Goal: Complete application form

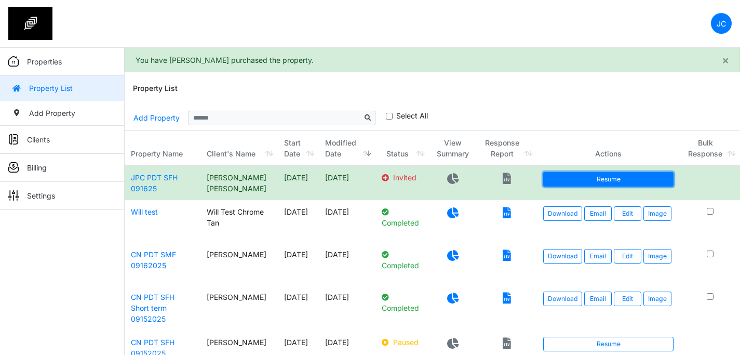
click at [565, 180] on link "Resume" at bounding box center [609, 179] width 130 height 15
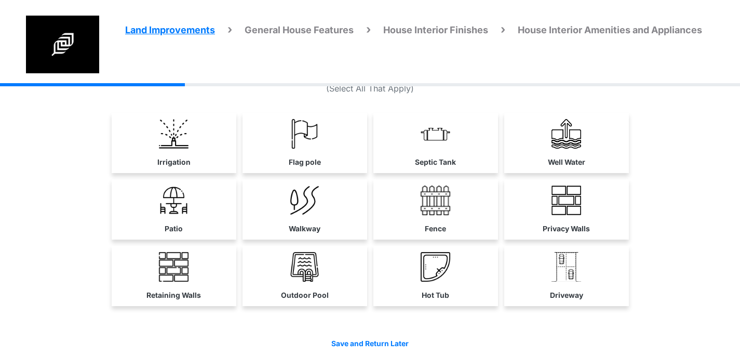
scroll to position [41, 0]
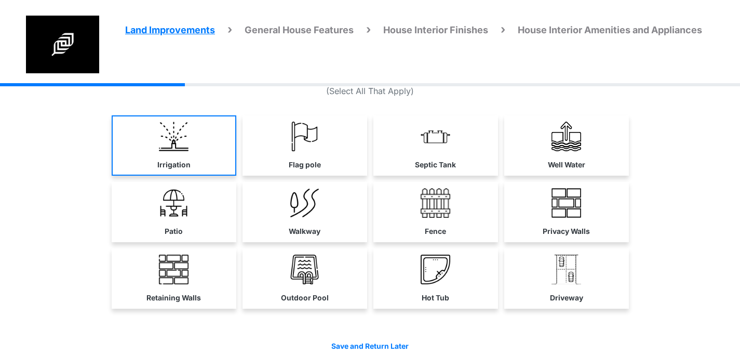
click at [198, 137] on link "Irrigation" at bounding box center [174, 145] width 125 height 60
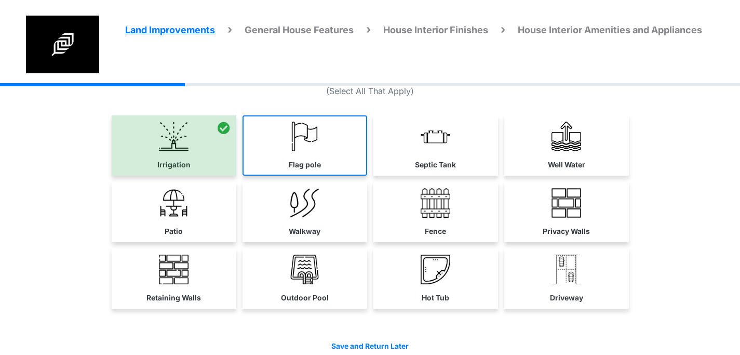
click at [285, 145] on link "Flag pole" at bounding box center [305, 145] width 125 height 60
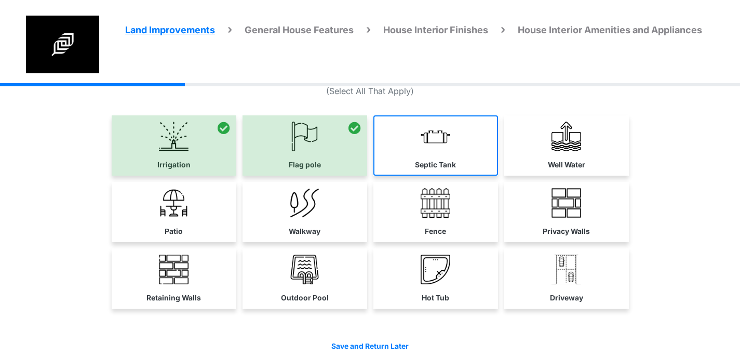
click at [404, 148] on link "Septic Tank" at bounding box center [436, 145] width 125 height 60
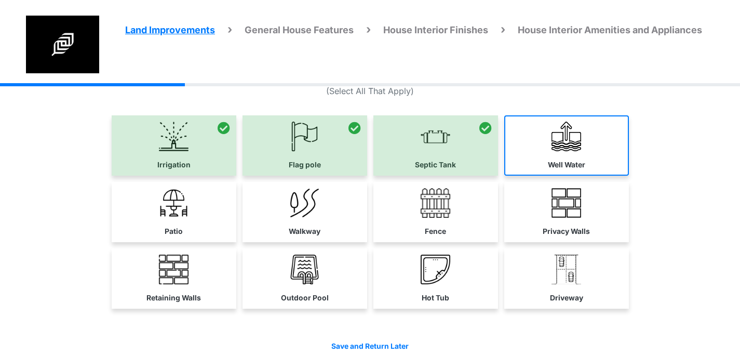
click at [558, 146] on img at bounding box center [567, 137] width 30 height 30
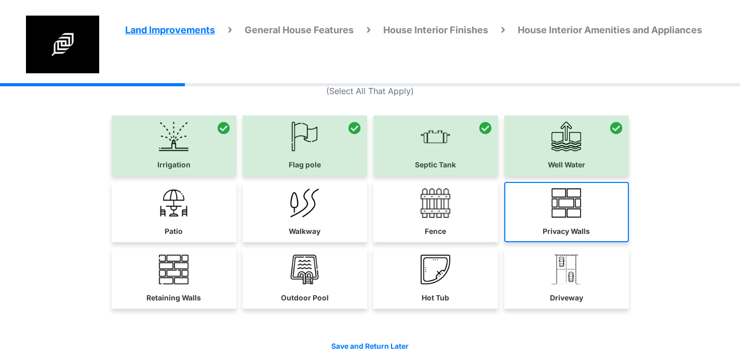
click at [545, 215] on link "Privacy Walls" at bounding box center [567, 212] width 125 height 60
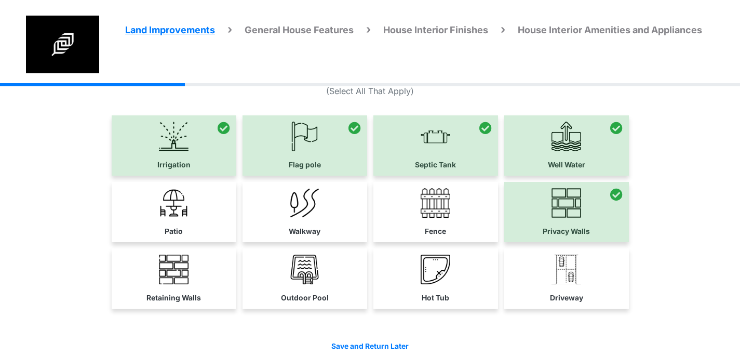
click at [451, 211] on link "Fence" at bounding box center [436, 212] width 125 height 60
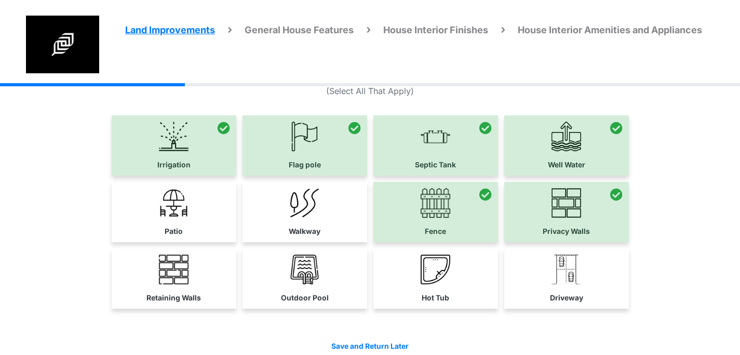
click at [345, 206] on link "Walkway" at bounding box center [305, 212] width 125 height 60
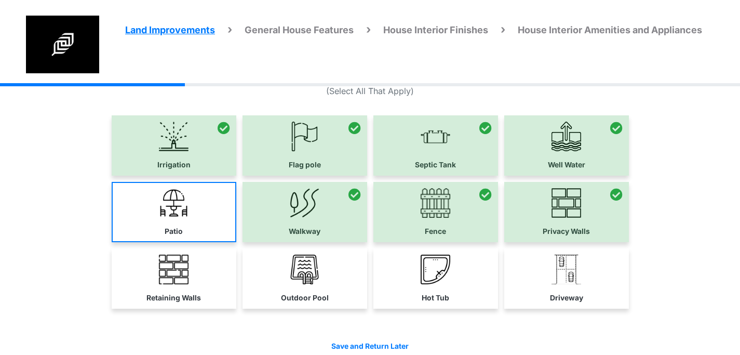
click at [195, 202] on link "Patio" at bounding box center [174, 212] width 125 height 60
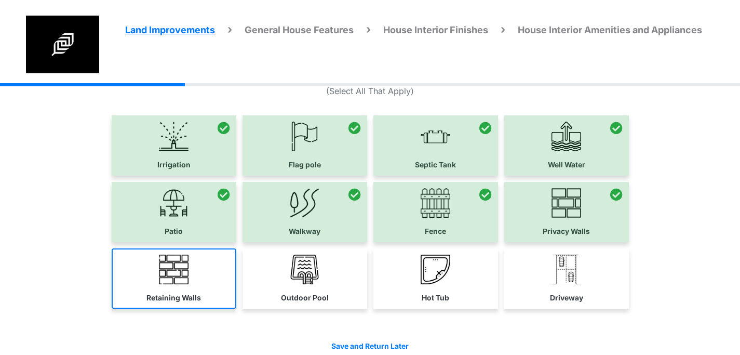
click at [182, 265] on img at bounding box center [174, 270] width 30 height 30
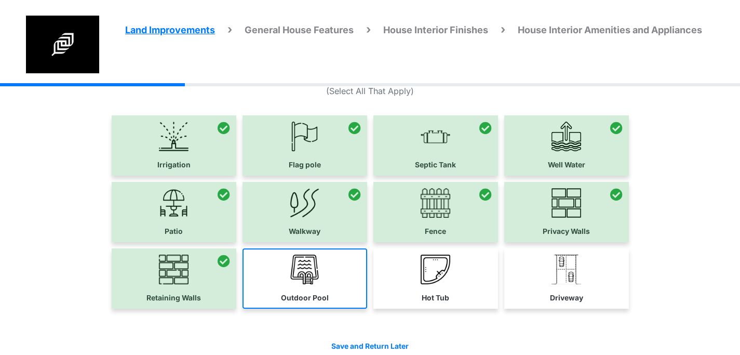
click at [291, 269] on img at bounding box center [305, 270] width 30 height 30
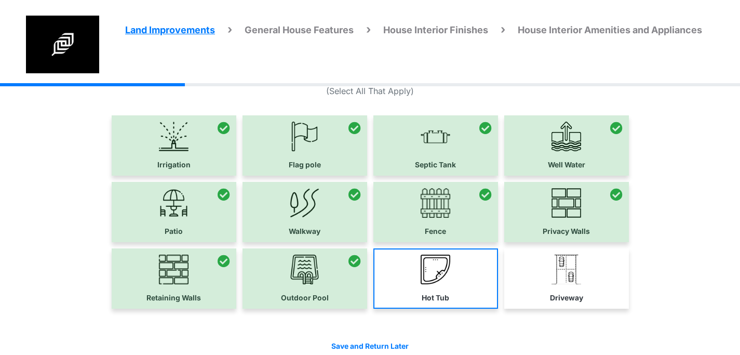
click at [402, 269] on link "Hot Tub" at bounding box center [436, 278] width 125 height 60
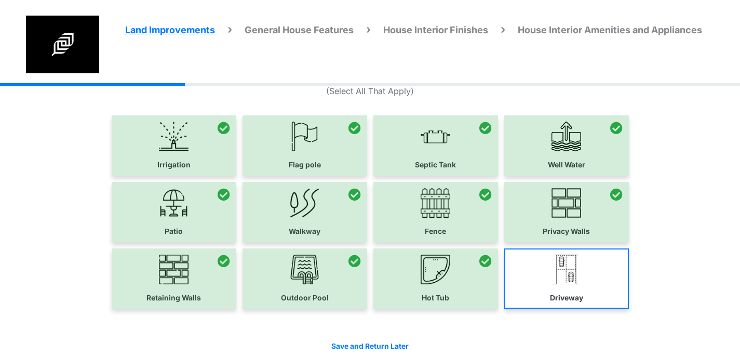
click at [595, 270] on link "Driveway" at bounding box center [567, 278] width 125 height 60
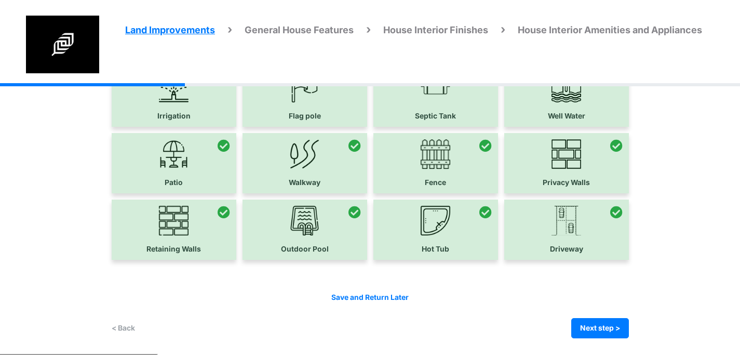
scroll to position [88, 0]
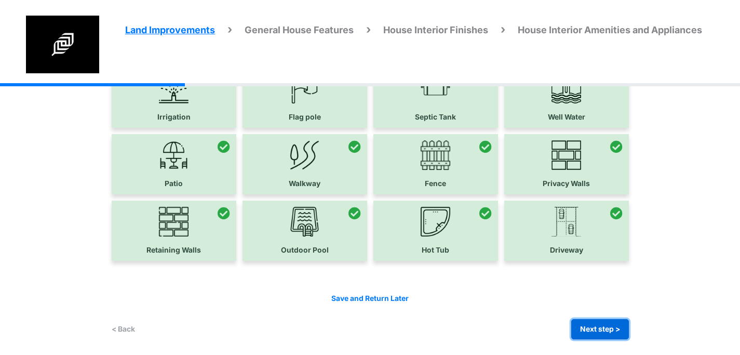
click at [612, 326] on button "Next step >" at bounding box center [601, 329] width 58 height 20
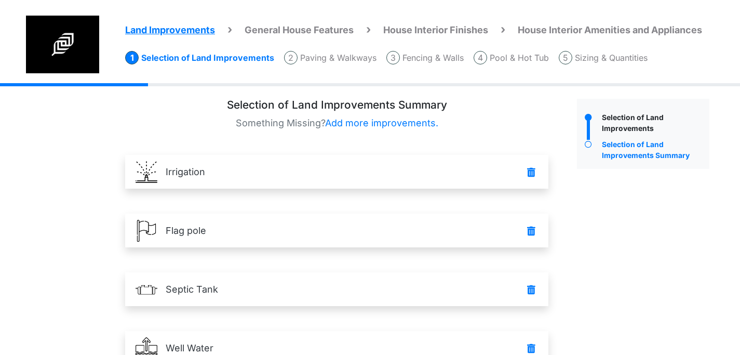
scroll to position [0, 0]
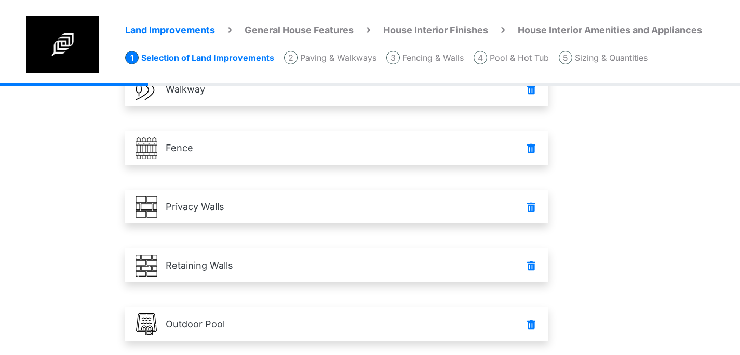
scroll to position [567, 0]
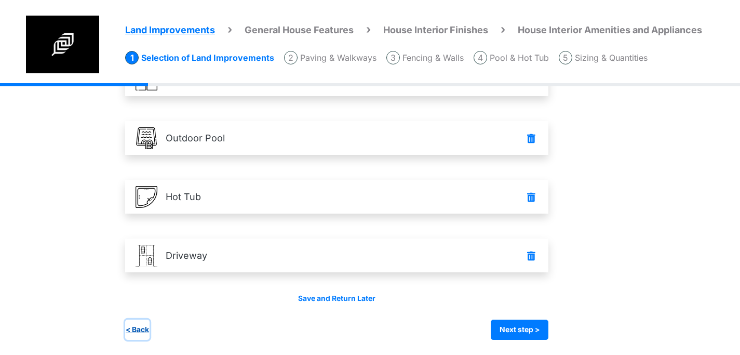
click at [144, 326] on button "< Back" at bounding box center [137, 330] width 24 height 20
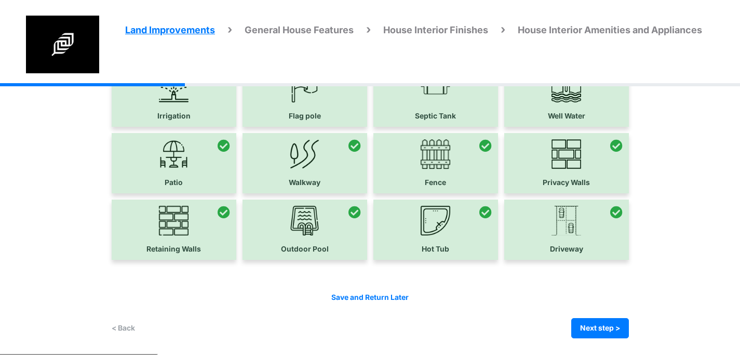
scroll to position [88, 0]
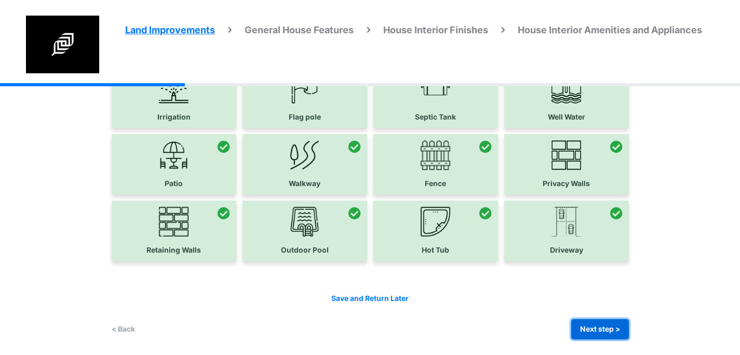
click at [586, 330] on button "Next step >" at bounding box center [601, 329] width 58 height 20
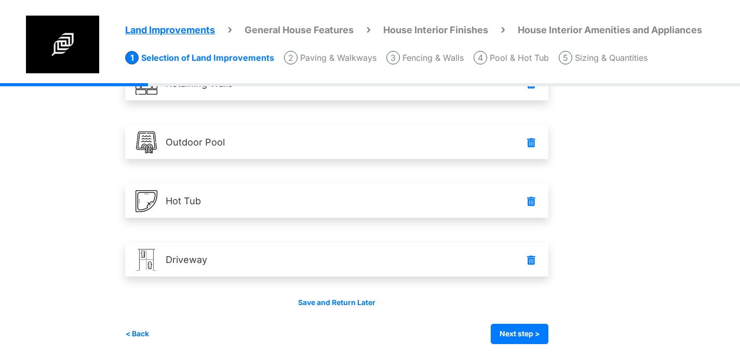
scroll to position [567, 0]
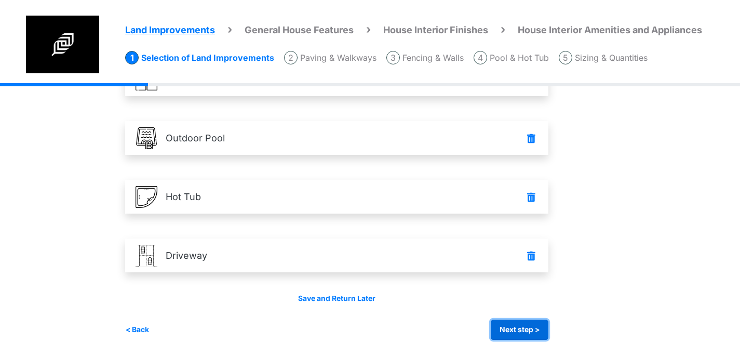
click at [537, 328] on button "Next step >" at bounding box center [520, 330] width 58 height 20
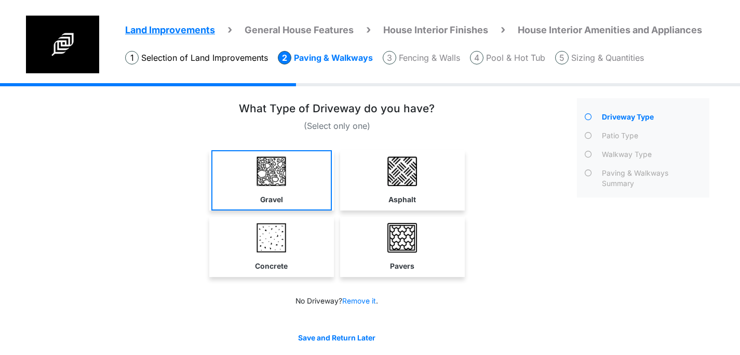
scroll to position [0, 0]
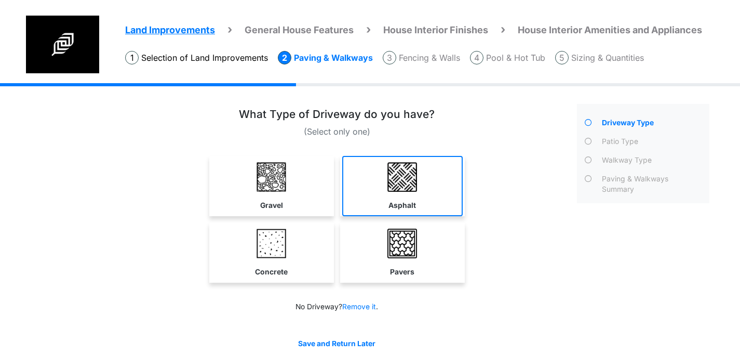
click at [381, 176] on link "Asphalt" at bounding box center [402, 186] width 121 height 60
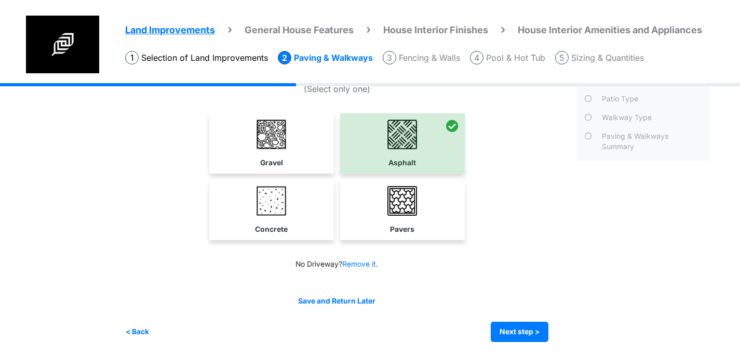
scroll to position [45, 0]
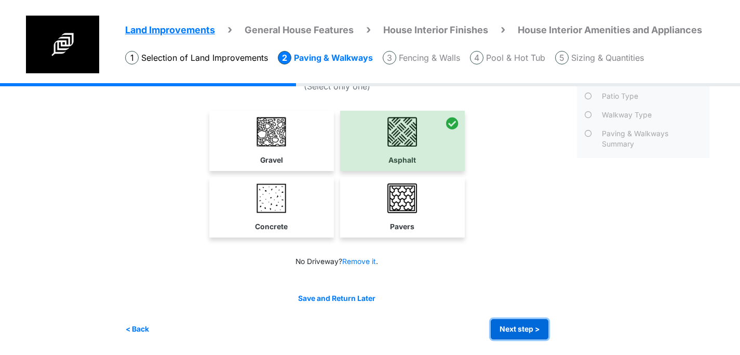
click at [522, 323] on button "Next step >" at bounding box center [520, 329] width 58 height 20
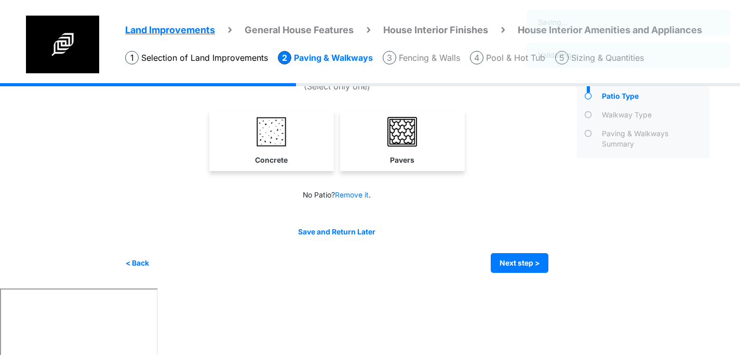
scroll to position [0, 0]
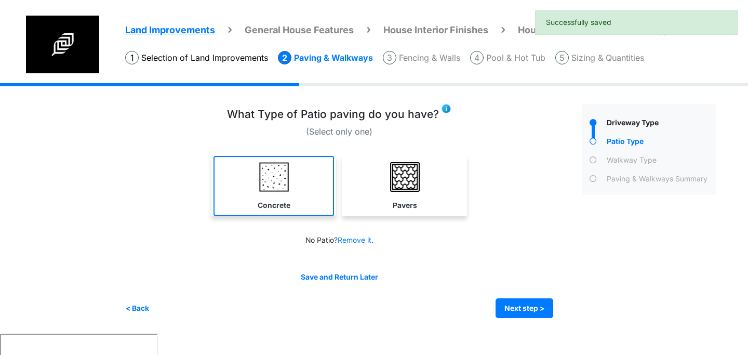
click at [274, 189] on img at bounding box center [274, 177] width 30 height 30
select select "*"
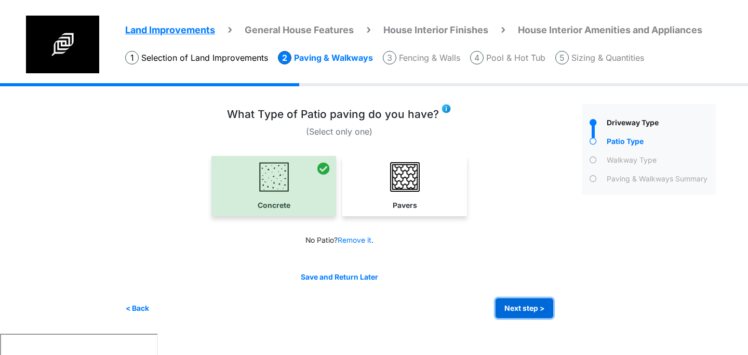
click at [531, 316] on button "Next step >" at bounding box center [525, 308] width 58 height 20
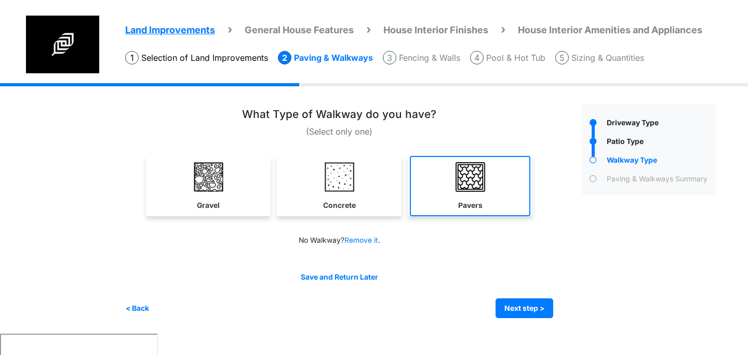
click at [465, 175] on img at bounding box center [471, 177] width 30 height 30
select select "*"
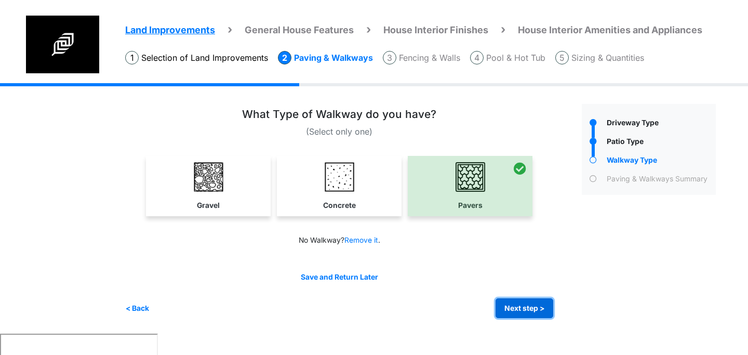
click at [527, 309] on button "Next step >" at bounding box center [525, 308] width 58 height 20
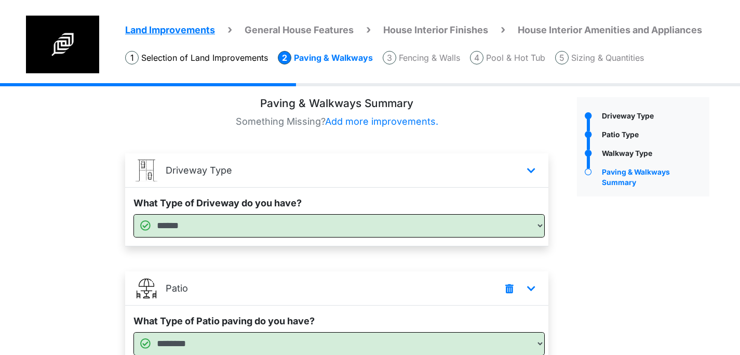
scroll to position [217, 0]
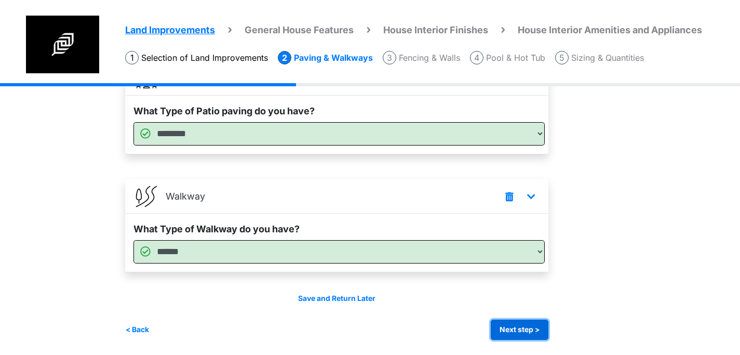
click at [514, 330] on button "Next step >" at bounding box center [520, 330] width 58 height 20
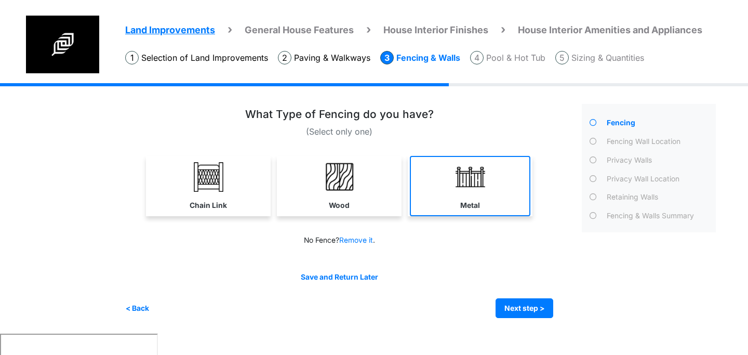
click at [438, 183] on link "Metal" at bounding box center [470, 186] width 121 height 60
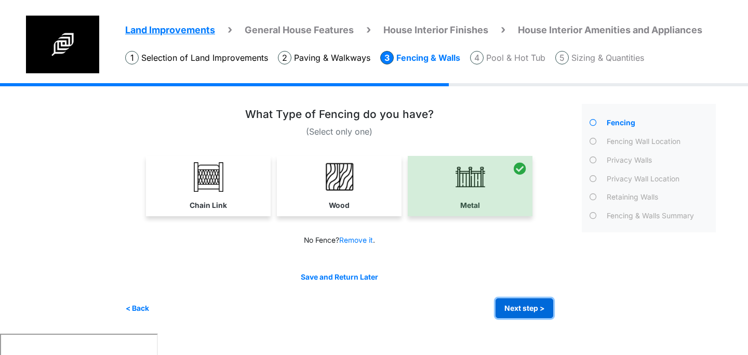
click at [519, 306] on button "Next step >" at bounding box center [525, 308] width 58 height 20
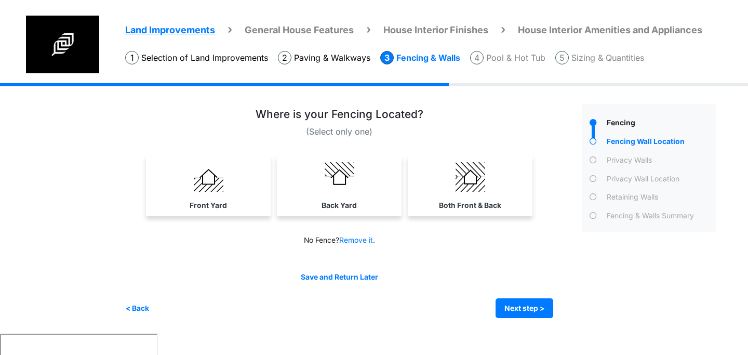
click at [448, 190] on link "Both Front & Back" at bounding box center [470, 186] width 121 height 60
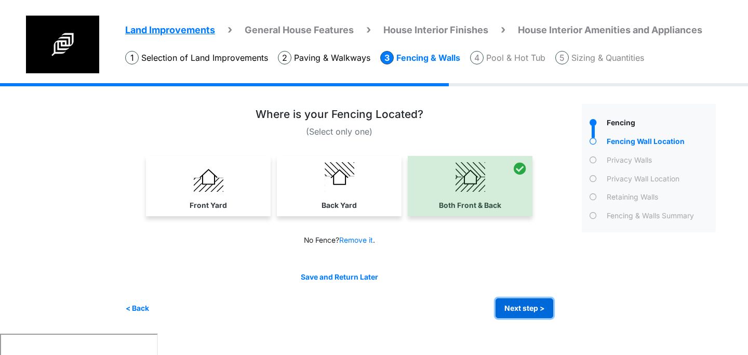
click at [515, 307] on button "Next step >" at bounding box center [525, 308] width 58 height 20
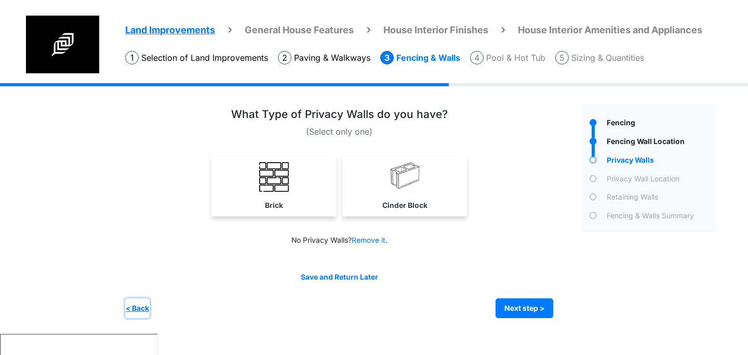
click at [145, 306] on button "< Back" at bounding box center [137, 308] width 24 height 20
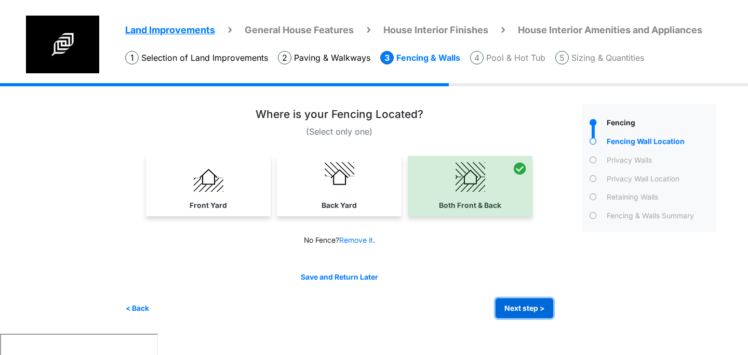
click at [521, 306] on button "Next step >" at bounding box center [525, 308] width 58 height 20
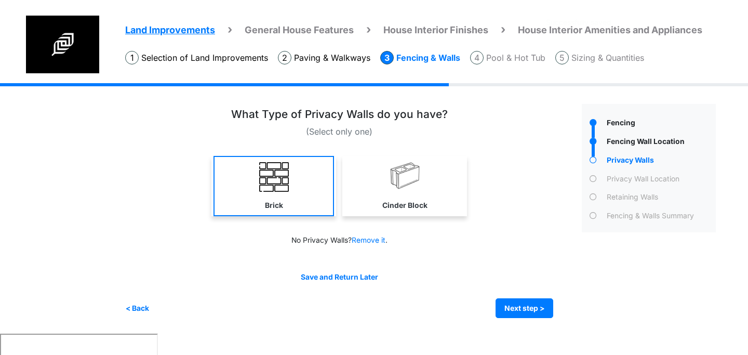
click at [282, 177] on img at bounding box center [274, 177] width 30 height 30
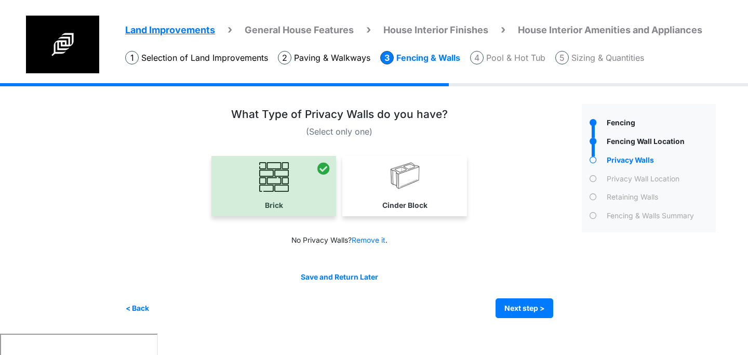
click at [514, 294] on div "Save and Return Later < Back Next step > Save and submit" at bounding box center [339, 295] width 428 height 47
click at [526, 304] on button "Next step >" at bounding box center [525, 308] width 58 height 20
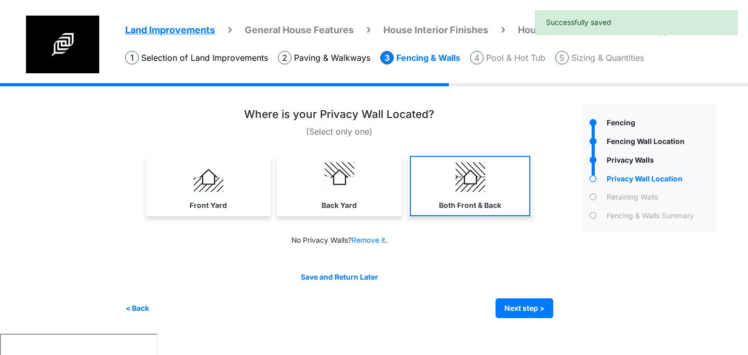
click at [457, 205] on label "Both Front & Back" at bounding box center [470, 205] width 62 height 11
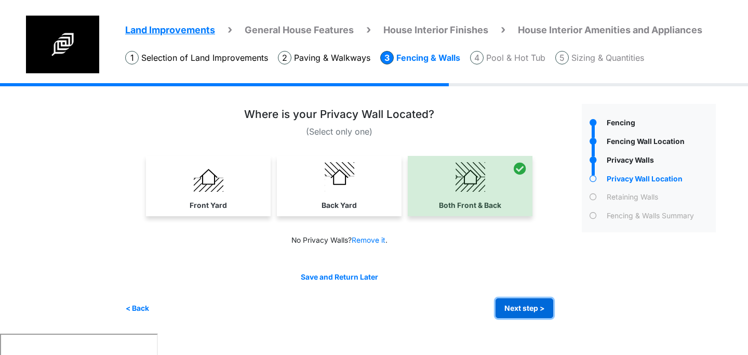
click at [522, 303] on button "Next step >" at bounding box center [525, 308] width 58 height 20
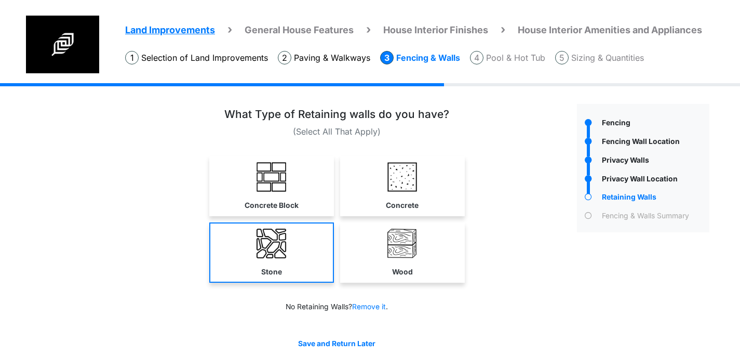
click at [292, 259] on link "Stone" at bounding box center [271, 252] width 125 height 60
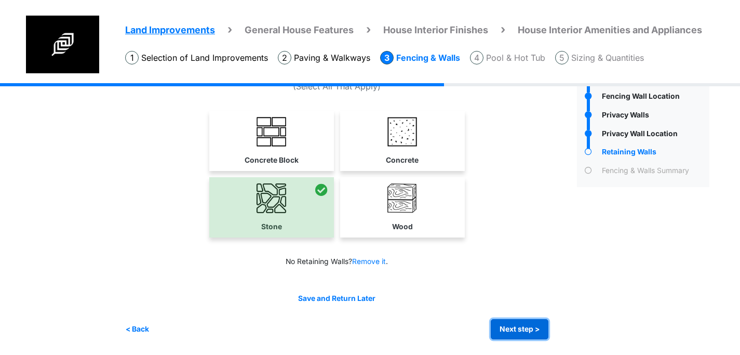
click at [526, 329] on button "Next step >" at bounding box center [520, 329] width 58 height 20
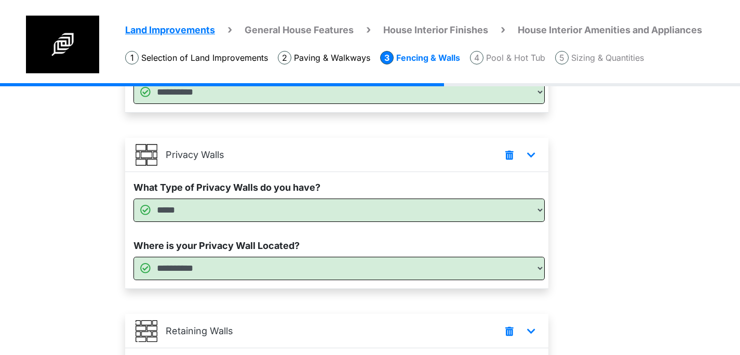
scroll to position [364, 0]
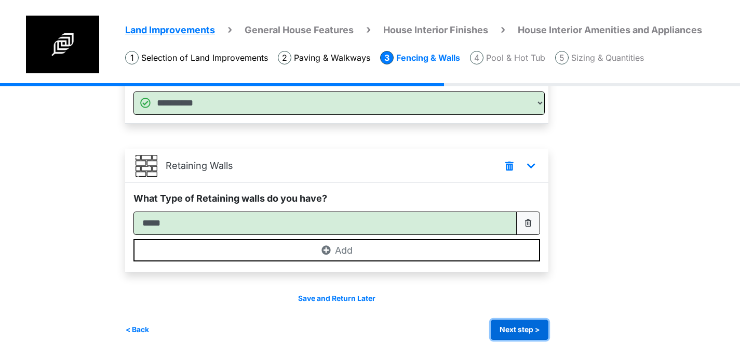
click at [523, 327] on button "Next step >" at bounding box center [520, 330] width 58 height 20
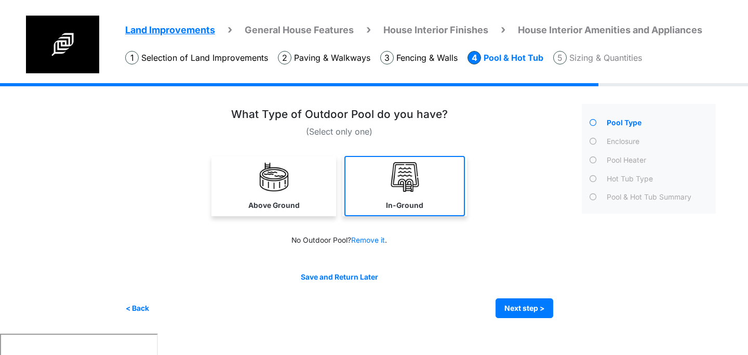
click at [414, 186] on img at bounding box center [405, 177] width 30 height 30
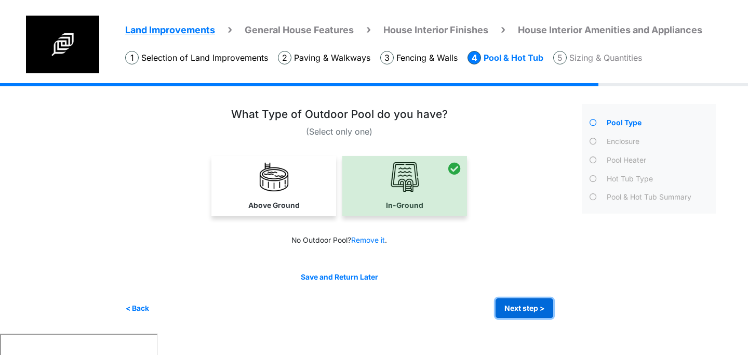
click at [531, 308] on button "Next step >" at bounding box center [525, 308] width 58 height 20
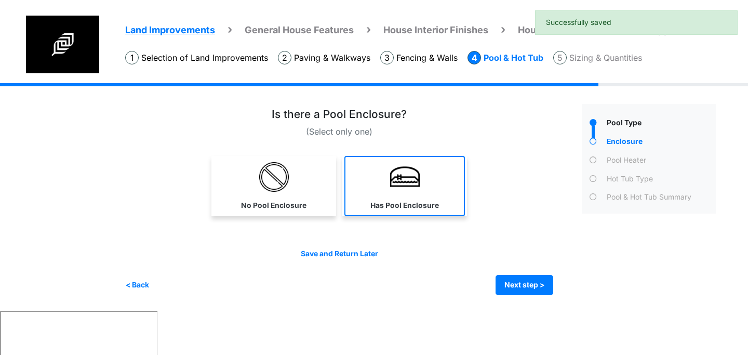
click at [381, 176] on link "Has Pool Enclosure" at bounding box center [405, 186] width 121 height 60
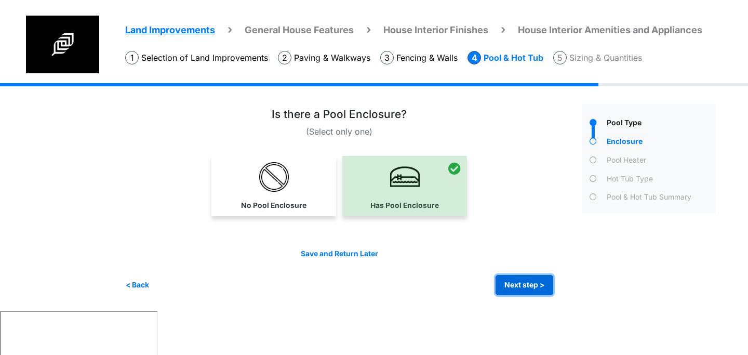
click at [518, 286] on button "Next step >" at bounding box center [525, 285] width 58 height 20
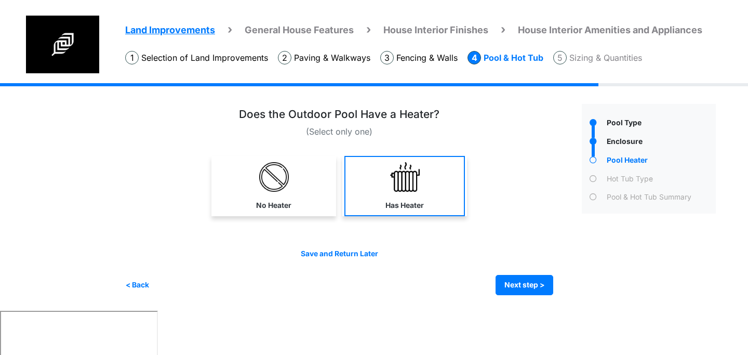
click at [385, 192] on link "Has Heater" at bounding box center [405, 186] width 121 height 60
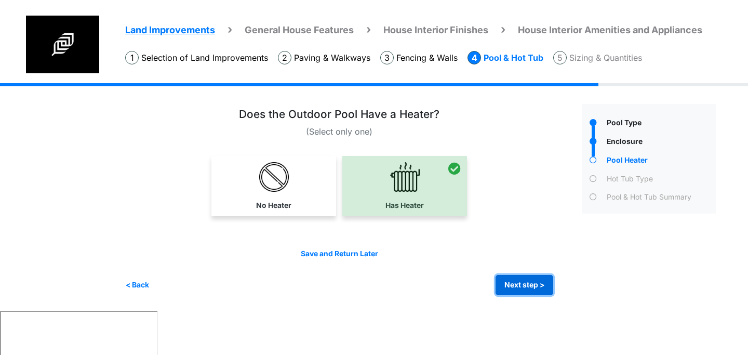
click at [529, 288] on button "Next step >" at bounding box center [525, 285] width 58 height 20
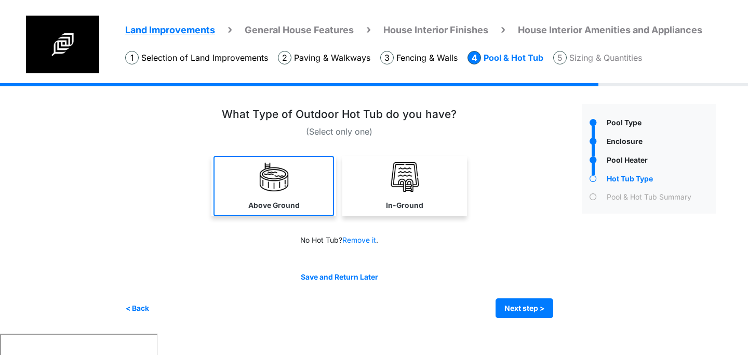
click at [302, 186] on link "Above Ground" at bounding box center [274, 186] width 121 height 60
select select "*"
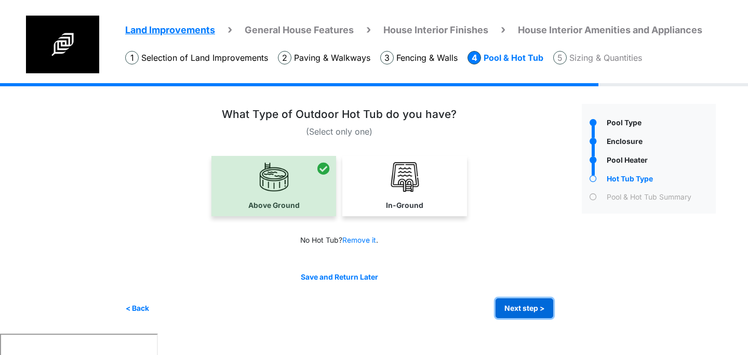
click at [527, 308] on button "Next step >" at bounding box center [525, 308] width 58 height 20
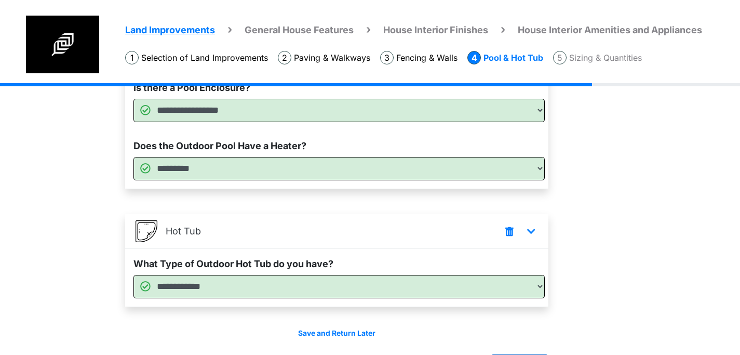
scroll to position [215, 0]
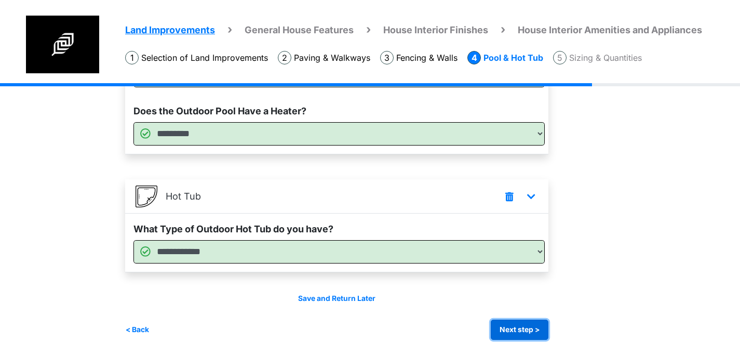
click at [536, 326] on button "Next step >" at bounding box center [520, 330] width 58 height 20
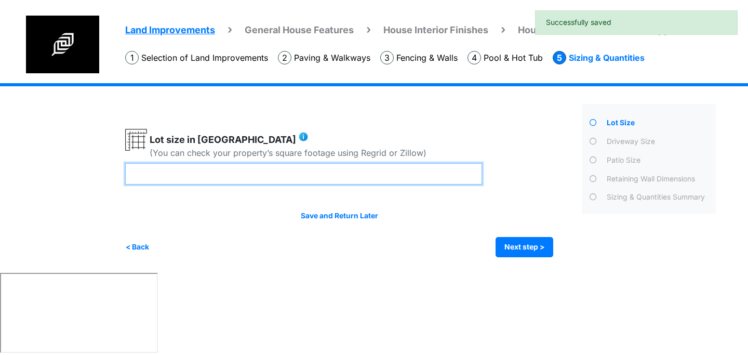
click at [308, 170] on input "number" at bounding box center [303, 173] width 357 height 21
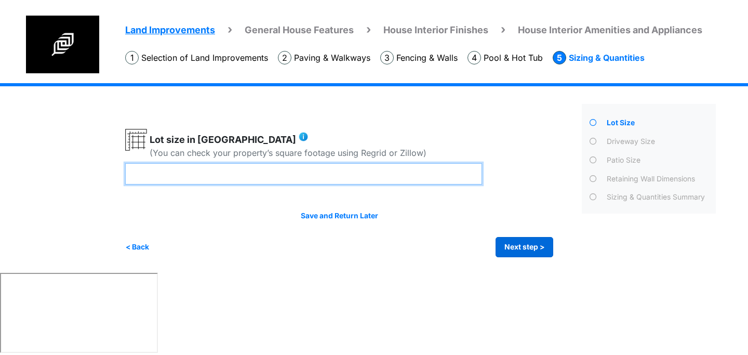
type input "*"
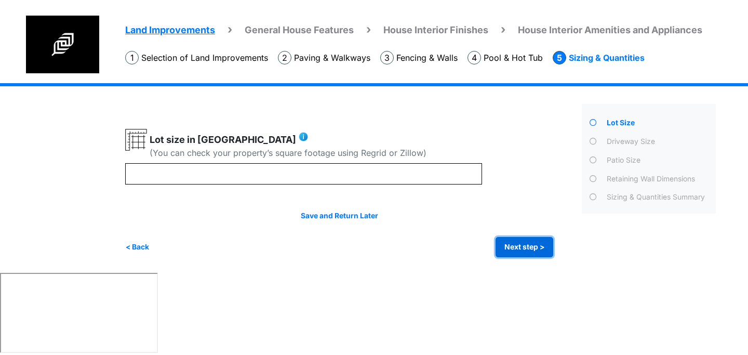
click at [519, 247] on button "Next step >" at bounding box center [525, 247] width 58 height 20
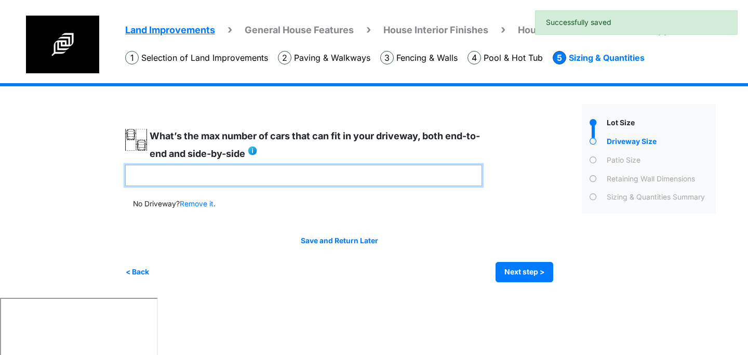
click at [310, 177] on input "number" at bounding box center [303, 175] width 357 height 21
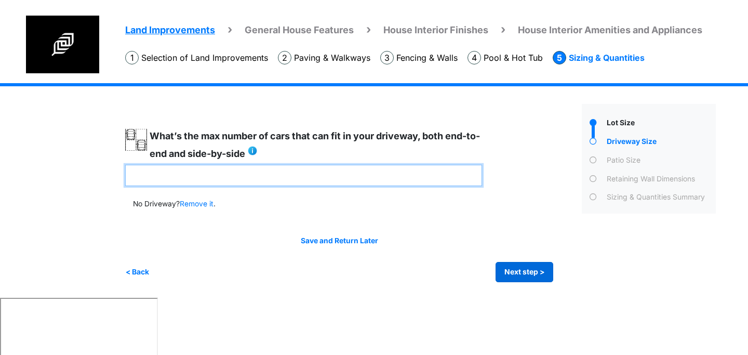
type input "*"
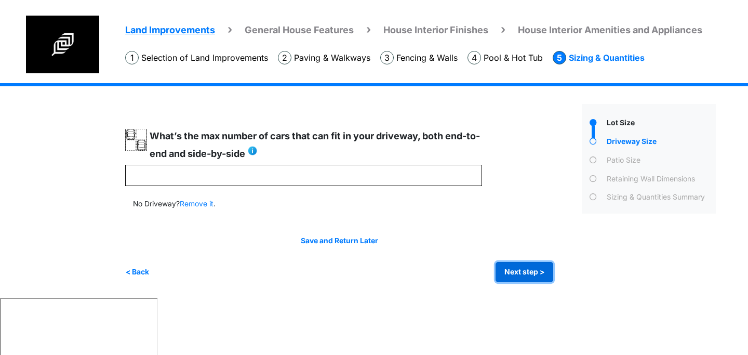
click at [526, 268] on button "Next step >" at bounding box center [525, 272] width 58 height 20
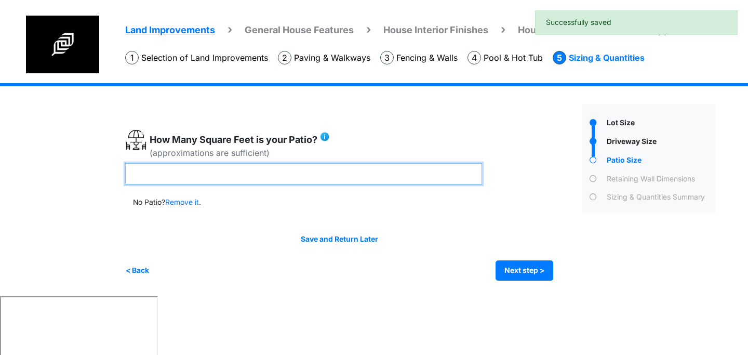
click at [295, 177] on input "number" at bounding box center [303, 173] width 357 height 21
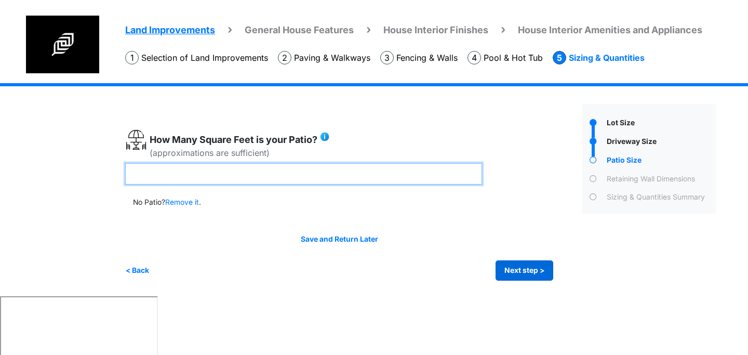
type input "***"
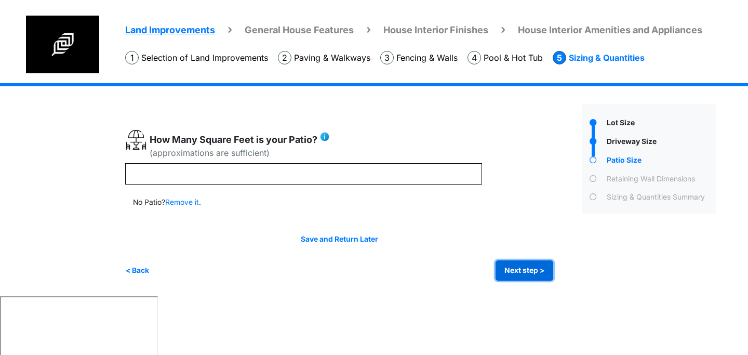
click at [535, 273] on button "Next step >" at bounding box center [525, 270] width 58 height 20
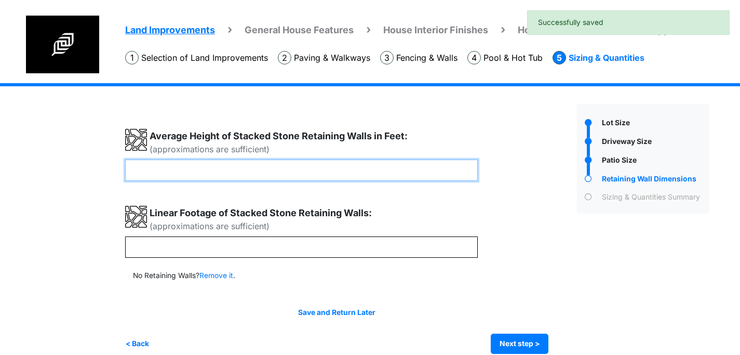
click at [348, 175] on input "number" at bounding box center [301, 170] width 353 height 21
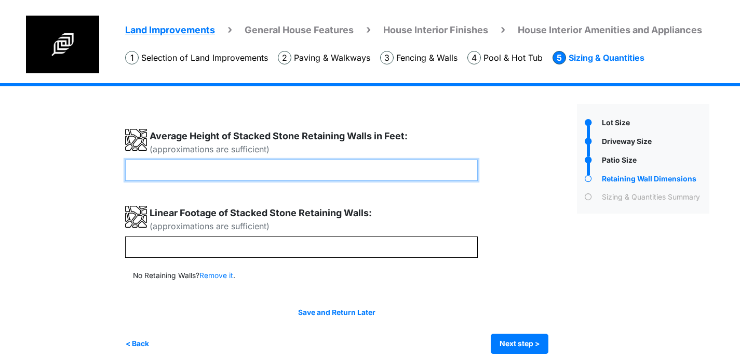
type input "*"
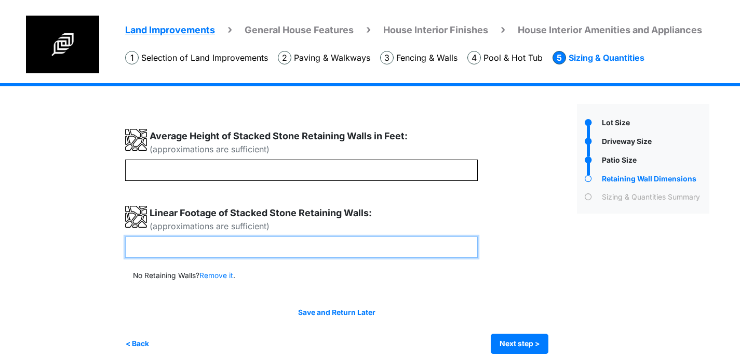
scroll to position [10, 0]
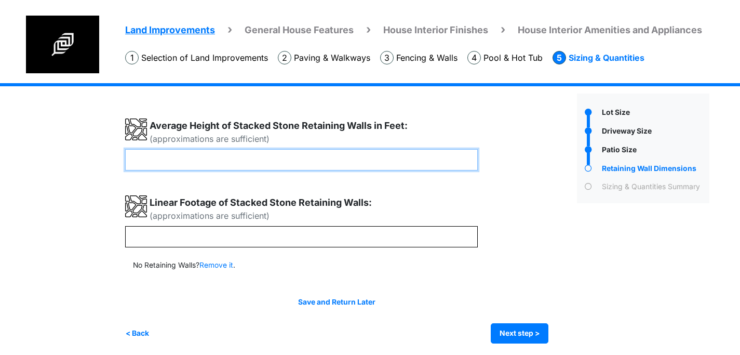
click at [190, 168] on input "*" at bounding box center [301, 159] width 353 height 21
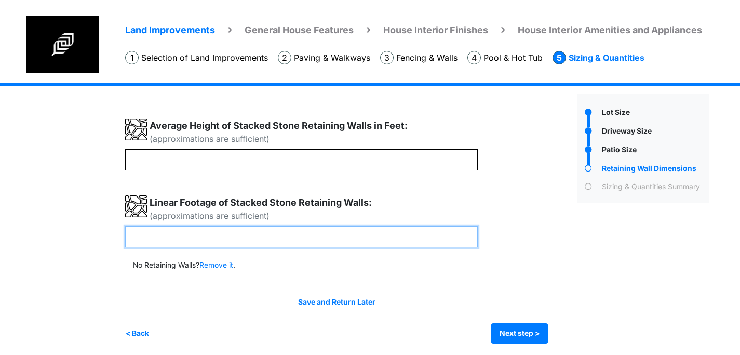
click at [158, 241] on input "number" at bounding box center [301, 236] width 353 height 21
type input "***"
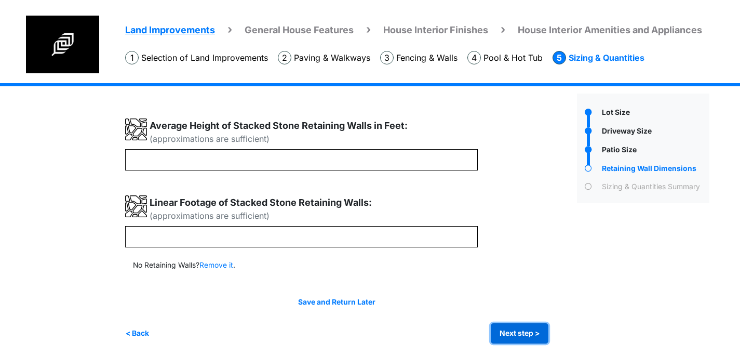
type input "***"
click at [516, 330] on button "Next step >" at bounding box center [520, 333] width 58 height 20
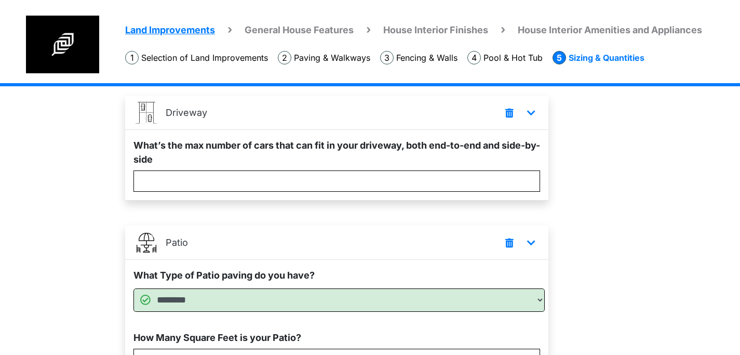
scroll to position [180, 0]
click at [101, 137] on div "Land Improvements General House Features House Interior Finishes House Interior…" at bounding box center [370, 312] width 740 height 818
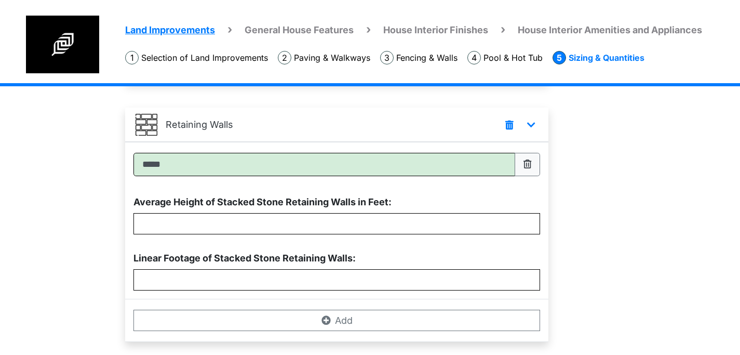
scroll to position [546, 0]
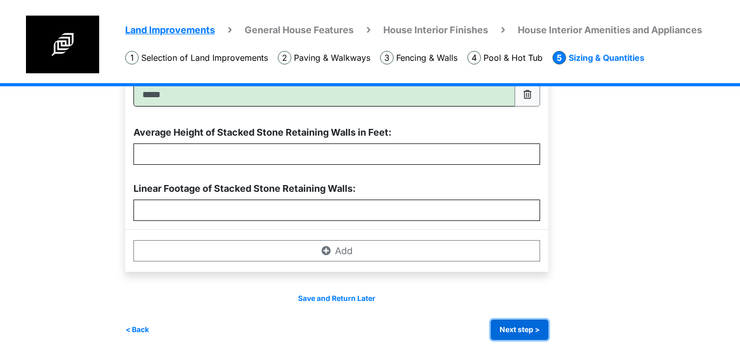
click at [523, 324] on button "Next step >" at bounding box center [520, 330] width 58 height 20
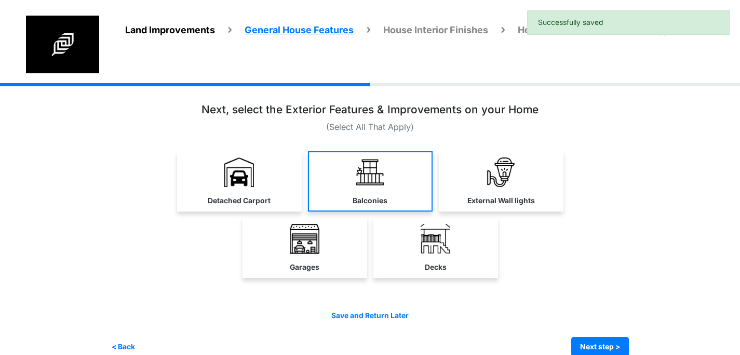
scroll to position [22, 0]
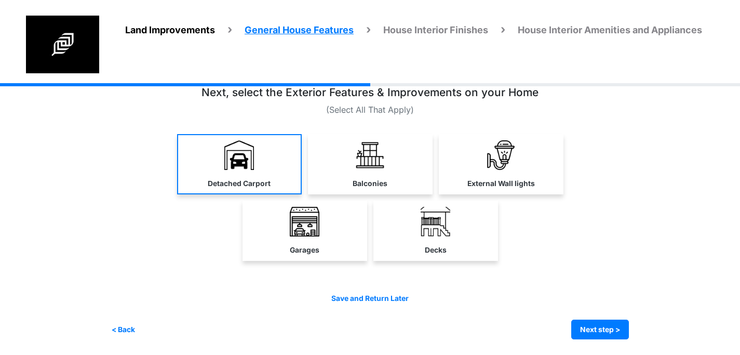
click at [264, 164] on link "Detached Carport" at bounding box center [239, 164] width 125 height 60
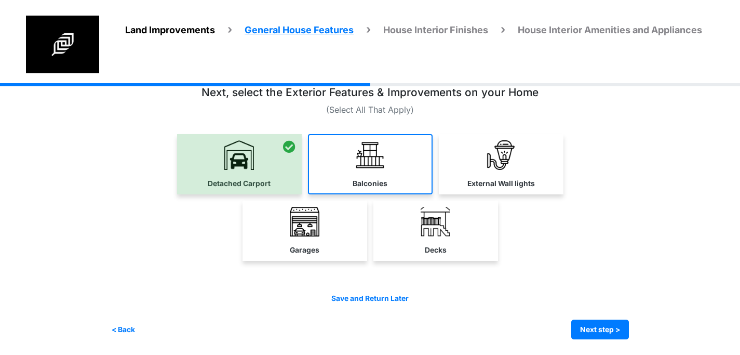
click at [385, 172] on link "Balconies" at bounding box center [370, 164] width 125 height 60
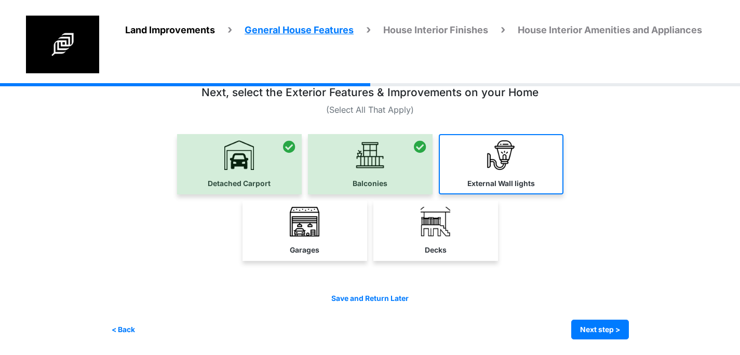
click at [476, 170] on link "External Wall lights" at bounding box center [501, 164] width 125 height 60
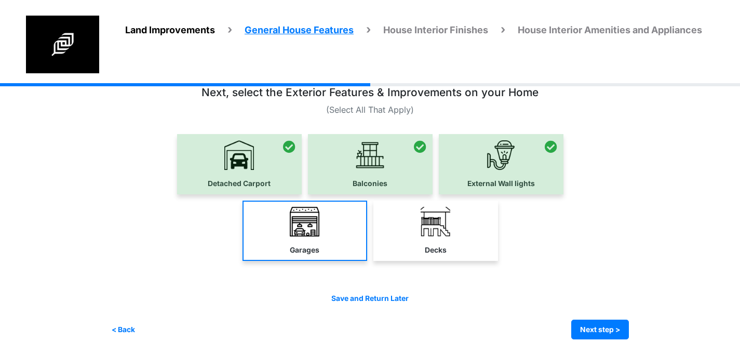
click at [333, 220] on link "Garages" at bounding box center [305, 231] width 125 height 60
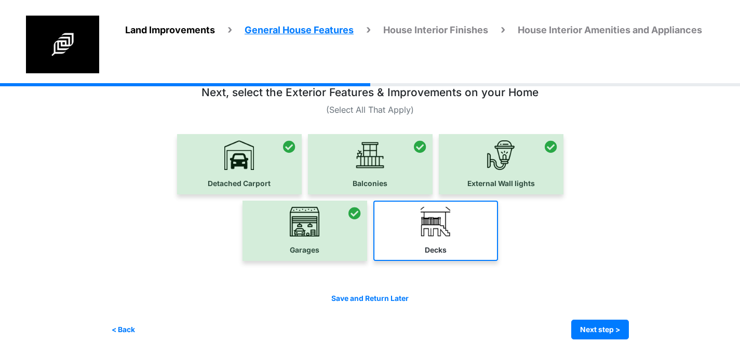
click at [437, 222] on img at bounding box center [436, 222] width 30 height 30
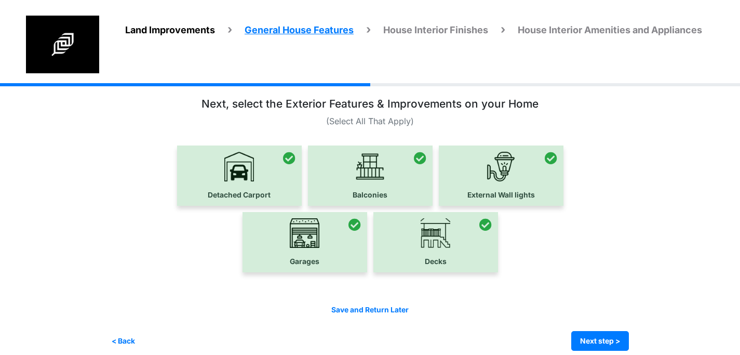
scroll to position [16, 0]
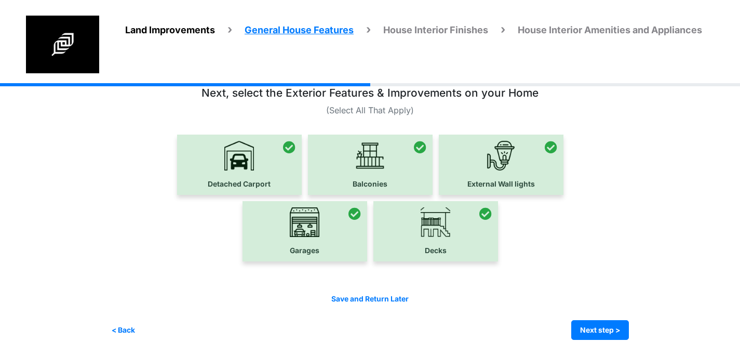
click at [112, 146] on div "Detached Carport Balconies" at bounding box center [370, 165] width 519 height 60
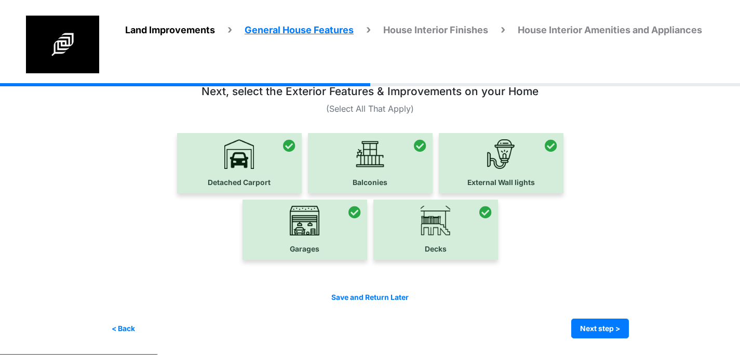
scroll to position [22, 0]
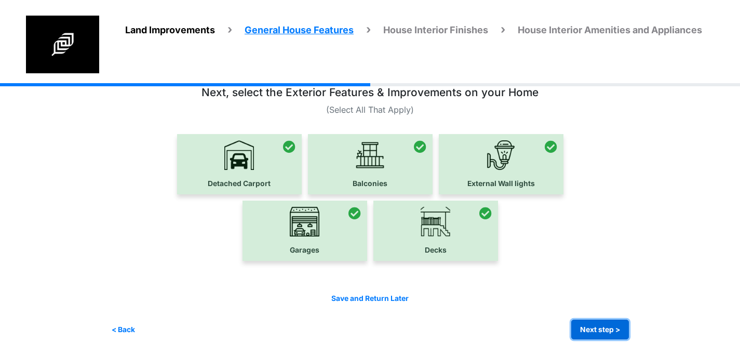
click at [597, 325] on button "Next step >" at bounding box center [601, 330] width 58 height 20
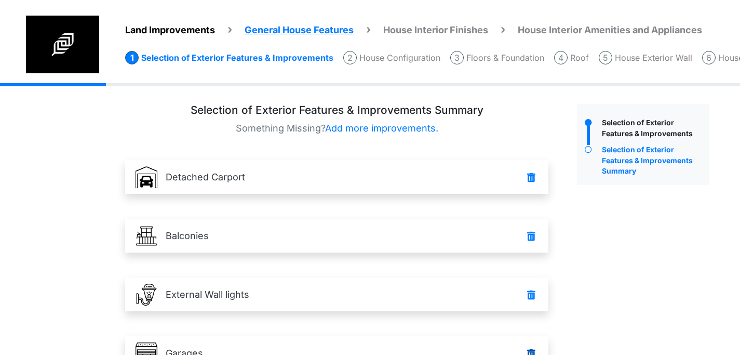
scroll to position [156, 0]
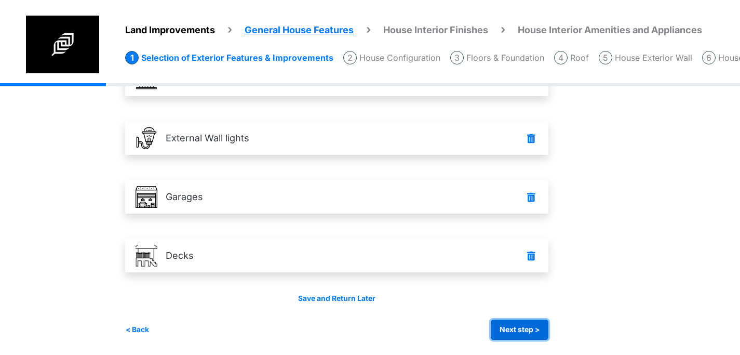
click at [509, 327] on button "Next step >" at bounding box center [520, 330] width 58 height 20
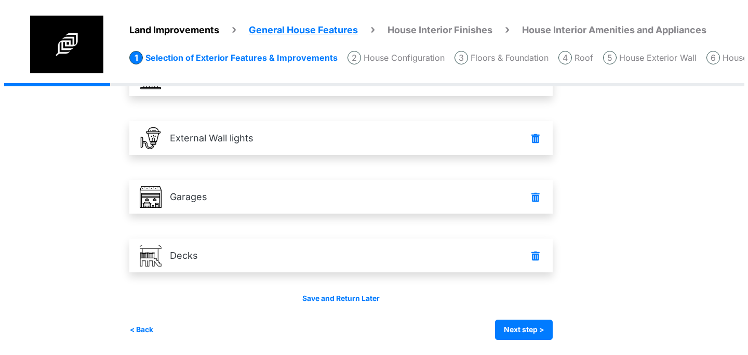
scroll to position [0, 0]
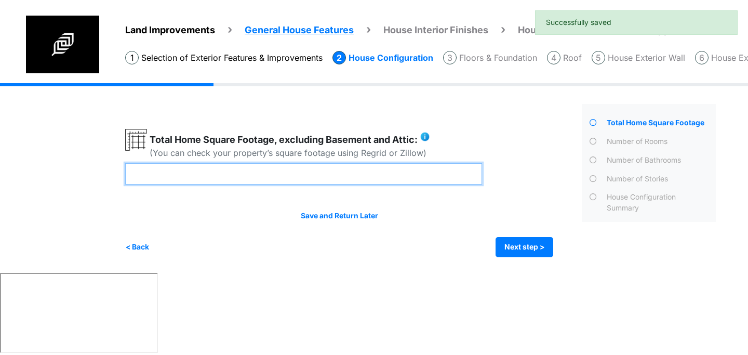
click at [259, 167] on input "number" at bounding box center [303, 173] width 357 height 21
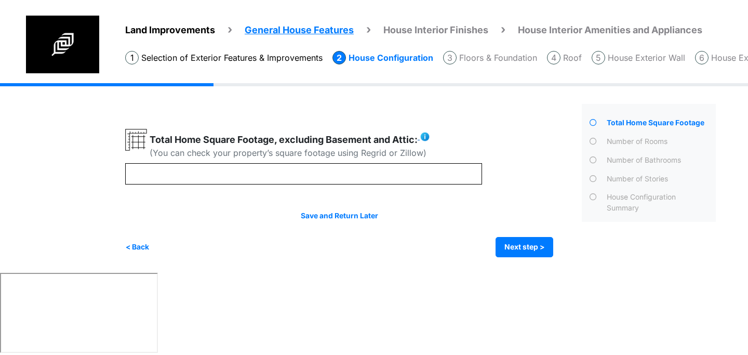
click at [430, 135] on img at bounding box center [425, 136] width 10 height 10
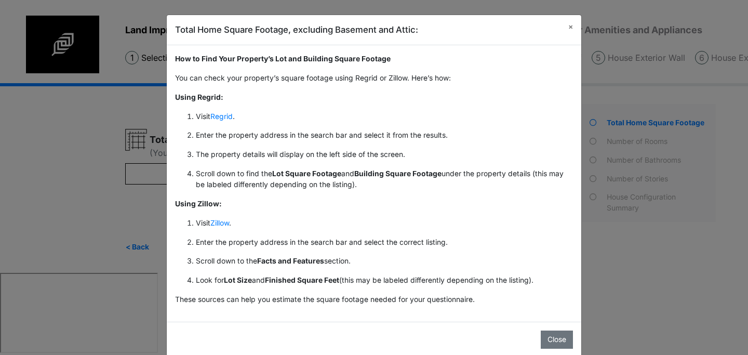
scroll to position [17, 0]
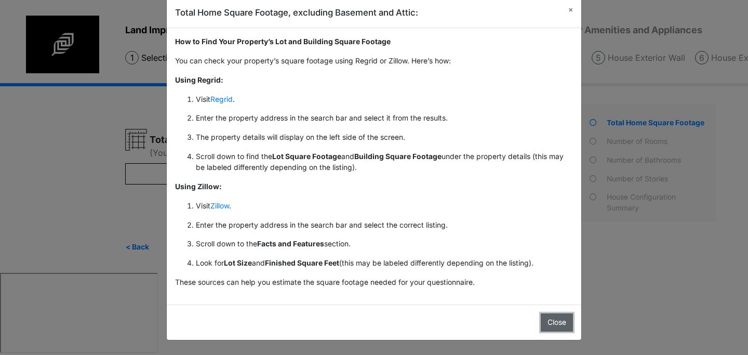
click at [557, 320] on button "Close" at bounding box center [557, 322] width 32 height 18
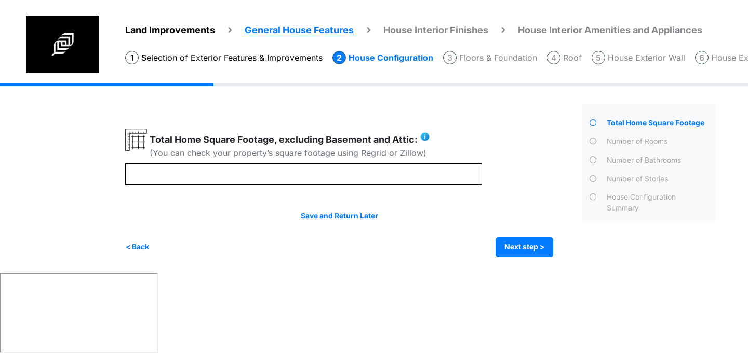
click at [285, 158] on div "(You can check your property’s square footage using Regrid or Zillow)" at bounding box center [290, 153] width 281 height 12
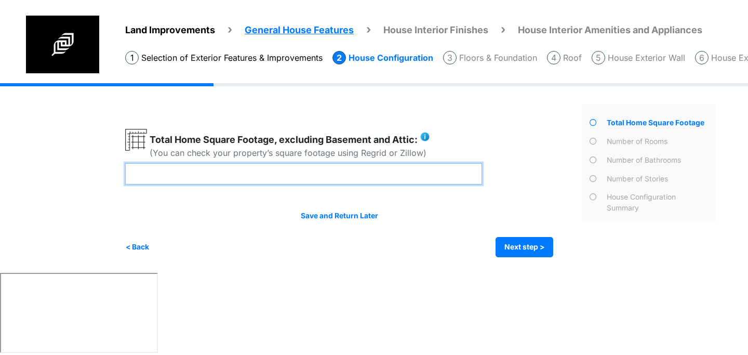
click at [249, 173] on input "number" at bounding box center [303, 173] width 357 height 21
click at [293, 172] on input "number" at bounding box center [303, 173] width 357 height 21
click at [365, 172] on input "number" at bounding box center [303, 173] width 357 height 21
click at [350, 173] on input "number" at bounding box center [303, 173] width 357 height 21
type input "****"
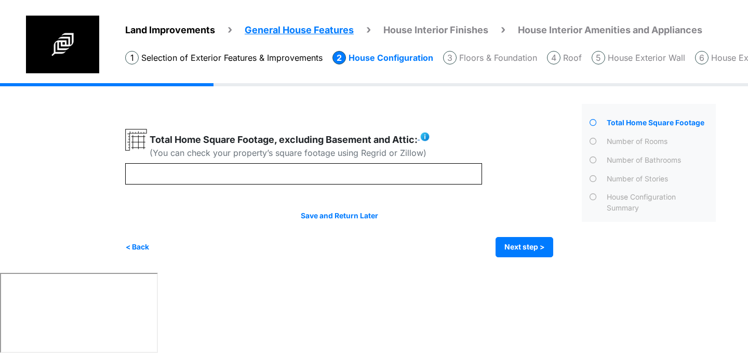
click at [427, 135] on img at bounding box center [425, 136] width 10 height 10
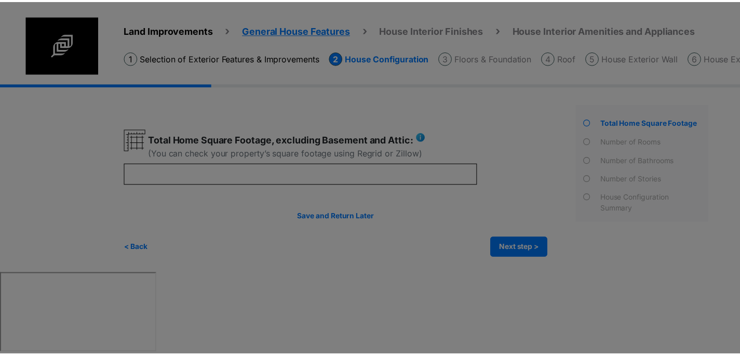
scroll to position [0, 0]
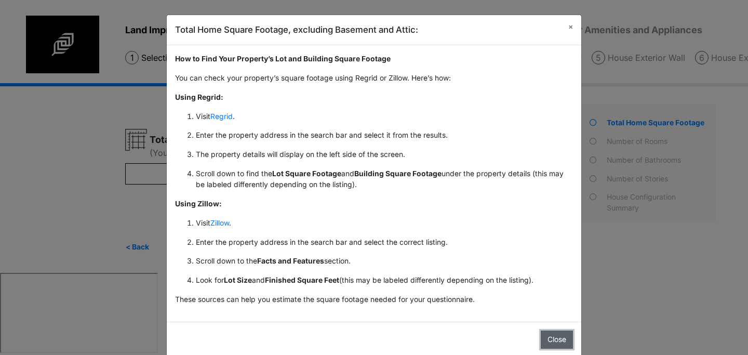
click at [549, 341] on button "Close" at bounding box center [557, 339] width 32 height 18
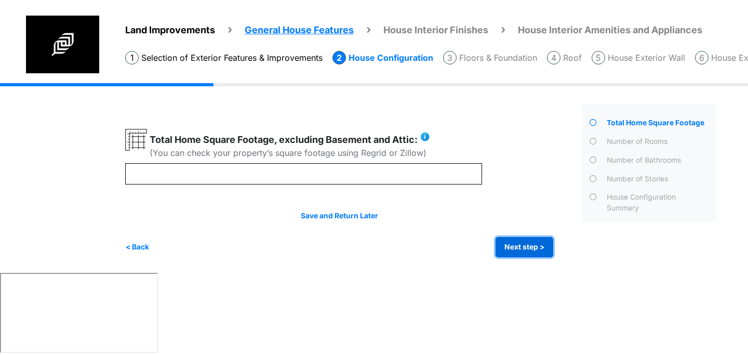
click at [515, 241] on button "Next step >" at bounding box center [525, 247] width 58 height 20
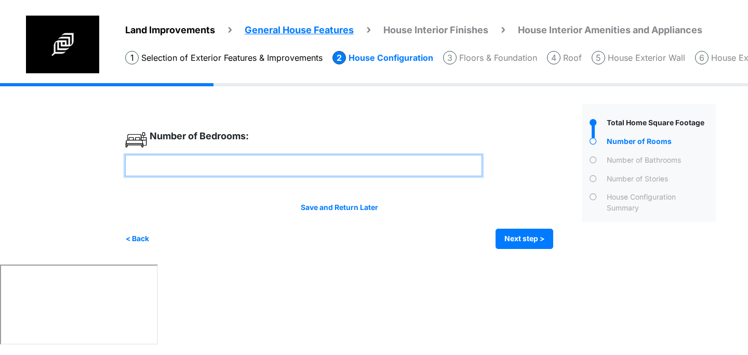
click at [326, 170] on input "number" at bounding box center [303, 165] width 357 height 21
type input "*"
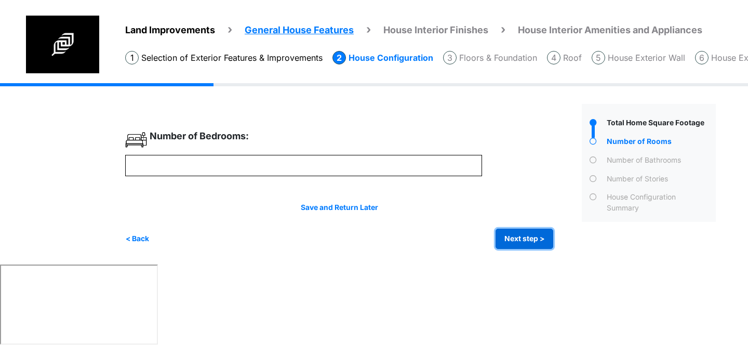
click at [521, 242] on button "Next step >" at bounding box center [525, 239] width 58 height 20
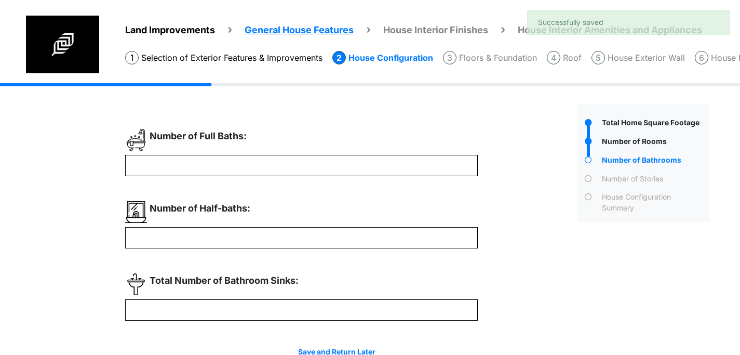
scroll to position [54, 0]
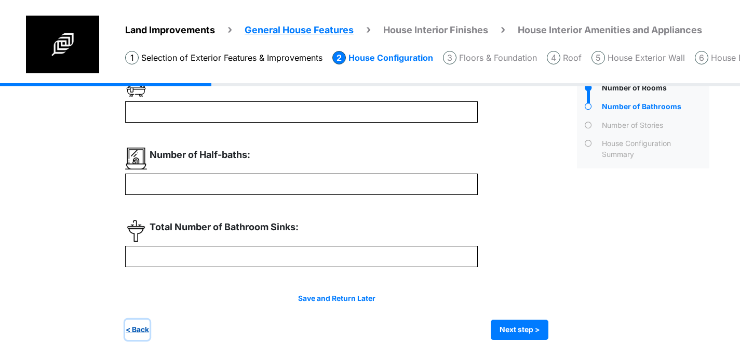
click at [145, 329] on button "< Back" at bounding box center [137, 330] width 24 height 20
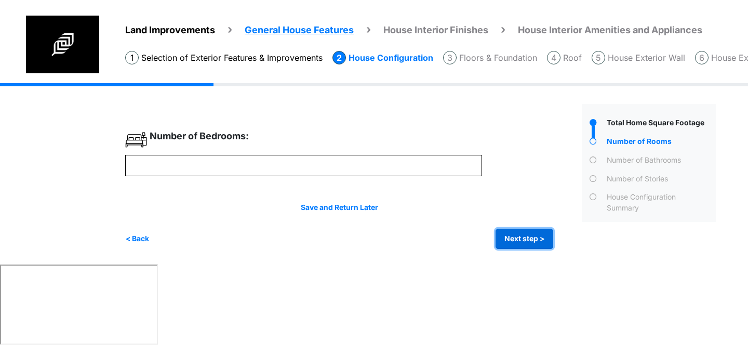
click at [514, 239] on button "Next step >" at bounding box center [525, 239] width 58 height 20
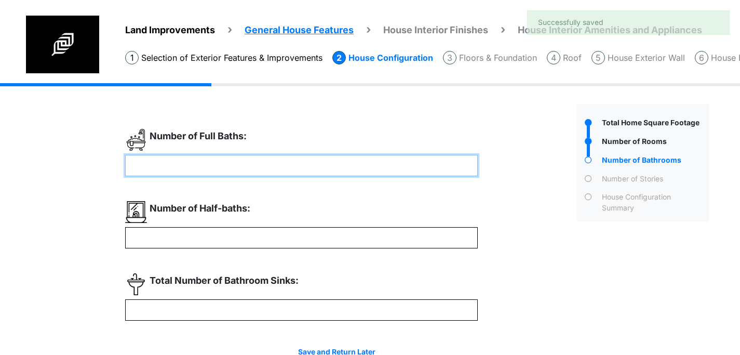
click at [263, 168] on input "number" at bounding box center [301, 165] width 353 height 21
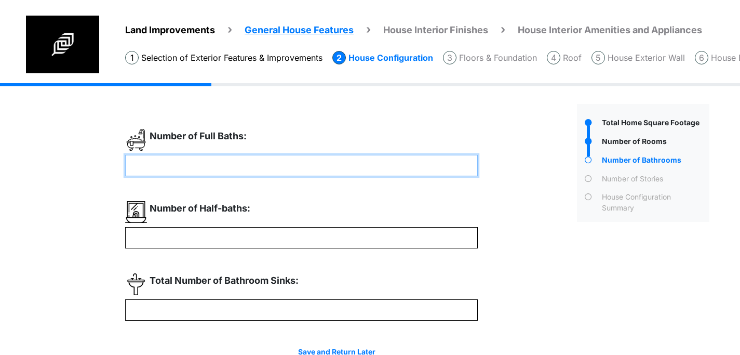
type input "*"
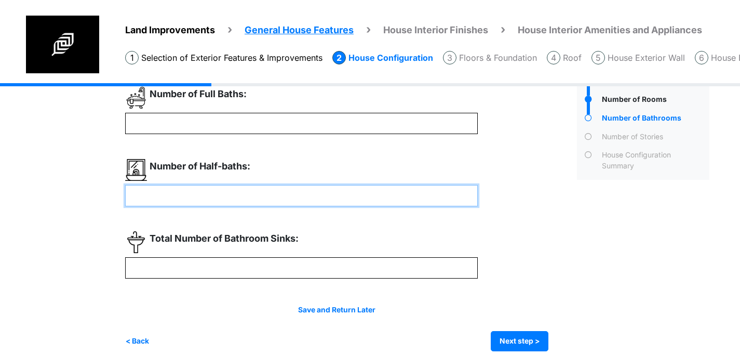
scroll to position [43, 0]
type input "*"
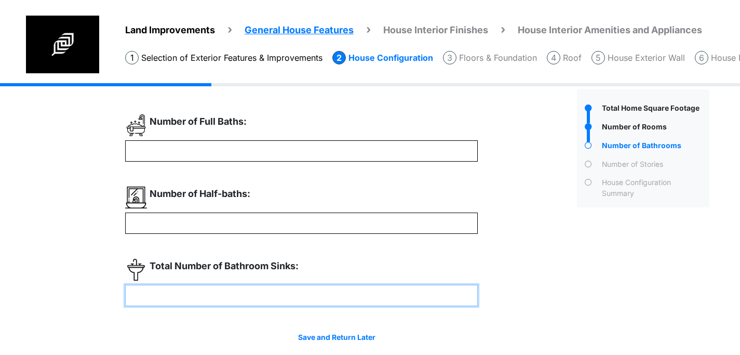
scroll to position [21, 0]
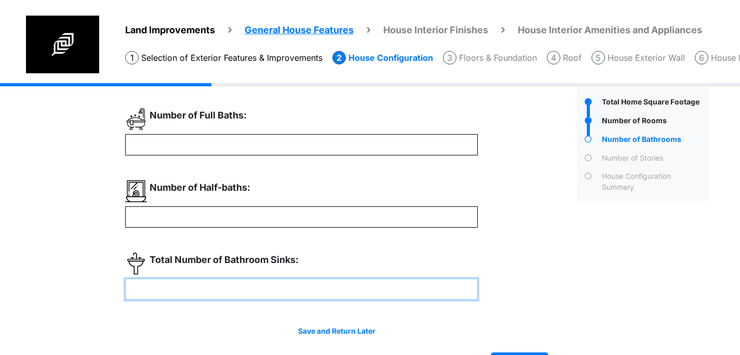
type input "*"
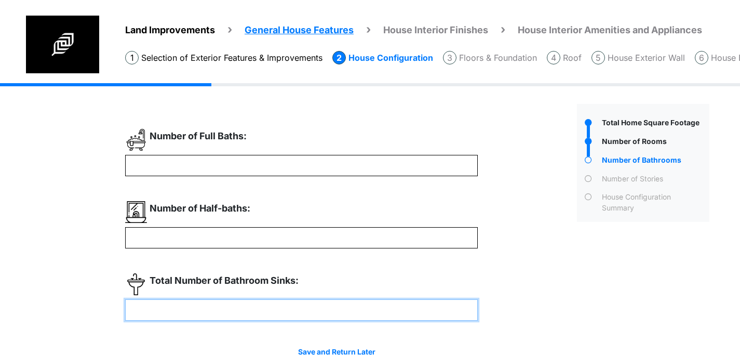
scroll to position [54, 0]
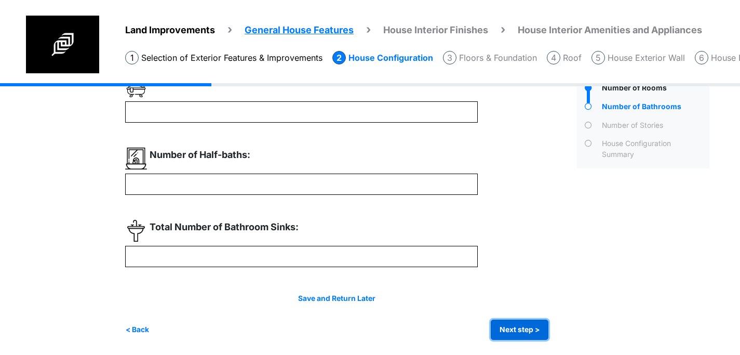
click at [522, 329] on button "Next step >" at bounding box center [520, 330] width 58 height 20
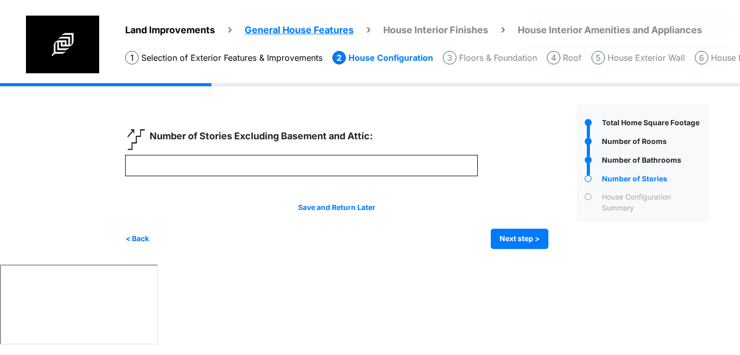
scroll to position [0, 0]
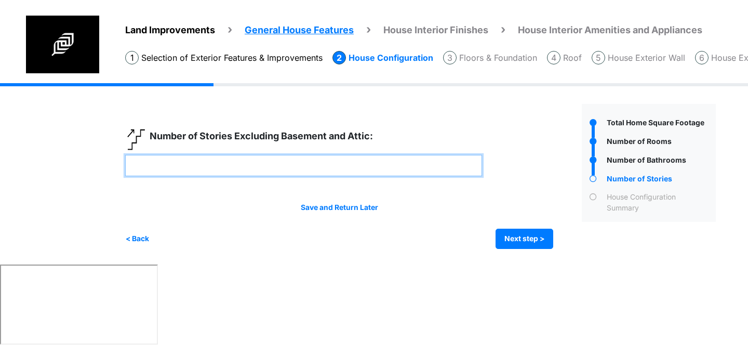
click at [419, 166] on input "number" at bounding box center [303, 165] width 357 height 21
type input "*"
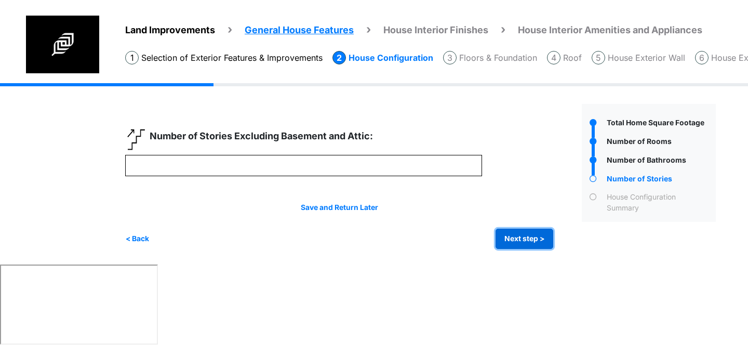
type input "*"
click at [534, 236] on button "Next step >" at bounding box center [525, 239] width 58 height 20
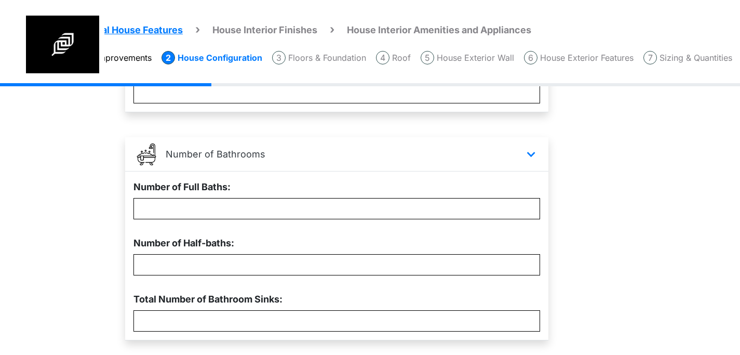
scroll to position [439, 0]
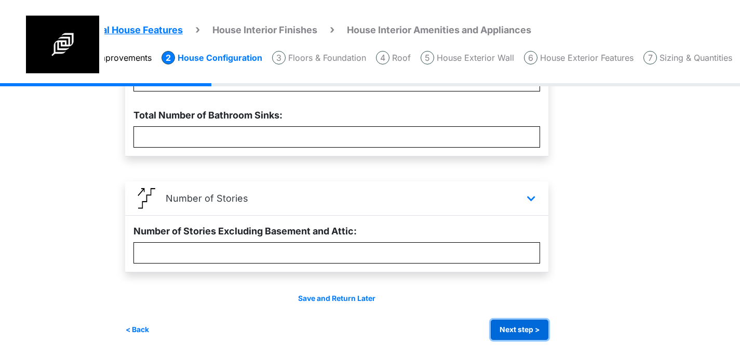
click at [526, 321] on button "Next step >" at bounding box center [520, 330] width 58 height 20
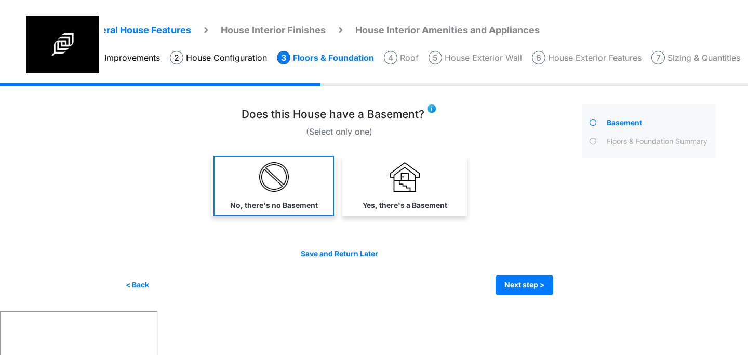
click at [318, 178] on link "No, there's no Basement" at bounding box center [274, 186] width 121 height 60
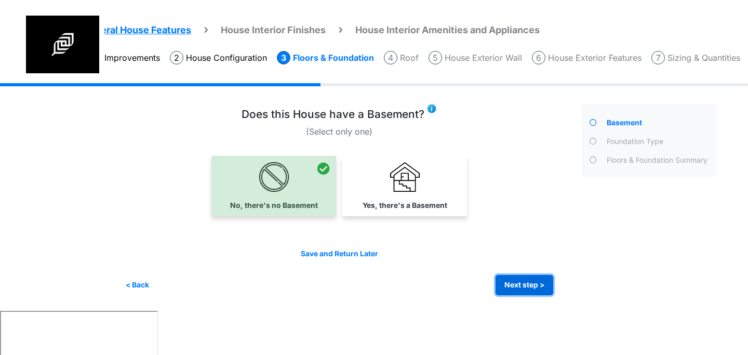
click at [529, 284] on button "Next step >" at bounding box center [525, 285] width 58 height 20
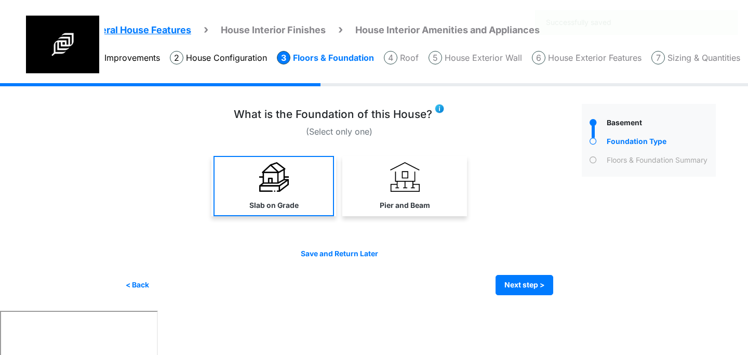
click at [299, 192] on link "Slab on Grade" at bounding box center [274, 186] width 121 height 60
select select "*"
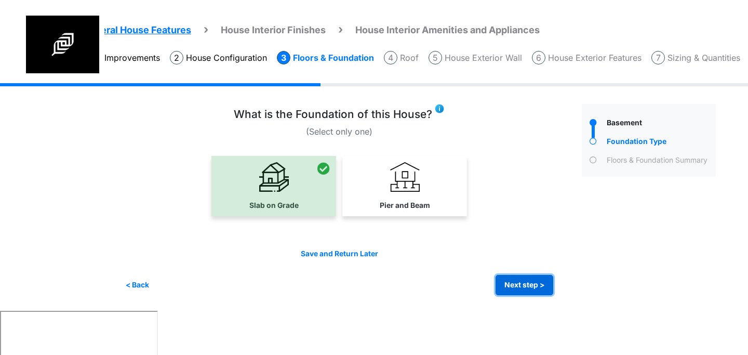
click at [505, 283] on button "Next step >" at bounding box center [525, 285] width 58 height 20
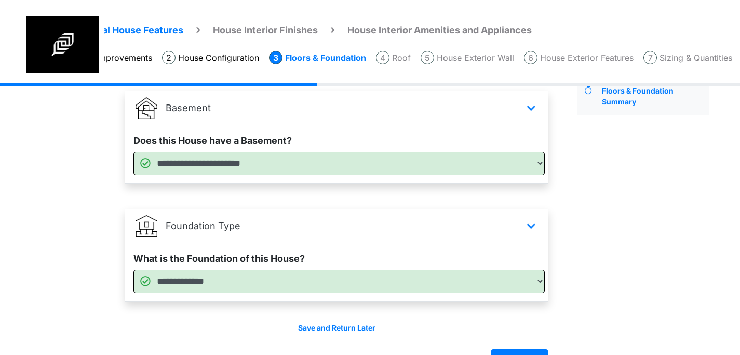
scroll to position [99, 0]
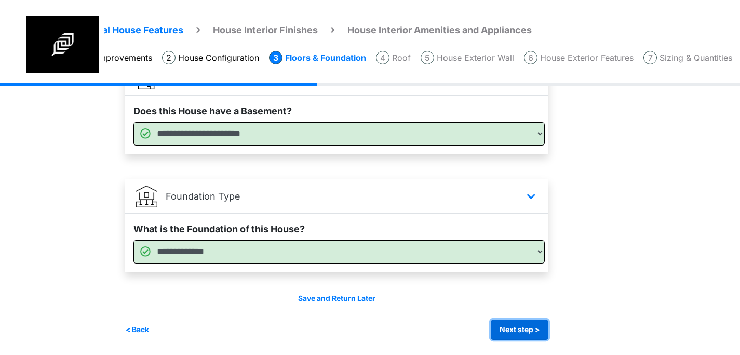
click at [523, 333] on button "Next step >" at bounding box center [520, 330] width 58 height 20
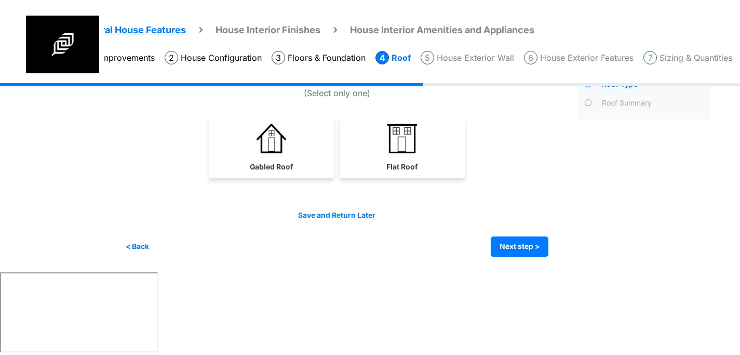
scroll to position [0, 178]
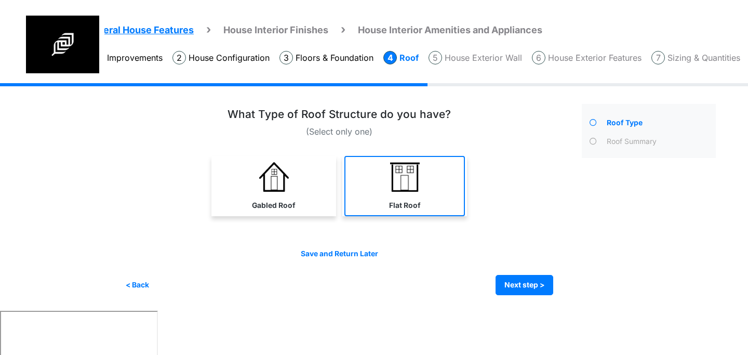
click at [362, 203] on link "Flat Roof" at bounding box center [405, 186] width 121 height 60
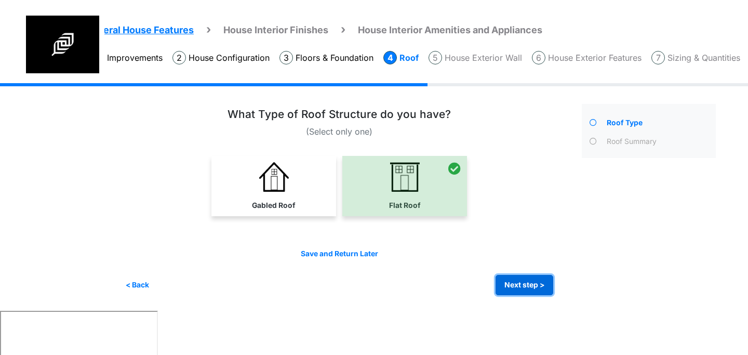
click at [522, 292] on button "Next step >" at bounding box center [525, 285] width 58 height 20
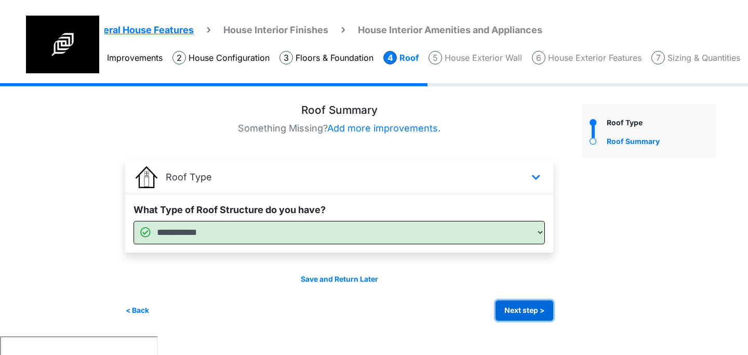
click at [522, 311] on button "Next step >" at bounding box center [525, 310] width 58 height 20
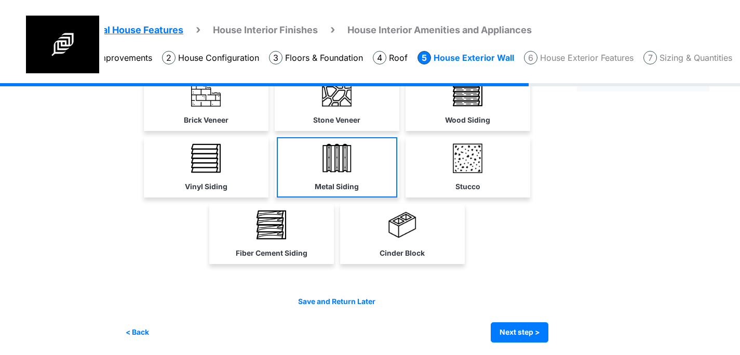
scroll to position [88, 0]
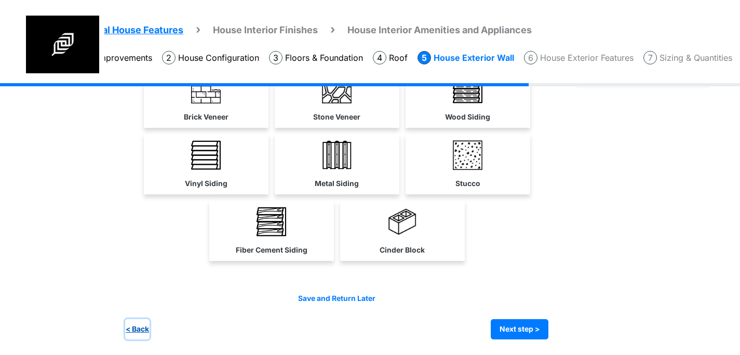
click at [144, 328] on button "< Back" at bounding box center [137, 329] width 24 height 20
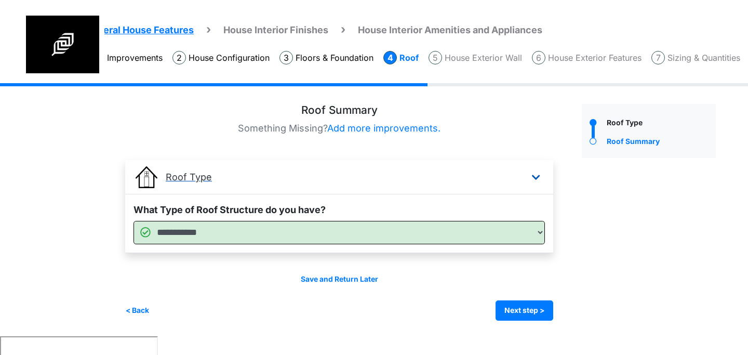
click at [328, 173] on link "Roof Type" at bounding box center [339, 177] width 428 height 34
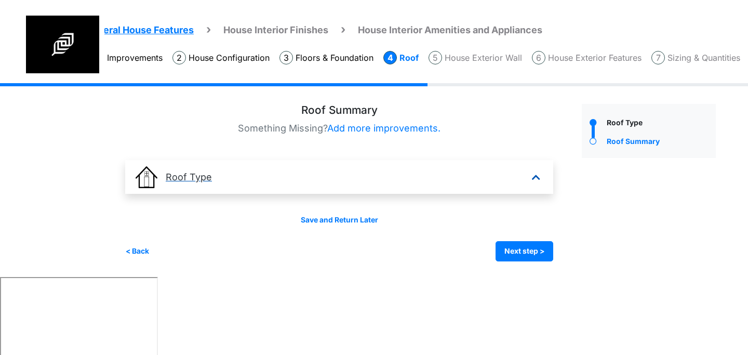
click at [351, 174] on link "Roof Type" at bounding box center [339, 177] width 428 height 34
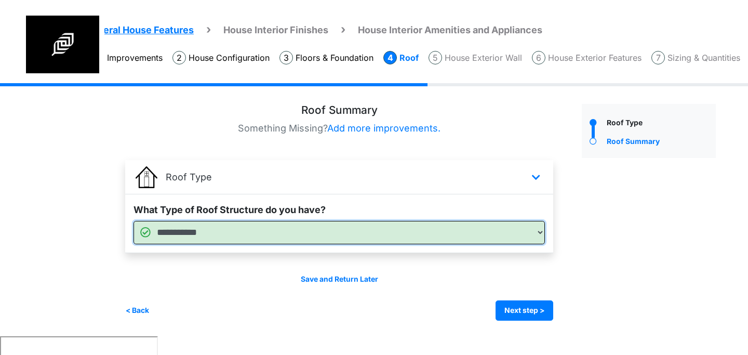
click at [436, 239] on select "**********" at bounding box center [340, 232] width 412 height 23
click at [134, 221] on select "**********" at bounding box center [340, 232] width 412 height 23
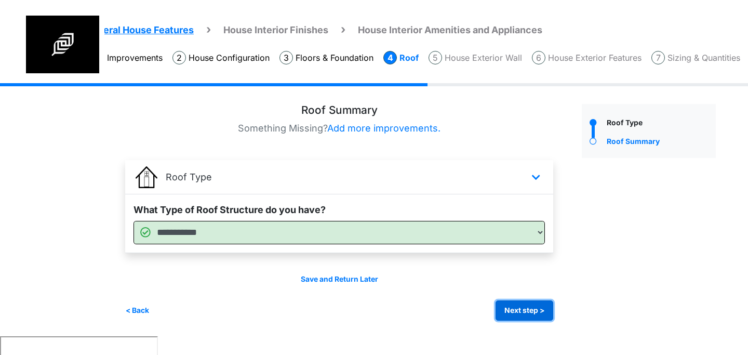
click at [524, 304] on button "Next step >" at bounding box center [525, 310] width 58 height 20
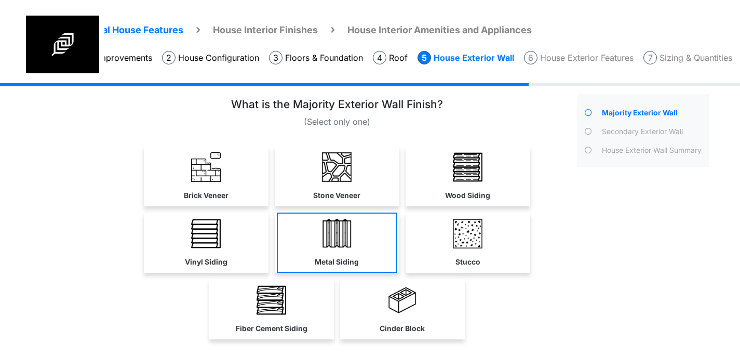
scroll to position [5, 0]
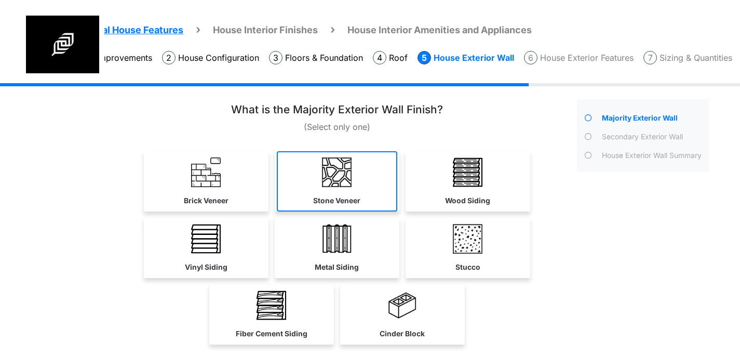
click at [347, 176] on img at bounding box center [337, 172] width 30 height 30
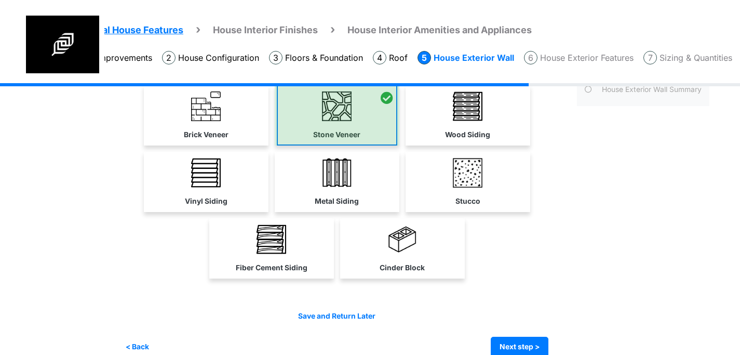
scroll to position [74, 0]
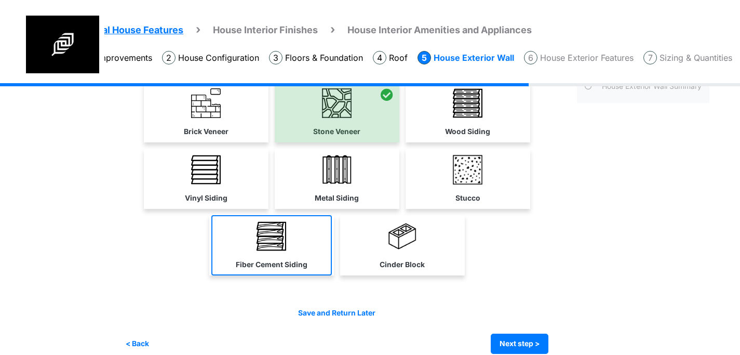
click at [284, 248] on img at bounding box center [272, 236] width 30 height 30
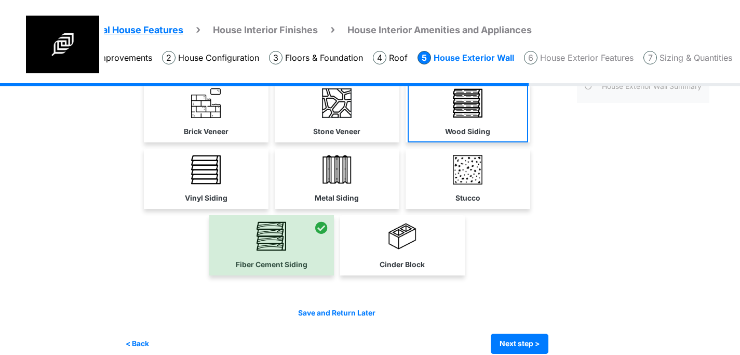
click at [451, 128] on label "Wood Siding" at bounding box center [467, 131] width 45 height 11
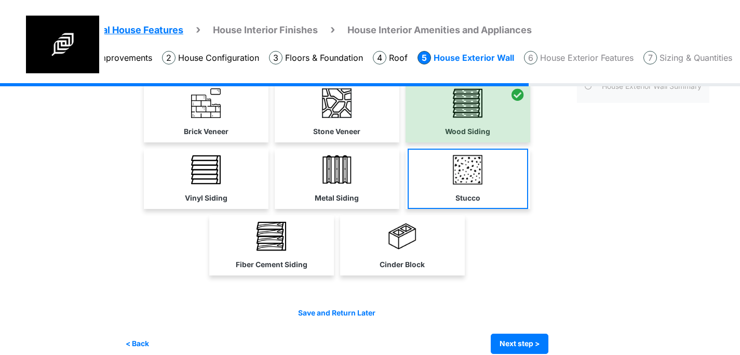
click at [450, 181] on link "Stucco" at bounding box center [468, 179] width 121 height 60
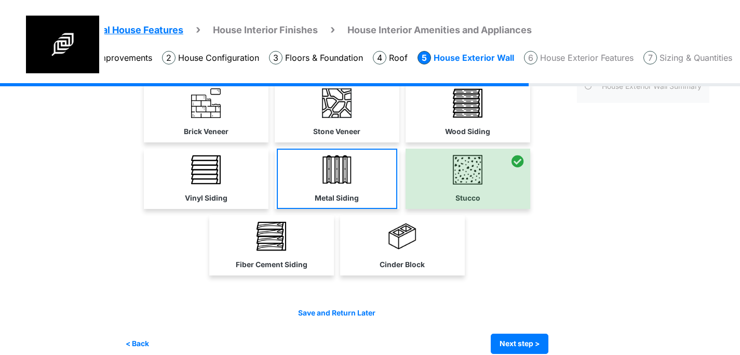
click at [352, 177] on img at bounding box center [337, 170] width 30 height 30
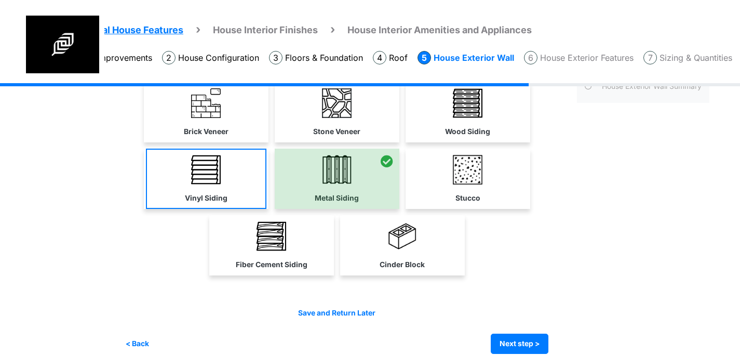
click at [217, 186] on link "Vinyl Siding" at bounding box center [206, 179] width 121 height 60
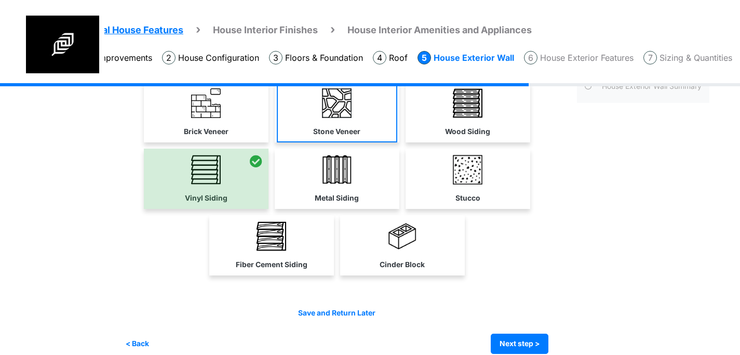
click at [352, 129] on label "Stone Veneer" at bounding box center [336, 131] width 47 height 11
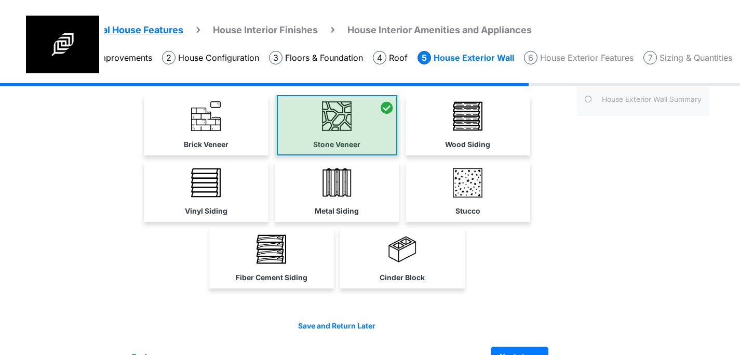
scroll to position [88, 0]
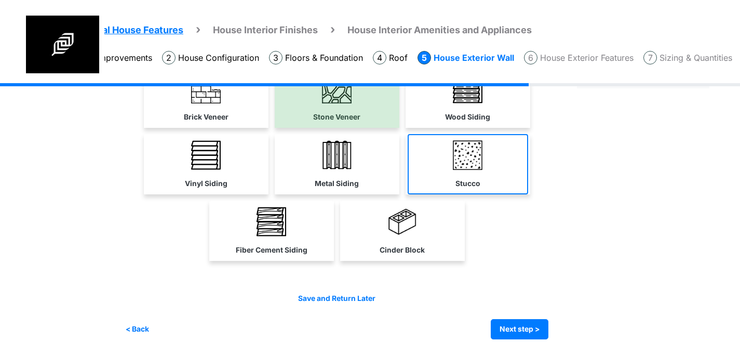
click at [464, 162] on img at bounding box center [468, 155] width 30 height 30
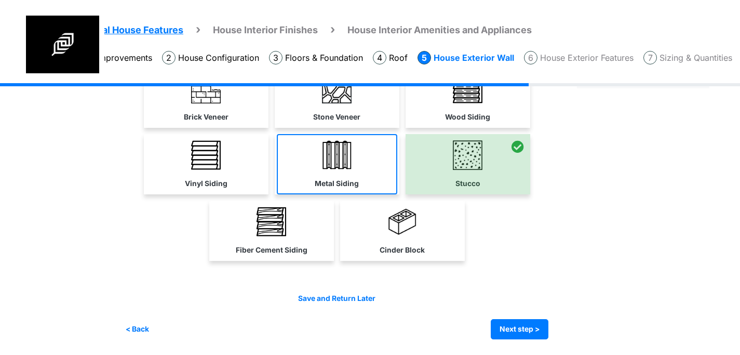
click at [356, 160] on link "Metal Siding" at bounding box center [337, 164] width 121 height 60
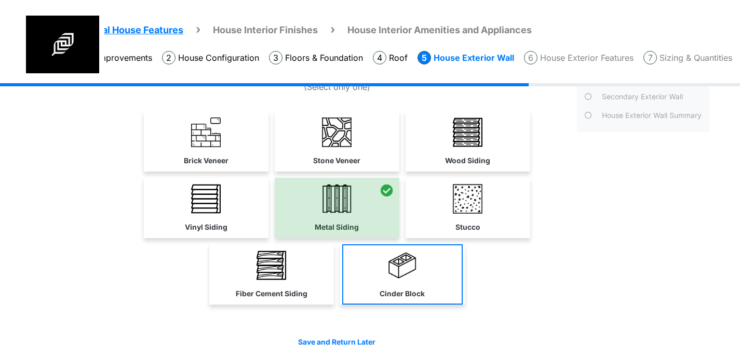
scroll to position [46, 0]
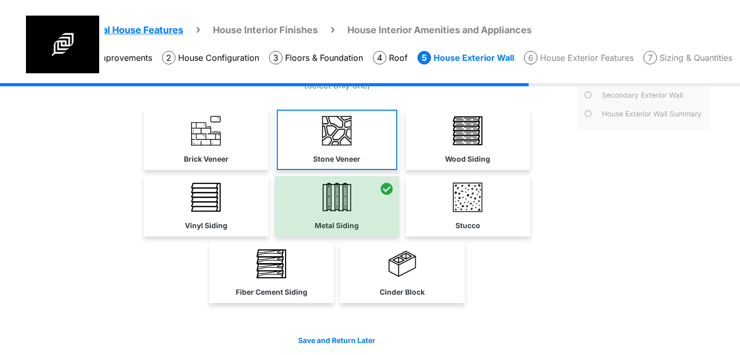
click at [342, 154] on label "Stone Veneer" at bounding box center [336, 159] width 47 height 11
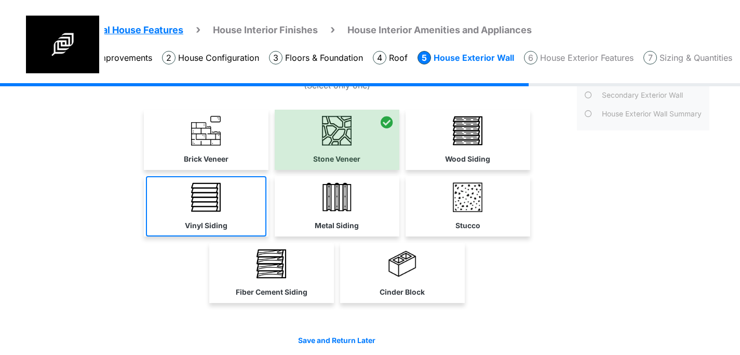
click at [231, 201] on link "Vinyl Siding" at bounding box center [206, 206] width 121 height 60
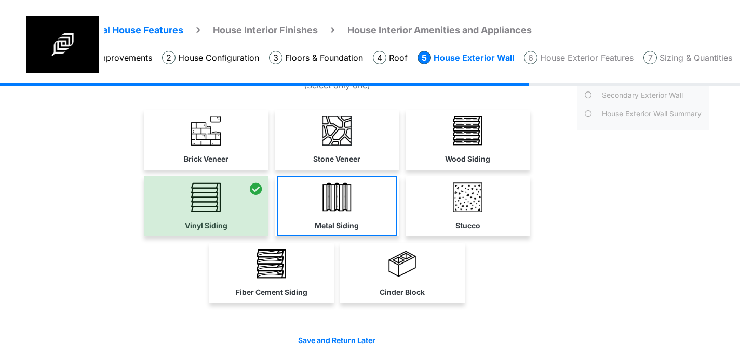
click at [366, 215] on link "Metal Siding" at bounding box center [337, 206] width 121 height 60
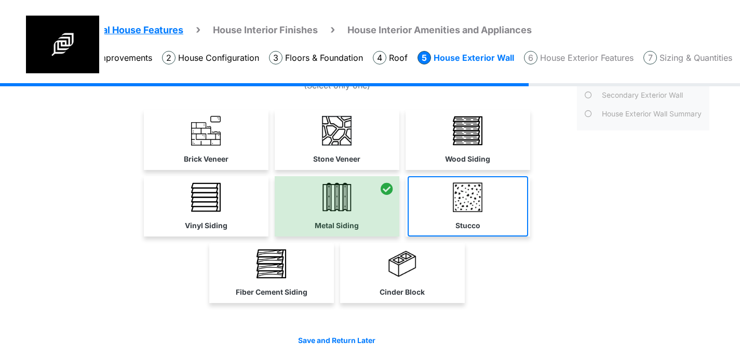
click at [472, 220] on label "Stucco" at bounding box center [468, 225] width 25 height 11
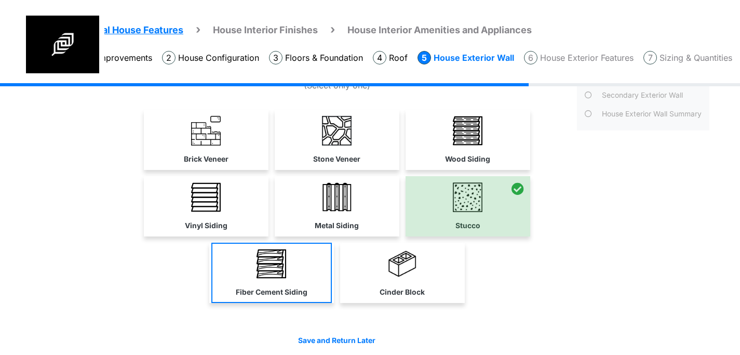
click at [285, 278] on link "Fiber Cement Siding" at bounding box center [271, 273] width 121 height 60
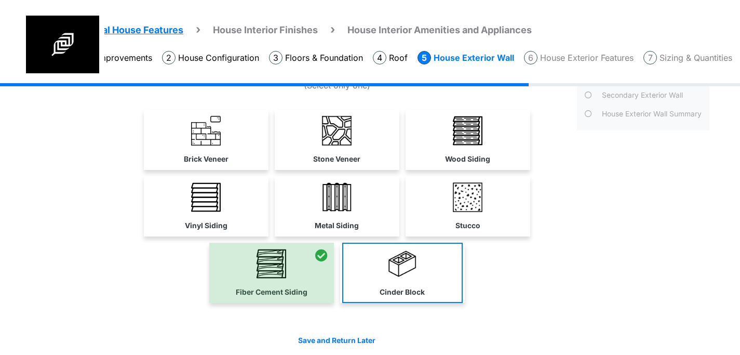
click at [401, 285] on link "Cinder Block" at bounding box center [402, 273] width 121 height 60
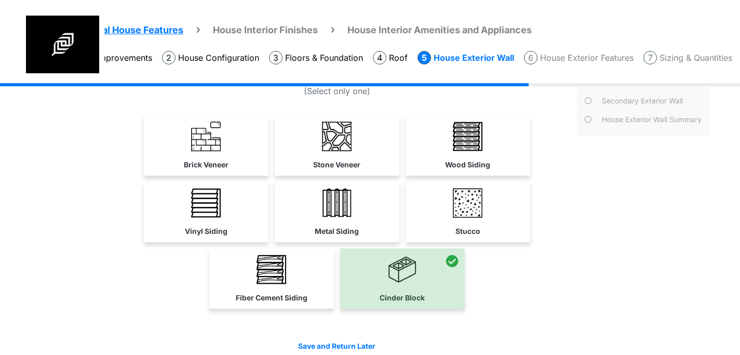
scroll to position [0, 0]
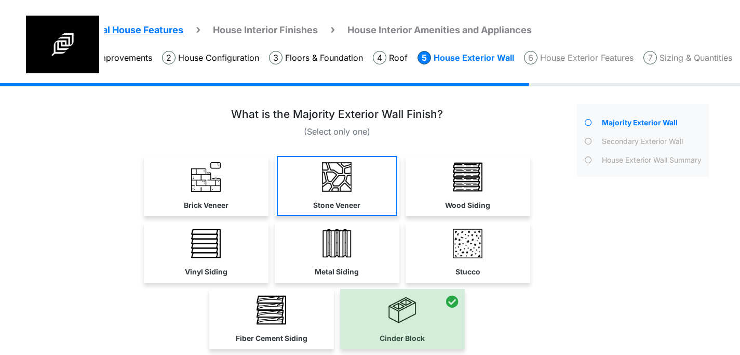
click at [332, 192] on link "Stone Veneer" at bounding box center [337, 186] width 121 height 60
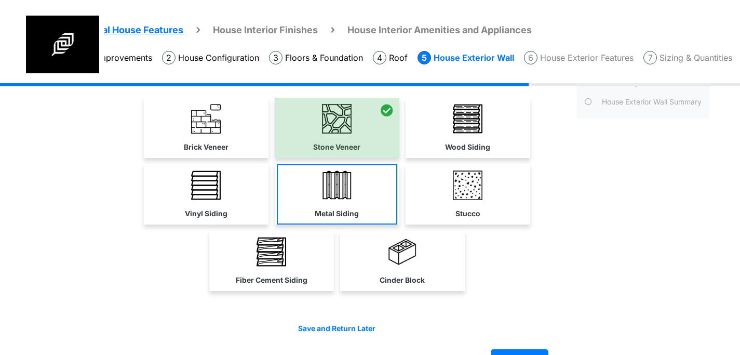
scroll to position [88, 0]
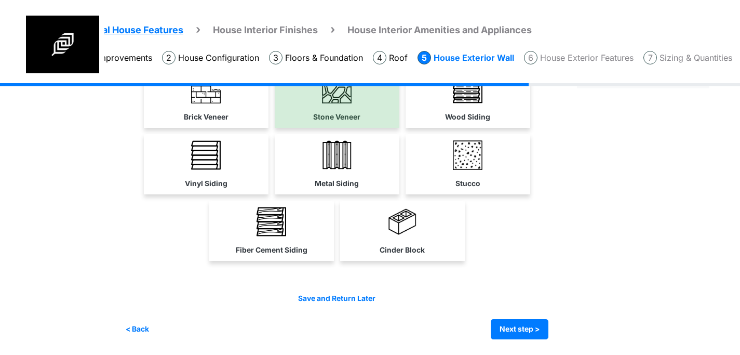
click at [529, 341] on div "Irrigation Flag pole" at bounding box center [421, 175] width 592 height 360
click at [509, 321] on button "Next step >" at bounding box center [520, 329] width 58 height 20
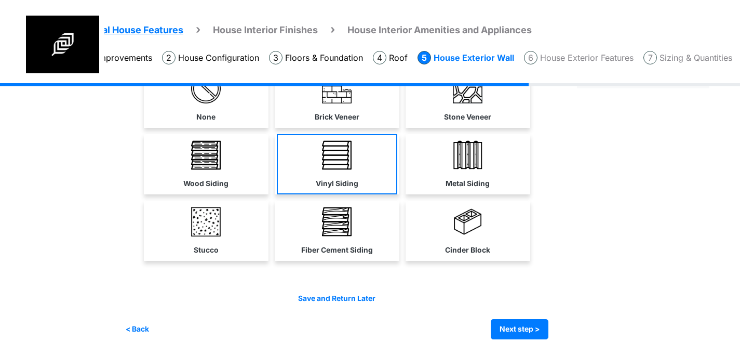
scroll to position [63, 0]
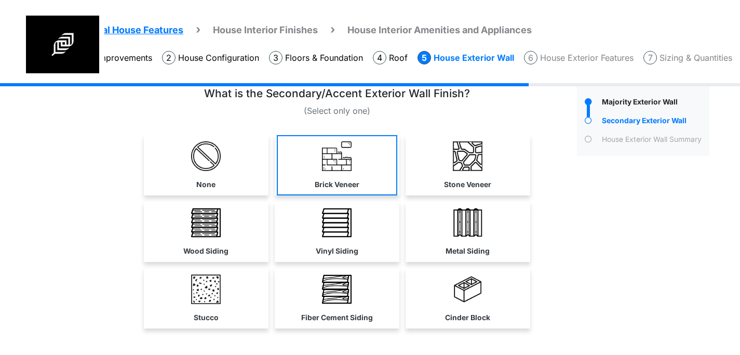
click at [333, 179] on label "Brick Veneer" at bounding box center [337, 184] width 45 height 11
select select "**"
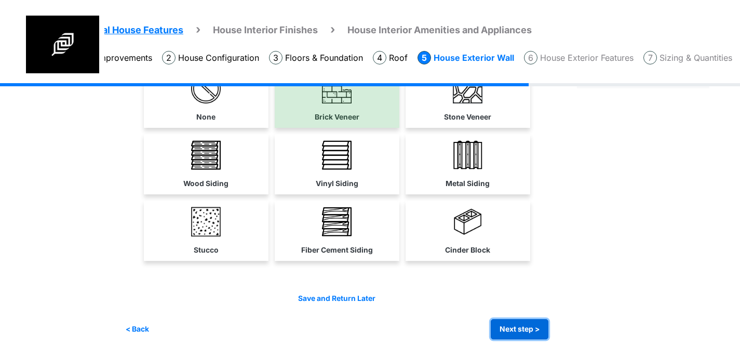
click at [526, 338] on button "Next step >" at bounding box center [520, 329] width 58 height 20
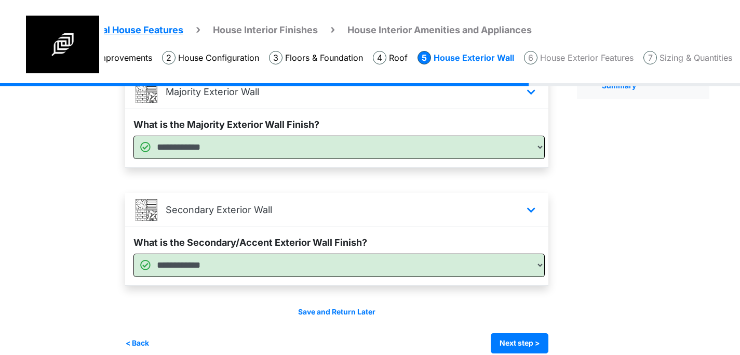
scroll to position [99, 0]
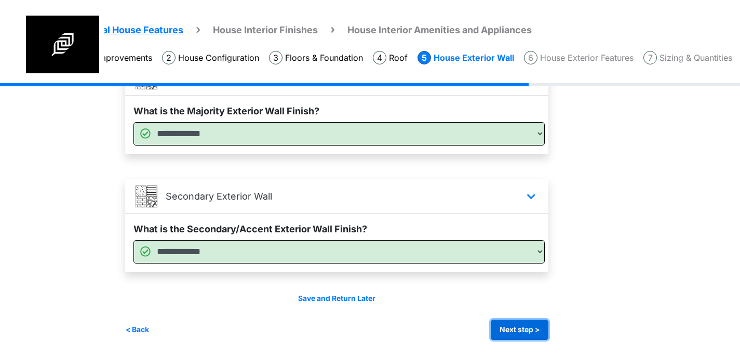
click at [517, 330] on button "Next step >" at bounding box center [520, 330] width 58 height 20
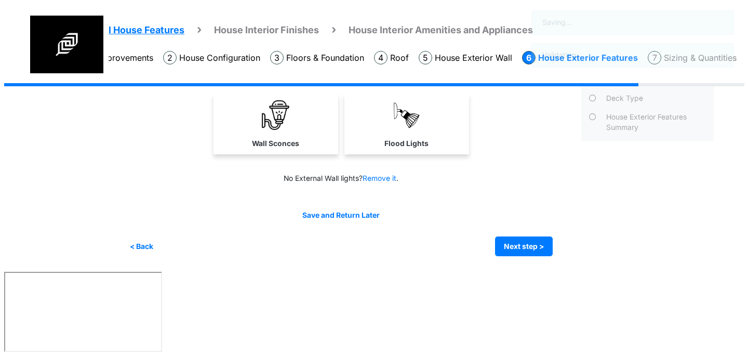
scroll to position [0, 0]
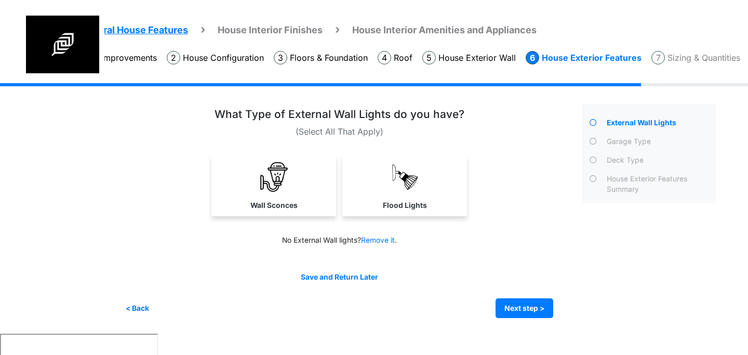
click at [506, 208] on div "Wall Sconces Flood Lights" at bounding box center [339, 186] width 428 height 60
click at [477, 125] on div "What Type of External Wall Lights do you have?" at bounding box center [339, 116] width 428 height 17
click at [346, 130] on p "(Select All That Apply)" at bounding box center [339, 131] width 428 height 12
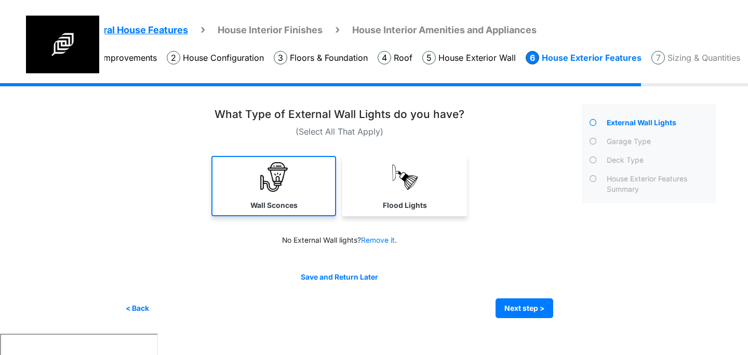
click at [284, 180] on img at bounding box center [274, 177] width 30 height 30
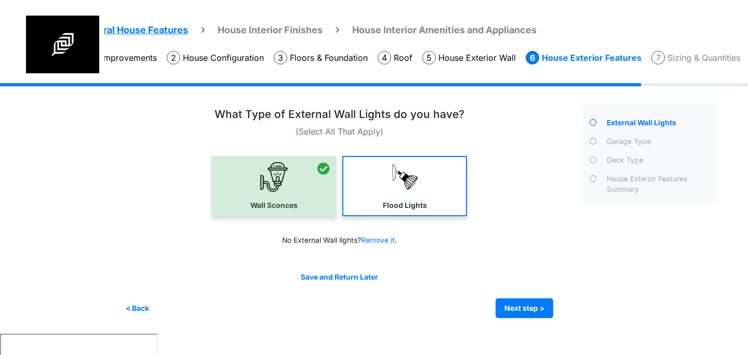
click at [409, 173] on img at bounding box center [405, 177] width 30 height 30
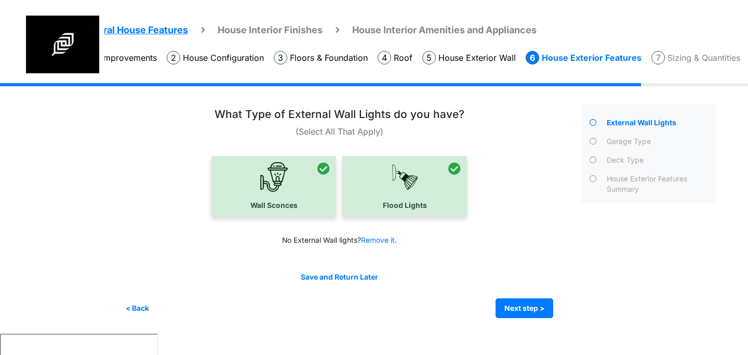
click at [312, 181] on div at bounding box center [273, 186] width 125 height 60
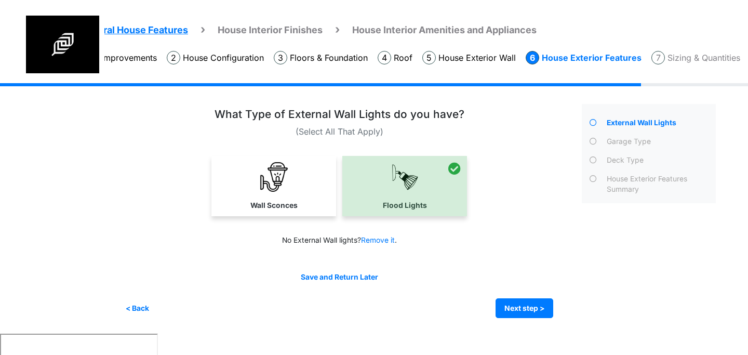
click at [378, 184] on div at bounding box center [404, 186] width 125 height 60
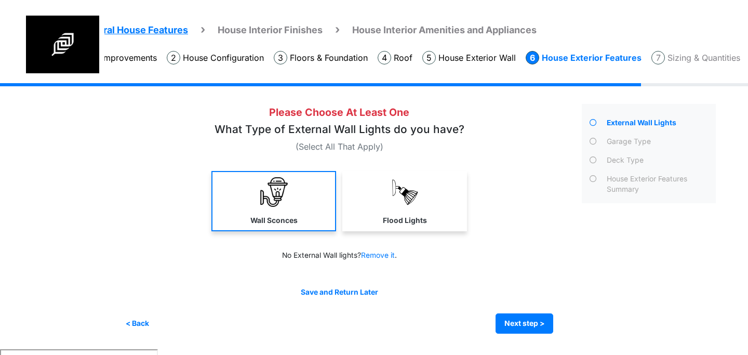
click at [298, 195] on link "Wall Sconces" at bounding box center [273, 201] width 125 height 60
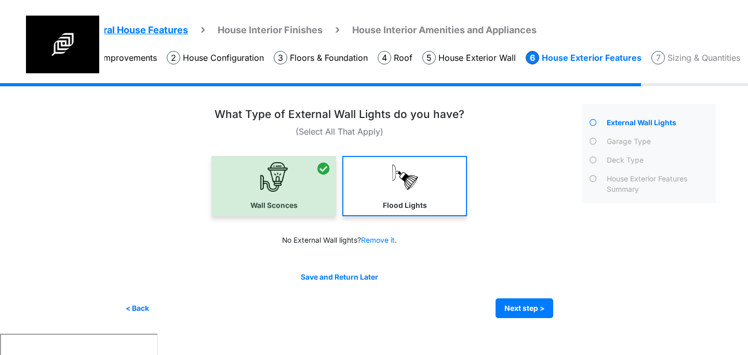
click at [381, 195] on link "Flood Lights" at bounding box center [404, 186] width 125 height 60
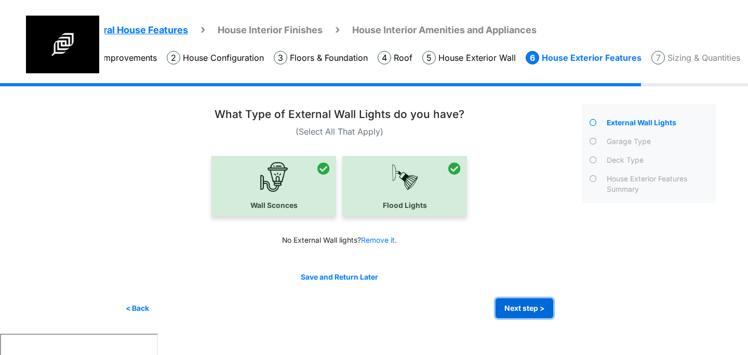
click at [526, 302] on button "Next step >" at bounding box center [525, 308] width 58 height 20
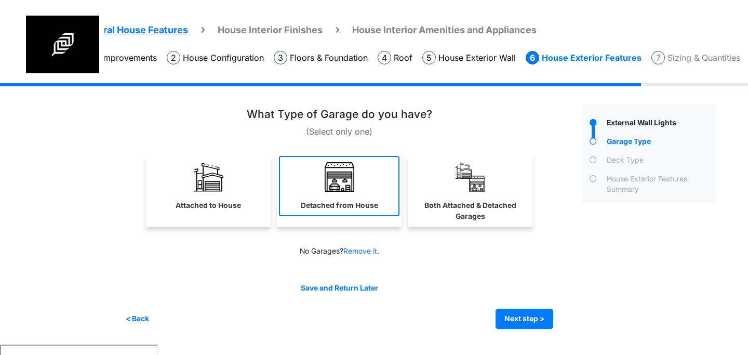
click at [370, 193] on link "Detached from House" at bounding box center [339, 186] width 121 height 60
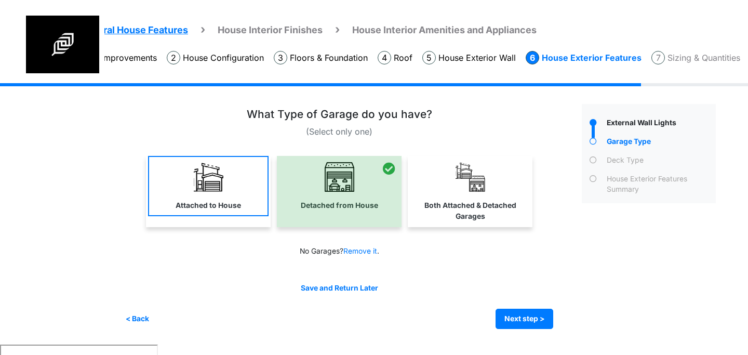
click at [234, 187] on link "Attached to House" at bounding box center [208, 186] width 121 height 60
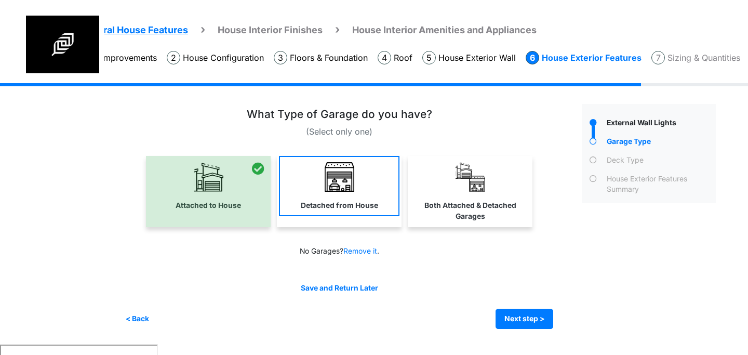
click at [325, 185] on img at bounding box center [340, 177] width 30 height 30
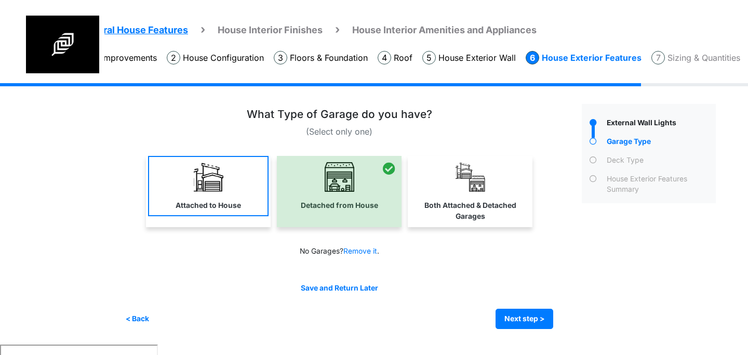
click at [236, 191] on link "Attached to House" at bounding box center [208, 186] width 121 height 60
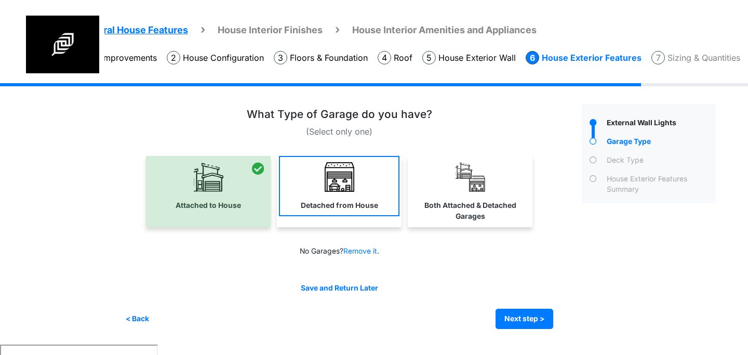
click at [357, 185] on link "Detached from House" at bounding box center [339, 186] width 121 height 60
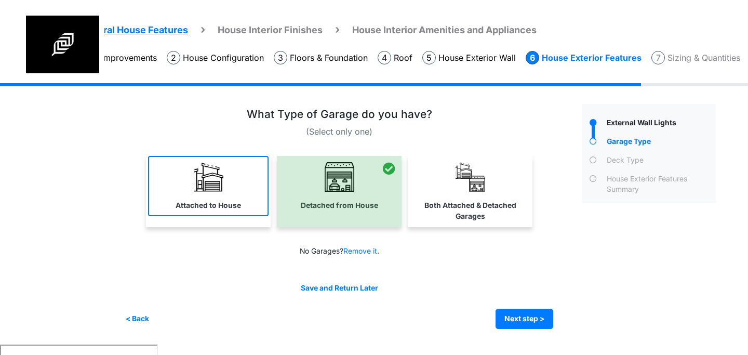
click at [218, 195] on link "Attached to House" at bounding box center [208, 186] width 121 height 60
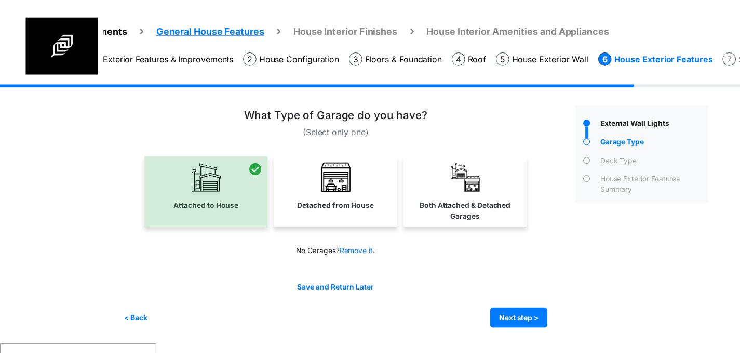
scroll to position [0, 63]
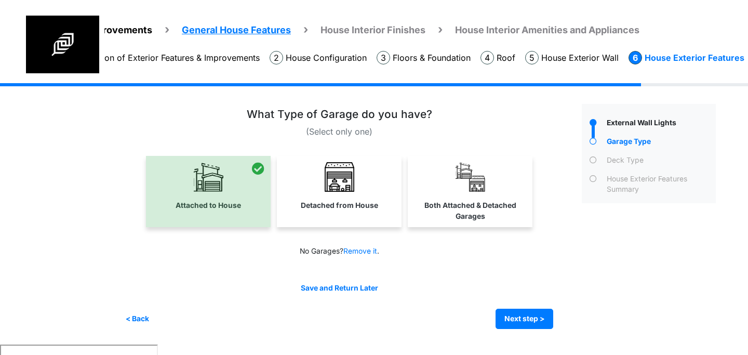
click at [180, 57] on li "Selection of Exterior Features & Improvements" at bounding box center [160, 58] width 197 height 14
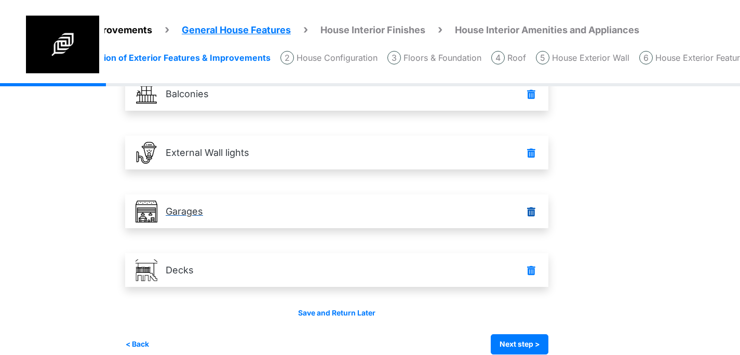
scroll to position [140, 0]
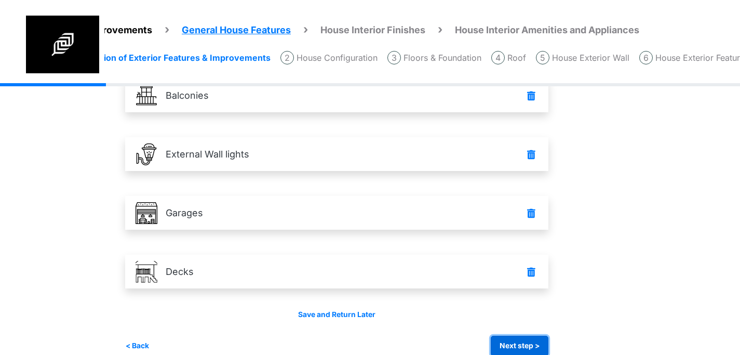
click at [507, 345] on button "Next step >" at bounding box center [520, 346] width 58 height 20
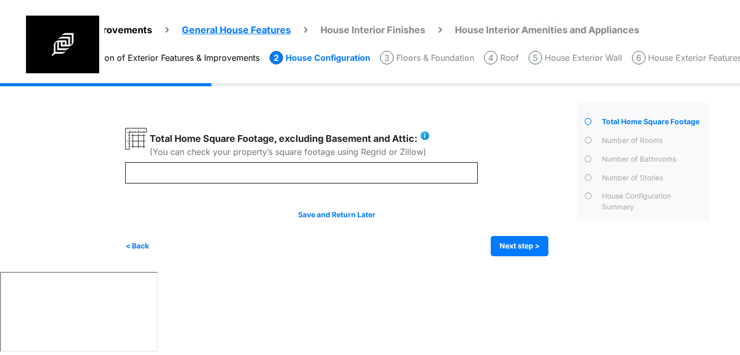
scroll to position [0, 0]
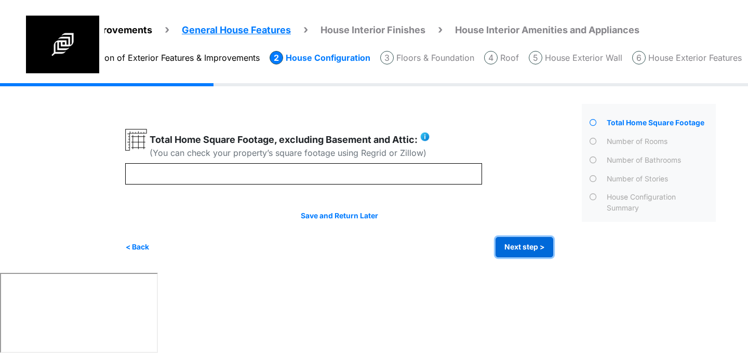
click at [502, 245] on button "Next step >" at bounding box center [525, 247] width 58 height 20
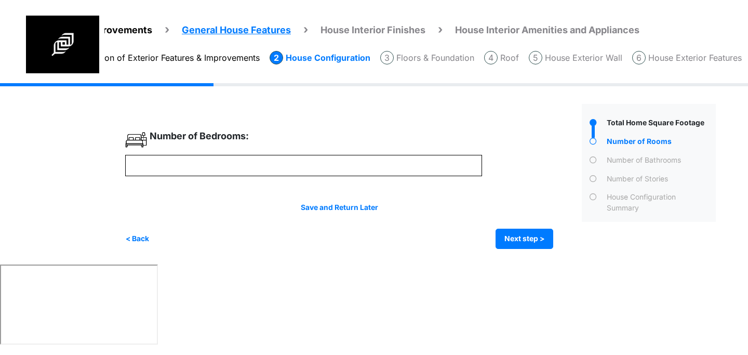
click at [220, 61] on li "Selection of Exterior Features & Improvements" at bounding box center [160, 58] width 197 height 14
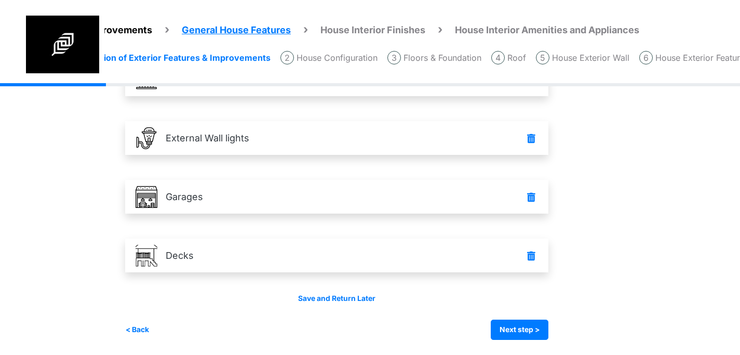
scroll to position [148, 0]
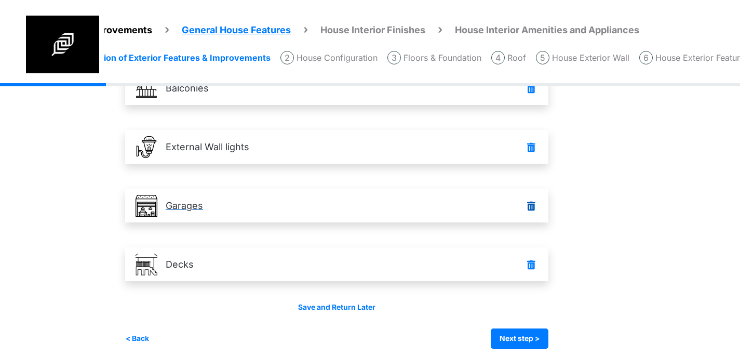
click at [206, 210] on link "Garages" at bounding box center [336, 206] width 423 height 34
click at [189, 205] on p "Garages" at bounding box center [184, 205] width 37 height 14
click at [145, 336] on button "< Back" at bounding box center [137, 338] width 24 height 20
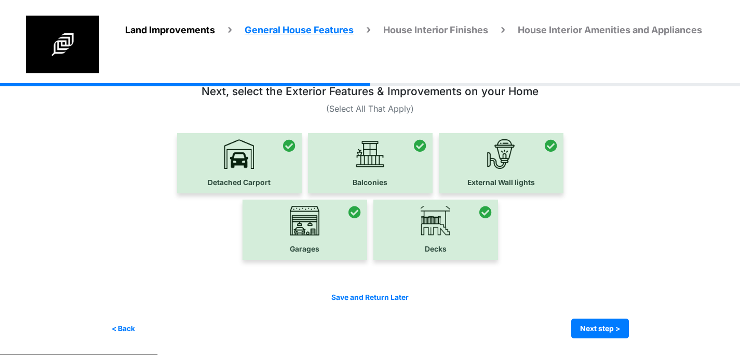
scroll to position [22, 0]
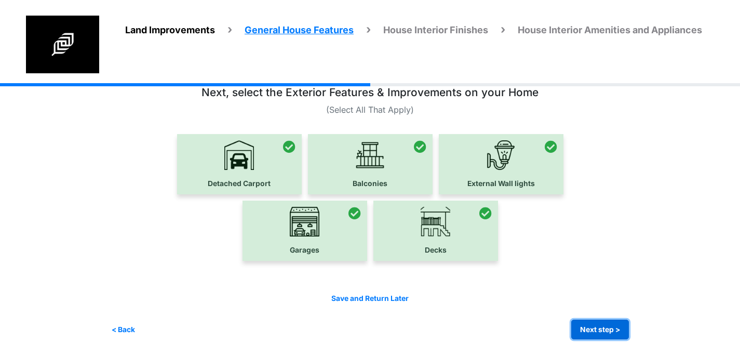
click at [592, 326] on button "Next step >" at bounding box center [601, 330] width 58 height 20
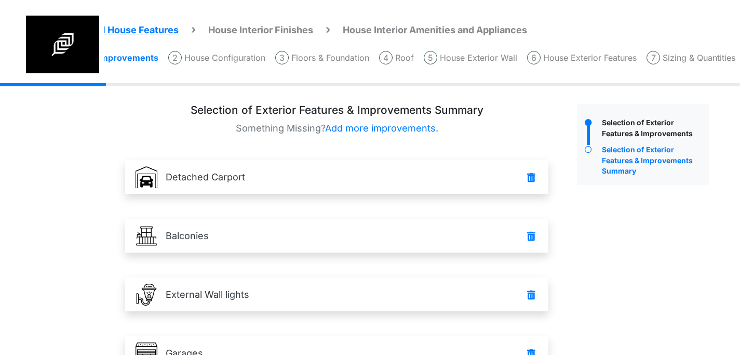
scroll to position [0, 191]
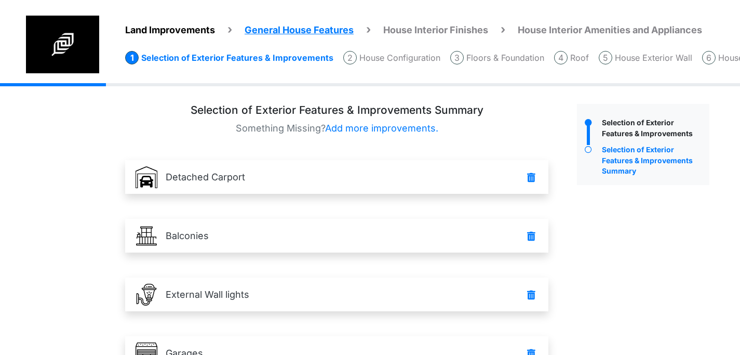
click at [485, 57] on li "Floors & Foundation" at bounding box center [498, 58] width 94 height 14
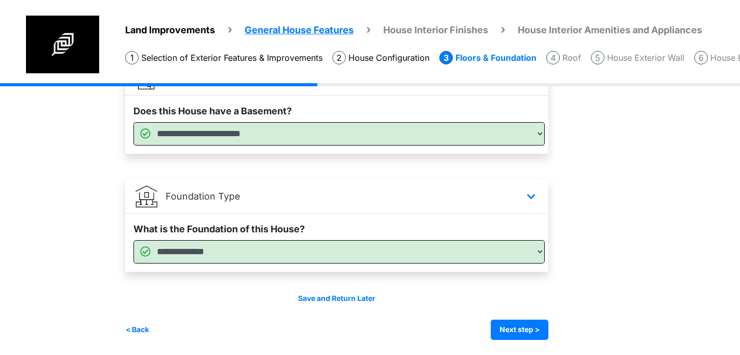
click at [579, 61] on li "Roof" at bounding box center [564, 58] width 35 height 14
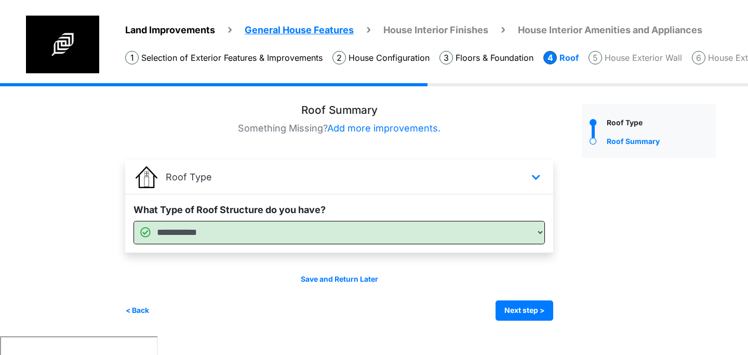
click at [630, 59] on li "House Exterior Wall" at bounding box center [636, 58] width 94 height 14
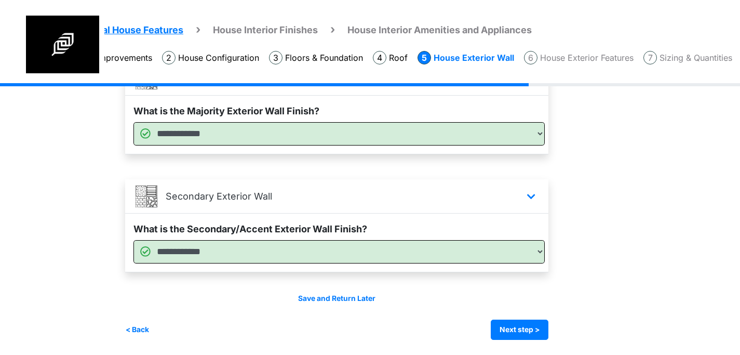
click at [591, 54] on li "House Exterior Features" at bounding box center [579, 58] width 110 height 14
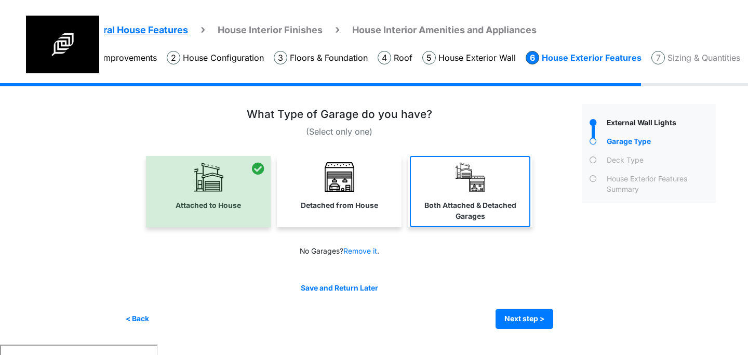
click at [471, 183] on img at bounding box center [471, 177] width 30 height 30
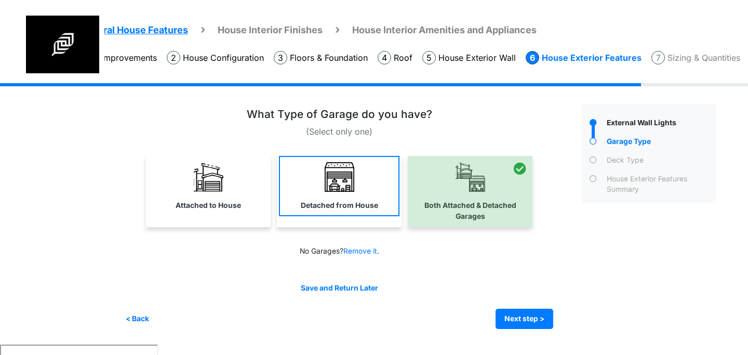
click at [357, 189] on link "Detached from House" at bounding box center [339, 186] width 121 height 60
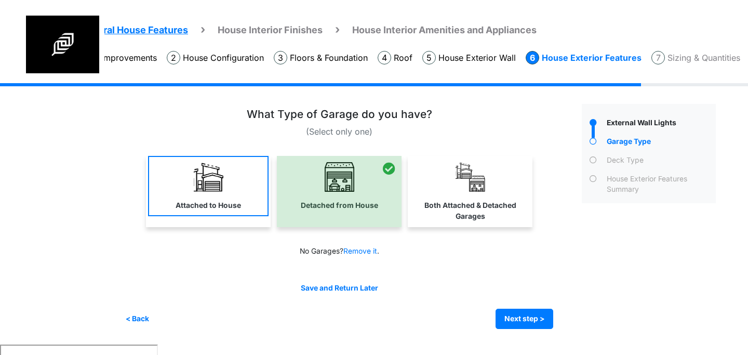
click at [235, 193] on link "Attached to House" at bounding box center [208, 186] width 121 height 60
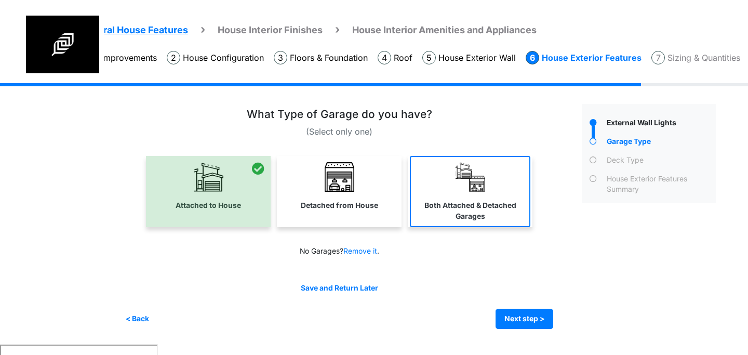
click at [461, 198] on link "Both Attached & Detached Garages" at bounding box center [470, 191] width 121 height 71
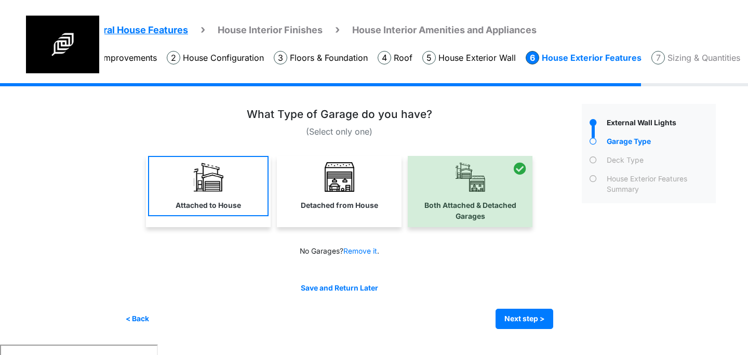
click at [229, 195] on link "Attached to House" at bounding box center [208, 186] width 121 height 60
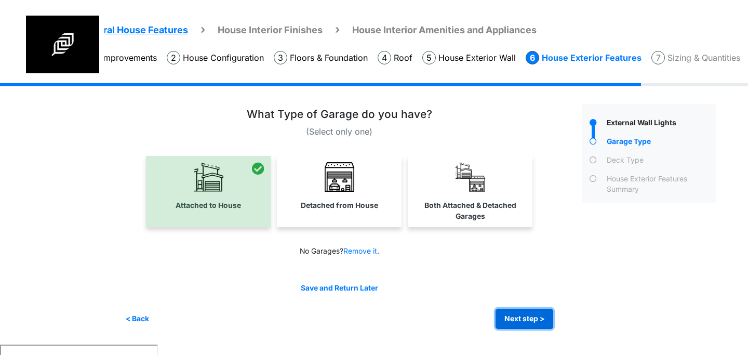
click at [517, 319] on button "Next step >" at bounding box center [525, 319] width 58 height 20
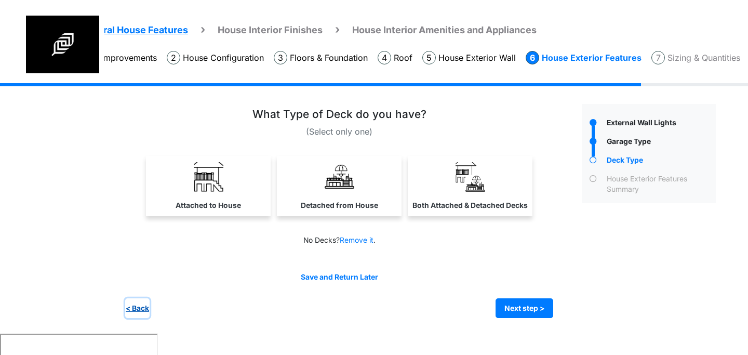
click at [138, 306] on button "< Back" at bounding box center [137, 308] width 24 height 20
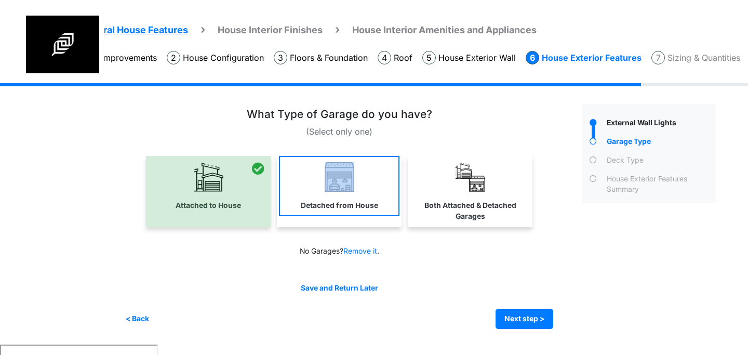
click at [317, 192] on link "Detached from House" at bounding box center [339, 186] width 121 height 60
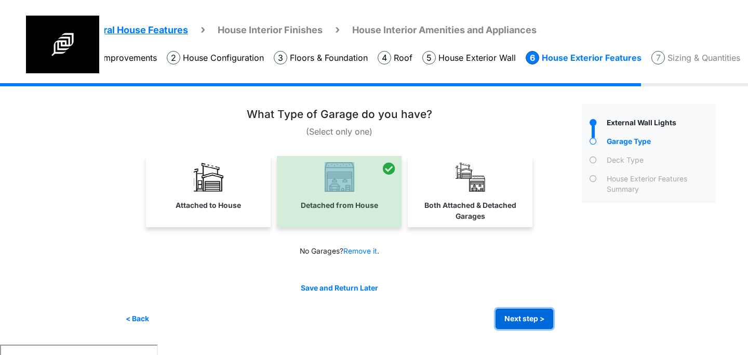
click at [540, 317] on button "Next step >" at bounding box center [525, 319] width 58 height 20
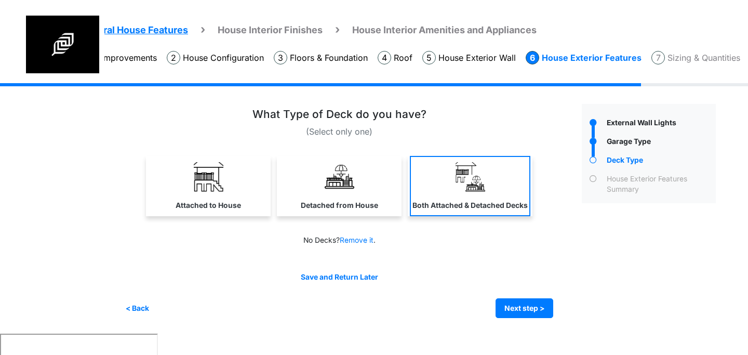
click at [449, 176] on link "Both Attached & Detached Decks" at bounding box center [470, 186] width 121 height 60
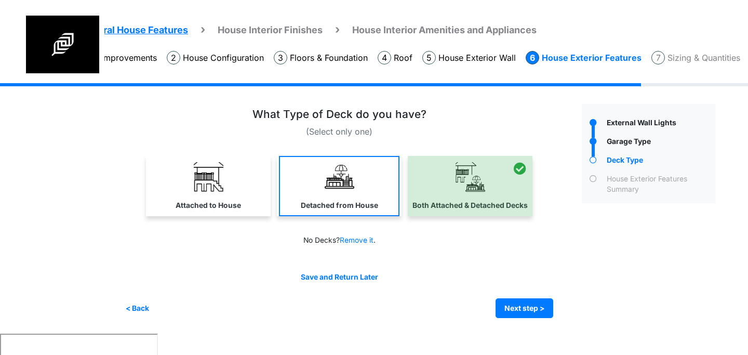
click at [348, 179] on img at bounding box center [340, 177] width 30 height 30
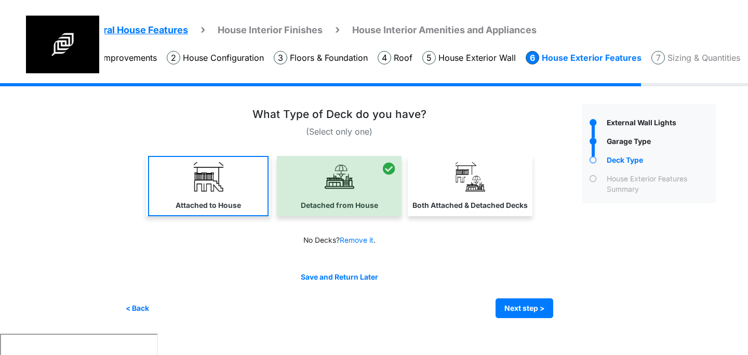
click at [218, 189] on img at bounding box center [209, 177] width 30 height 30
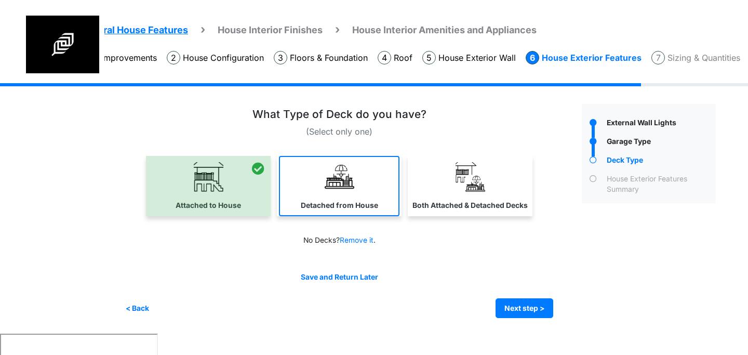
click at [342, 187] on img at bounding box center [340, 177] width 30 height 30
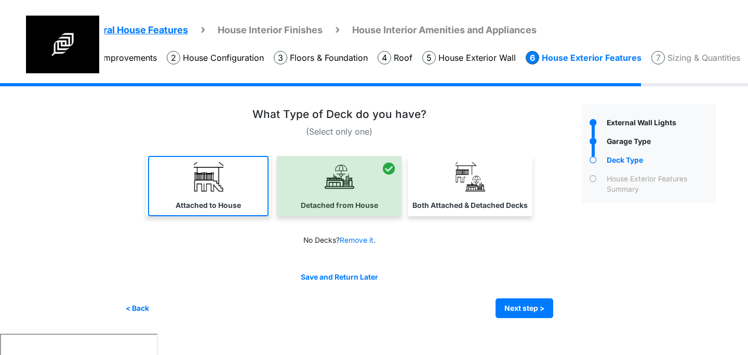
click at [215, 189] on img at bounding box center [209, 177] width 30 height 30
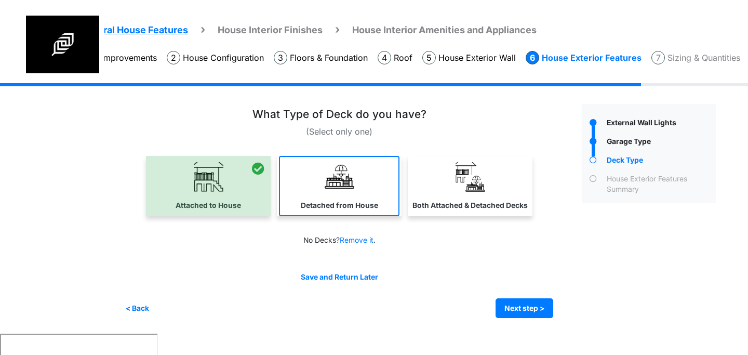
click at [344, 189] on img at bounding box center [340, 177] width 30 height 30
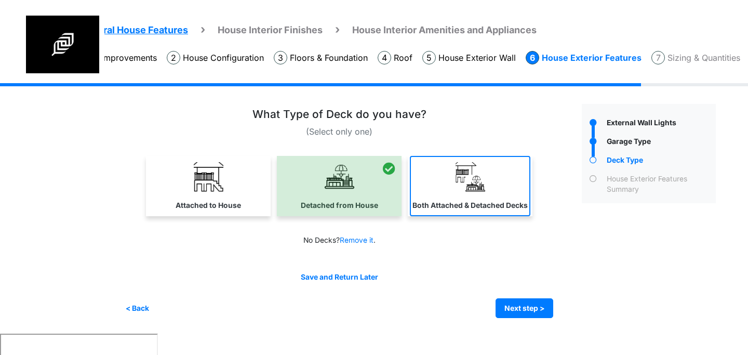
click at [462, 195] on link "Both Attached & Detached Decks" at bounding box center [470, 186] width 121 height 60
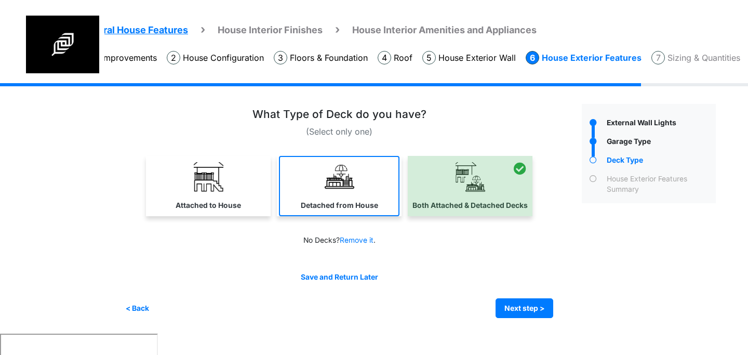
click at [339, 198] on link "Detached from House" at bounding box center [339, 186] width 121 height 60
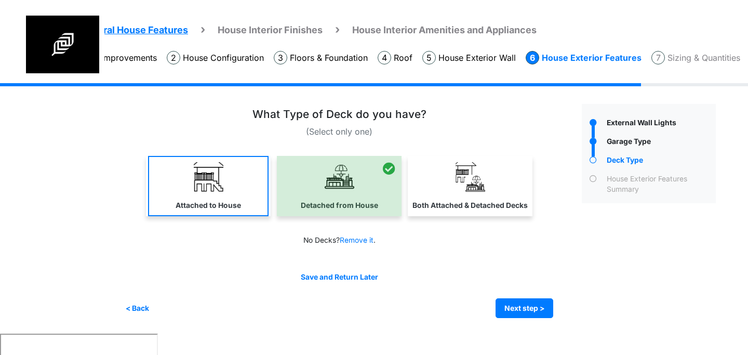
click at [233, 188] on link "Attached to House" at bounding box center [208, 186] width 121 height 60
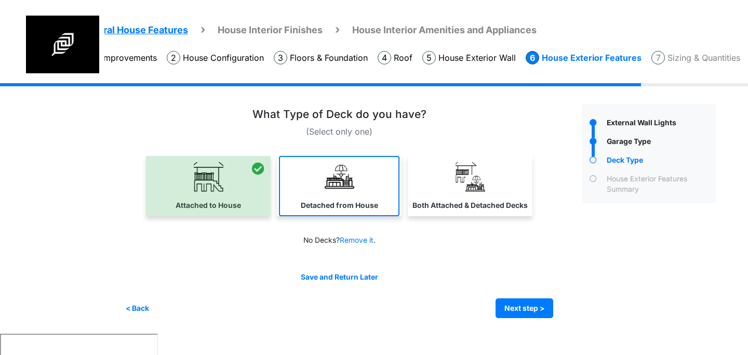
click at [306, 192] on link "Detached from House" at bounding box center [339, 186] width 121 height 60
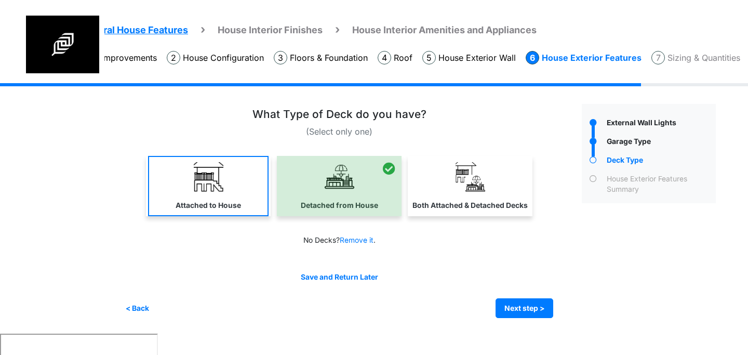
click at [227, 194] on link "Attached to House" at bounding box center [208, 186] width 121 height 60
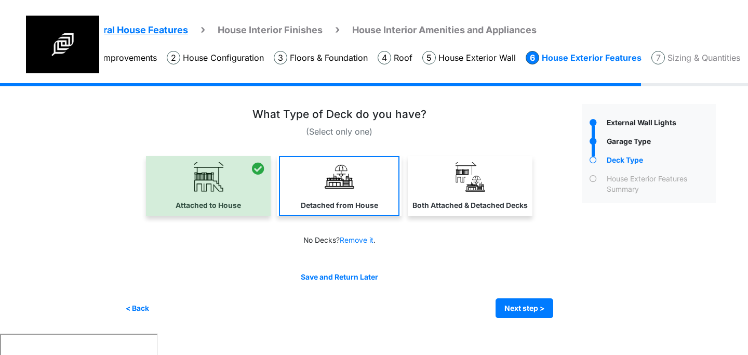
click at [329, 184] on img at bounding box center [340, 177] width 30 height 30
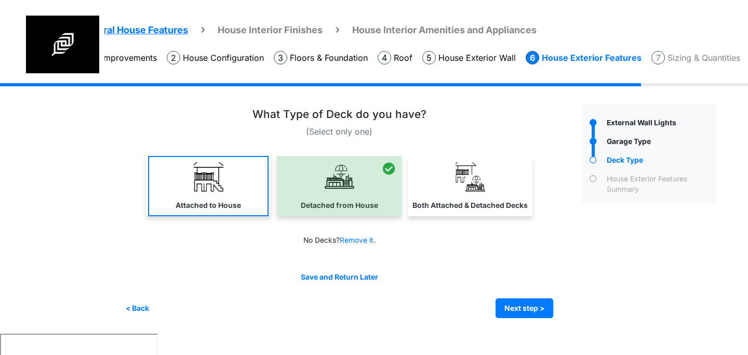
click at [217, 192] on link "Attached to House" at bounding box center [208, 186] width 121 height 60
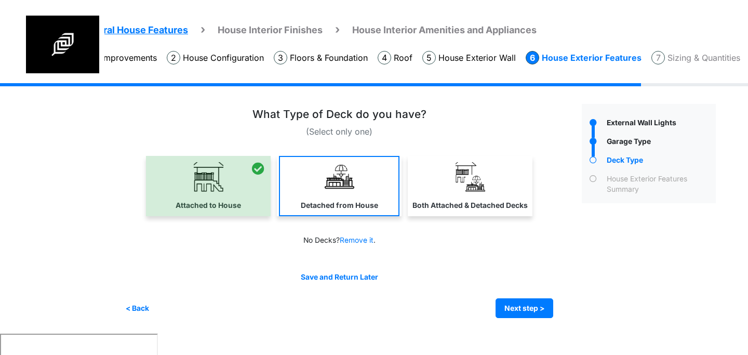
click at [350, 198] on link "Detached from House" at bounding box center [339, 186] width 121 height 60
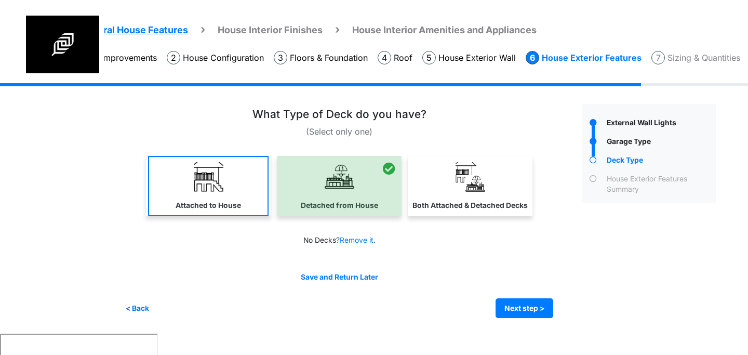
click at [198, 191] on img at bounding box center [209, 177] width 30 height 30
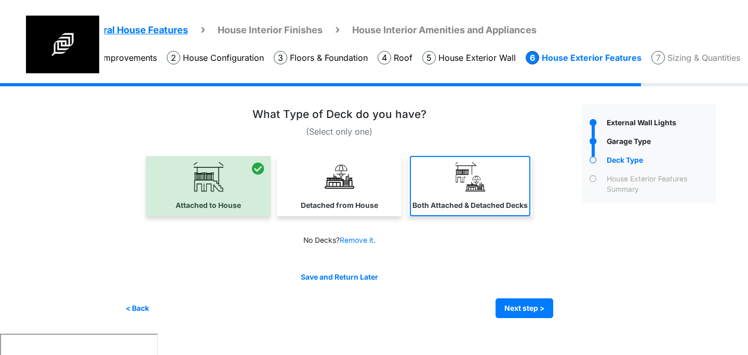
click at [439, 203] on label "Both Attached & Detached Decks" at bounding box center [470, 205] width 115 height 11
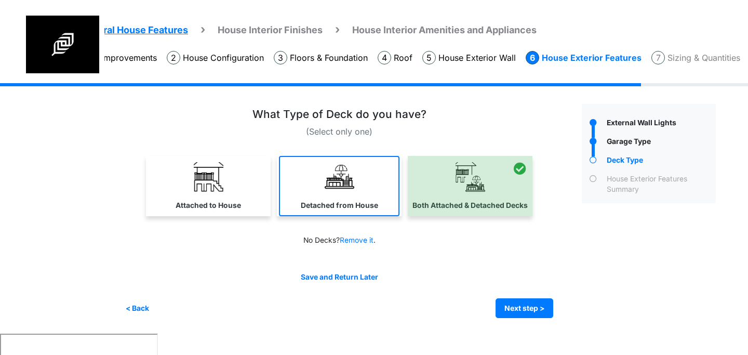
click at [341, 181] on img at bounding box center [340, 177] width 30 height 30
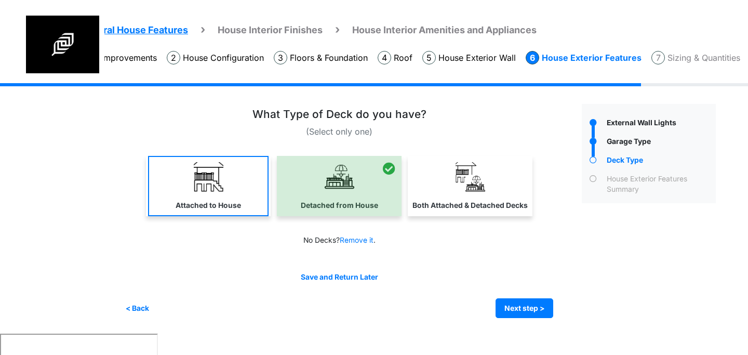
click at [218, 185] on img at bounding box center [209, 177] width 30 height 30
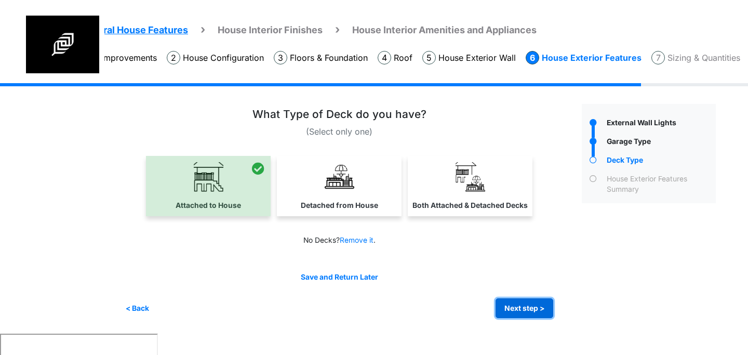
click at [522, 307] on button "Next step >" at bounding box center [525, 308] width 58 height 20
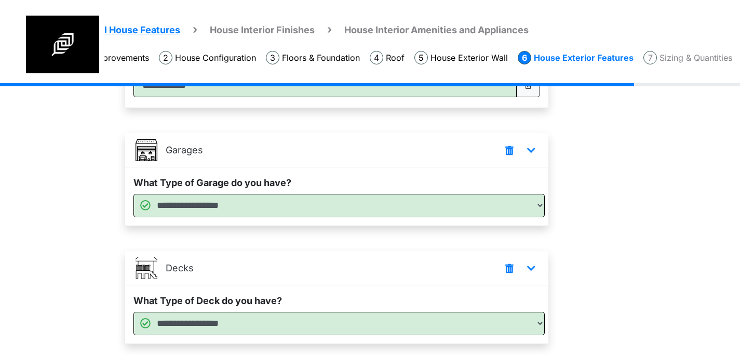
scroll to position [248, 0]
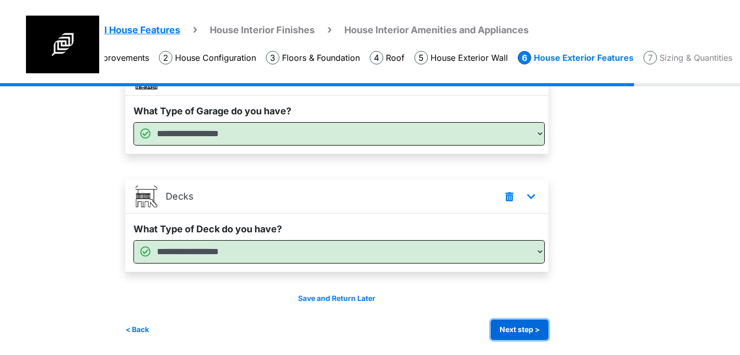
click at [527, 327] on button "Next step >" at bounding box center [520, 330] width 58 height 20
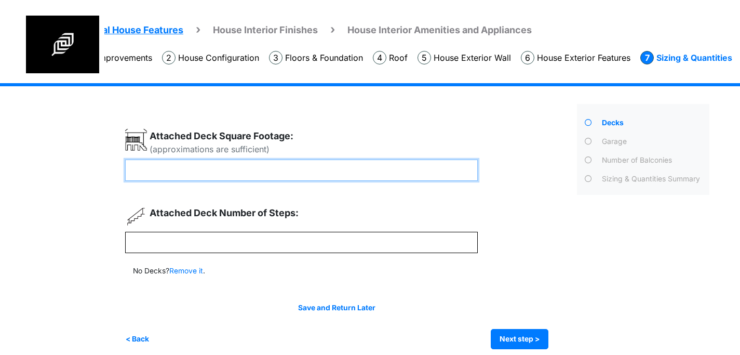
click at [262, 171] on input "number" at bounding box center [301, 170] width 353 height 21
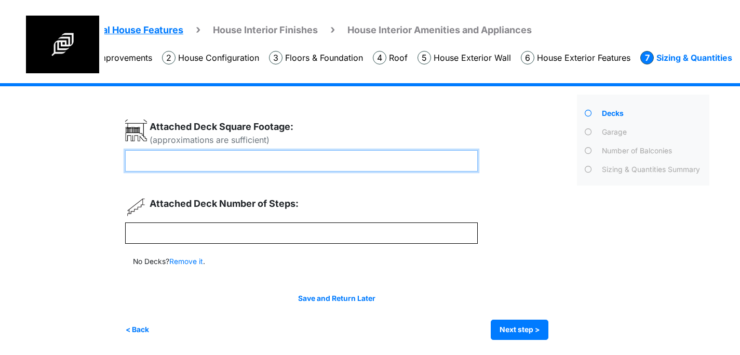
click at [255, 158] on input "number" at bounding box center [301, 160] width 353 height 21
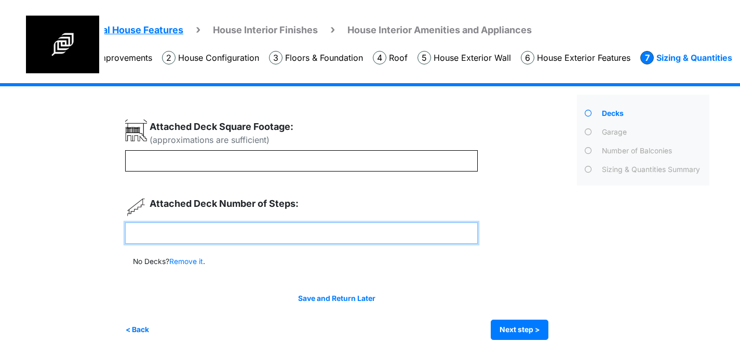
click at [242, 230] on input "number" at bounding box center [301, 232] width 353 height 21
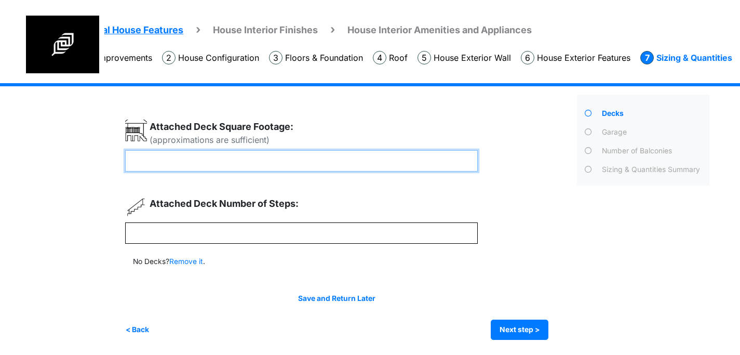
click at [243, 157] on input "number" at bounding box center [301, 160] width 353 height 21
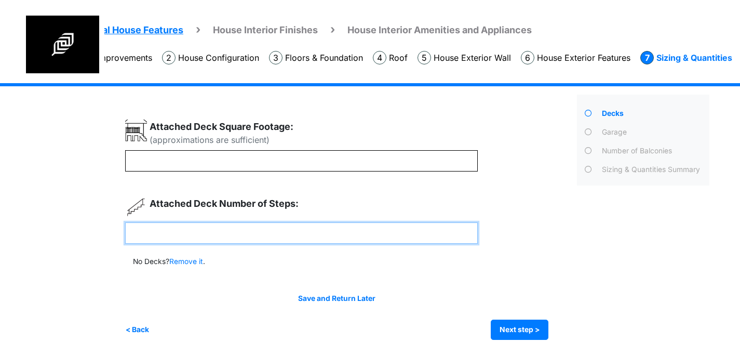
click at [248, 233] on input "number" at bounding box center [301, 232] width 353 height 21
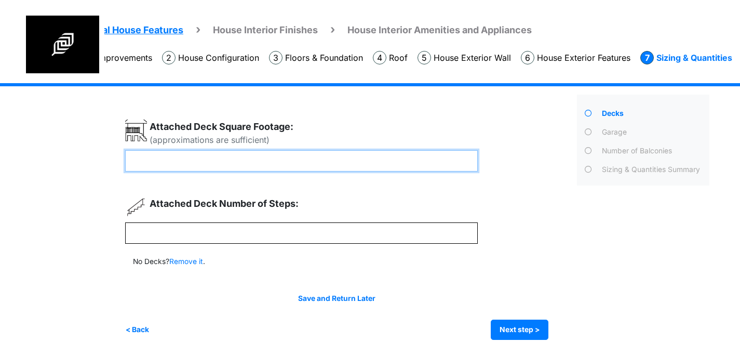
click at [225, 163] on input "number" at bounding box center [301, 160] width 353 height 21
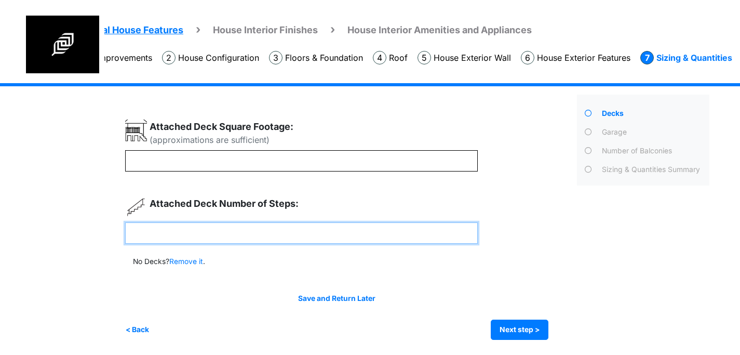
click at [219, 232] on input "number" at bounding box center [301, 232] width 353 height 21
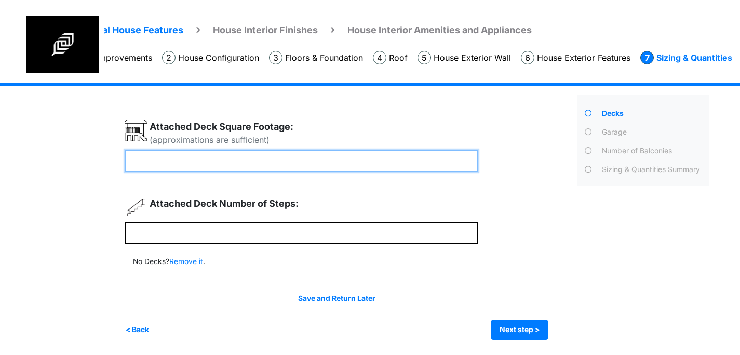
click at [193, 161] on input "number" at bounding box center [301, 160] width 353 height 21
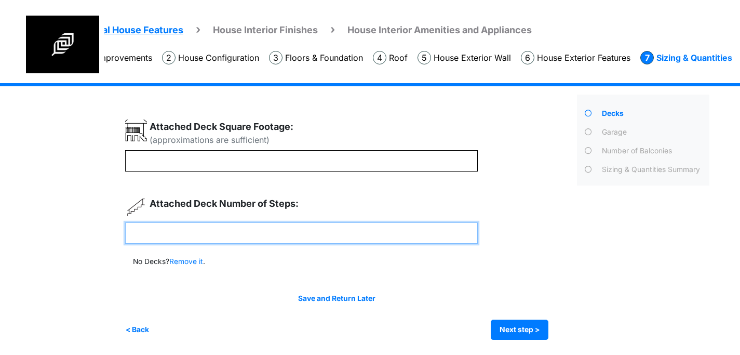
click at [205, 232] on input "number" at bounding box center [301, 232] width 353 height 21
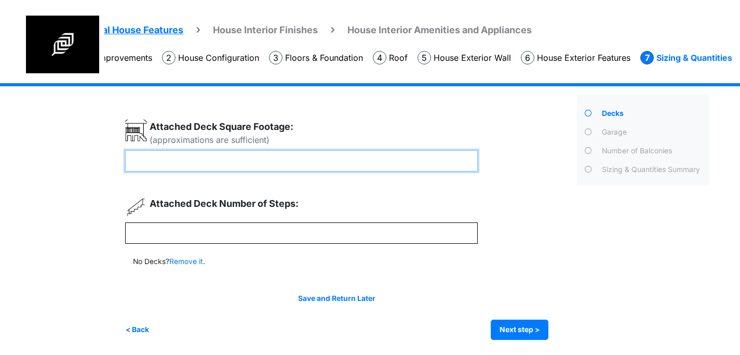
click at [187, 153] on input "number" at bounding box center [301, 160] width 353 height 21
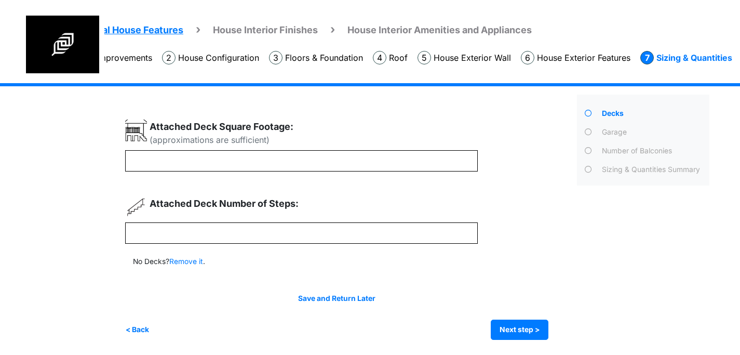
click at [190, 250] on div "(approximations are sufficient) Remove it" at bounding box center [347, 230] width 444 height 220
click at [187, 245] on div "(approximations are sufficient) Remove it" at bounding box center [347, 230] width 444 height 220
click at [176, 234] on input "number" at bounding box center [301, 232] width 353 height 21
click at [139, 320] on button "< Back" at bounding box center [137, 330] width 24 height 20
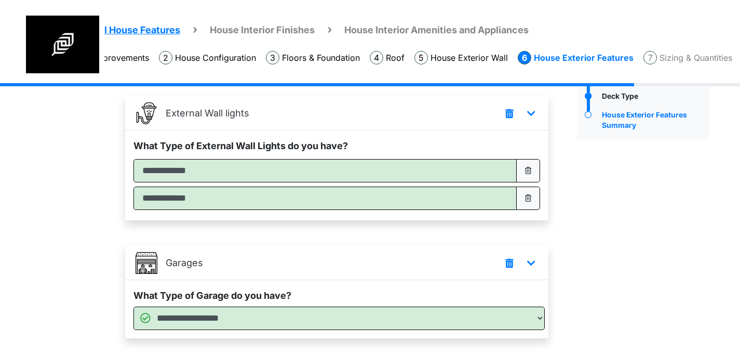
scroll to position [248, 0]
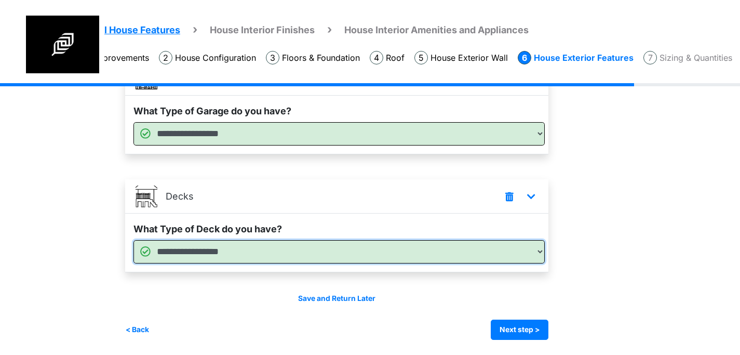
click at [382, 254] on select "**********" at bounding box center [340, 251] width 412 height 23
click at [134, 263] on select "**********" at bounding box center [340, 251] width 412 height 23
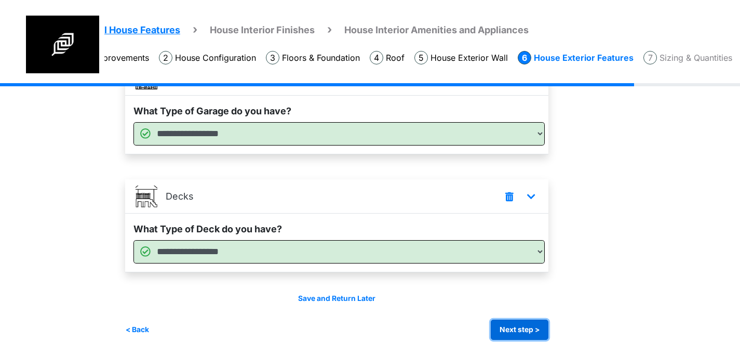
click at [510, 323] on button "Next step >" at bounding box center [520, 330] width 58 height 20
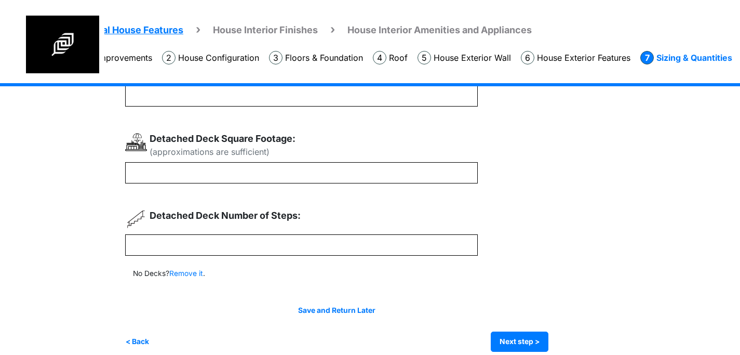
scroll to position [158, 0]
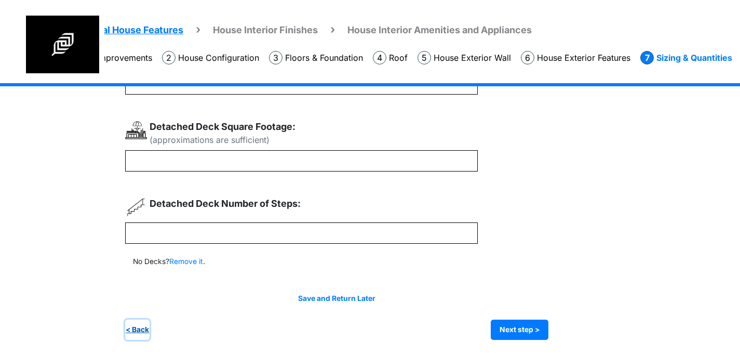
click at [139, 332] on button "< Back" at bounding box center [137, 330] width 24 height 20
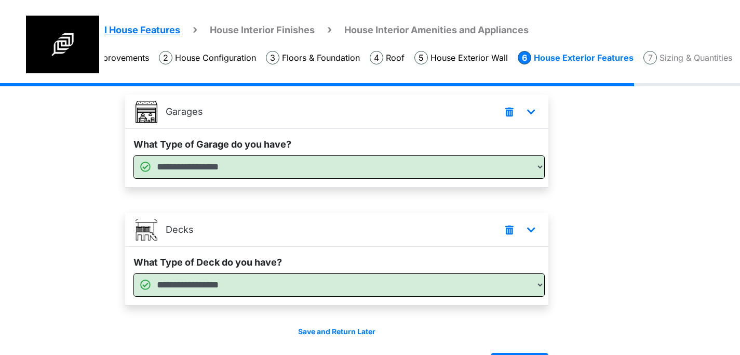
scroll to position [248, 0]
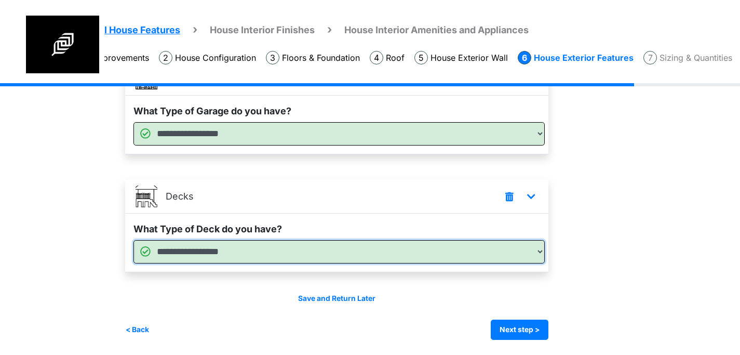
click at [295, 254] on select "**********" at bounding box center [340, 251] width 412 height 23
select select "*"
click at [134, 263] on select "**********" at bounding box center [340, 251] width 412 height 23
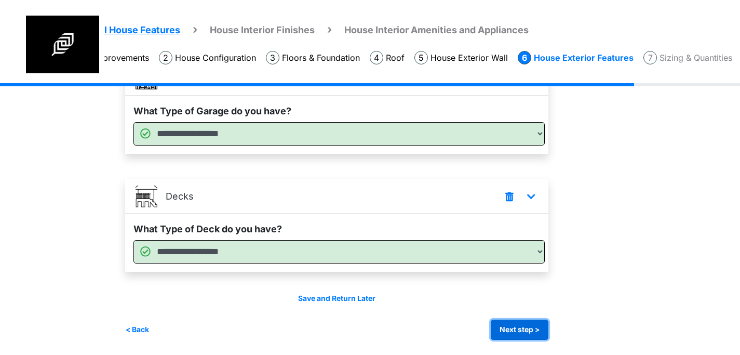
click at [514, 323] on button "Next step >" at bounding box center [520, 330] width 58 height 20
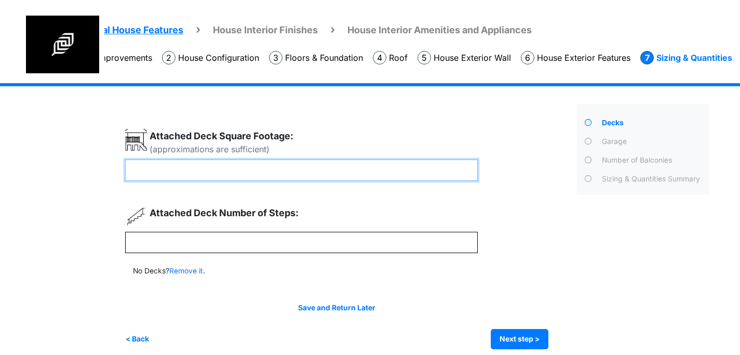
click at [302, 168] on input "number" at bounding box center [301, 170] width 353 height 21
type input "***"
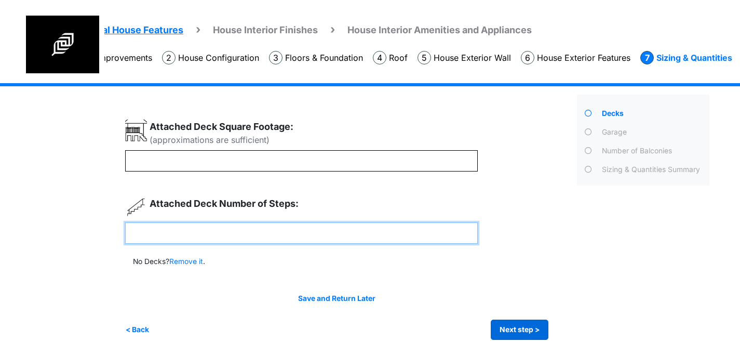
type input "*"
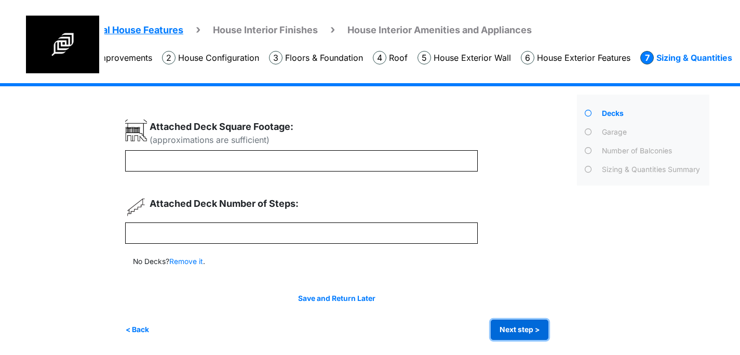
click at [533, 321] on button "Next step >" at bounding box center [520, 330] width 58 height 20
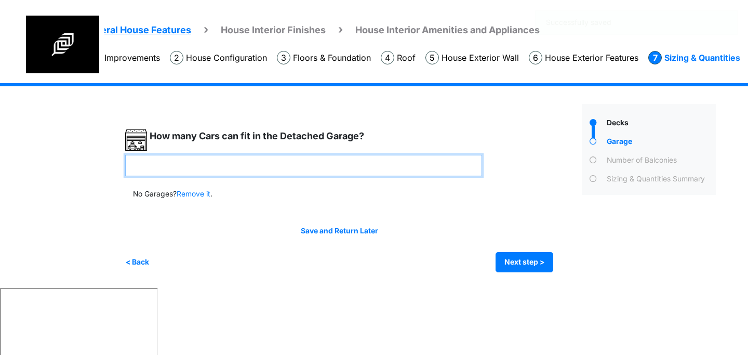
click at [279, 170] on input "number" at bounding box center [303, 165] width 357 height 21
type input "*"
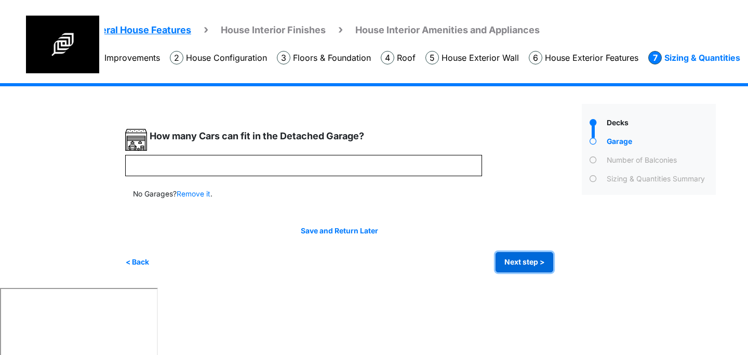
click at [527, 260] on button "Next step >" at bounding box center [525, 262] width 58 height 20
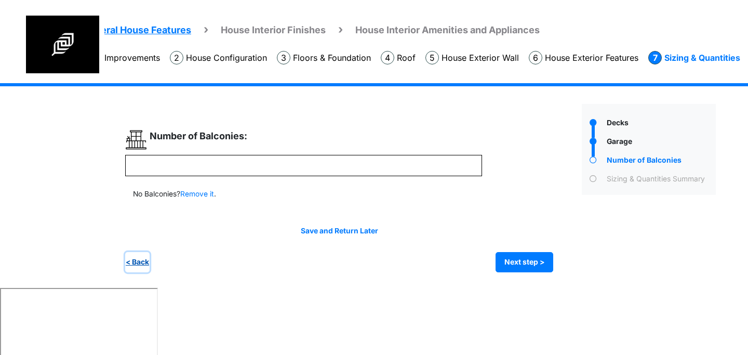
click at [139, 262] on button "< Back" at bounding box center [137, 262] width 24 height 20
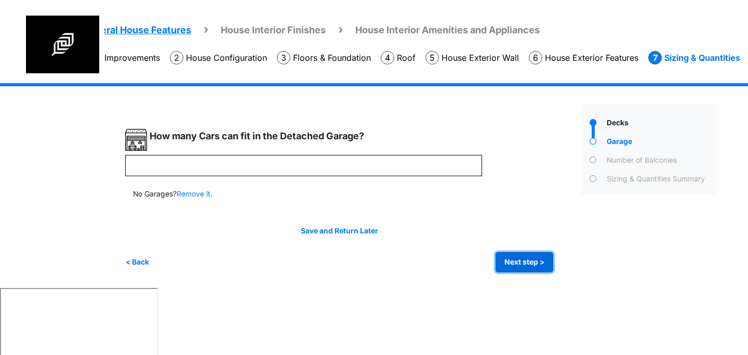
click at [513, 256] on button "Next step >" at bounding box center [525, 262] width 58 height 20
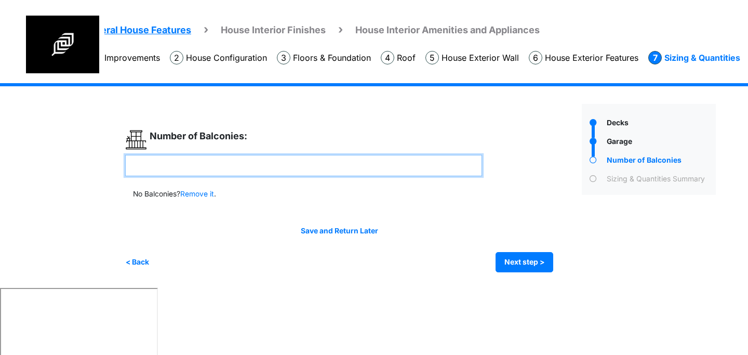
click at [308, 160] on input "number" at bounding box center [303, 165] width 357 height 21
click at [338, 173] on input "number" at bounding box center [303, 165] width 357 height 21
click at [344, 169] on input "number" at bounding box center [303, 165] width 357 height 21
click at [293, 163] on input "number" at bounding box center [303, 165] width 357 height 21
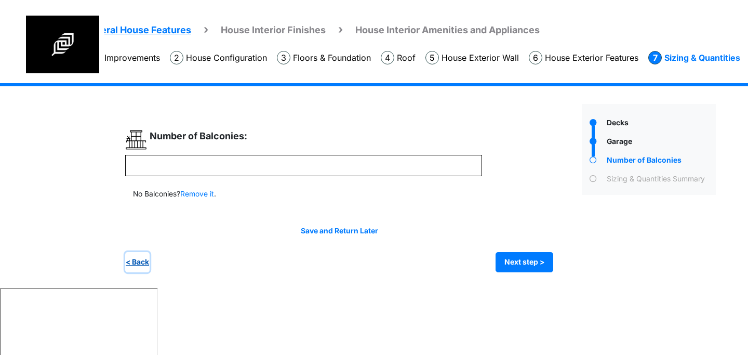
click at [140, 260] on button "< Back" at bounding box center [137, 262] width 24 height 20
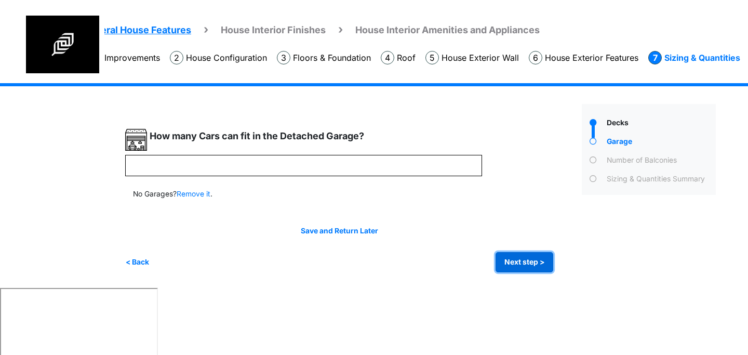
click at [502, 261] on button "Next step >" at bounding box center [525, 262] width 58 height 20
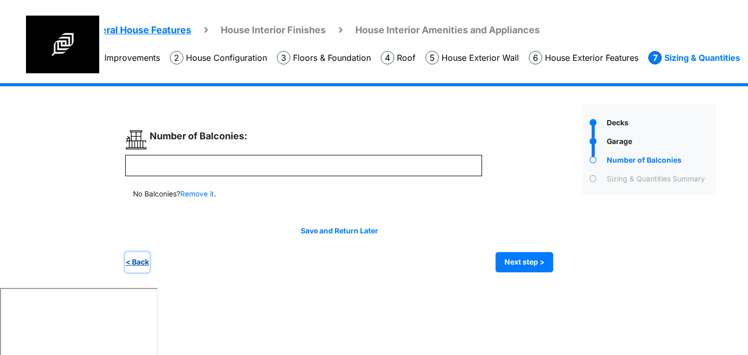
click at [137, 262] on button "< Back" at bounding box center [137, 262] width 24 height 20
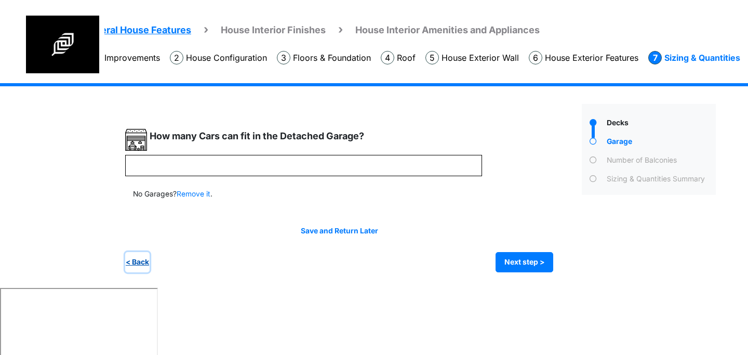
click at [138, 262] on button "< Back" at bounding box center [137, 262] width 24 height 20
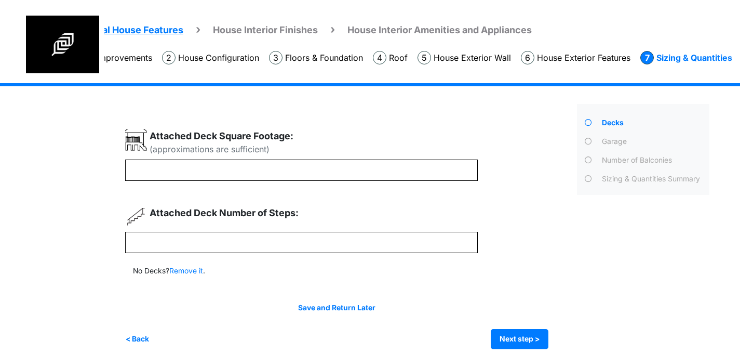
scroll to position [9, 0]
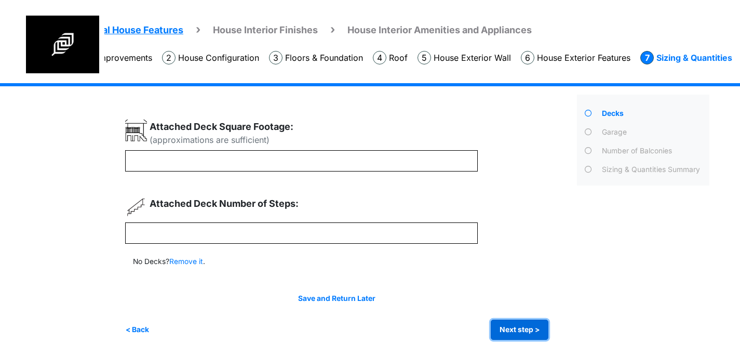
click at [529, 332] on button "Next step >" at bounding box center [520, 330] width 58 height 20
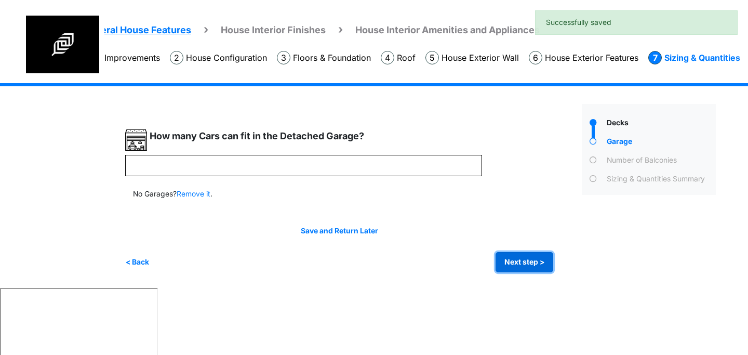
click at [531, 261] on button "Next step >" at bounding box center [525, 262] width 58 height 20
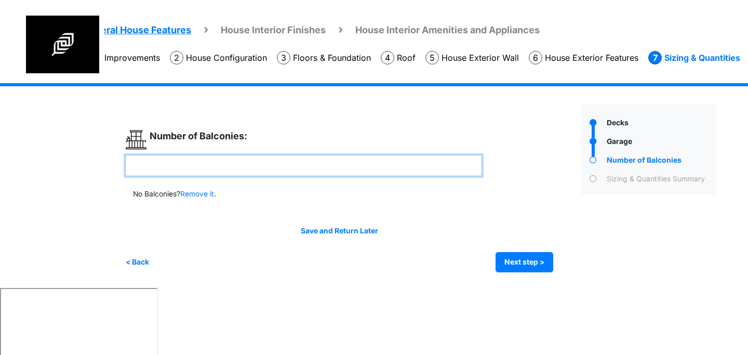
click at [341, 163] on input "number" at bounding box center [303, 165] width 357 height 21
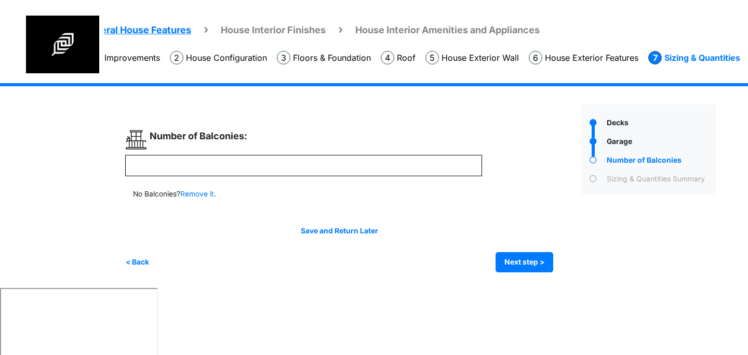
drag, startPoint x: 169, startPoint y: 140, endPoint x: 266, endPoint y: 150, distance: 97.2
click at [266, 150] on div "Number of Balconies:" at bounding box center [303, 142] width 357 height 26
drag, startPoint x: 226, startPoint y: 140, endPoint x: 253, endPoint y: 142, distance: 27.6
click at [267, 142] on div "Number of Balconies:" at bounding box center [303, 142] width 357 height 26
drag, startPoint x: 163, startPoint y: 129, endPoint x: 243, endPoint y: 137, distance: 80.4
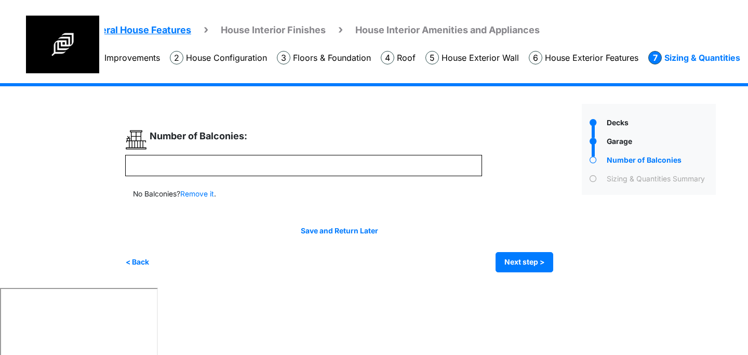
click at [243, 137] on label "Number of Balconies:" at bounding box center [199, 136] width 98 height 14
drag, startPoint x: 187, startPoint y: 135, endPoint x: 244, endPoint y: 138, distance: 56.7
click at [241, 137] on label "Number of Balconies:" at bounding box center [199, 136] width 98 height 14
drag, startPoint x: 156, startPoint y: 130, endPoint x: 209, endPoint y: 138, distance: 53.5
click at [255, 138] on div "Number of Balconies:" at bounding box center [303, 142] width 357 height 26
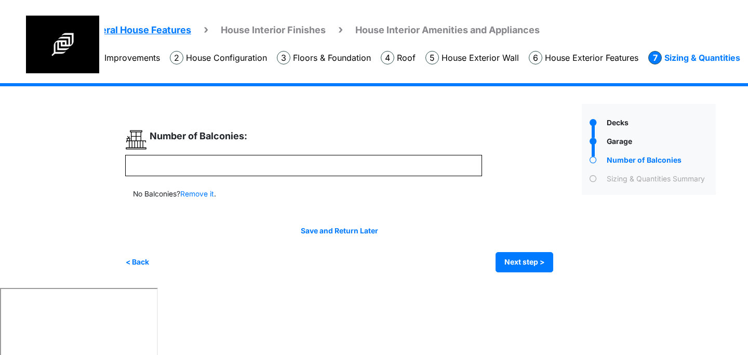
drag, startPoint x: 157, startPoint y: 128, endPoint x: 254, endPoint y: 133, distance: 96.8
click at [254, 133] on div "*** * Remove it *" at bounding box center [349, 188] width 449 height 168
drag, startPoint x: 156, startPoint y: 130, endPoint x: 230, endPoint y: 140, distance: 74.4
click at [230, 140] on div "Number of Balconies:" at bounding box center [197, 140] width 100 height 22
click at [232, 139] on label "Number of Balconies:" at bounding box center [199, 136] width 98 height 14
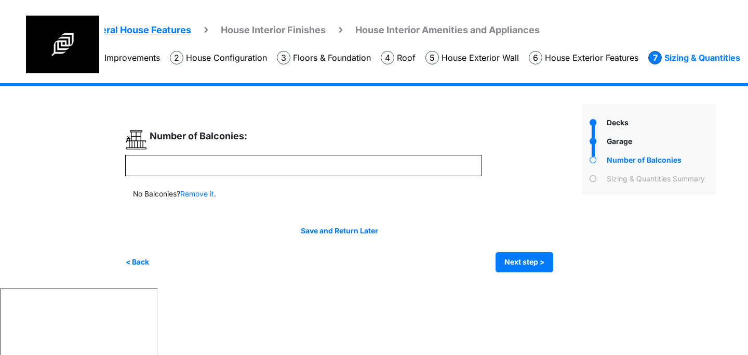
drag, startPoint x: 151, startPoint y: 136, endPoint x: 246, endPoint y: 138, distance: 95.1
click at [246, 138] on label "Number of Balconies:" at bounding box center [199, 136] width 98 height 14
click at [314, 141] on div "Number of Balconies:" at bounding box center [303, 142] width 357 height 26
drag, startPoint x: 152, startPoint y: 137, endPoint x: 253, endPoint y: 137, distance: 100.8
click at [253, 137] on div "Number of Balconies:" at bounding box center [303, 142] width 357 height 26
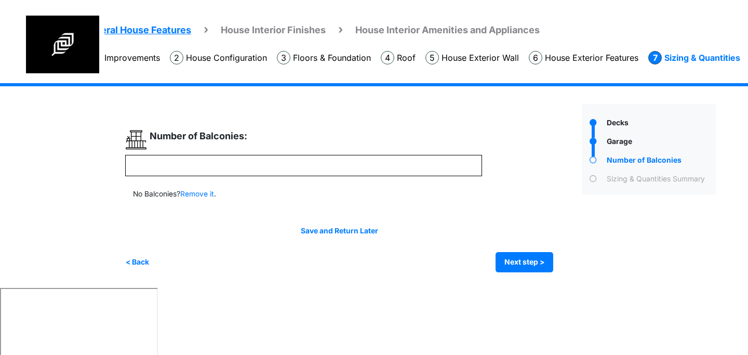
click at [243, 140] on label "Number of Balconies:" at bounding box center [199, 136] width 98 height 14
drag, startPoint x: 198, startPoint y: 135, endPoint x: 255, endPoint y: 134, distance: 56.6
click at [255, 134] on div "Number of Balconies:" at bounding box center [303, 142] width 357 height 26
click at [215, 139] on label "Number of Balconies:" at bounding box center [199, 136] width 98 height 14
drag, startPoint x: 151, startPoint y: 136, endPoint x: 240, endPoint y: 136, distance: 89.4
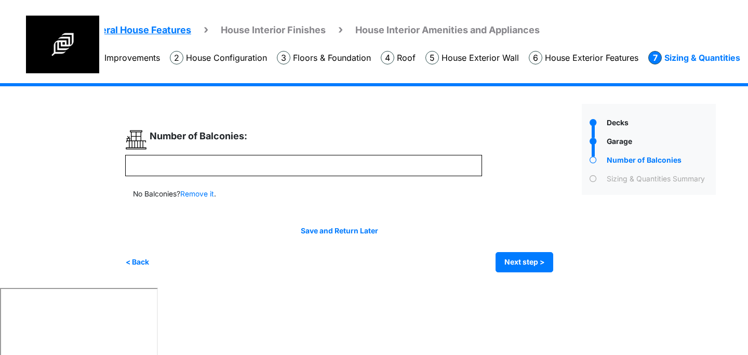
click at [240, 136] on label "Number of Balconies:" at bounding box center [199, 136] width 98 height 14
click at [267, 139] on div "Number of Balconies:" at bounding box center [303, 142] width 357 height 26
drag, startPoint x: 197, startPoint y: 139, endPoint x: 268, endPoint y: 139, distance: 70.7
click at [268, 139] on div "Number of Balconies:" at bounding box center [303, 142] width 357 height 26
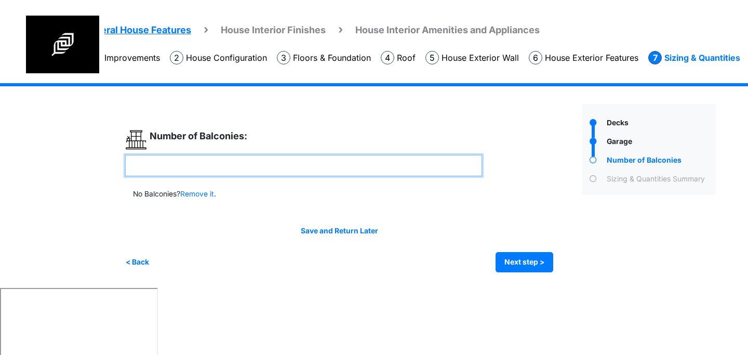
click at [248, 165] on input "number" at bounding box center [303, 165] width 357 height 21
type input "*"
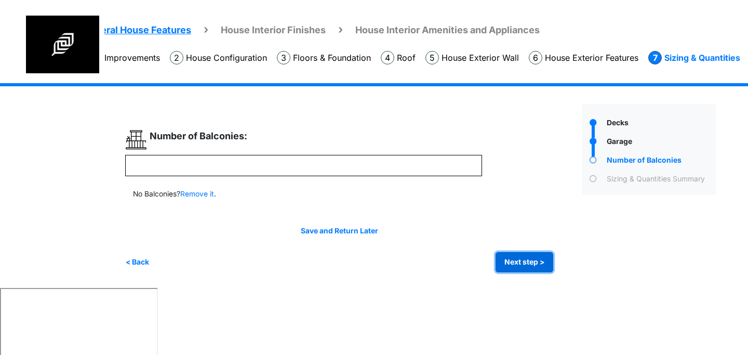
type input "*"
click at [523, 264] on button "Next step >" at bounding box center [525, 262] width 58 height 20
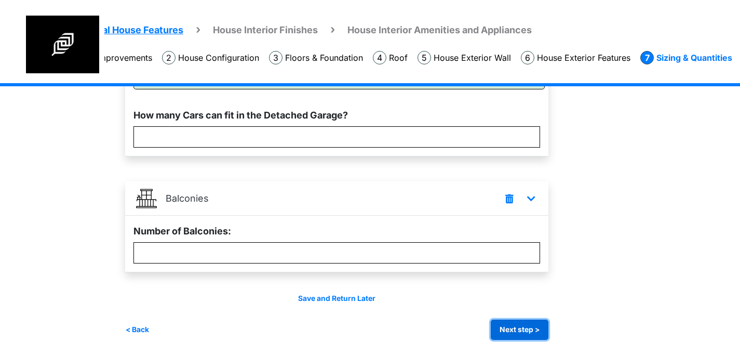
click at [520, 328] on button "Next step >" at bounding box center [520, 330] width 58 height 20
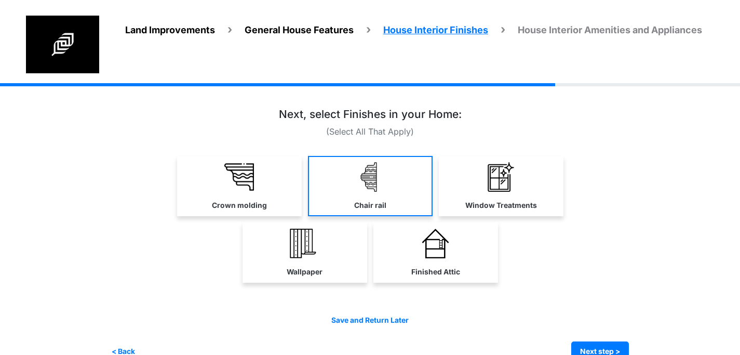
scroll to position [22, 0]
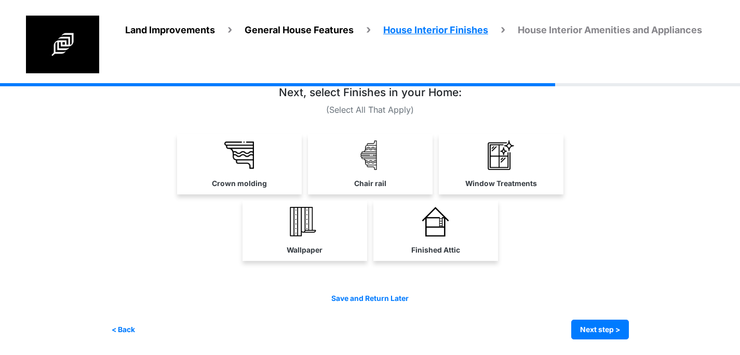
click at [130, 131] on div "Next, select Finishes in your Home: (Select All That Apply) Wallpaper" at bounding box center [370, 176] width 519 height 181
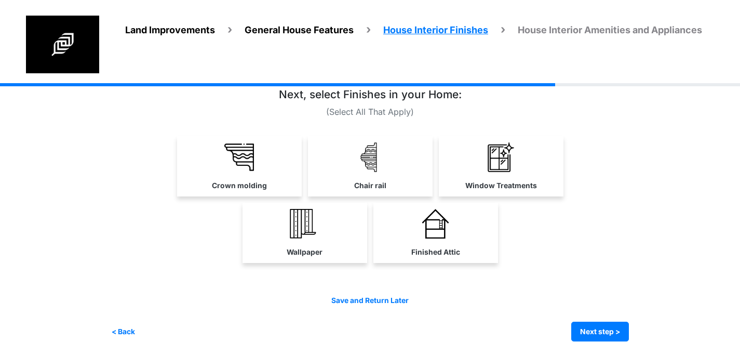
scroll to position [21, 0]
click at [112, 128] on div "Next, select Finishes in your Home: (Select All That Apply) Wallpaper" at bounding box center [370, 177] width 519 height 181
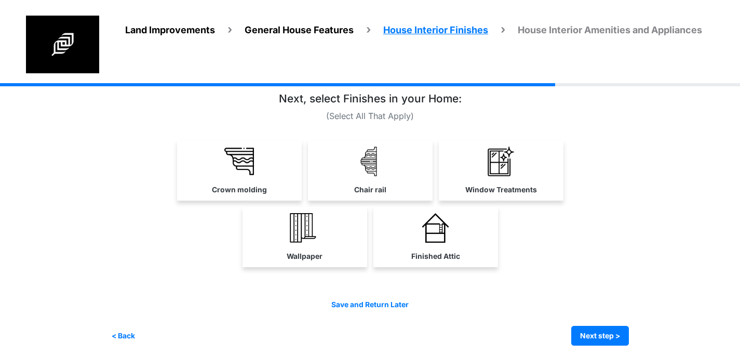
scroll to position [22, 0]
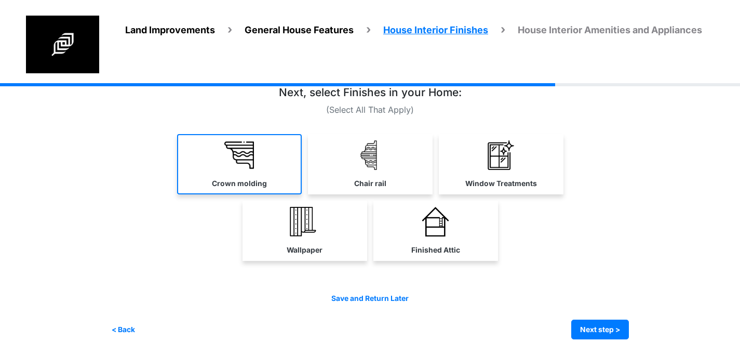
click at [243, 163] on img at bounding box center [239, 155] width 30 height 30
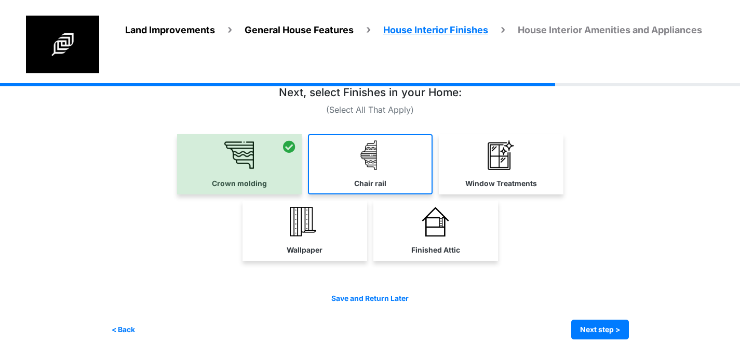
click at [354, 163] on link "Chair rail" at bounding box center [370, 164] width 125 height 60
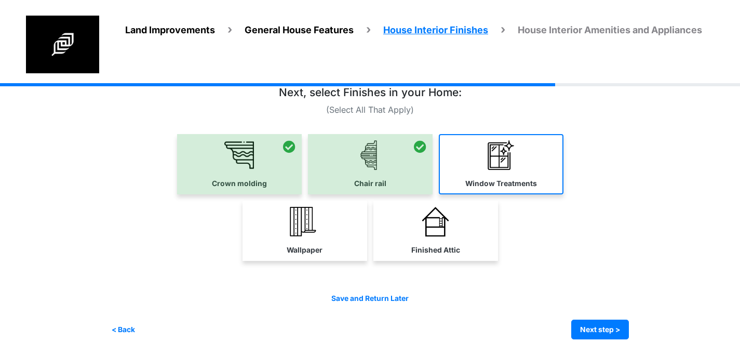
click at [501, 165] on img at bounding box center [501, 155] width 30 height 30
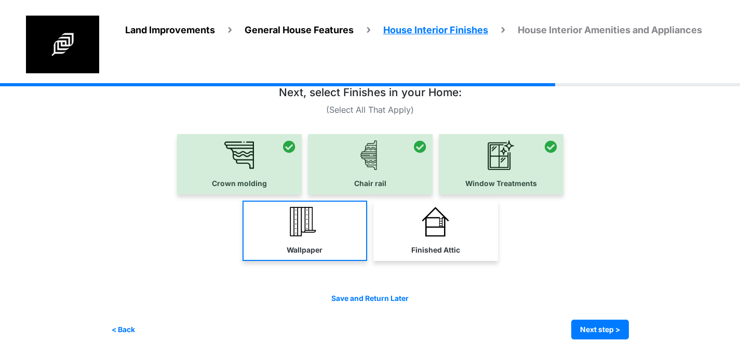
click at [337, 224] on link "Wallpaper" at bounding box center [305, 231] width 125 height 60
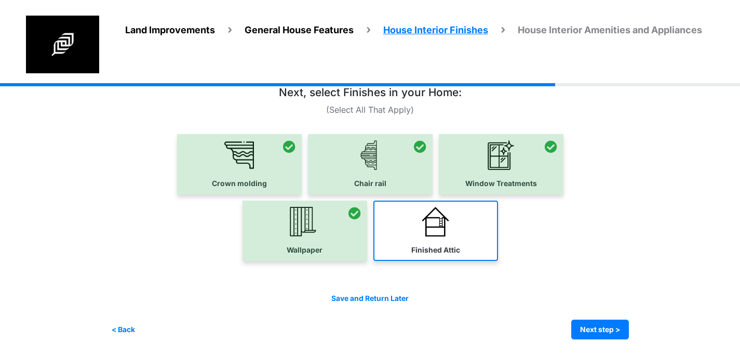
click at [432, 224] on img at bounding box center [436, 222] width 30 height 30
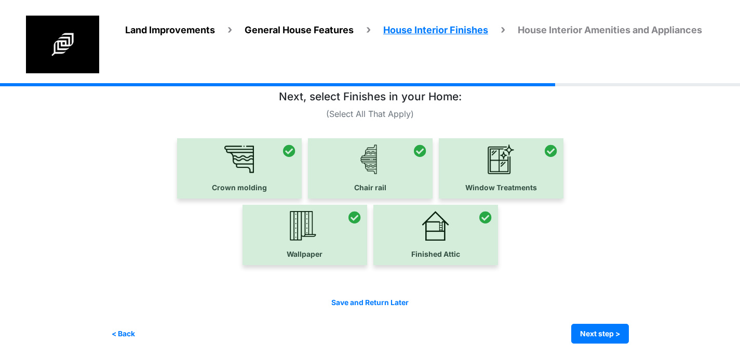
scroll to position [0, 0]
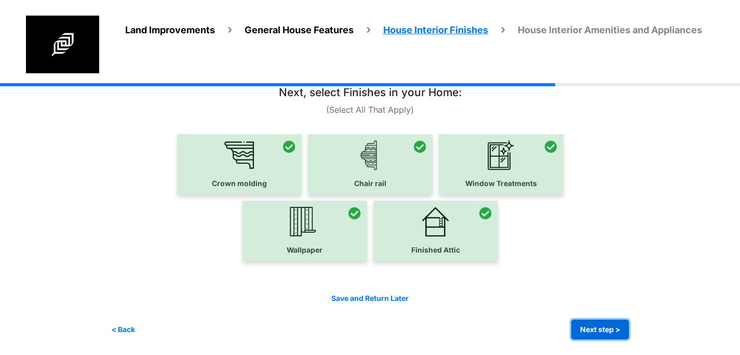
click at [595, 329] on button "Next step >" at bounding box center [601, 330] width 58 height 20
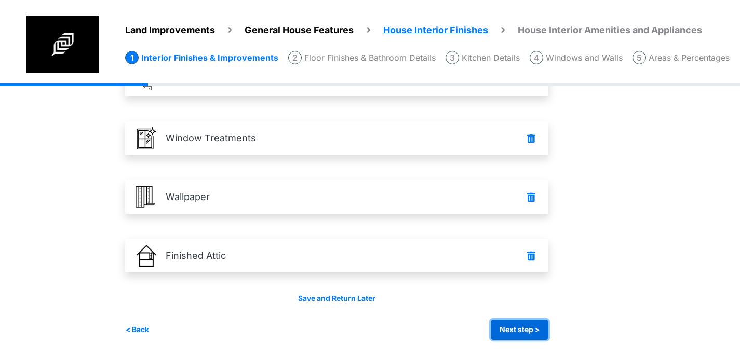
click at [520, 327] on button "Next step >" at bounding box center [520, 330] width 58 height 20
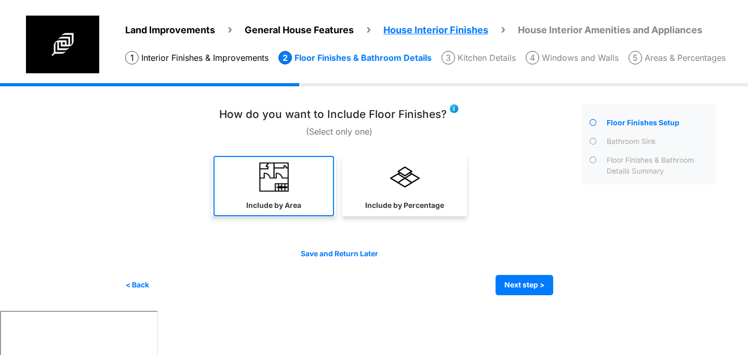
click at [277, 196] on link "Include by Area" at bounding box center [274, 186] width 121 height 60
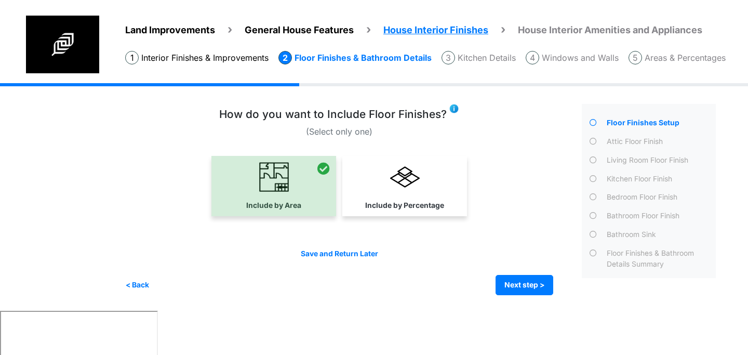
click at [453, 111] on img at bounding box center [454, 108] width 10 height 10
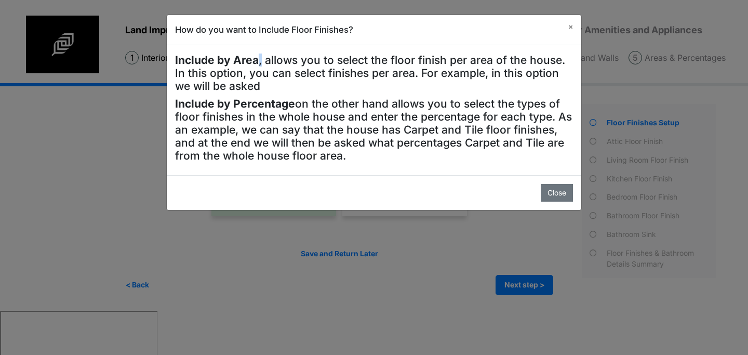
click at [261, 64] on h4 "Include by Area , allows you to select the floor finish per area of the house. …" at bounding box center [374, 73] width 398 height 39
click at [335, 90] on h4 "Include by Area , allows you to select the floor finish per area of the house. …" at bounding box center [374, 73] width 398 height 39
drag, startPoint x: 290, startPoint y: 104, endPoint x: 296, endPoint y: 105, distance: 5.9
click at [296, 105] on h4 "Include by Percentage on the other hand allows you to select the types of floor…" at bounding box center [374, 129] width 398 height 65
click at [335, 109] on h4 "Include by Percentage on the other hand allows you to select the types of floor…" at bounding box center [374, 129] width 398 height 65
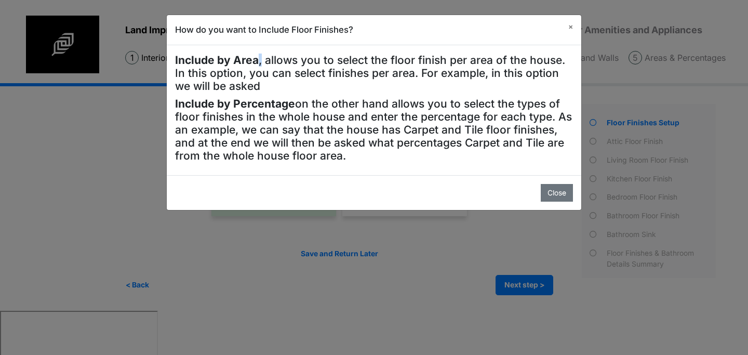
click at [261, 64] on h4 "Include by Area , allows you to select the floor finish per area of the house. …" at bounding box center [374, 73] width 398 height 39
click at [355, 100] on h4 "Include by Percentage on the other hand allows you to select the types of floor…" at bounding box center [374, 129] width 398 height 65
drag, startPoint x: 258, startPoint y: 61, endPoint x: 269, endPoint y: 67, distance: 12.6
click at [264, 65] on h4 "Include by Area , allows you to select the floor finish per area of the house. …" at bounding box center [374, 73] width 398 height 39
click at [314, 68] on h4 "Include by Area , allows you to select the floor finish per area of the house. …" at bounding box center [374, 73] width 398 height 39
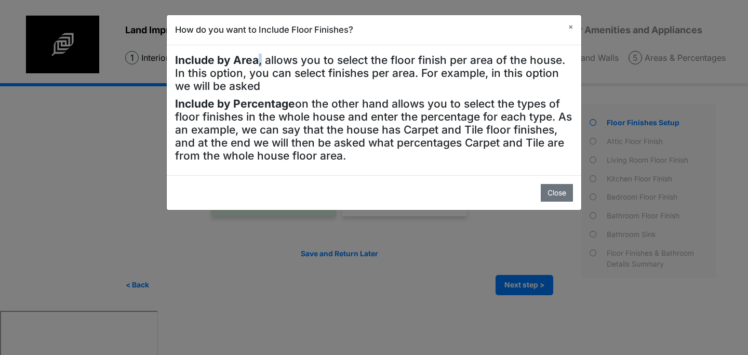
click at [261, 64] on h4 "Include by Area , allows you to select the floor finish per area of the house. …" at bounding box center [374, 73] width 398 height 39
click at [308, 75] on h4 "Include by Area , allows you to select the floor finish per area of the house. …" at bounding box center [374, 73] width 398 height 39
click at [261, 64] on h4 "Include by Area , allows you to select the floor finish per area of the house. …" at bounding box center [374, 73] width 398 height 39
click at [297, 105] on h4 "Include by Percentage on the other hand allows you to select the types of floor…" at bounding box center [374, 129] width 398 height 65
click at [335, 103] on h4 "Include by Percentage on the other hand allows you to select the types of floor…" at bounding box center [374, 129] width 398 height 65
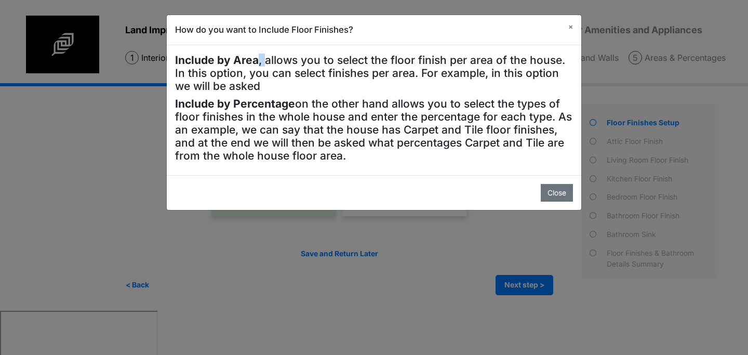
click at [262, 63] on h4 "Include by Area , allows you to select the floor finish per area of the house. …" at bounding box center [374, 73] width 398 height 39
click at [296, 63] on h4 "Include by Area , allows you to select the floor finish per area of the house. …" at bounding box center [374, 73] width 398 height 39
click at [260, 63] on h4 "Include by Area , allows you to select the floor finish per area of the house. …" at bounding box center [374, 73] width 398 height 39
drag, startPoint x: 274, startPoint y: 62, endPoint x: 265, endPoint y: 63, distance: 8.9
click at [274, 62] on h4 "Include by Area , allows you to select the floor finish per area of the house. …" at bounding box center [374, 73] width 398 height 39
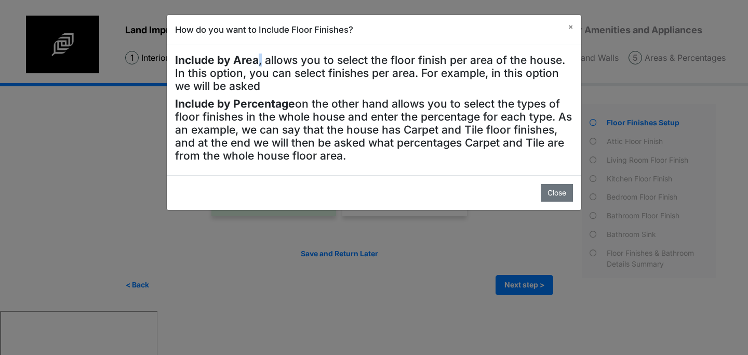
click at [261, 64] on h4 "Include by Area , allows you to select the floor finish per area of the house. …" at bounding box center [374, 73] width 398 height 39
click at [303, 64] on h4 "Include by Area , allows you to select the floor finish per area of the house. …" at bounding box center [374, 73] width 398 height 39
click at [317, 104] on h4 "Include by Percentage on the other hand allows you to select the types of floor…" at bounding box center [374, 129] width 398 height 65
drag, startPoint x: 258, startPoint y: 63, endPoint x: 263, endPoint y: 64, distance: 5.8
click at [263, 64] on h4 "Include by Area , allows you to select the floor finish per area of the house. …" at bounding box center [374, 73] width 398 height 39
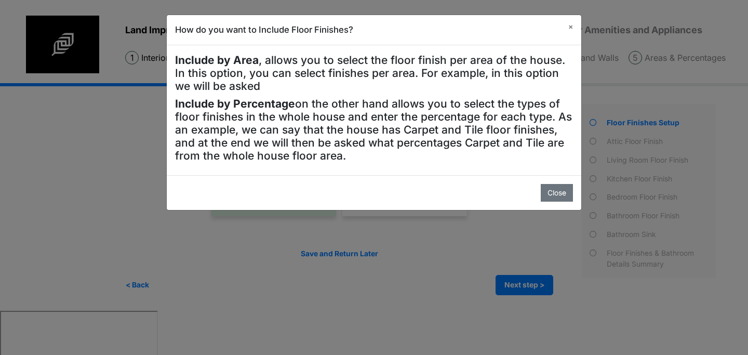
click at [317, 55] on h4 "Include by Area , allows you to select the floor finish per area of the house. …" at bounding box center [374, 73] width 398 height 39
click at [260, 64] on h4 "Include by Area , allows you to select the floor finish per area of the house. …" at bounding box center [374, 73] width 398 height 39
click at [292, 60] on h4 "Include by Area , allows you to select the floor finish per area of the house. …" at bounding box center [374, 73] width 398 height 39
click at [261, 63] on h4 "Include by Area , allows you to select the floor finish per area of the house. …" at bounding box center [374, 73] width 398 height 39
click at [295, 63] on h4 "Include by Area , allows you to select the floor finish per area of the house. …" at bounding box center [374, 73] width 398 height 39
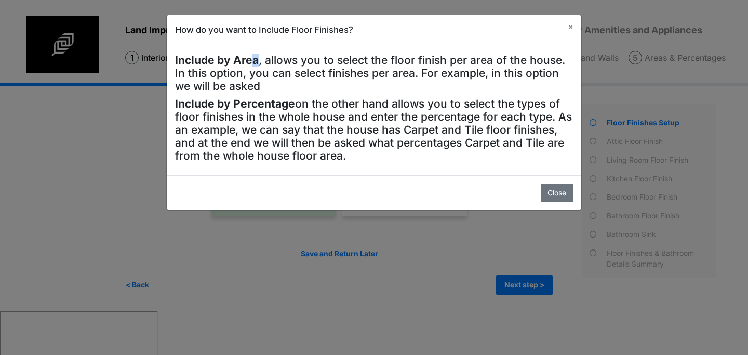
click at [255, 65] on strong "Include by Area" at bounding box center [217, 60] width 84 height 13
click at [286, 67] on h4 "Include by Area , allows you to select the floor finish per area of the house. …" at bounding box center [374, 73] width 398 height 39
click at [260, 64] on h4 "Include by Area , allows you to select the floor finish per area of the house. …" at bounding box center [374, 73] width 398 height 39
click at [258, 63] on h4 "Include by Area , allows you to select the floor finish per area of the house. …" at bounding box center [374, 73] width 398 height 39
click at [307, 63] on h4 "Include by Area , allows you to select the floor finish per area of the house. …" at bounding box center [374, 73] width 398 height 39
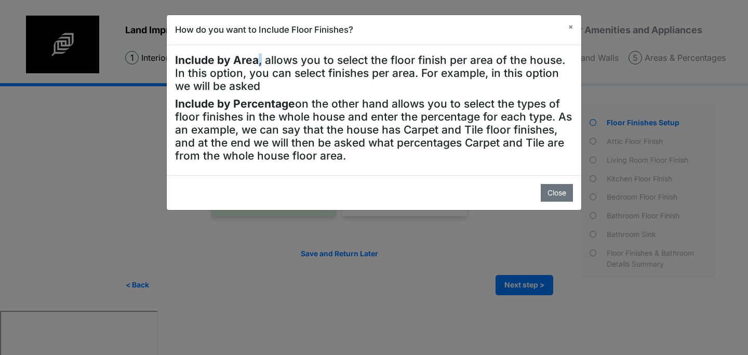
click at [261, 63] on h4 "Include by Area , allows you to select the floor finish per area of the house. …" at bounding box center [374, 73] width 398 height 39
click at [330, 104] on h4 "Include by Percentage on the other hand allows you to select the types of floor…" at bounding box center [374, 129] width 398 height 65
drag, startPoint x: 254, startPoint y: 63, endPoint x: 265, endPoint y: 64, distance: 11.0
click at [264, 63] on h4 "Include by Area , allows you to select the floor finish per area of the house. …" at bounding box center [374, 73] width 398 height 39
drag, startPoint x: 300, startPoint y: 78, endPoint x: 284, endPoint y: 75, distance: 16.4
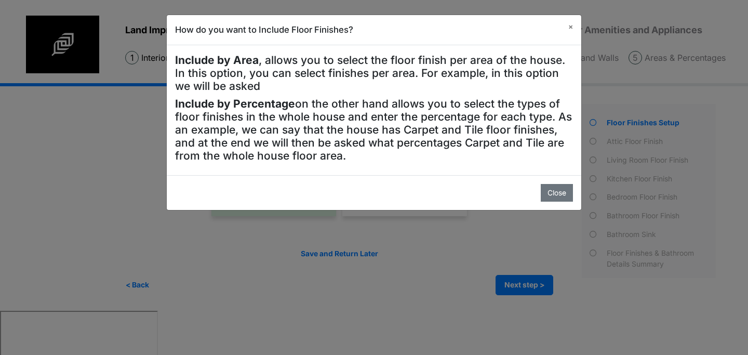
click at [299, 78] on h4 "Include by Area , allows you to select the floor finish per area of the house. …" at bounding box center [374, 73] width 398 height 39
drag, startPoint x: 175, startPoint y: 59, endPoint x: 281, endPoint y: 84, distance: 108.8
click at [281, 84] on h4 "Include by Area , allows you to select the floor finish per area of the house. …" at bounding box center [374, 73] width 398 height 39
copy h4 "Include by Area , allows you to select the floor finish per area of the house. …"
click at [262, 87] on h4 "Include by Area , allows you to select the floor finish per area of the house. …" at bounding box center [374, 73] width 398 height 39
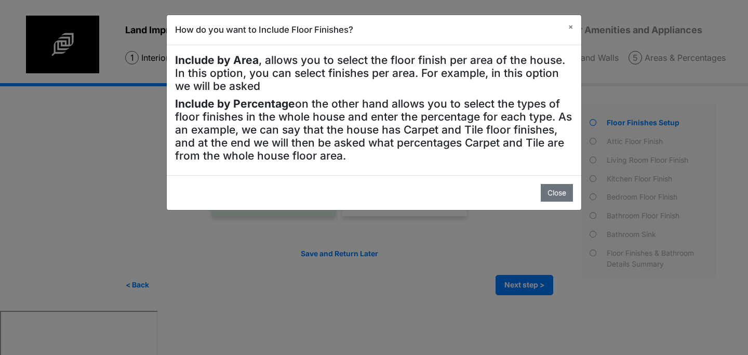
drag, startPoint x: 262, startPoint y: 83, endPoint x: 331, endPoint y: 85, distance: 69.1
click at [346, 84] on h4 "Include by Area , allows you to select the floor finish per area of the house. …" at bounding box center [374, 73] width 398 height 39
drag, startPoint x: 273, startPoint y: 85, endPoint x: 398, endPoint y: 85, distance: 124.7
click at [398, 85] on h4 "Include by Area , allows you to select the floor finish per area of the house. …" at bounding box center [374, 73] width 398 height 39
drag, startPoint x: 275, startPoint y: 83, endPoint x: 384, endPoint y: 83, distance: 109.1
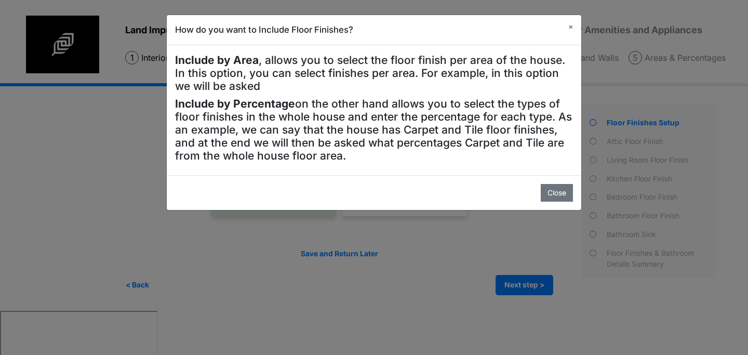
click at [384, 83] on h4 "Include by Area , allows you to select the floor finish per area of the house. …" at bounding box center [374, 73] width 398 height 39
drag, startPoint x: 262, startPoint y: 80, endPoint x: 381, endPoint y: 80, distance: 119.0
click at [382, 80] on h4 "Include by Area , allows you to select the floor finish per area of the house. …" at bounding box center [374, 73] width 398 height 39
drag, startPoint x: 261, startPoint y: 85, endPoint x: 353, endPoint y: 85, distance: 92.0
click at [355, 85] on h4 "Include by Area , allows you to select the floor finish per area of the house. …" at bounding box center [374, 73] width 398 height 39
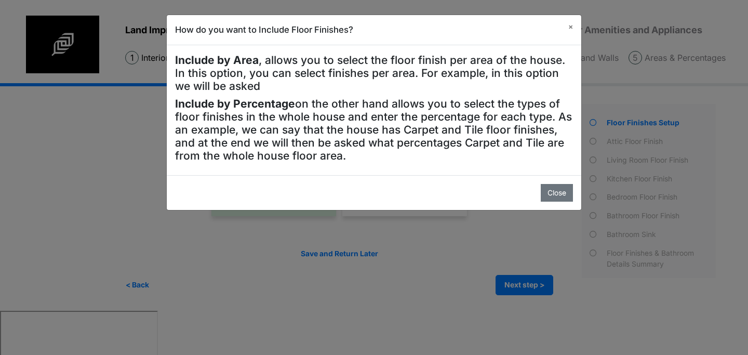
click at [256, 84] on h4 "Include by Area , allows you to select the floor finish per area of the house. …" at bounding box center [374, 73] width 398 height 39
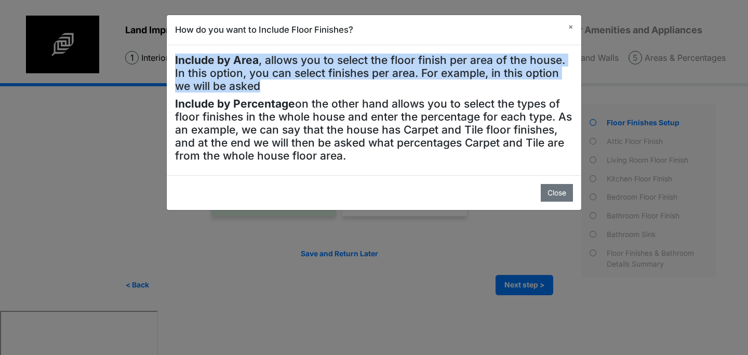
drag, startPoint x: 176, startPoint y: 59, endPoint x: 258, endPoint y: 82, distance: 85.7
click at [258, 82] on h4 "Include by Area , allows you to select the floor finish per area of the house. …" at bounding box center [374, 73] width 398 height 39
click at [570, 25] on span "×" at bounding box center [570, 26] width 5 height 8
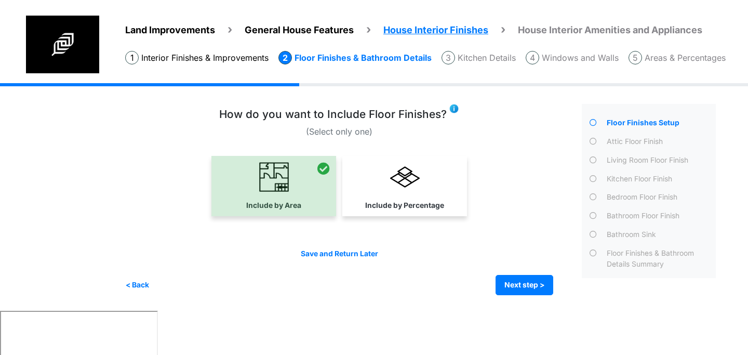
click at [456, 108] on img at bounding box center [454, 108] width 10 height 10
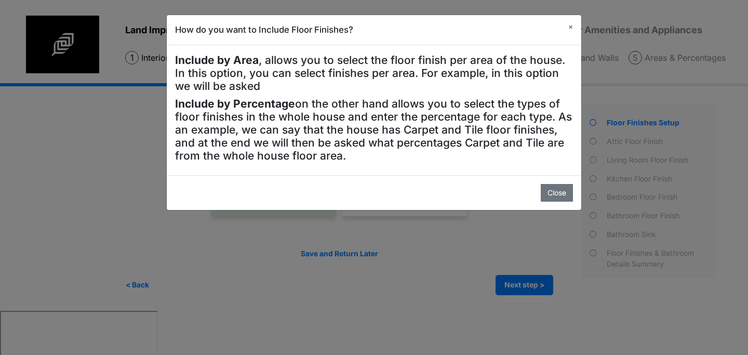
click at [259, 84] on h4 "Include by Area , allows you to select the floor finish per area of the house. …" at bounding box center [374, 73] width 398 height 39
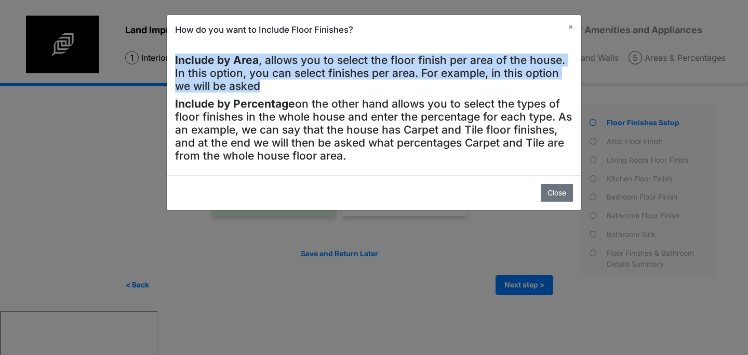
drag, startPoint x: 175, startPoint y: 60, endPoint x: 259, endPoint y: 85, distance: 88.3
click at [259, 85] on h4 "Include by Area , allows you to select the floor finish per area of the house. …" at bounding box center [374, 73] width 398 height 39
copy h4 "Include by Area , allows you to select the floor finish per area of the house. …"
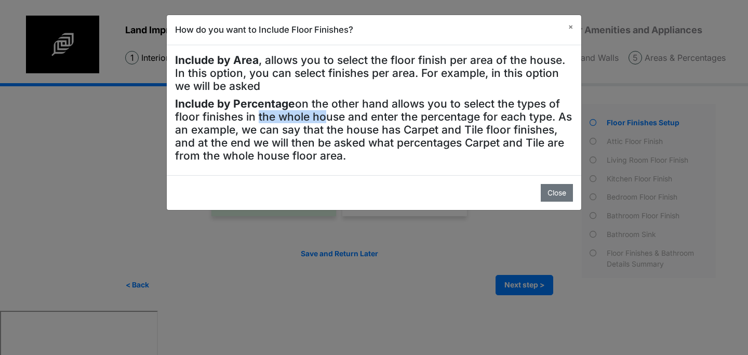
drag, startPoint x: 253, startPoint y: 113, endPoint x: 321, endPoint y: 115, distance: 67.6
click at [321, 115] on h4 "Include by Percentage on the other hand allows you to select the types of floor…" at bounding box center [374, 129] width 398 height 65
drag, startPoint x: 290, startPoint y: 102, endPoint x: 327, endPoint y: 104, distance: 37.0
click at [326, 104] on h4 "Include by Percentage on the other hand allows you to select the types of floor…" at bounding box center [374, 129] width 398 height 65
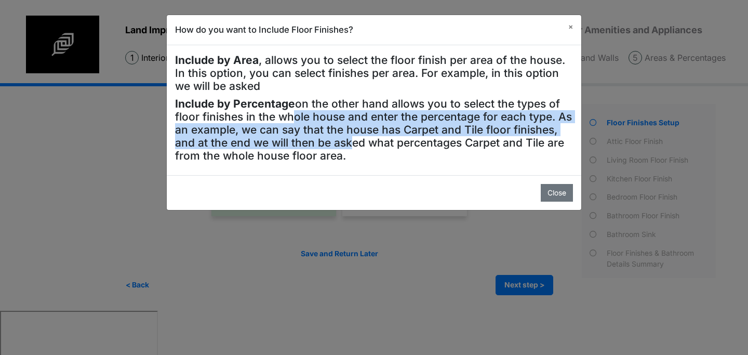
drag, startPoint x: 286, startPoint y: 119, endPoint x: 331, endPoint y: 132, distance: 46.5
click at [343, 136] on h4 "Include by Percentage on the other hand allows you to select the types of floor…" at bounding box center [374, 129] width 398 height 65
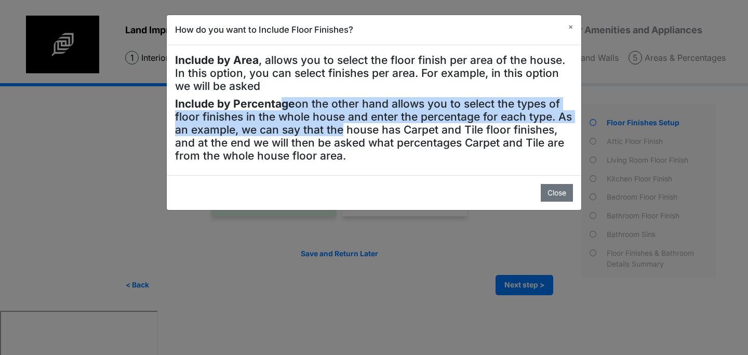
drag, startPoint x: 282, startPoint y: 108, endPoint x: 311, endPoint y: 127, distance: 34.9
click at [340, 128] on h4 "Include by Percentage on the other hand allows you to select the types of floor…" at bounding box center [374, 129] width 398 height 65
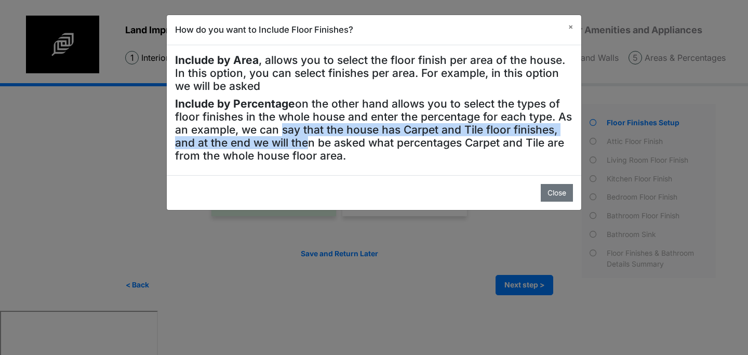
drag, startPoint x: 280, startPoint y: 129, endPoint x: 304, endPoint y: 145, distance: 28.5
click at [303, 145] on h4 "Include by Percentage on the other hand allows you to select the types of floor…" at bounding box center [374, 129] width 398 height 65
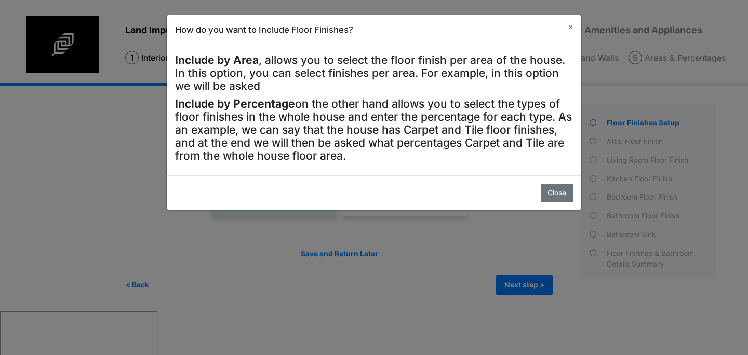
click at [379, 67] on h4 "Include by Area , allows you to select the floor finish per area of the house. …" at bounding box center [374, 73] width 398 height 39
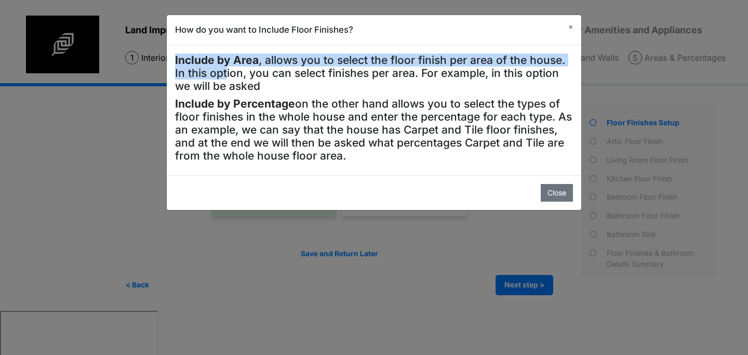
drag, startPoint x: 175, startPoint y: 59, endPoint x: 232, endPoint y: 73, distance: 59.2
click at [227, 69] on div "Include by Area , allows you to select the floor finish per area of the house. …" at bounding box center [374, 110] width 415 height 130
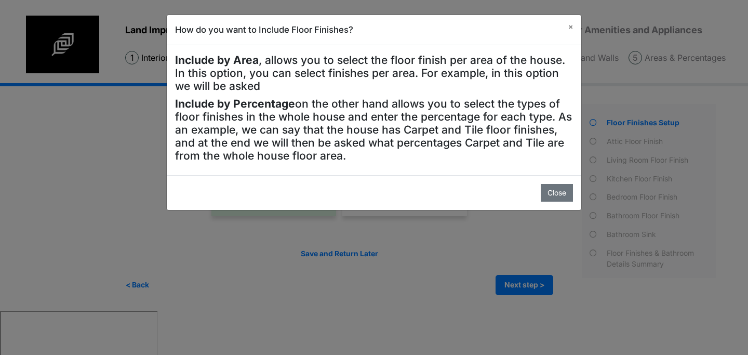
click at [292, 115] on h4 "Include by Percentage on the other hand allows you to select the types of floor…" at bounding box center [374, 129] width 398 height 65
click at [292, 103] on strong "Include by Percentage" at bounding box center [235, 103] width 120 height 13
drag, startPoint x: 294, startPoint y: 102, endPoint x: 187, endPoint y: 102, distance: 106.5
click at [187, 102] on h4 "Include by Percentage on the other hand allows you to select the types of floor…" at bounding box center [374, 129] width 398 height 65
click at [250, 118] on h4 "Include by Percentage on the other hand allows you to select the types of floor…" at bounding box center [374, 129] width 398 height 65
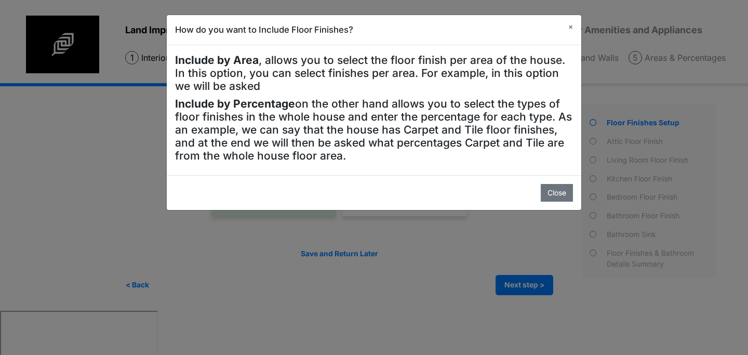
click at [389, 75] on h4 "Include by Area , allows you to select the floor finish per area of the house. …" at bounding box center [374, 73] width 398 height 39
click at [575, 31] on button "×" at bounding box center [570, 27] width 21 height 24
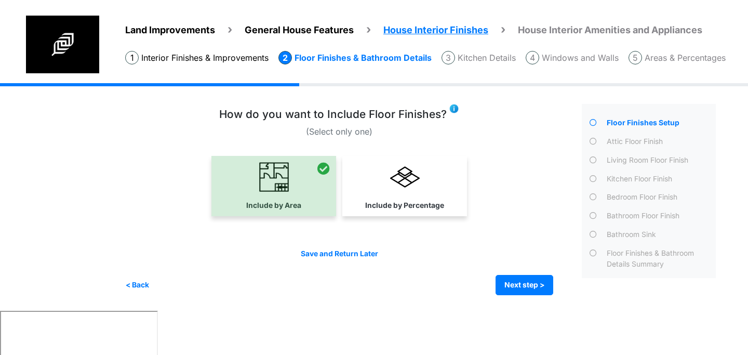
click at [455, 110] on img at bounding box center [454, 108] width 10 height 10
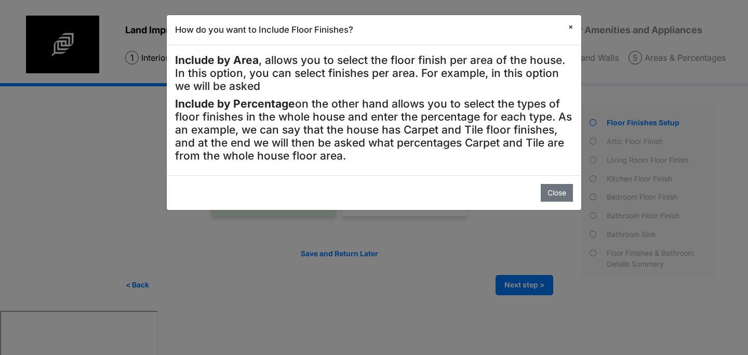
click at [573, 30] on button "×" at bounding box center [570, 27] width 21 height 24
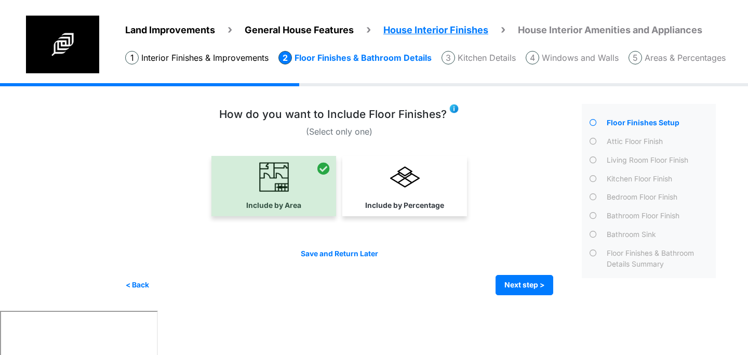
click at [453, 109] on img at bounding box center [454, 108] width 10 height 10
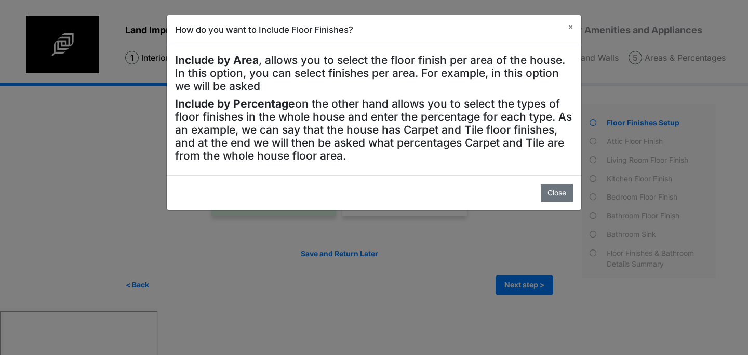
click at [417, 44] on div "How do you want to Include Floor Finishes? ×" at bounding box center [374, 30] width 415 height 30
click at [129, 133] on div "How do you want to Include Floor Finishes? × Include by Area , allows you to se…" at bounding box center [374, 177] width 748 height 355
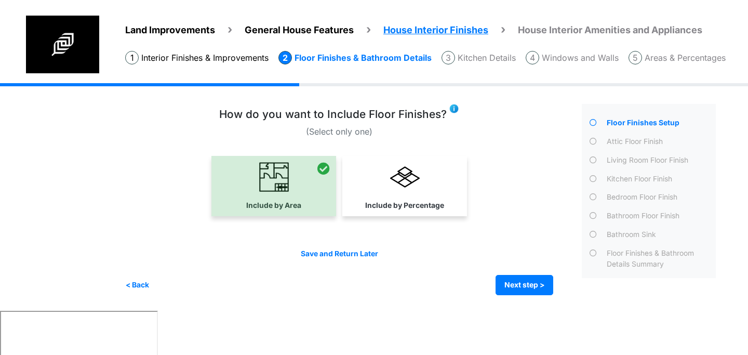
click at [454, 111] on img at bounding box center [454, 108] width 10 height 10
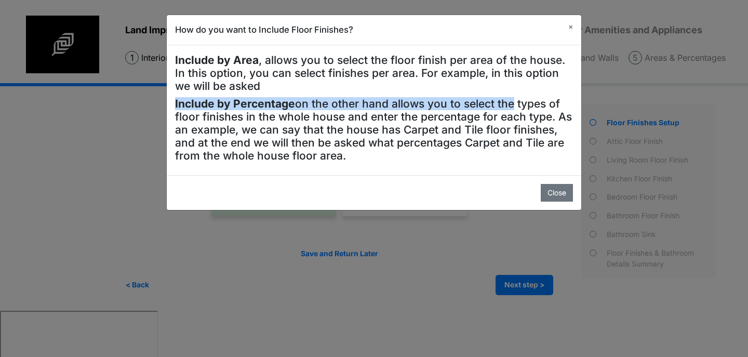
drag, startPoint x: 176, startPoint y: 102, endPoint x: 508, endPoint y: 102, distance: 331.5
click at [508, 103] on h4 "Include by Percentage on the other hand allows you to select the types of floor…" at bounding box center [374, 129] width 398 height 65
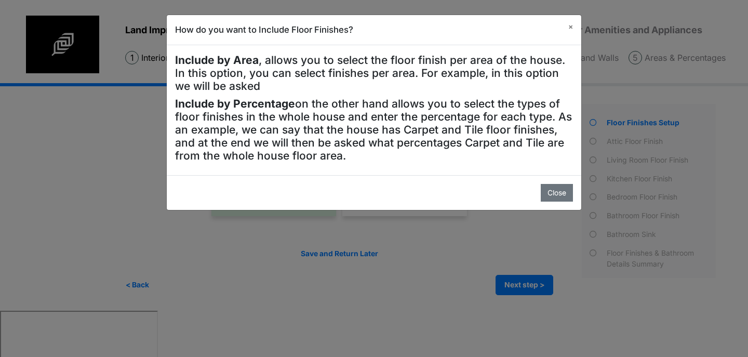
click at [360, 112] on h4 "Include by Percentage on the other hand allows you to select the types of floor…" at bounding box center [374, 129] width 398 height 65
click at [274, 124] on h4 "Include by Percentage on the other hand allows you to select the types of floor…" at bounding box center [374, 129] width 398 height 65
drag, startPoint x: 293, startPoint y: 100, endPoint x: 384, endPoint y: 110, distance: 91.5
click at [393, 108] on h4 "Include by Percentage on the other hand allows you to select the types of floor…" at bounding box center [374, 129] width 398 height 65
click at [285, 113] on h4 "Include by Percentage on the other hand allows you to select the types of floor…" at bounding box center [374, 129] width 398 height 65
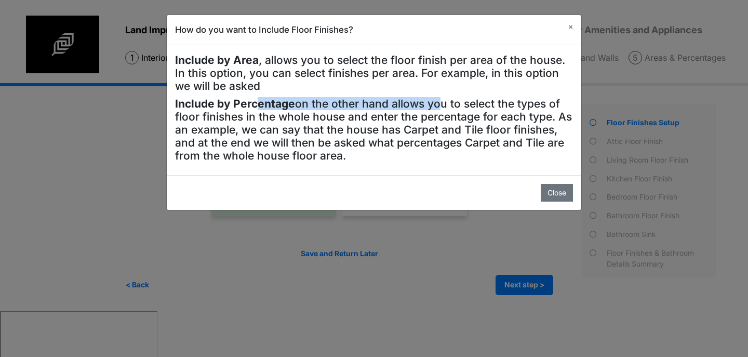
drag, startPoint x: 261, startPoint y: 102, endPoint x: 432, endPoint y: 100, distance: 171.0
click at [432, 100] on h4 "Include by Percentage on the other hand allows you to select the types of floor…" at bounding box center [374, 129] width 398 height 65
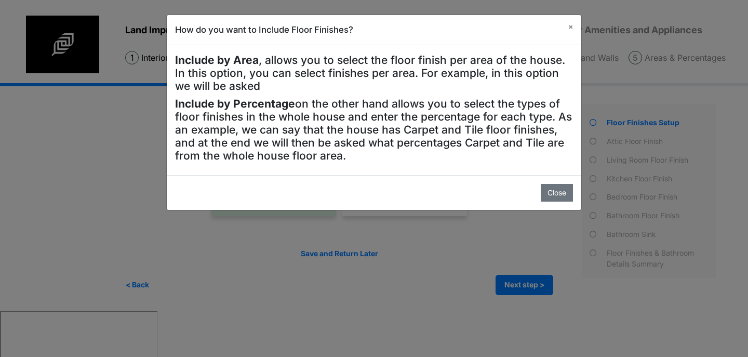
click at [359, 122] on h4 "Include by Percentage on the other hand allows you to select the types of floor…" at bounding box center [374, 129] width 398 height 65
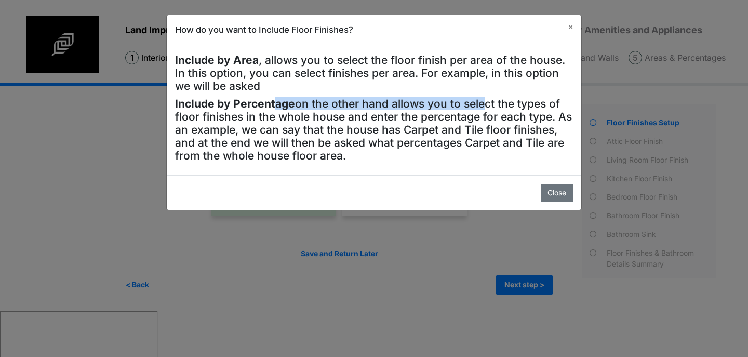
drag, startPoint x: 274, startPoint y: 105, endPoint x: 479, endPoint y: 109, distance: 204.8
click at [479, 109] on h4 "Include by Percentage on the other hand allows you to select the types of floor…" at bounding box center [374, 129] width 398 height 65
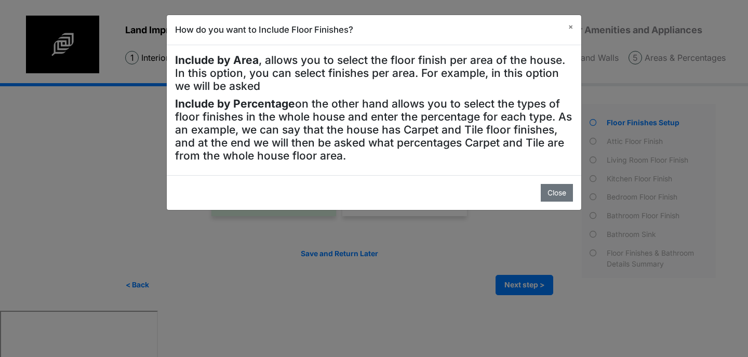
click at [402, 114] on h4 "Include by Percentage on the other hand allows you to select the types of floor…" at bounding box center [374, 129] width 398 height 65
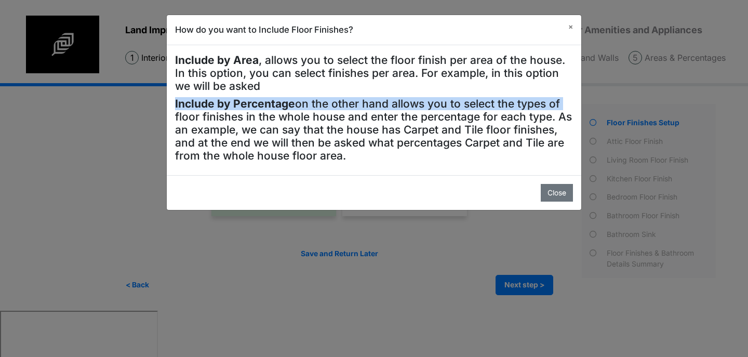
drag, startPoint x: 174, startPoint y: 103, endPoint x: 566, endPoint y: 105, distance: 391.8
click at [566, 105] on div "Include by Area , allows you to select the floor finish per area of the house. …" at bounding box center [374, 110] width 415 height 130
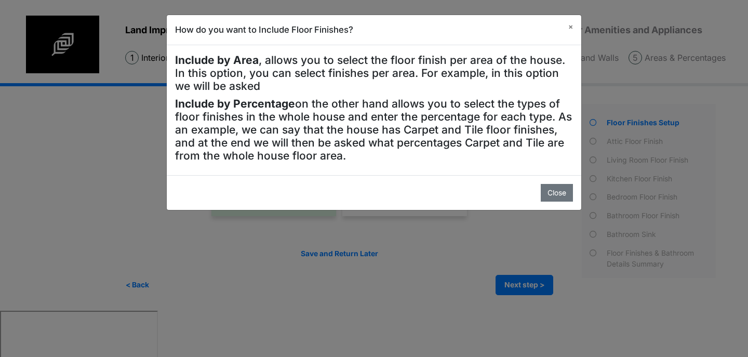
click at [398, 113] on h4 "Include by Percentage on the other hand allows you to select the types of floor…" at bounding box center [374, 129] width 398 height 65
drag, startPoint x: 189, startPoint y: 118, endPoint x: 301, endPoint y: 120, distance: 112.2
click at [301, 120] on h4 "Include by Percentage on the other hand allows you to select the types of floor…" at bounding box center [374, 129] width 398 height 65
click at [340, 116] on h4 "Include by Percentage on the other hand allows you to select the types of floor…" at bounding box center [374, 129] width 398 height 65
click at [572, 25] on span "×" at bounding box center [570, 26] width 5 height 8
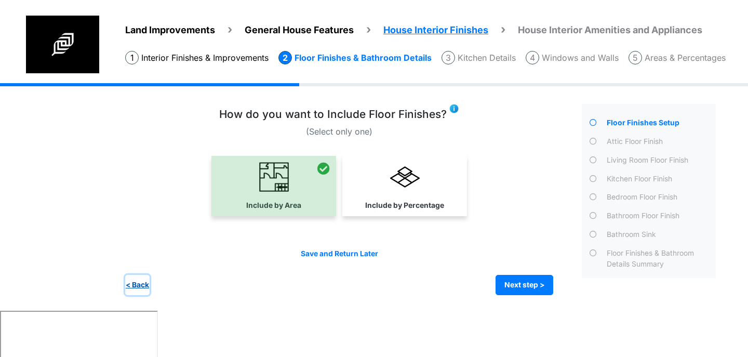
click at [141, 287] on button "< Back" at bounding box center [137, 285] width 24 height 20
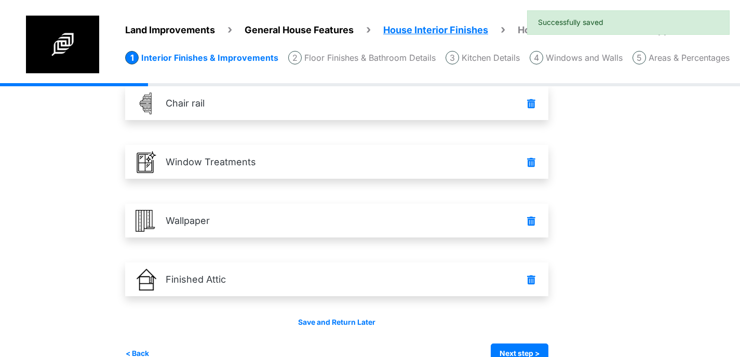
scroll to position [154, 0]
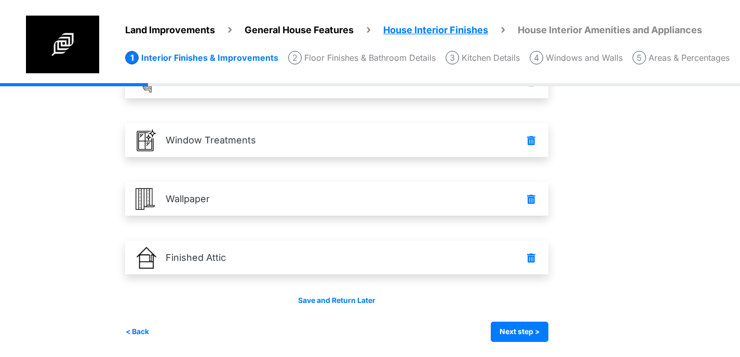
click at [151, 342] on div "Irrigation Flag pole" at bounding box center [421, 143] width 592 height 429
click at [144, 334] on button "< Back" at bounding box center [137, 332] width 24 height 20
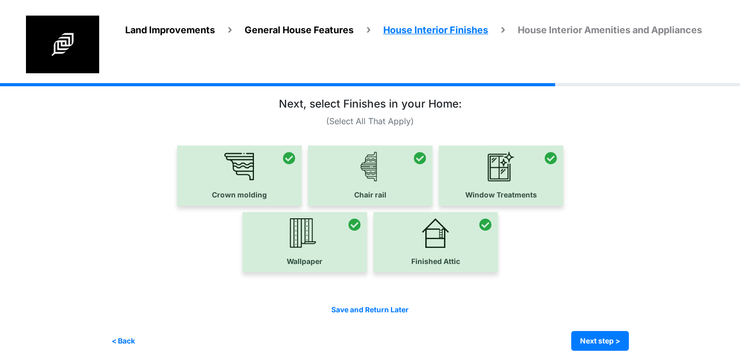
scroll to position [20, 0]
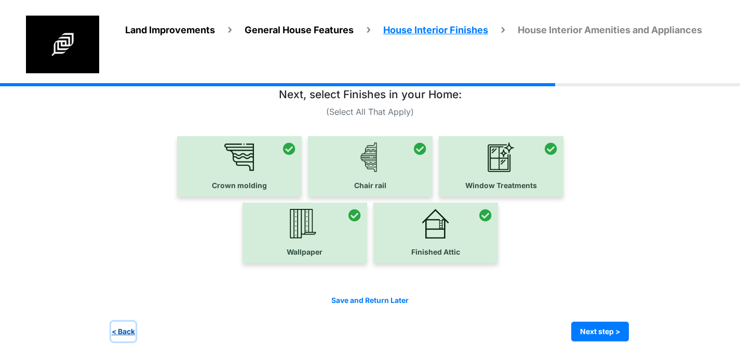
click at [129, 336] on button "< Back" at bounding box center [123, 332] width 24 height 20
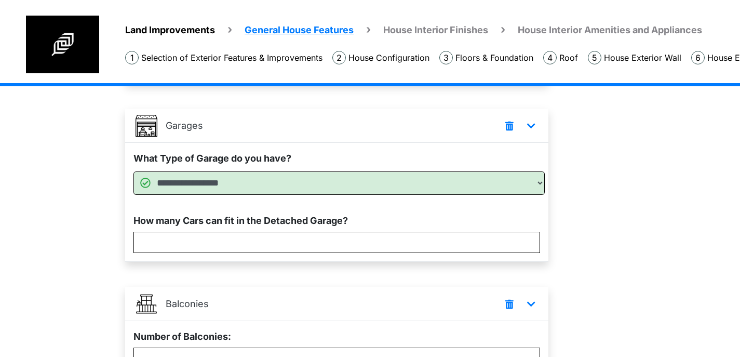
scroll to position [389, 0]
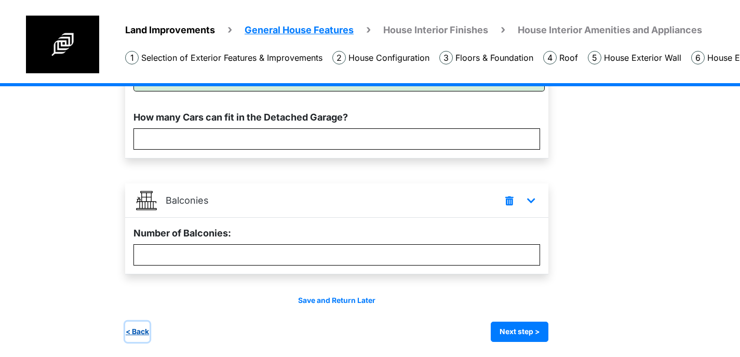
click at [138, 333] on button "< Back" at bounding box center [137, 332] width 24 height 20
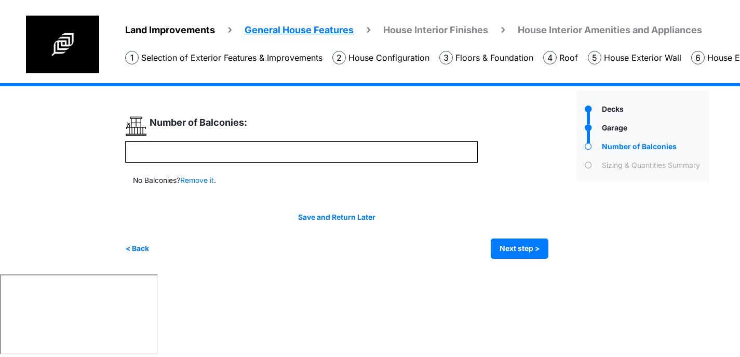
scroll to position [0, 0]
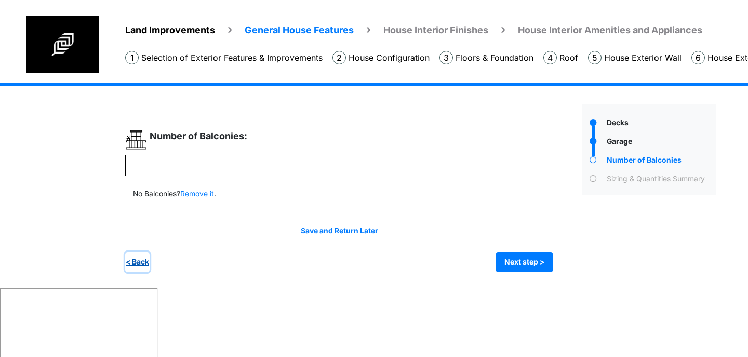
click at [139, 268] on button "< Back" at bounding box center [137, 262] width 24 height 20
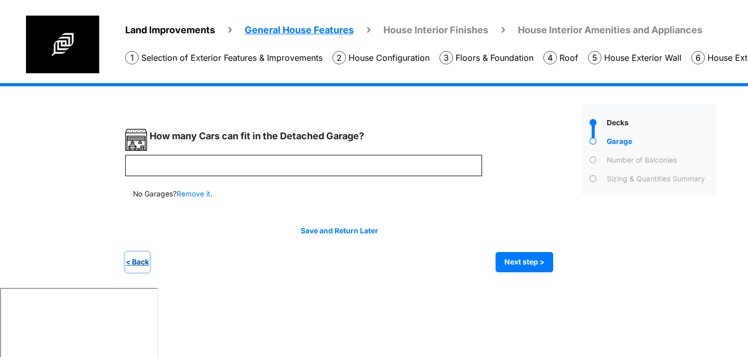
click at [139, 268] on button "< Back" at bounding box center [137, 262] width 24 height 20
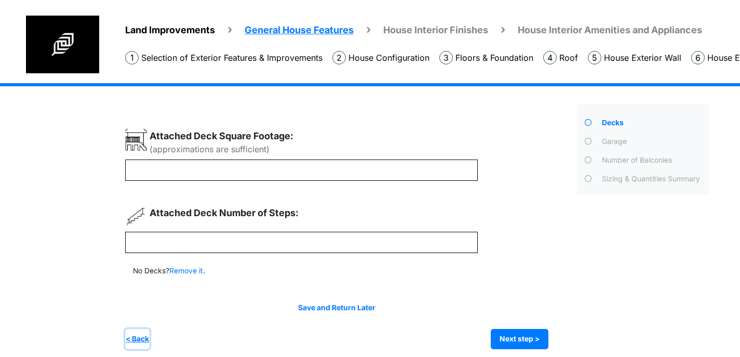
click at [141, 337] on button "< Back" at bounding box center [137, 339] width 24 height 20
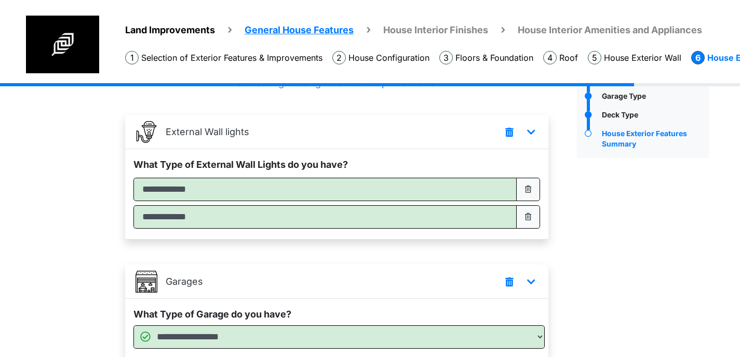
scroll to position [246, 0]
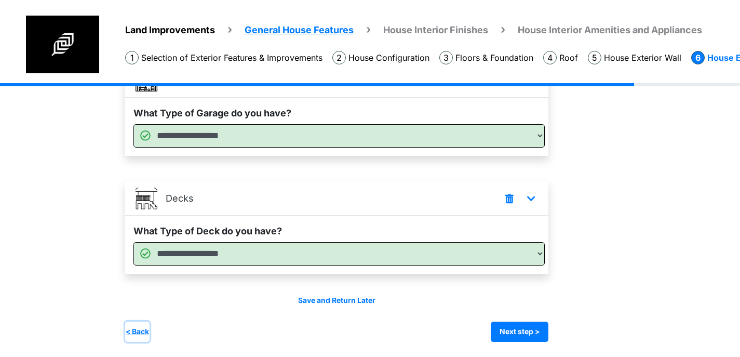
click at [143, 333] on button "< Back" at bounding box center [137, 332] width 24 height 20
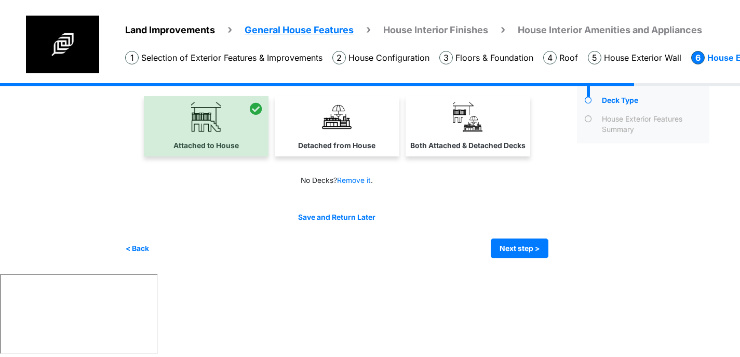
scroll to position [0, 0]
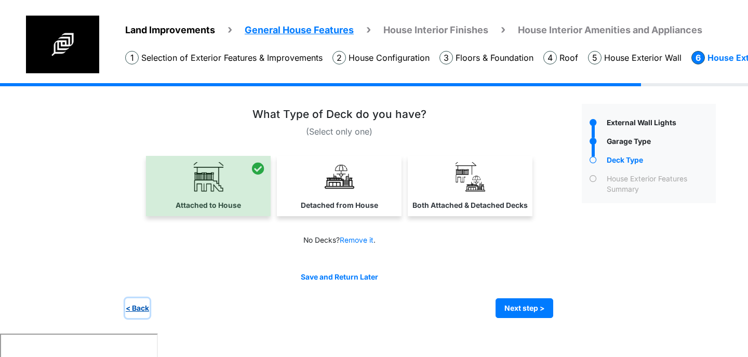
click at [143, 312] on button "< Back" at bounding box center [137, 308] width 24 height 20
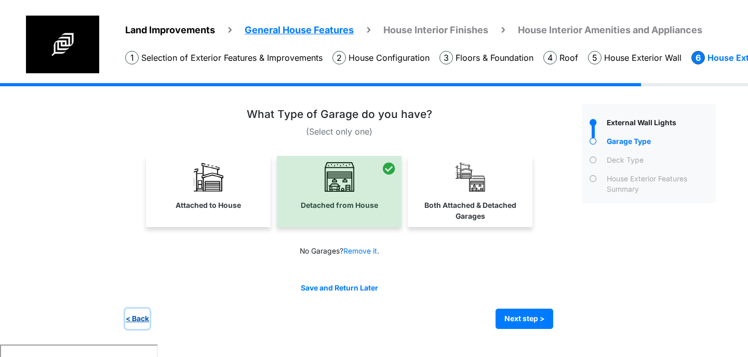
click at [143, 311] on button "< Back" at bounding box center [137, 319] width 24 height 20
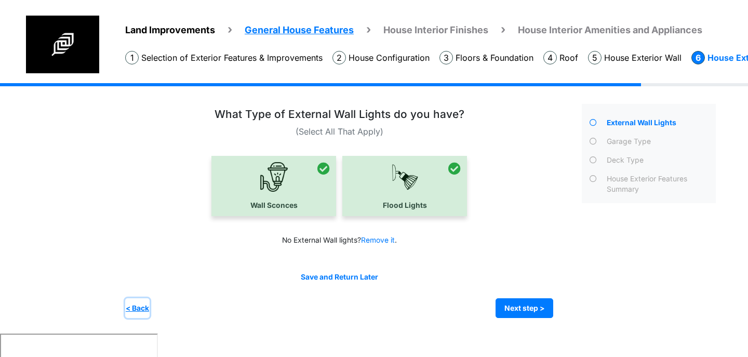
click at [143, 311] on button "< Back" at bounding box center [137, 308] width 24 height 20
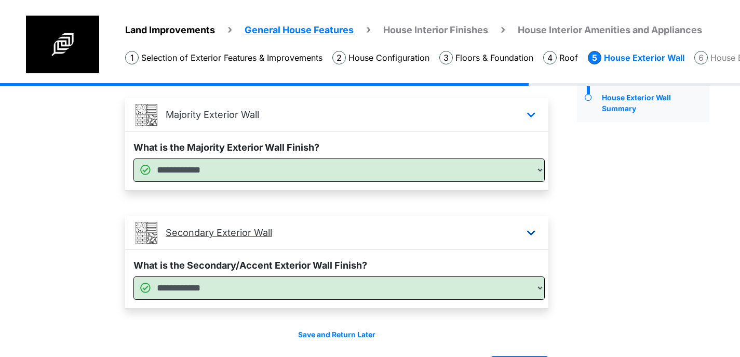
scroll to position [97, 0]
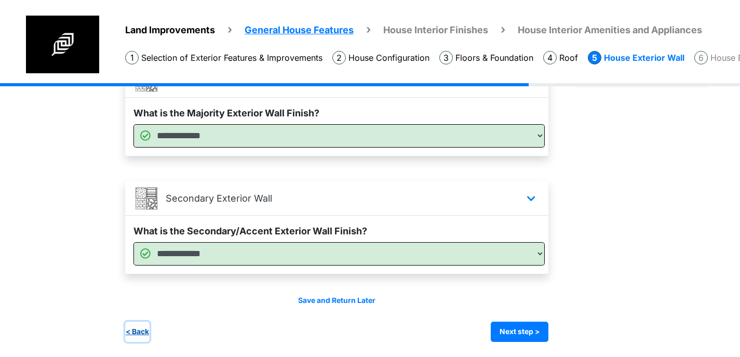
click at [141, 329] on button "< Back" at bounding box center [137, 332] width 24 height 20
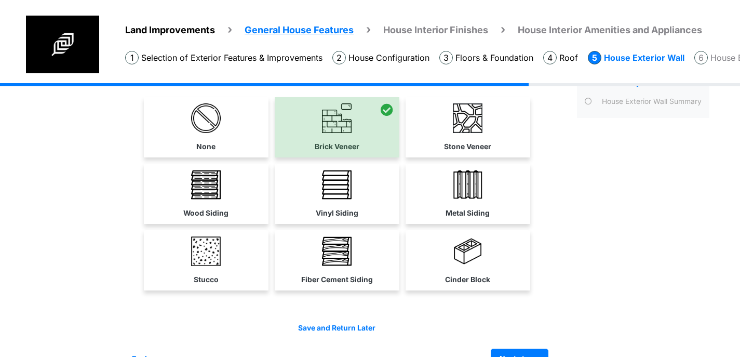
scroll to position [86, 0]
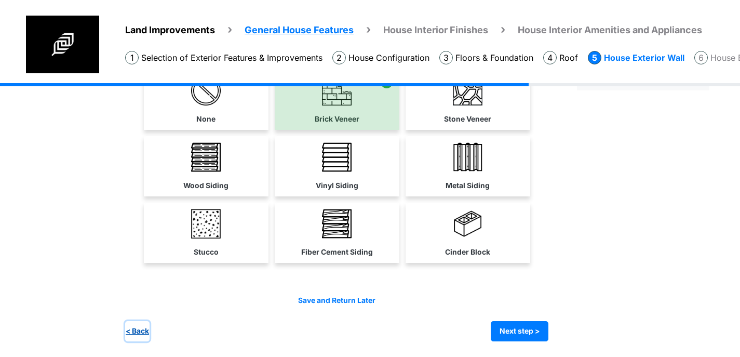
click at [141, 327] on button "< Back" at bounding box center [137, 331] width 24 height 20
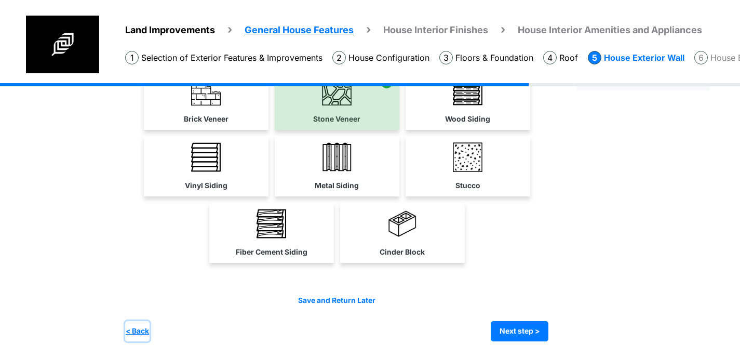
click at [148, 329] on button "< Back" at bounding box center [137, 331] width 24 height 20
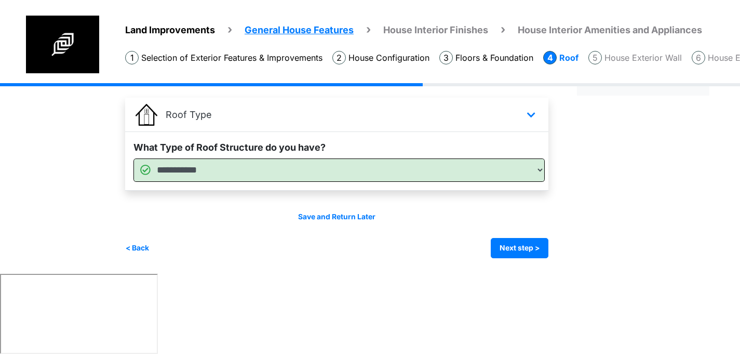
scroll to position [0, 0]
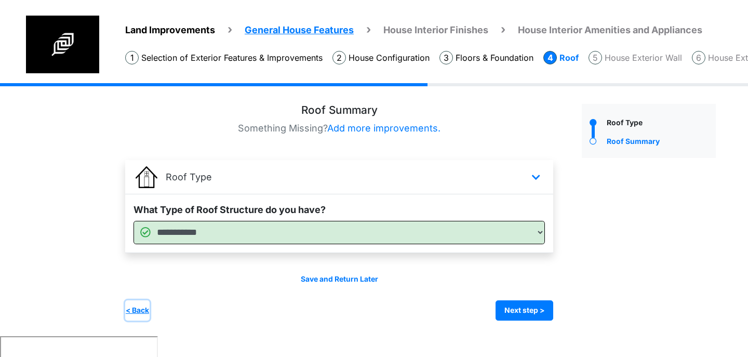
click at [144, 310] on button "< Back" at bounding box center [137, 310] width 24 height 20
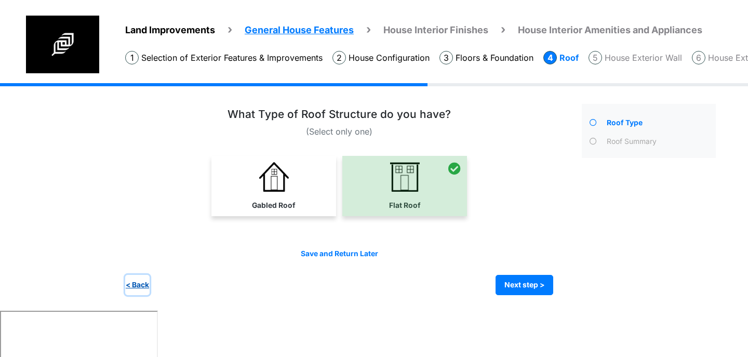
click at [141, 282] on button "< Back" at bounding box center [137, 285] width 24 height 20
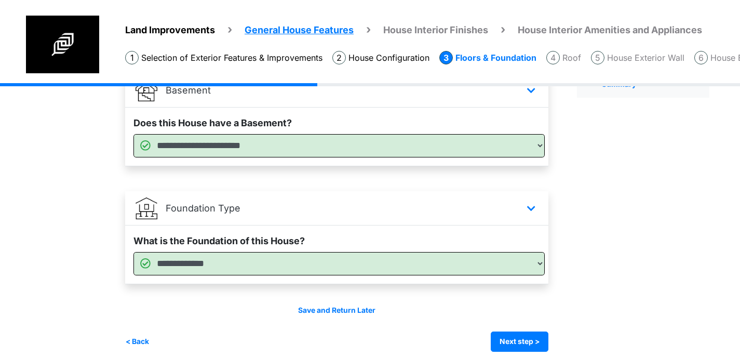
scroll to position [97, 0]
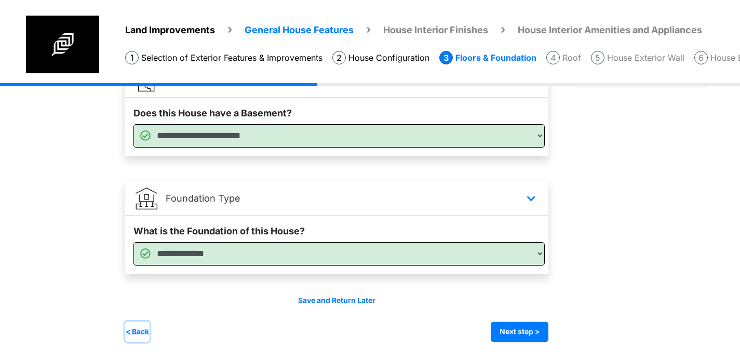
click at [142, 327] on button "< Back" at bounding box center [137, 332] width 24 height 20
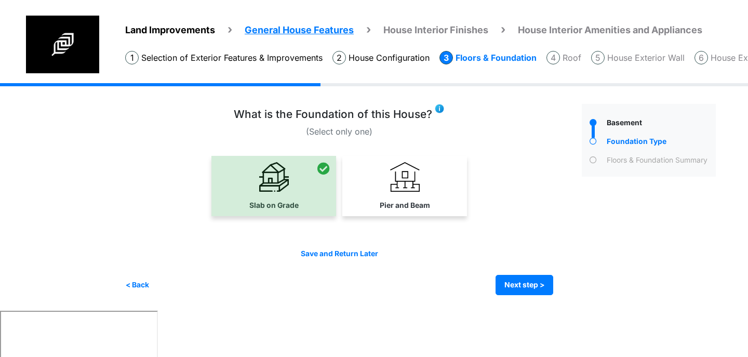
click at [443, 112] on div "What is the Foundation of this House?" at bounding box center [339, 116] width 428 height 17
click at [438, 107] on img at bounding box center [439, 108] width 10 height 10
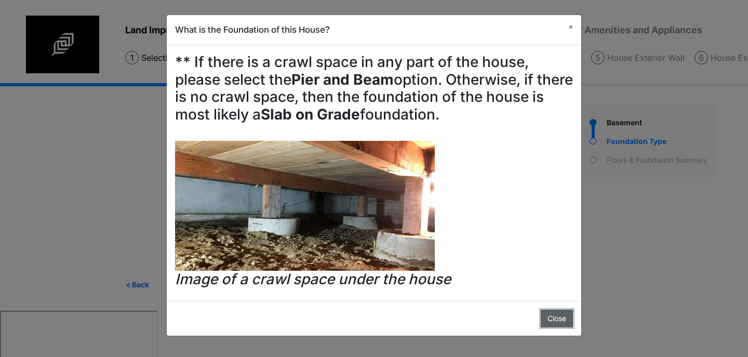
click at [555, 319] on button "Close" at bounding box center [557, 319] width 32 height 18
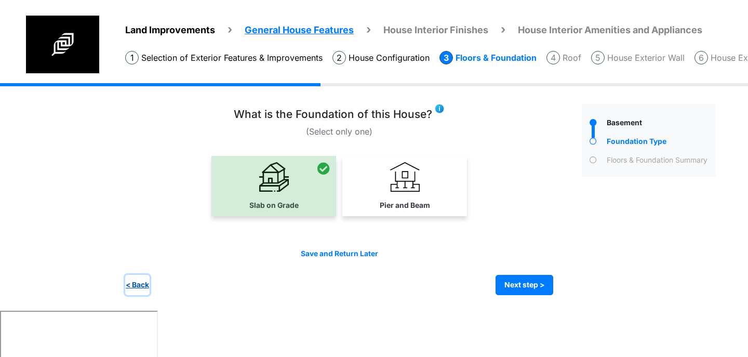
click at [143, 284] on button "< Back" at bounding box center [137, 285] width 24 height 20
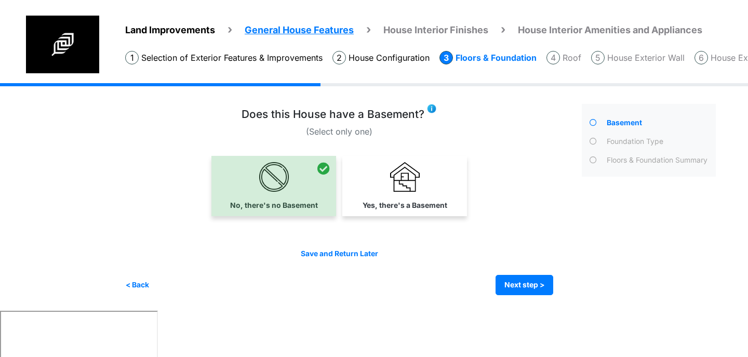
click at [428, 107] on img at bounding box center [432, 108] width 10 height 10
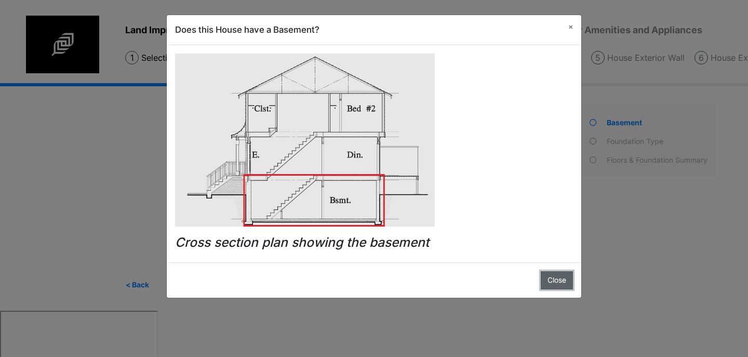
click at [551, 277] on button "Close" at bounding box center [557, 280] width 32 height 18
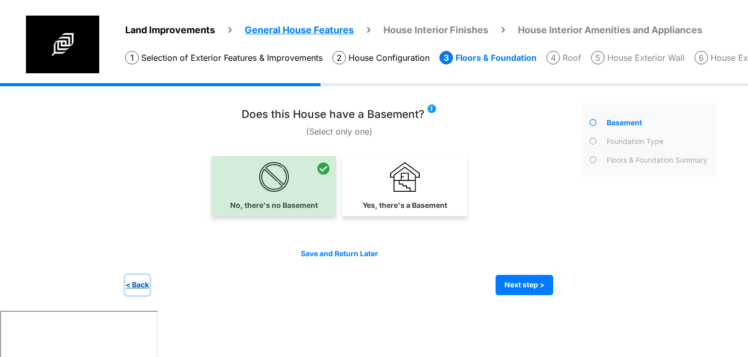
click at [138, 280] on button "< Back" at bounding box center [137, 285] width 24 height 20
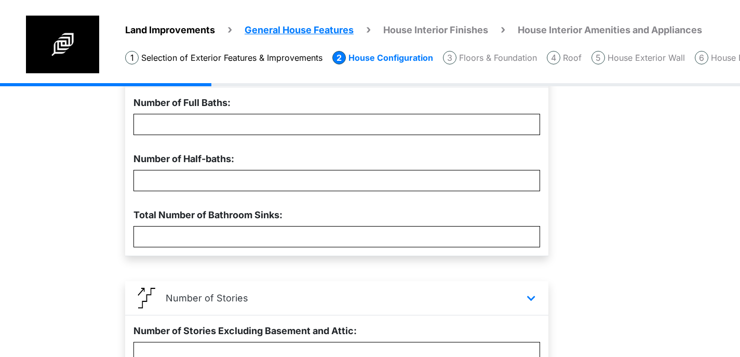
scroll to position [436, 0]
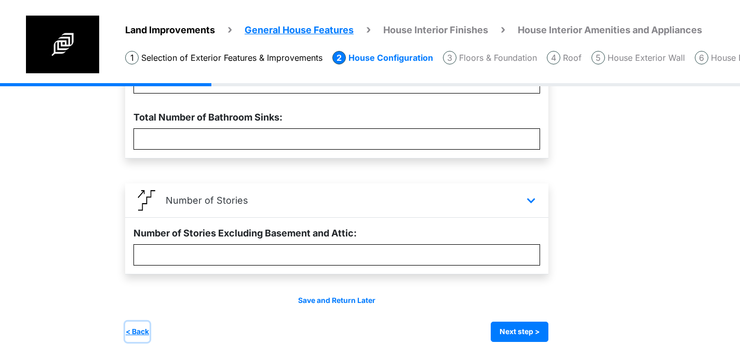
click at [134, 331] on button "< Back" at bounding box center [137, 332] width 24 height 20
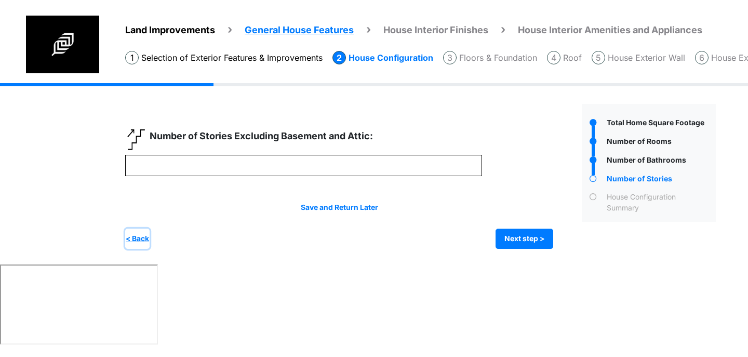
click at [134, 240] on button "< Back" at bounding box center [137, 239] width 24 height 20
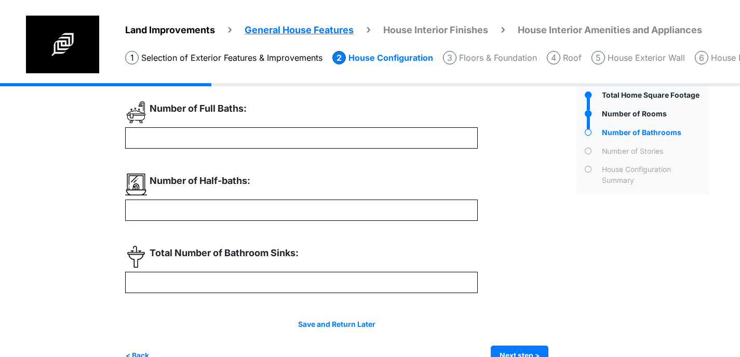
scroll to position [51, 0]
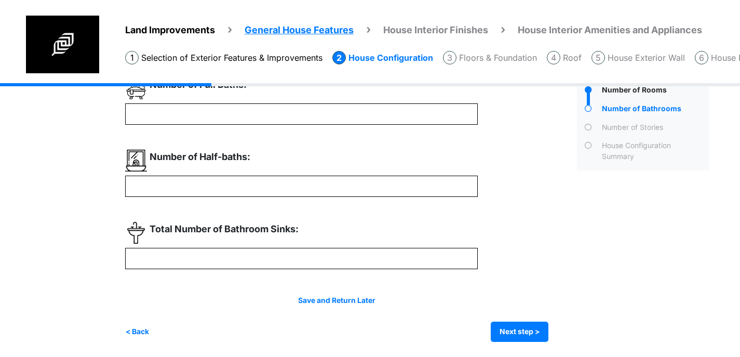
click at [152, 327] on div "< Back Next step > Save and submit" at bounding box center [336, 332] width 423 height 20
click at [149, 328] on button "< Back" at bounding box center [137, 332] width 24 height 20
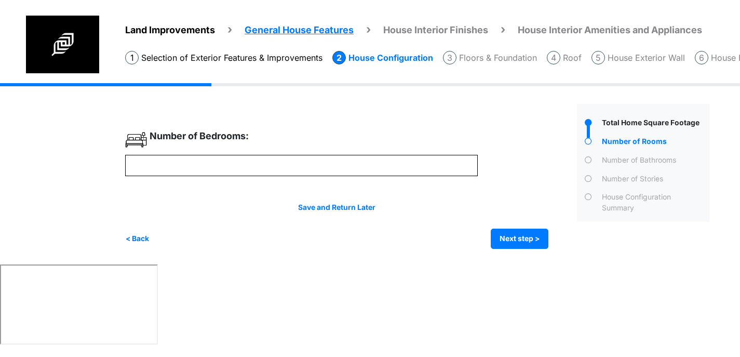
scroll to position [0, 0]
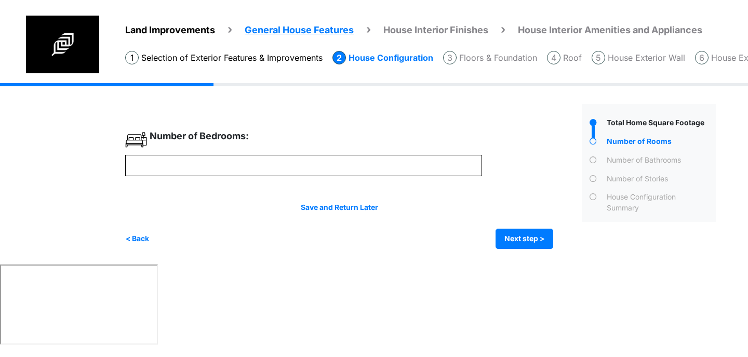
click at [120, 224] on div "Land Improvements General House Features House Interior Finishes House Interior…" at bounding box center [374, 173] width 748 height 181
click at [131, 231] on button "< Back" at bounding box center [137, 239] width 24 height 20
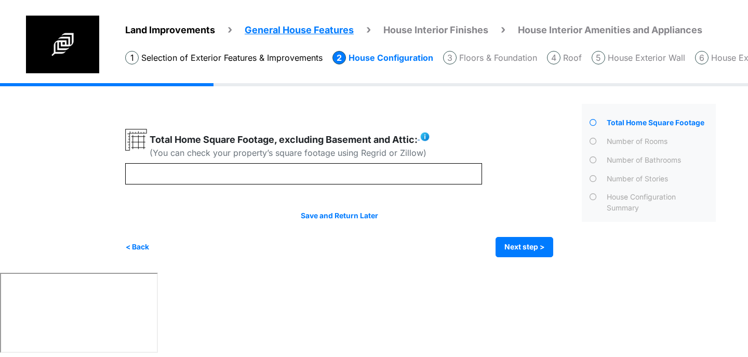
click at [425, 133] on img at bounding box center [425, 136] width 10 height 10
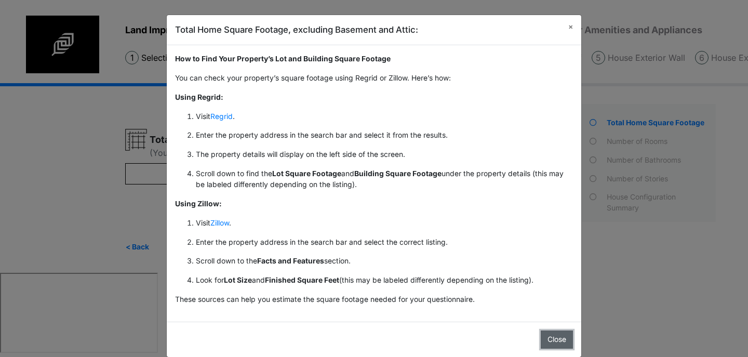
click at [554, 337] on button "Close" at bounding box center [557, 339] width 32 height 18
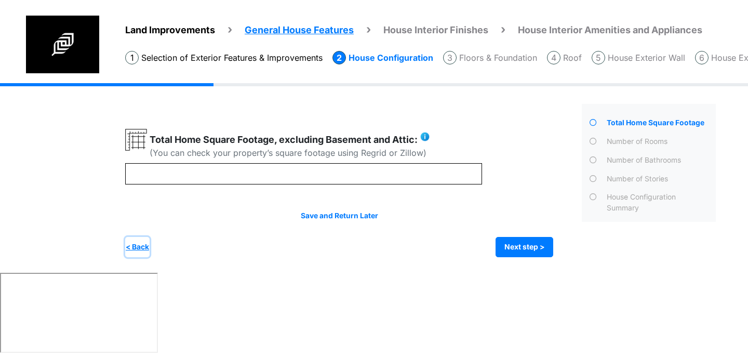
click at [148, 247] on button "< Back" at bounding box center [137, 247] width 24 height 20
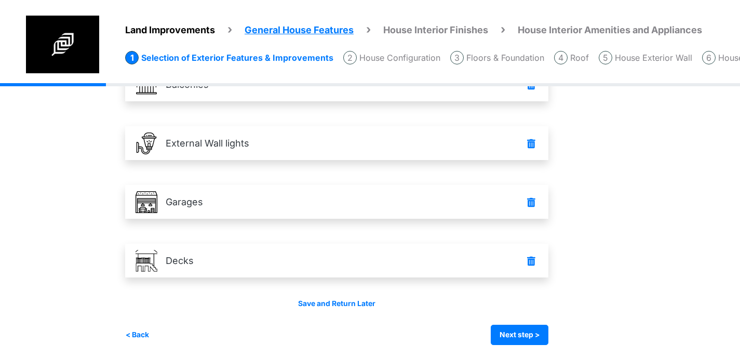
scroll to position [154, 0]
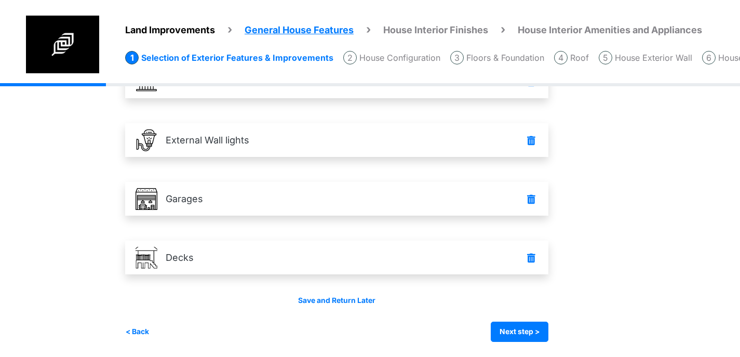
click at [150, 326] on div "< Back Next step > Save and submit" at bounding box center [336, 332] width 423 height 20
click at [142, 329] on button "< Back" at bounding box center [137, 332] width 24 height 20
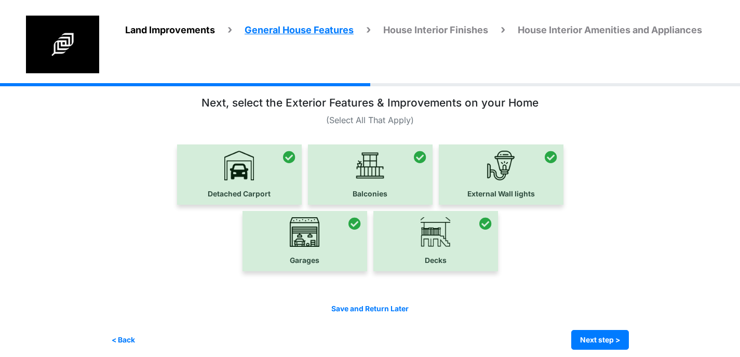
scroll to position [20, 0]
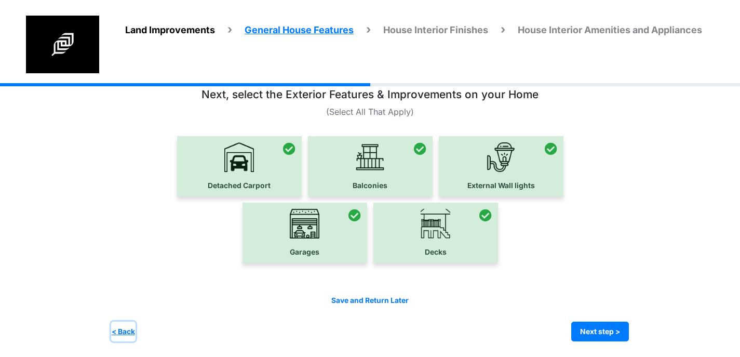
click at [127, 326] on button "< Back" at bounding box center [123, 332] width 24 height 20
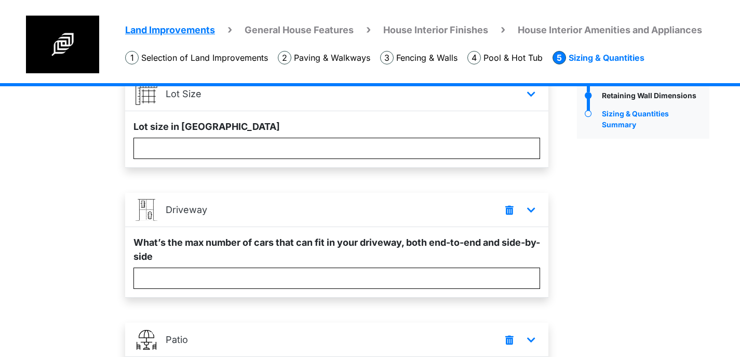
scroll to position [544, 0]
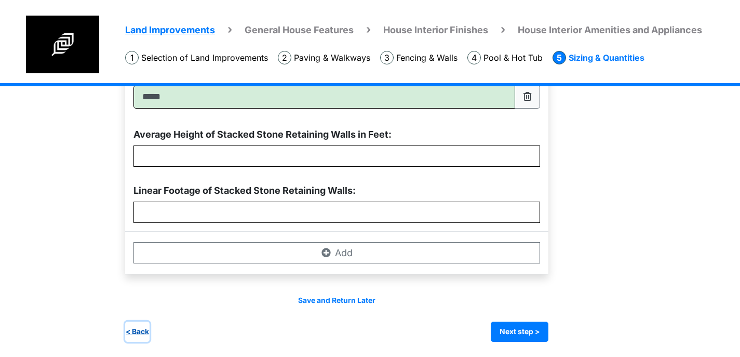
click at [139, 333] on button "< Back" at bounding box center [137, 332] width 24 height 20
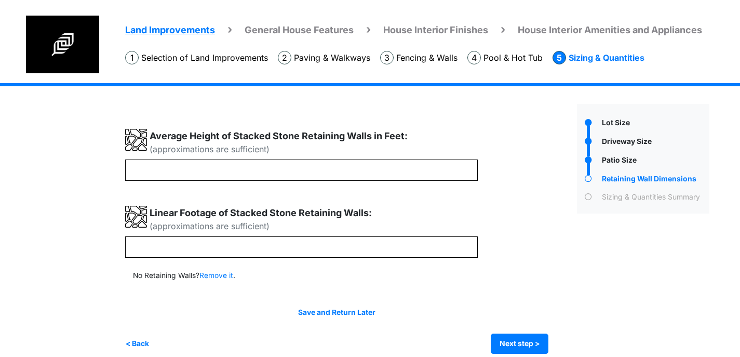
scroll to position [12, 0]
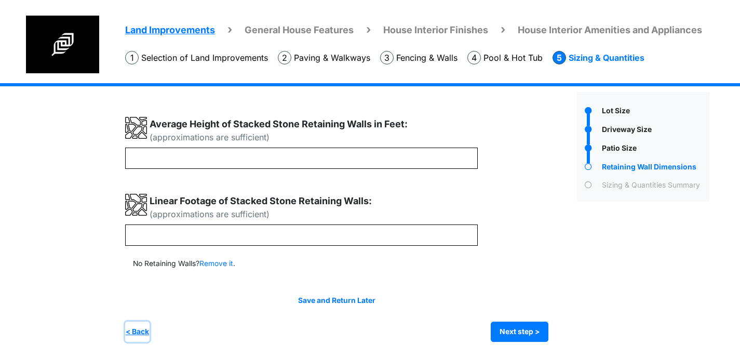
click at [138, 333] on button "< Back" at bounding box center [137, 332] width 24 height 20
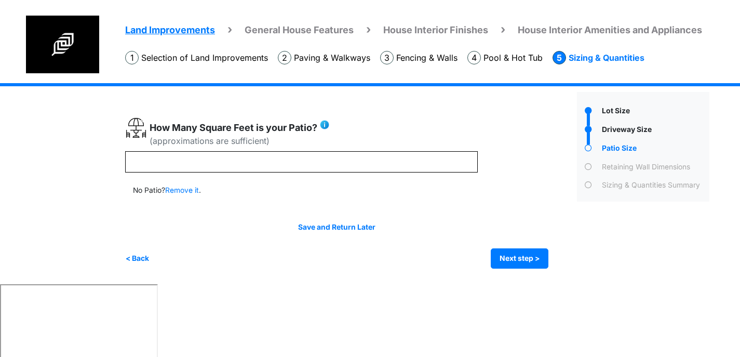
scroll to position [0, 0]
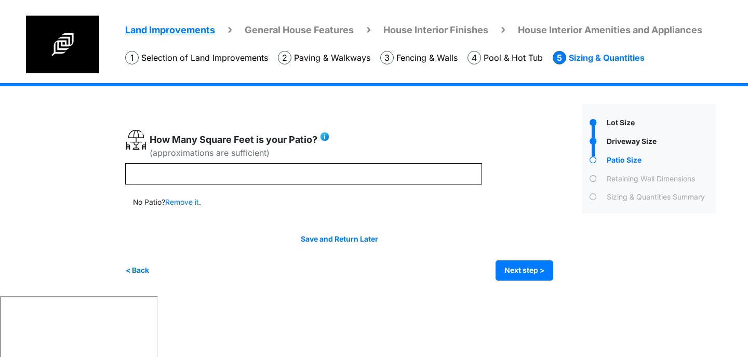
click at [325, 135] on img at bounding box center [325, 136] width 10 height 10
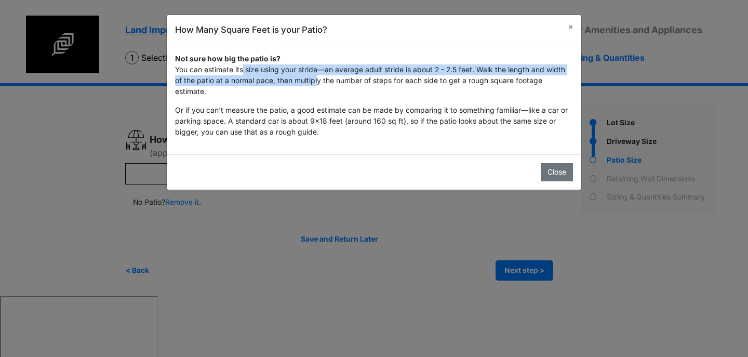
drag, startPoint x: 240, startPoint y: 70, endPoint x: 313, endPoint y: 80, distance: 73.9
click at [313, 79] on p "Not sure how big the patio is? You can estimate its size using your stride—an a…" at bounding box center [374, 75] width 398 height 43
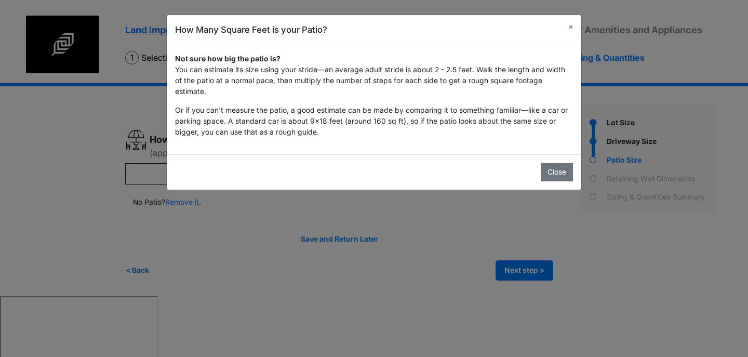
click at [287, 92] on p "Not sure how big the patio is? You can estimate its size using your stride—an a…" at bounding box center [374, 75] width 398 height 43
drag, startPoint x: 176, startPoint y: 70, endPoint x: 215, endPoint y: 89, distance: 43.7
click at [215, 89] on p "Not sure how big the patio is? You can estimate its size using your stride—an a…" at bounding box center [374, 75] width 398 height 43
click at [240, 93] on p "Not sure how big the patio is? You can estimate its size using your stride—an a…" at bounding box center [374, 75] width 398 height 43
drag, startPoint x: 174, startPoint y: 67, endPoint x: 206, endPoint y: 91, distance: 40.8
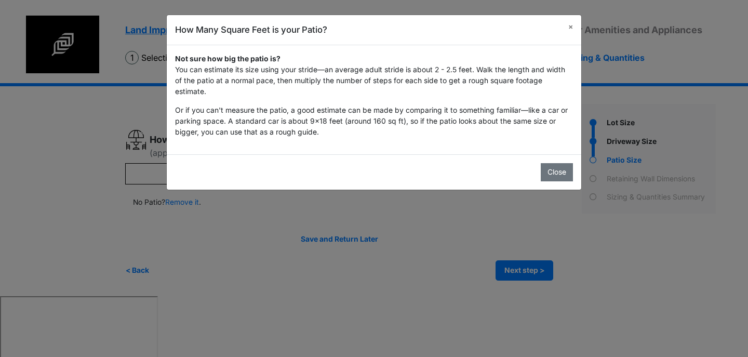
click at [206, 91] on div "Not sure how big the patio is? You can estimate its size using your stride—an a…" at bounding box center [374, 99] width 415 height 109
click at [220, 92] on p "Not sure how big the patio is? You can estimate its size using your stride—an a…" at bounding box center [374, 75] width 398 height 43
drag, startPoint x: 176, startPoint y: 71, endPoint x: 210, endPoint y: 93, distance: 40.9
click at [210, 93] on p "Not sure how big the patio is? You can estimate its size using your stride—an a…" at bounding box center [374, 75] width 398 height 43
click at [221, 91] on p "Not sure how big the patio is? You can estimate its size using your stride—an a…" at bounding box center [374, 75] width 398 height 43
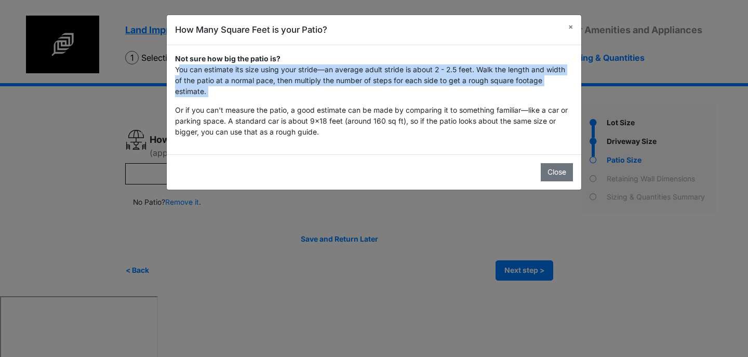
drag, startPoint x: 176, startPoint y: 67, endPoint x: 215, endPoint y: 98, distance: 49.8
click at [214, 98] on div "Not sure how big the patio is? You can estimate its size using your stride—an a…" at bounding box center [374, 96] width 398 height 84
click at [225, 91] on p "Not sure how big the patio is? You can estimate its size using your stride—an a…" at bounding box center [374, 75] width 398 height 43
drag, startPoint x: 176, startPoint y: 72, endPoint x: 224, endPoint y: 101, distance: 56.2
click at [224, 101] on div "Not sure how big the patio is? You can estimate its size using your stride—an a…" at bounding box center [374, 96] width 398 height 84
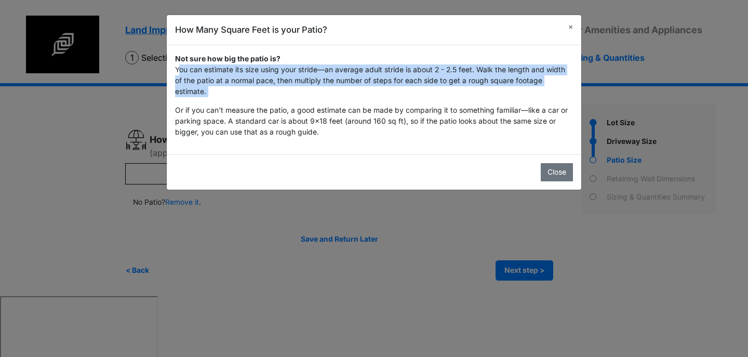
click at [226, 96] on p "Not sure how big the patio is? You can estimate its size using your stride—an a…" at bounding box center [374, 75] width 398 height 43
drag, startPoint x: 174, startPoint y: 69, endPoint x: 231, endPoint y: 96, distance: 63.2
click at [216, 96] on div "Not sure how big the patio is? You can estimate its size using your stride—an a…" at bounding box center [374, 99] width 415 height 109
click at [253, 94] on p "Not sure how big the patio is? You can estimate its size using your stride—an a…" at bounding box center [374, 75] width 398 height 43
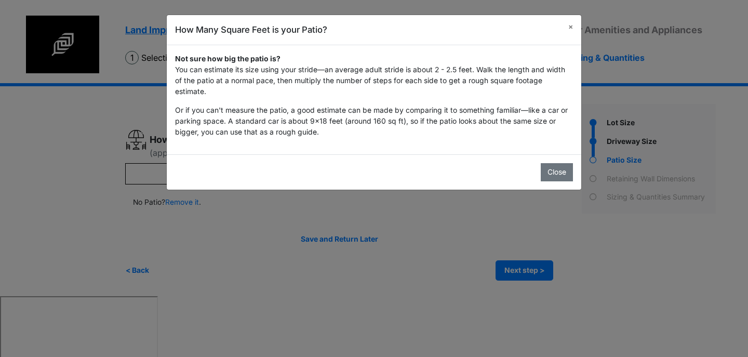
click at [260, 84] on p "Not sure how big the patio is? You can estimate its size using your stride—an a…" at bounding box center [374, 75] width 398 height 43
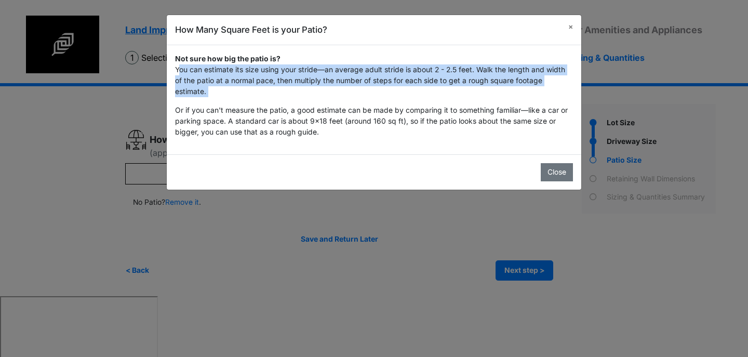
drag, startPoint x: 175, startPoint y: 70, endPoint x: 216, endPoint y: 99, distance: 50.3
click at [216, 99] on div "Not sure how big the patio is? You can estimate its size using your stride—an a…" at bounding box center [374, 99] width 415 height 109
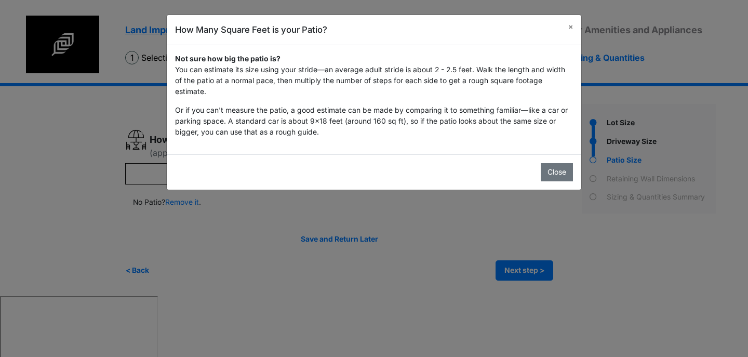
click at [227, 96] on p "Not sure how big the patio is? You can estimate its size using your stride—an a…" at bounding box center [374, 75] width 398 height 43
click at [358, 70] on p "Not sure how big the patio is? You can estimate its size using your stride—an a…" at bounding box center [374, 75] width 398 height 43
drag, startPoint x: 255, startPoint y: 72, endPoint x: 267, endPoint y: 85, distance: 17.3
click at [297, 87] on p "Not sure how big the patio is? You can estimate its size using your stride—an a…" at bounding box center [374, 75] width 398 height 43
drag, startPoint x: 176, startPoint y: 68, endPoint x: 211, endPoint y: 90, distance: 42.1
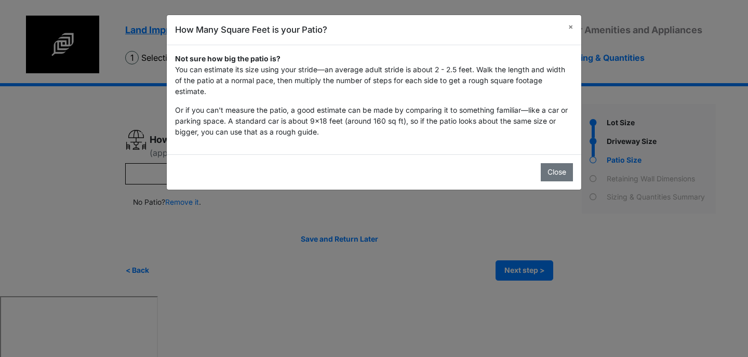
click at [211, 90] on p "Not sure how big the patio is? You can estimate its size using your stride—an a…" at bounding box center [374, 75] width 398 height 43
click at [249, 91] on p "Not sure how big the patio is? You can estimate its size using your stride—an a…" at bounding box center [374, 75] width 398 height 43
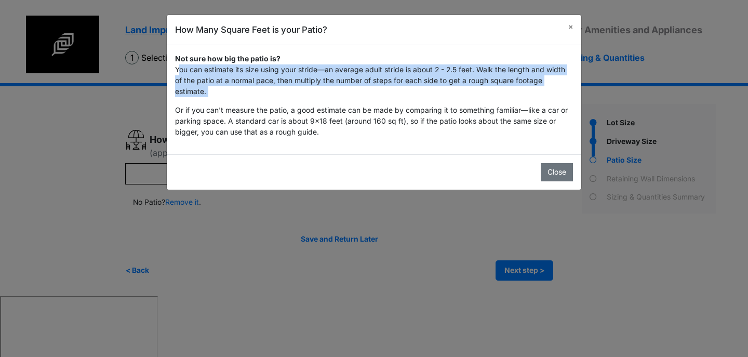
drag, startPoint x: 174, startPoint y: 67, endPoint x: 213, endPoint y: 98, distance: 49.5
click at [213, 98] on div "Not sure how big the patio is? You can estimate its size using your stride—an a…" at bounding box center [374, 99] width 415 height 109
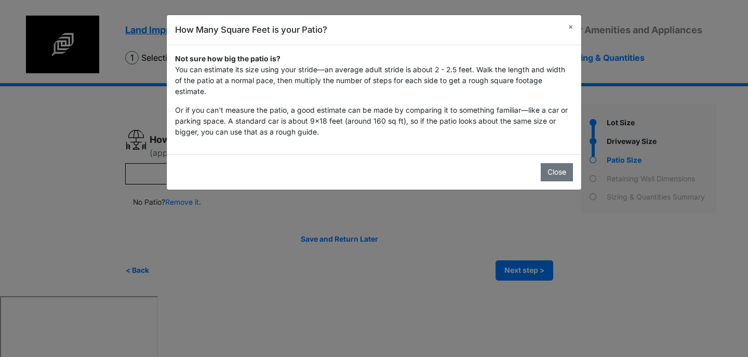
click at [222, 92] on p "Not sure how big the patio is? You can estimate its size using your stride—an a…" at bounding box center [374, 75] width 398 height 43
drag, startPoint x: 175, startPoint y: 70, endPoint x: 213, endPoint y: 96, distance: 45.5
click at [213, 96] on p "Not sure how big the patio is? You can estimate its size using your stride—an a…" at bounding box center [374, 75] width 398 height 43
drag, startPoint x: 215, startPoint y: 92, endPoint x: 188, endPoint y: 75, distance: 31.7
click at [214, 92] on p "Not sure how big the patio is? You can estimate its size using your stride—an a…" at bounding box center [374, 75] width 398 height 43
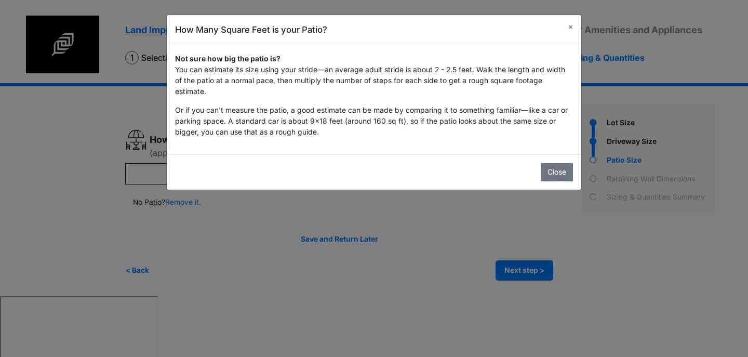
drag, startPoint x: 174, startPoint y: 68, endPoint x: 211, endPoint y: 91, distance: 44.1
click at [211, 91] on div "Not sure how big the patio is? You can estimate its size using your stride—an a…" at bounding box center [374, 99] width 415 height 109
drag, startPoint x: 214, startPoint y: 90, endPoint x: 206, endPoint y: 86, distance: 9.5
click at [214, 90] on p "Not sure how big the patio is? You can estimate its size using your stride—an a…" at bounding box center [374, 75] width 398 height 43
drag, startPoint x: 174, startPoint y: 67, endPoint x: 214, endPoint y: 97, distance: 49.4
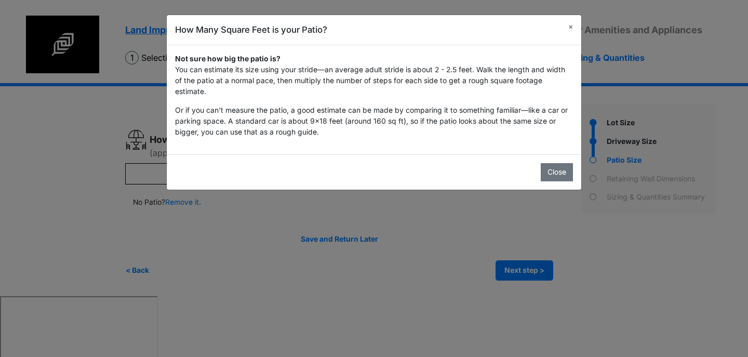
click at [214, 97] on div "Not sure how big the patio is? You can estimate its size using your stride—an a…" at bounding box center [374, 99] width 415 height 109
click at [218, 95] on p "Not sure how big the patio is? You can estimate its size using your stride—an a…" at bounding box center [374, 75] width 398 height 43
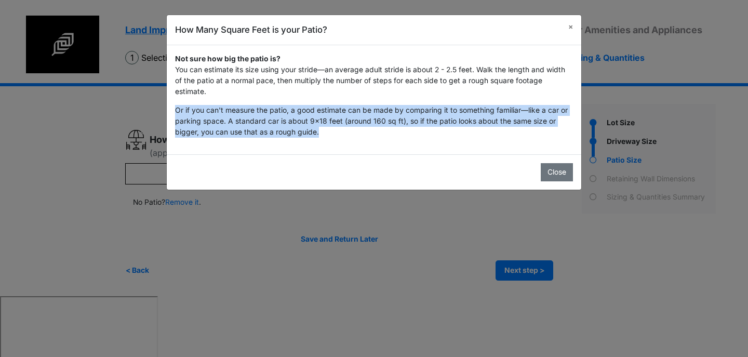
drag, startPoint x: 176, startPoint y: 111, endPoint x: 341, endPoint y: 144, distance: 168.6
click at [341, 144] on div "Not sure how big the patio is? You can estimate its size using your stride—an a…" at bounding box center [374, 99] width 415 height 109
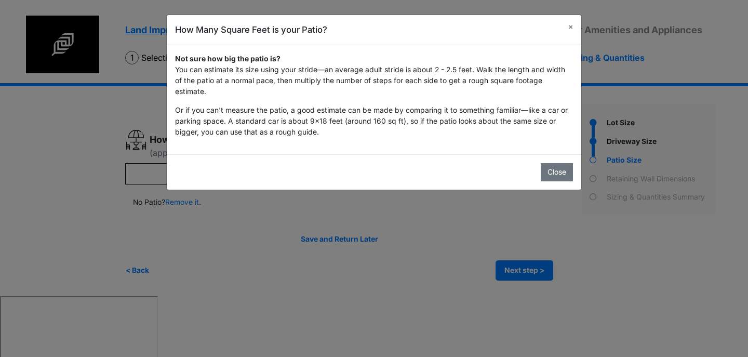
click at [339, 131] on p "Or if you can't measure the patio, a good estimate can be made by comparing it …" at bounding box center [374, 121] width 398 height 33
drag, startPoint x: 176, startPoint y: 70, endPoint x: 237, endPoint y: 90, distance: 64.7
click at [237, 90] on p "Not sure how big the patio is? You can estimate its size using your stride—an a…" at bounding box center [374, 75] width 398 height 43
click at [570, 28] on span "×" at bounding box center [570, 26] width 5 height 8
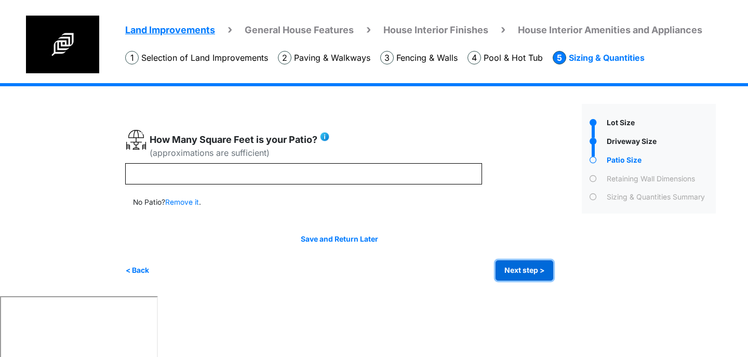
click at [512, 270] on button "Next step >" at bounding box center [525, 270] width 58 height 20
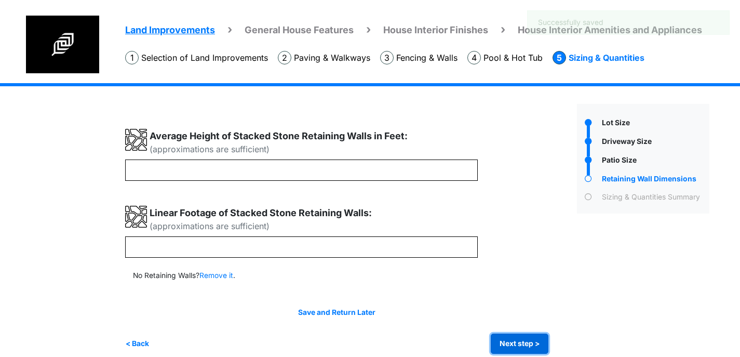
click at [540, 340] on button "Next step >" at bounding box center [520, 344] width 58 height 20
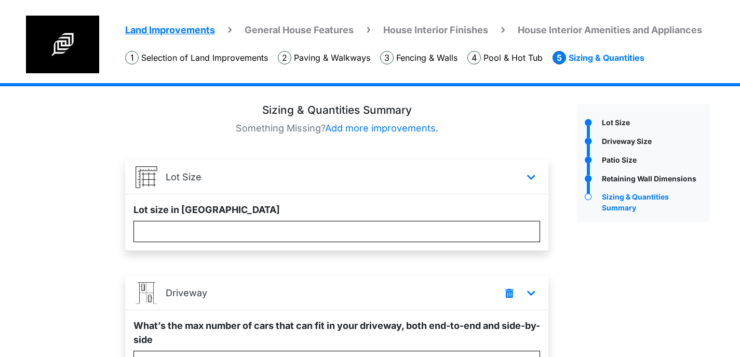
click at [432, 29] on span "House Interior Finishes" at bounding box center [435, 29] width 105 height 11
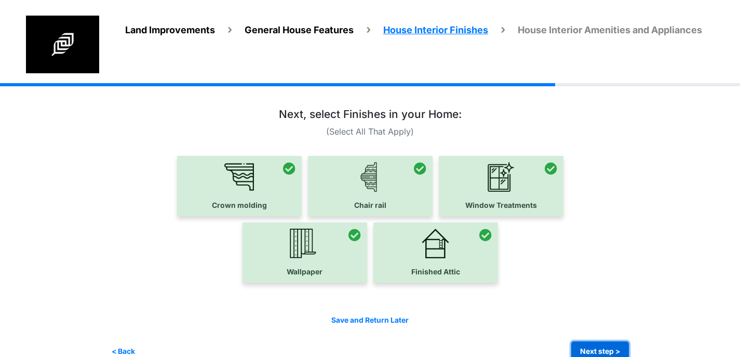
click at [610, 346] on button "Next step >" at bounding box center [601, 351] width 58 height 20
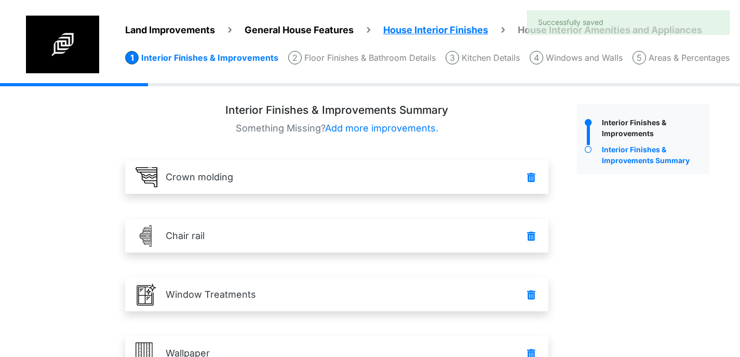
scroll to position [154, 0]
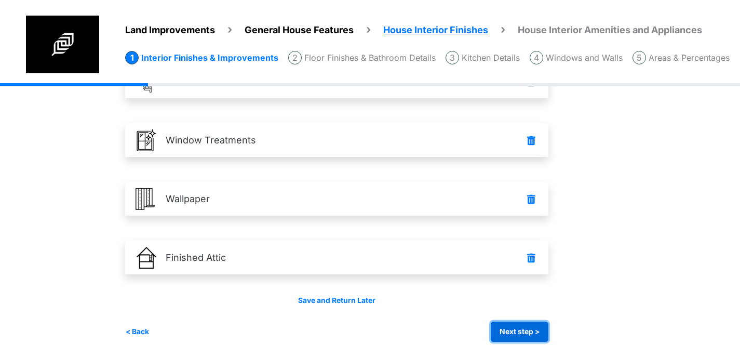
click at [546, 335] on button "Next step >" at bounding box center [520, 332] width 58 height 20
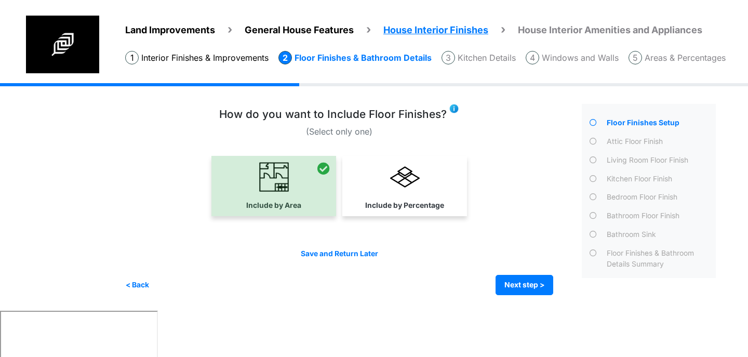
click at [455, 109] on img at bounding box center [454, 108] width 10 height 10
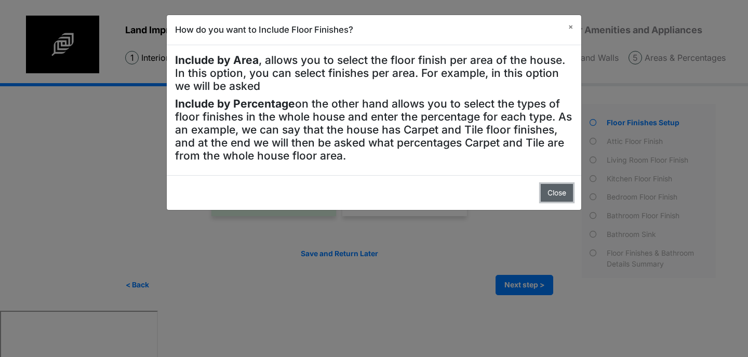
click at [551, 190] on button "Close" at bounding box center [557, 193] width 32 height 18
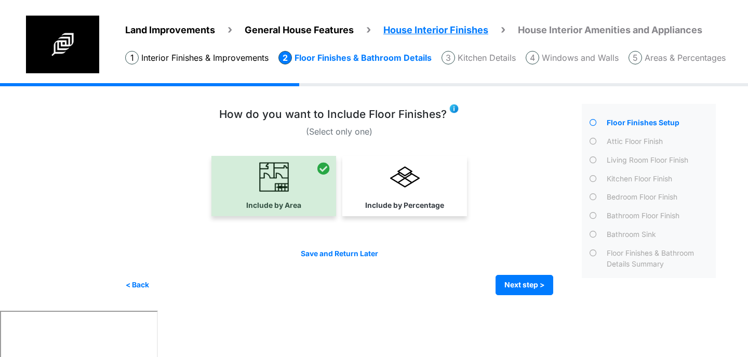
click at [522, 299] on div "Irrigation Flag pole" at bounding box center [424, 197] width 599 height 228
click at [509, 285] on button "Next step >" at bounding box center [525, 285] width 58 height 20
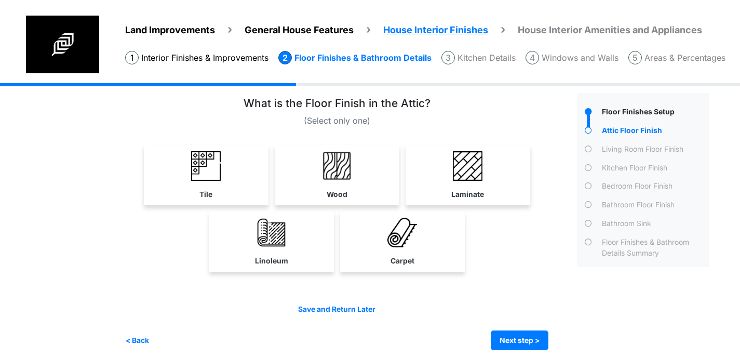
scroll to position [20, 0]
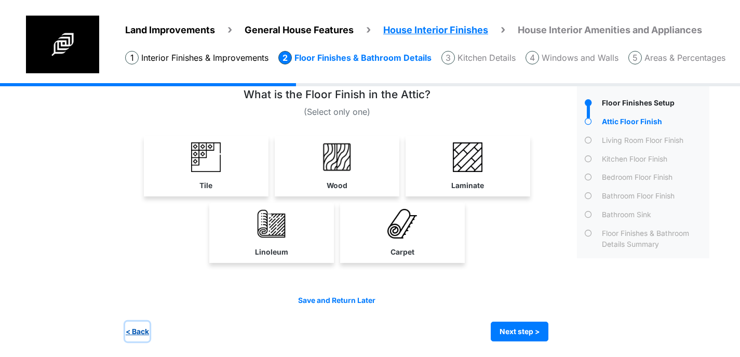
click at [137, 335] on button "< Back" at bounding box center [137, 332] width 24 height 20
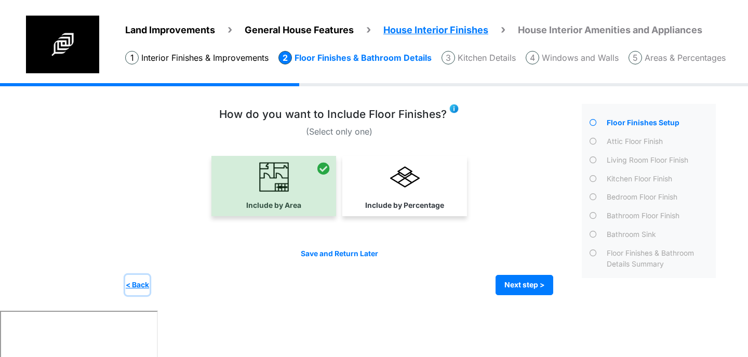
click at [140, 281] on button "< Back" at bounding box center [137, 285] width 24 height 20
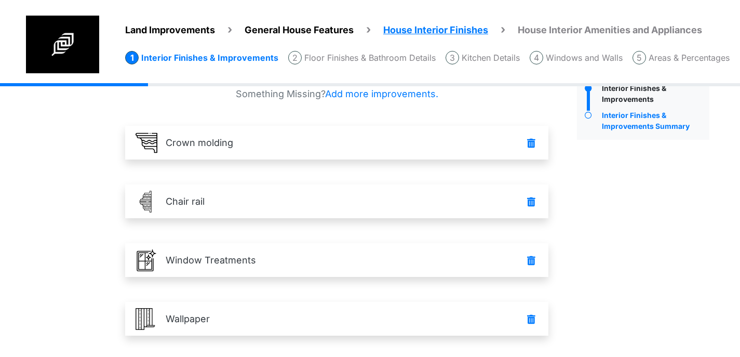
scroll to position [154, 0]
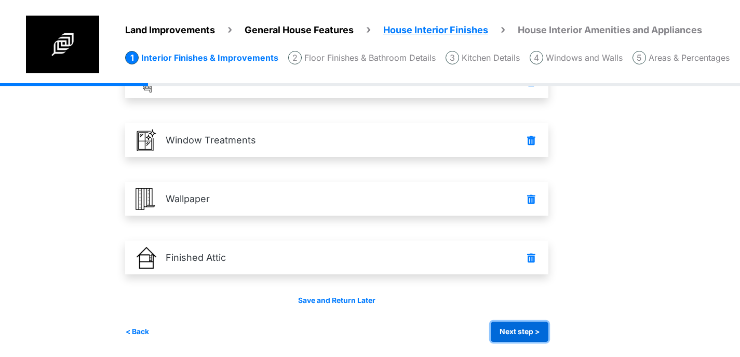
click at [518, 329] on button "Next step >" at bounding box center [520, 332] width 58 height 20
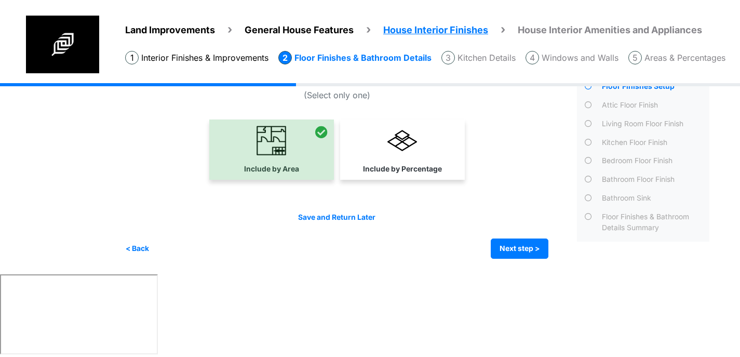
scroll to position [0, 0]
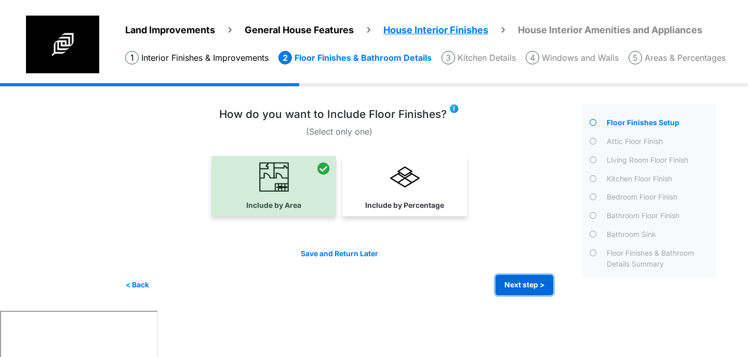
click at [518, 287] on button "Next step >" at bounding box center [525, 285] width 58 height 20
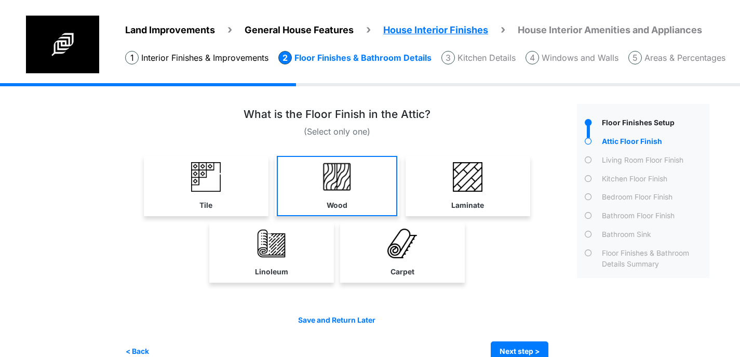
click at [339, 188] on img at bounding box center [337, 177] width 30 height 30
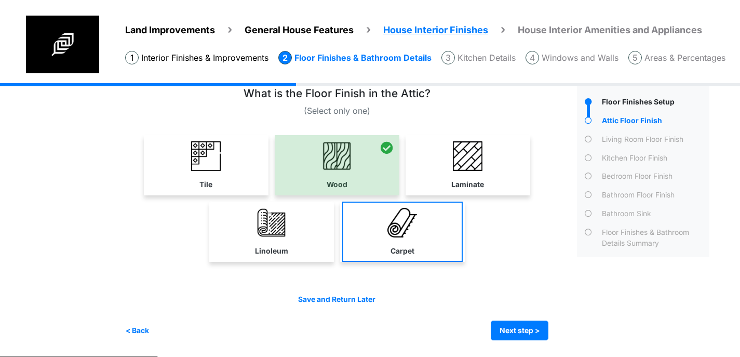
scroll to position [20, 0]
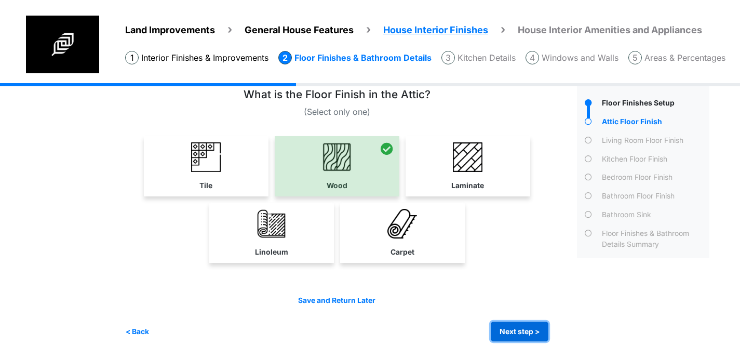
click at [524, 329] on button "Next step >" at bounding box center [520, 332] width 58 height 20
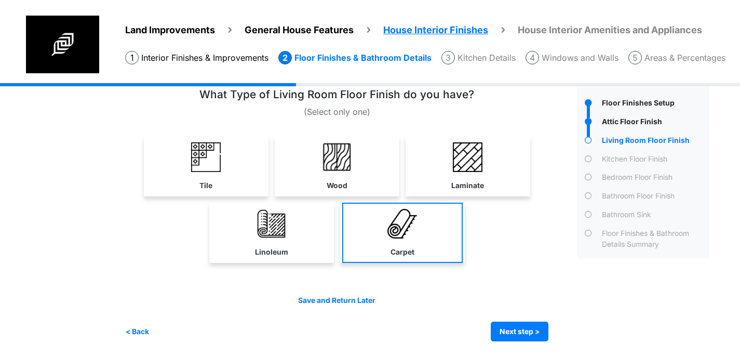
scroll to position [0, 0]
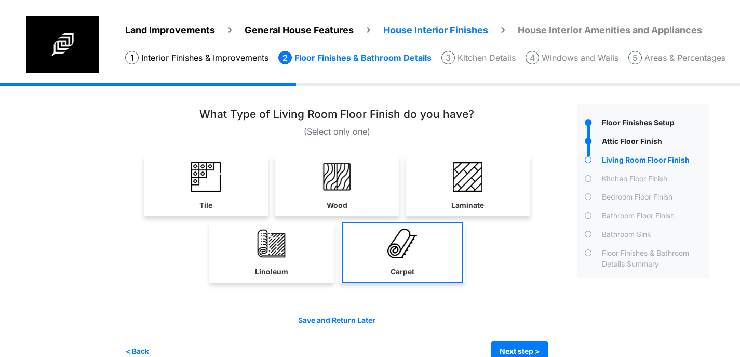
click at [386, 248] on link "Carpet" at bounding box center [402, 252] width 121 height 60
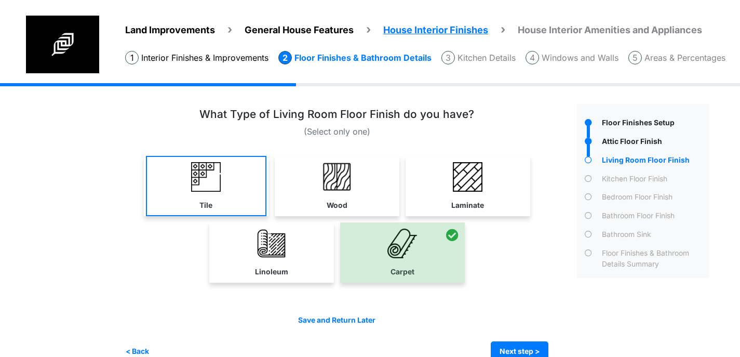
click at [218, 186] on img at bounding box center [206, 177] width 30 height 30
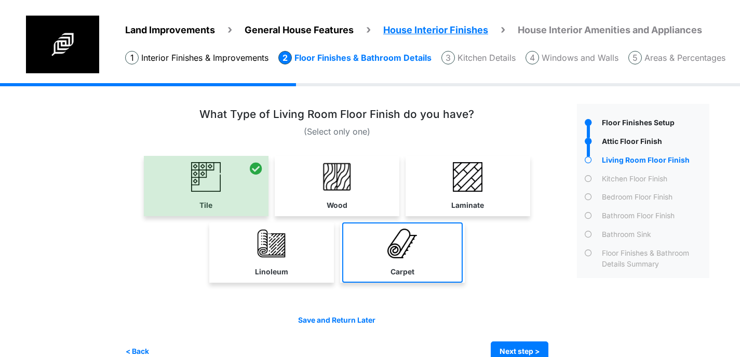
click at [377, 251] on link "Carpet" at bounding box center [402, 252] width 121 height 60
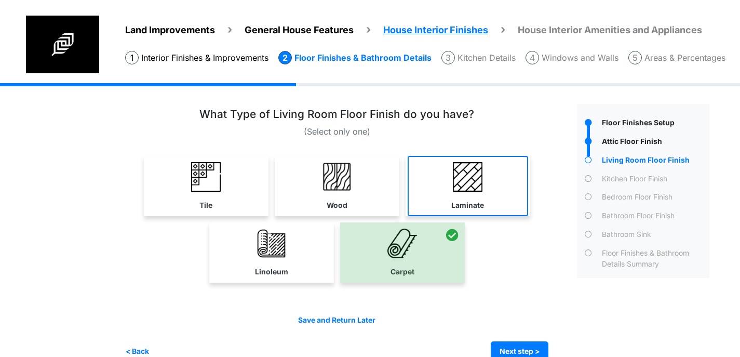
click at [473, 179] on img at bounding box center [468, 177] width 30 height 30
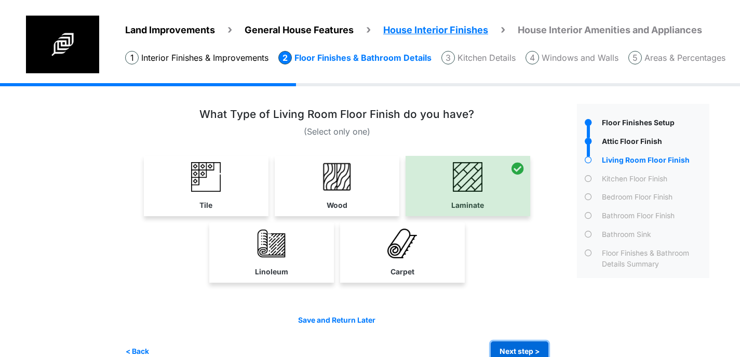
click at [524, 348] on button "Next step >" at bounding box center [520, 351] width 58 height 20
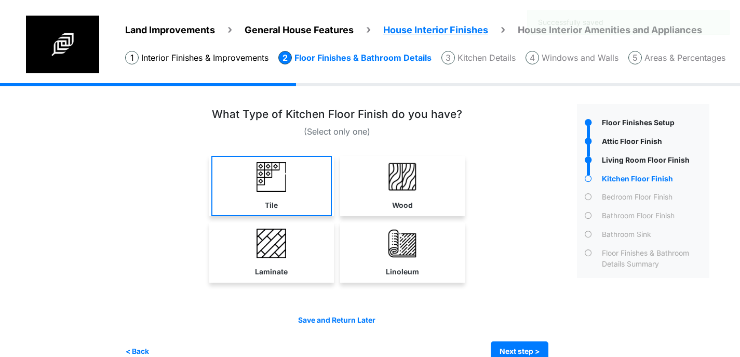
click at [280, 189] on img at bounding box center [272, 177] width 30 height 30
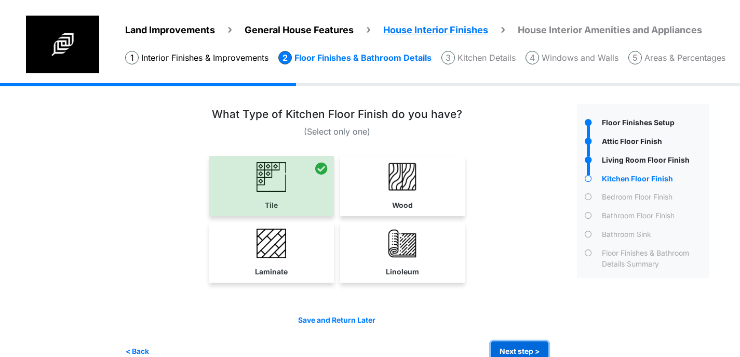
click at [517, 351] on button "Next step >" at bounding box center [520, 351] width 58 height 20
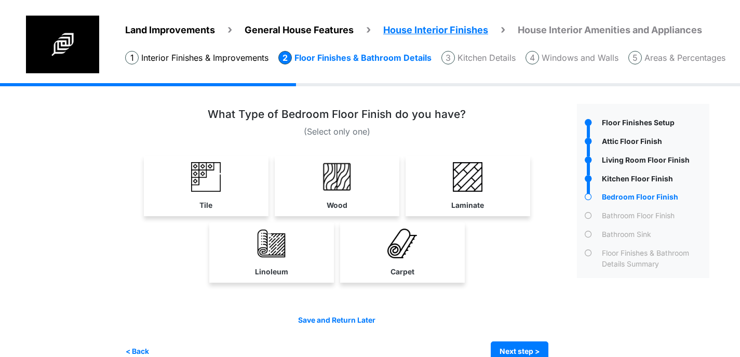
click at [402, 264] on link "Carpet" at bounding box center [402, 252] width 121 height 60
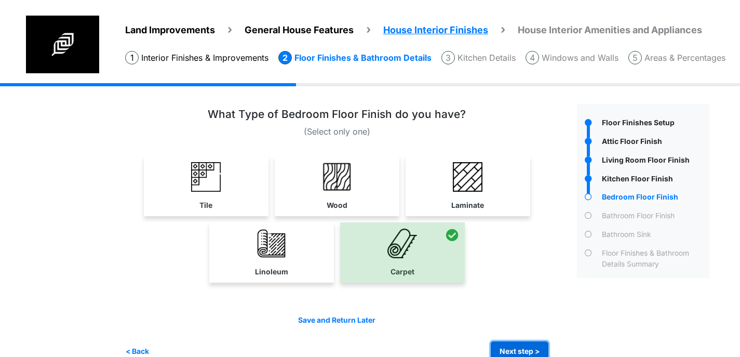
click at [515, 348] on button "Next step >" at bounding box center [520, 351] width 58 height 20
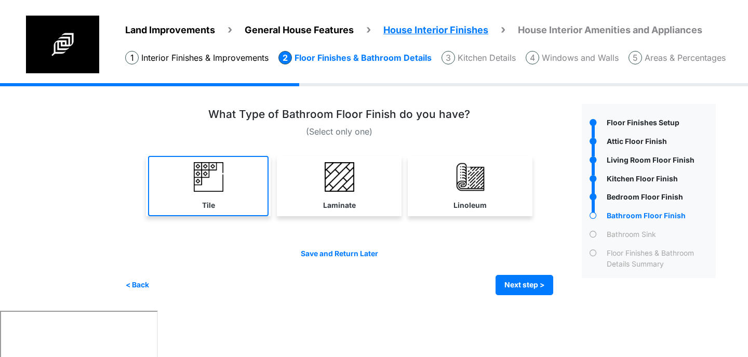
click at [200, 205] on link "Tile" at bounding box center [208, 186] width 121 height 60
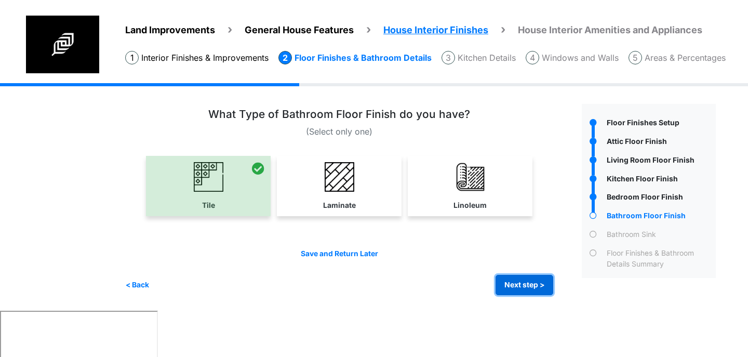
click at [501, 282] on button "Next step >" at bounding box center [525, 285] width 58 height 20
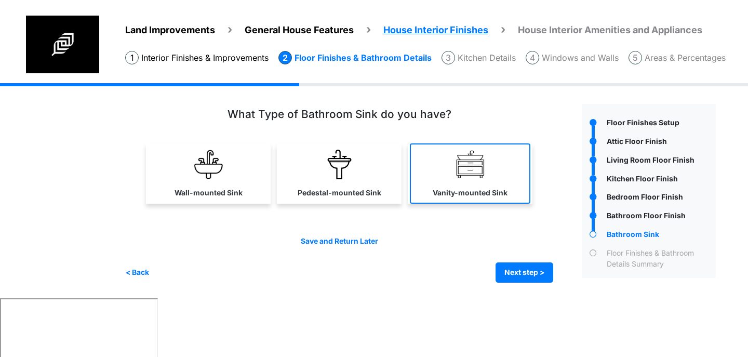
click at [479, 183] on link "Vanity-mounted Sink" at bounding box center [470, 173] width 121 height 60
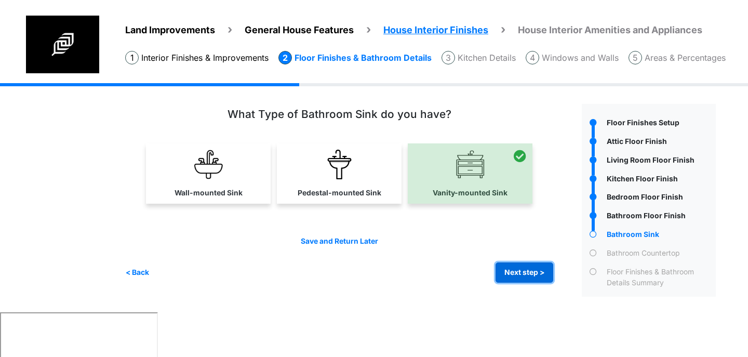
click at [528, 274] on button "Next step >" at bounding box center [525, 272] width 58 height 20
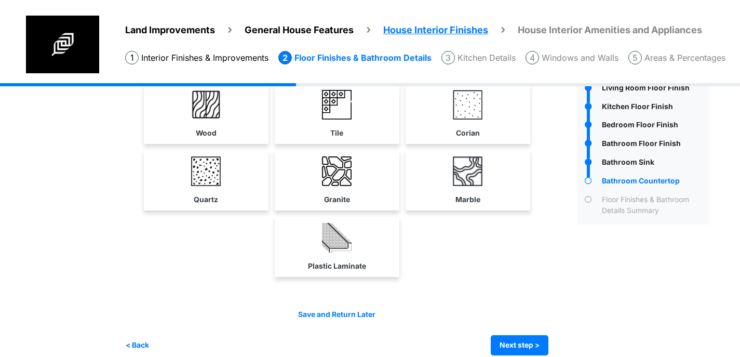
scroll to position [86, 0]
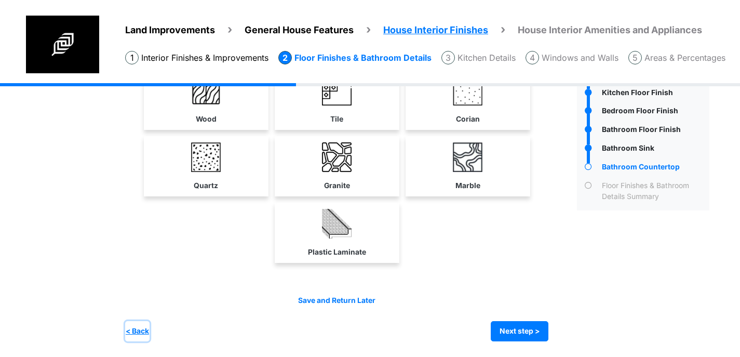
drag, startPoint x: 133, startPoint y: 325, endPoint x: 138, endPoint y: 322, distance: 6.3
click at [133, 325] on button "< Back" at bounding box center [137, 331] width 24 height 20
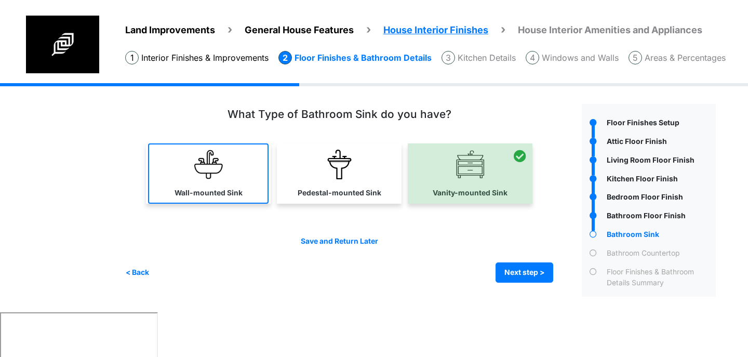
click at [212, 193] on label "Wall-mounted Sink" at bounding box center [209, 193] width 68 height 11
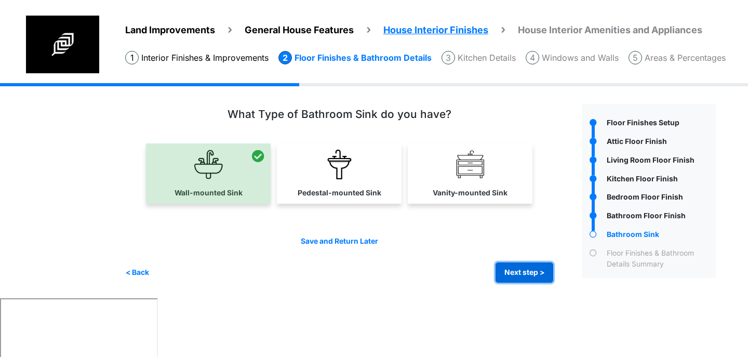
click at [528, 269] on button "Next step >" at bounding box center [525, 272] width 58 height 20
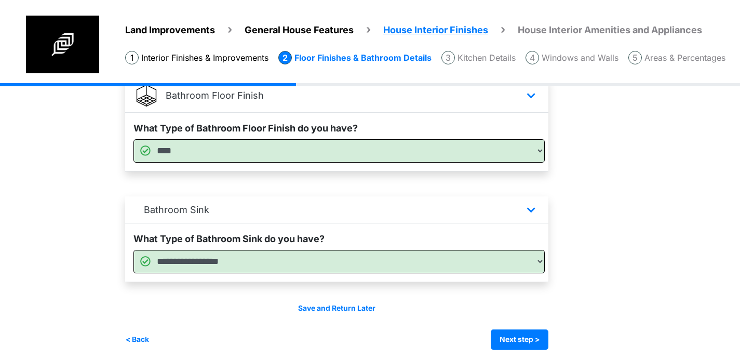
scroll to position [679, 0]
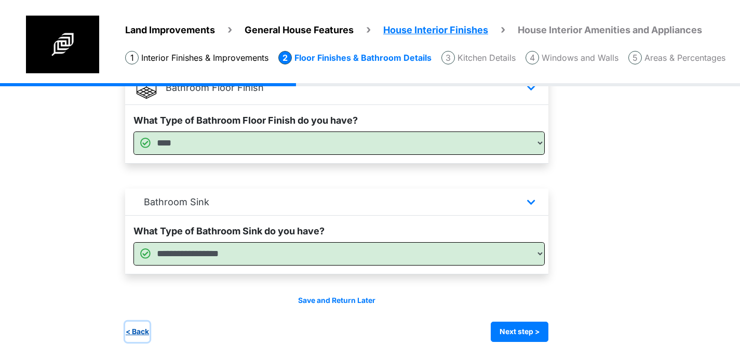
click at [140, 332] on button "< Back" at bounding box center [137, 332] width 24 height 20
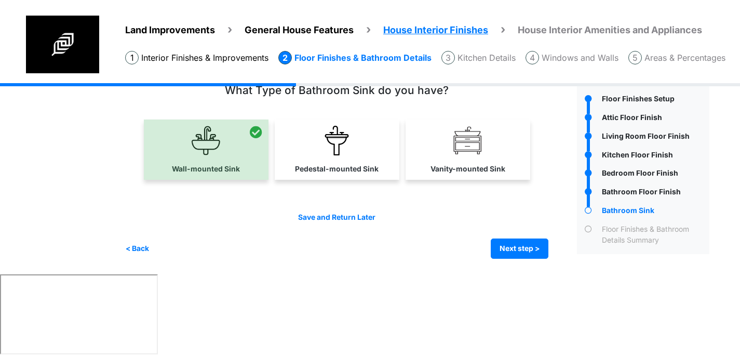
scroll to position [0, 0]
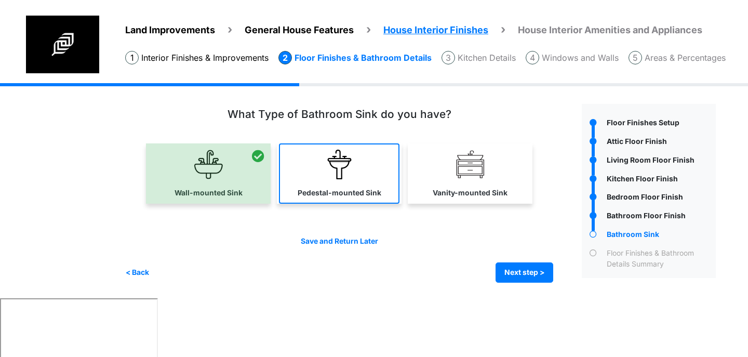
click at [325, 187] on link "Pedestal-mounted Sink" at bounding box center [339, 173] width 121 height 60
select select "*"
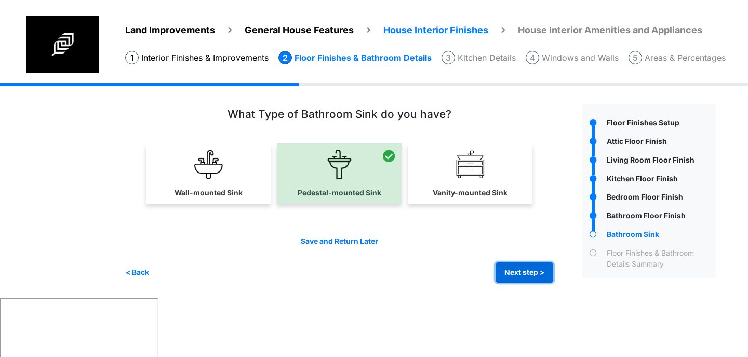
click at [500, 273] on button "Next step >" at bounding box center [525, 272] width 58 height 20
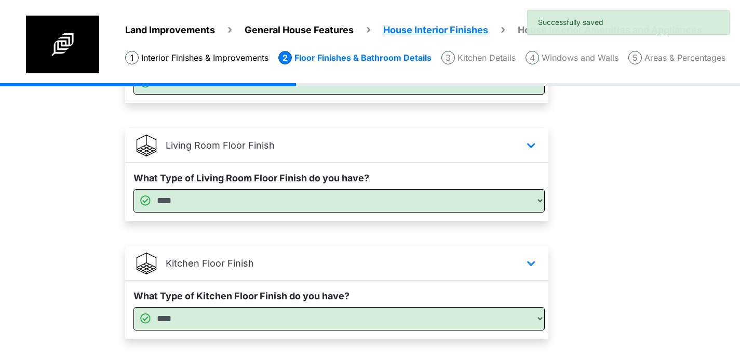
scroll to position [679, 0]
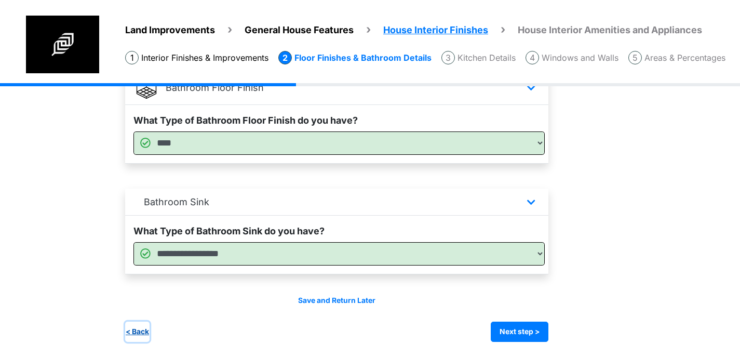
click at [138, 330] on button "< Back" at bounding box center [137, 332] width 24 height 20
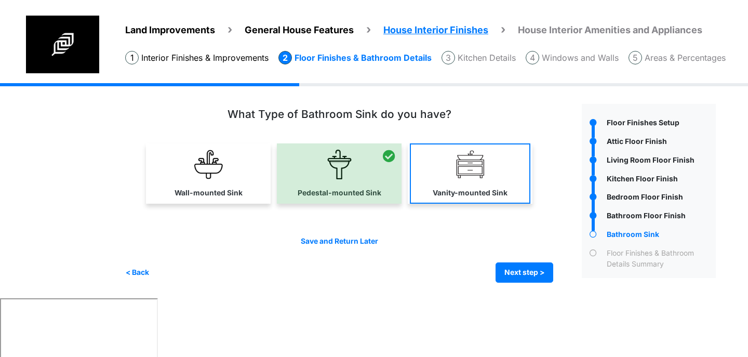
click at [423, 189] on link "Vanity-mounted Sink" at bounding box center [470, 173] width 121 height 60
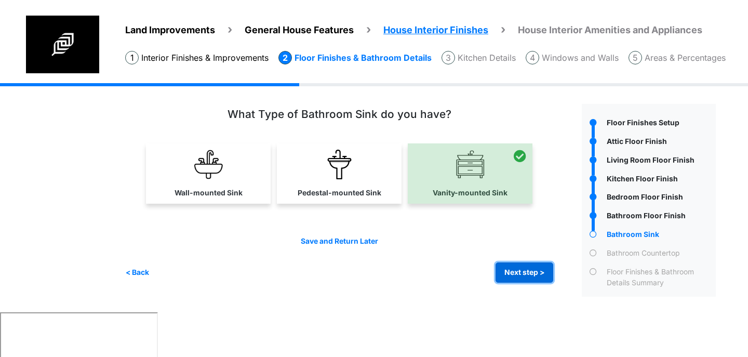
click at [520, 273] on button "Next step >" at bounding box center [525, 272] width 58 height 20
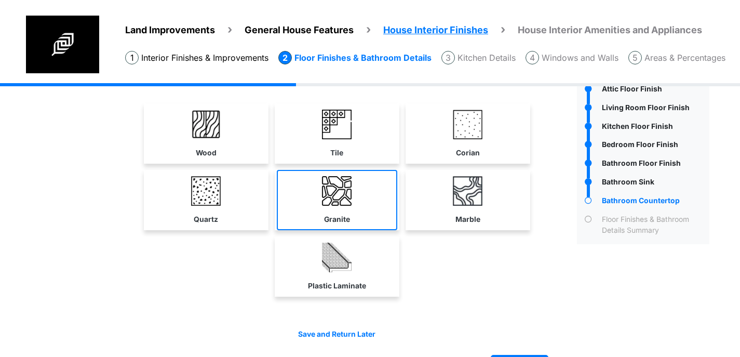
click at [346, 208] on link "Granite" at bounding box center [337, 200] width 121 height 60
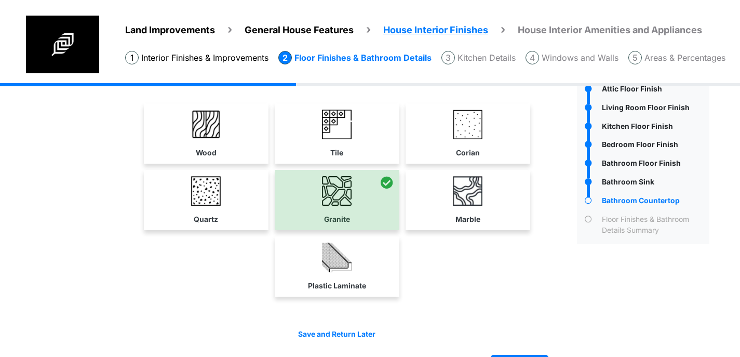
scroll to position [86, 0]
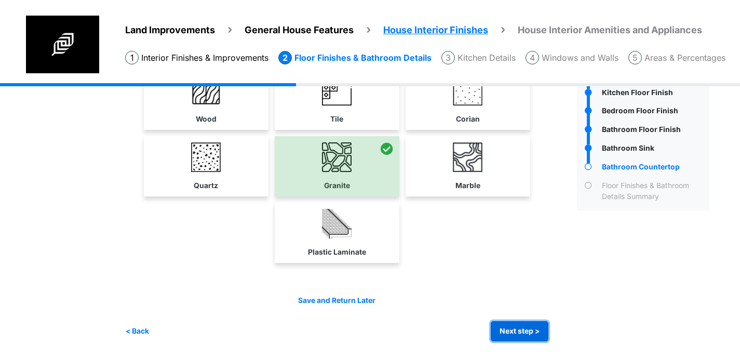
click at [523, 327] on button "Next step >" at bounding box center [520, 331] width 58 height 20
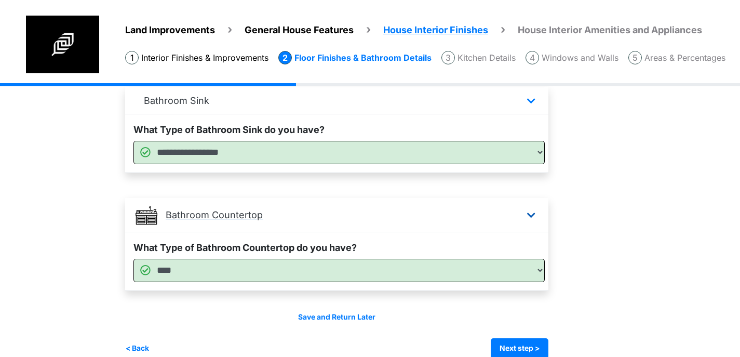
scroll to position [797, 0]
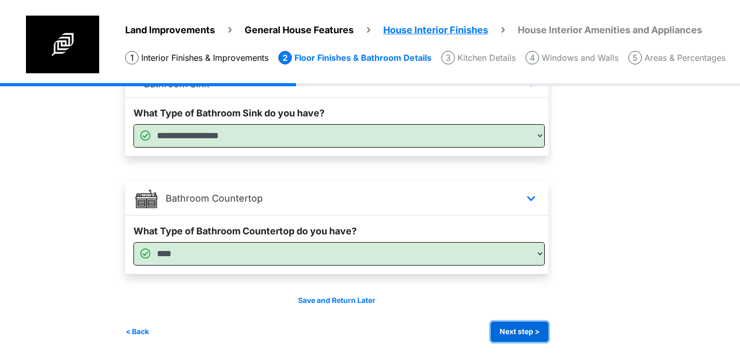
click at [508, 336] on button "Next step >" at bounding box center [520, 332] width 58 height 20
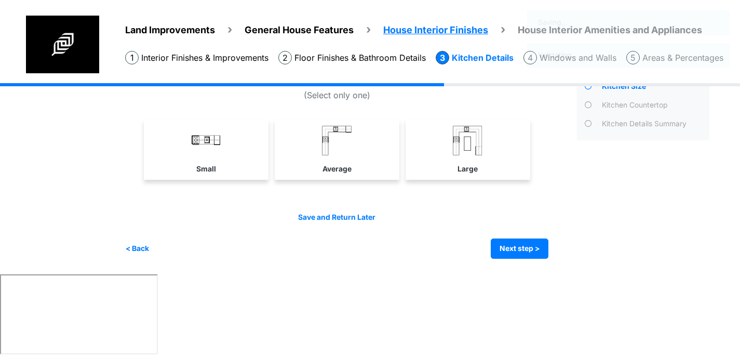
scroll to position [0, 0]
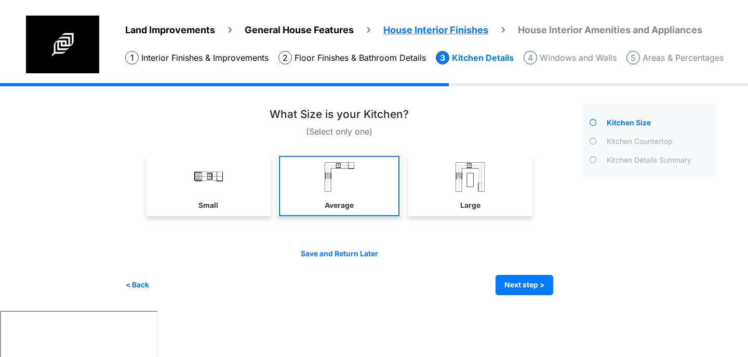
click at [360, 179] on link "Average" at bounding box center [339, 186] width 121 height 60
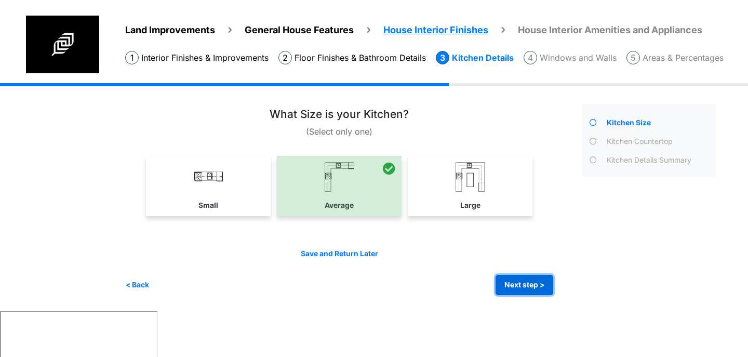
click at [529, 285] on button "Next step >" at bounding box center [525, 285] width 58 height 20
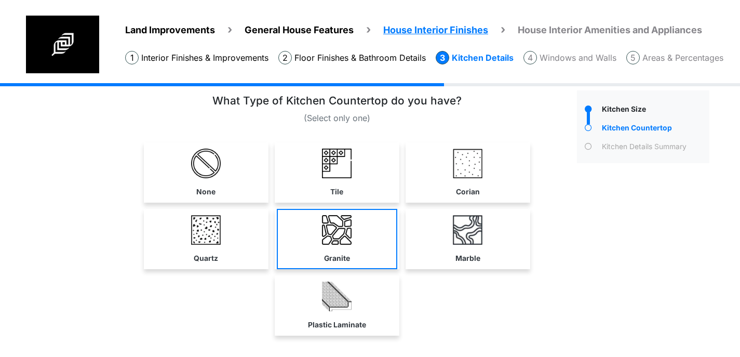
scroll to position [14, 0]
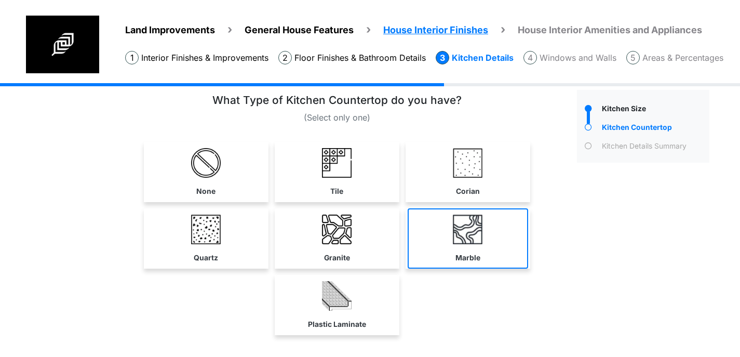
click at [472, 258] on label "Marble" at bounding box center [468, 258] width 25 height 11
select select "*"
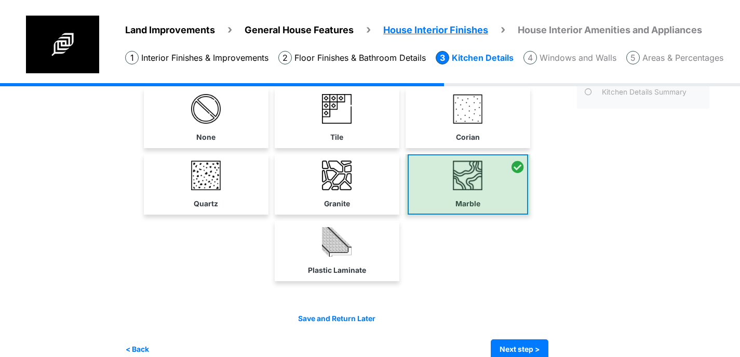
scroll to position [69, 0]
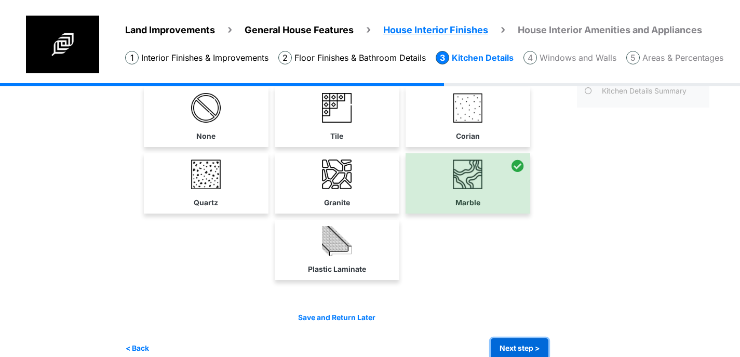
click at [507, 343] on button "Next step >" at bounding box center [520, 348] width 58 height 20
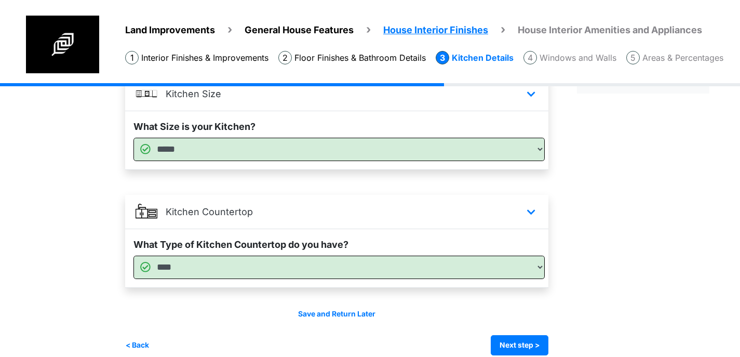
scroll to position [97, 0]
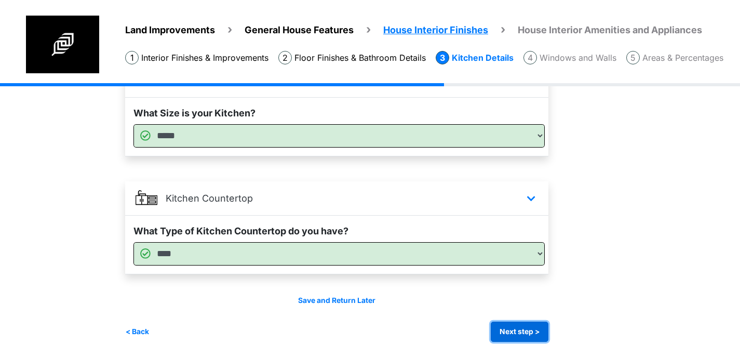
click at [505, 329] on button "Next step >" at bounding box center [520, 332] width 58 height 20
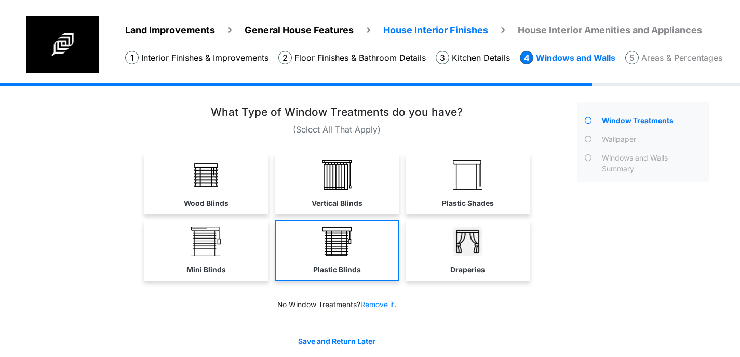
scroll to position [1, 0]
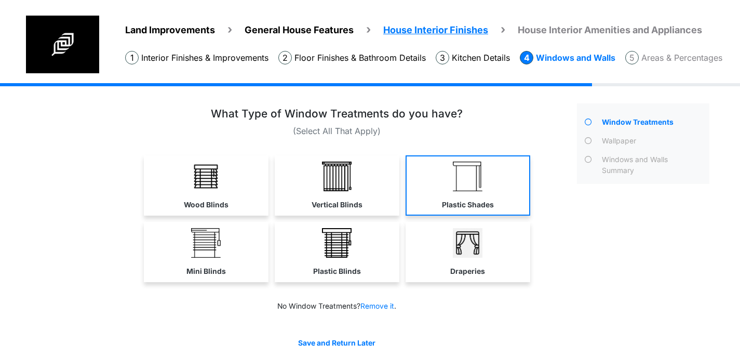
click at [457, 187] on img at bounding box center [468, 177] width 30 height 30
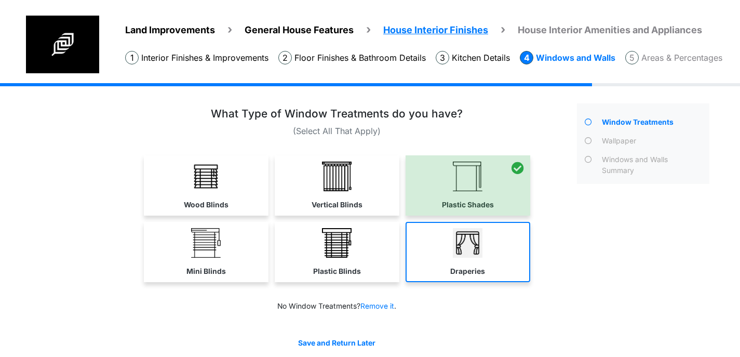
click at [464, 272] on label "Draperies" at bounding box center [468, 271] width 35 height 11
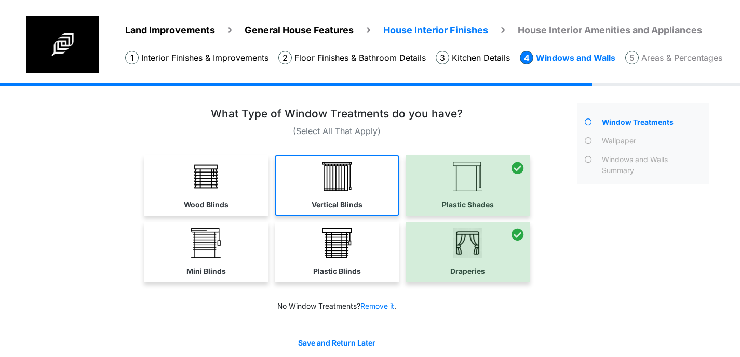
click at [314, 200] on label "Vertical Blinds" at bounding box center [337, 205] width 51 height 11
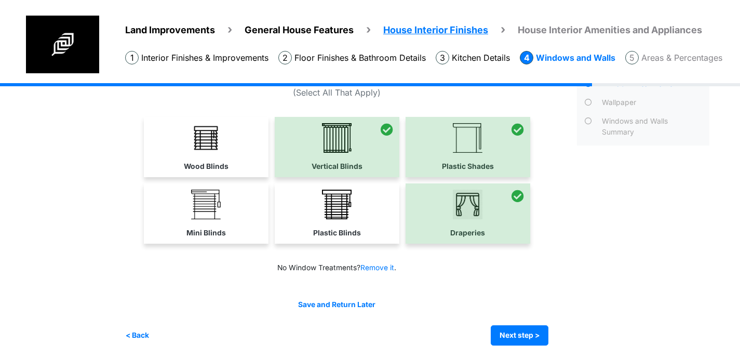
scroll to position [43, 0]
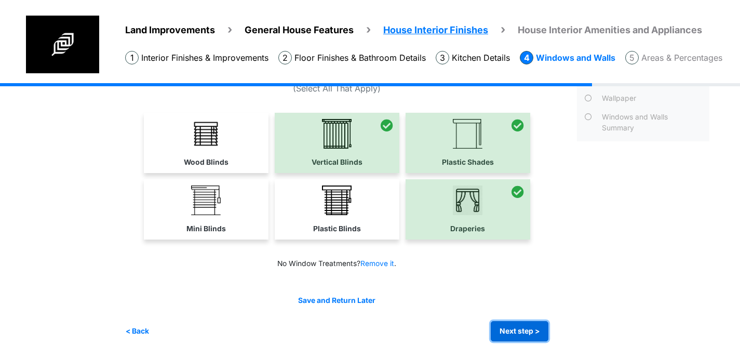
click at [521, 330] on button "Next step >" at bounding box center [520, 331] width 58 height 20
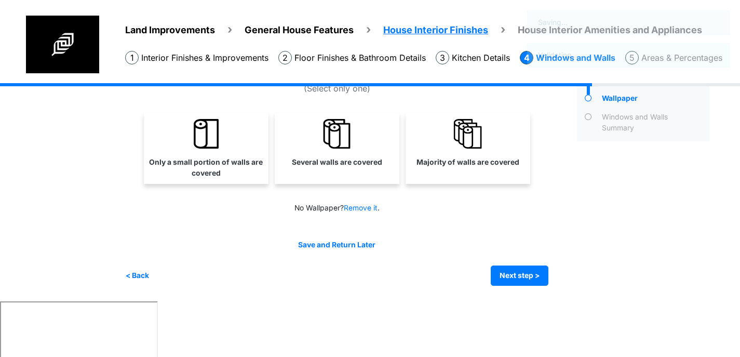
scroll to position [0, 0]
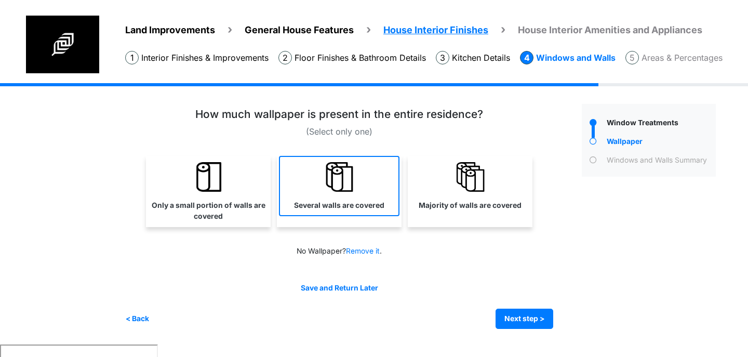
click at [321, 205] on label "Several walls are covered" at bounding box center [339, 205] width 90 height 11
select select "*"
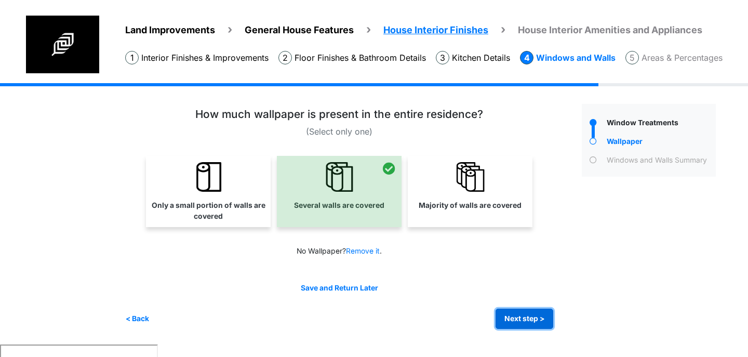
click at [515, 314] on button "Next step >" at bounding box center [525, 319] width 58 height 20
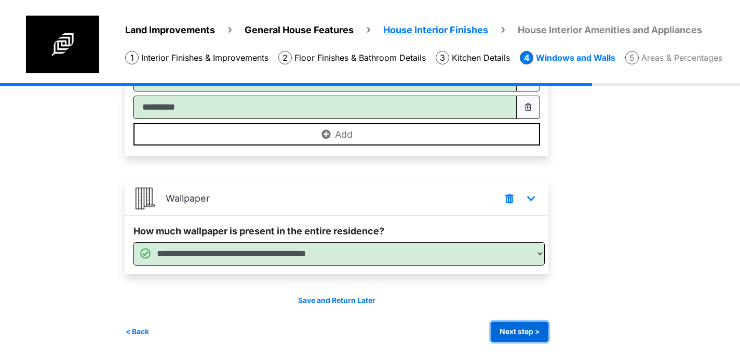
click at [517, 333] on button "Next step >" at bounding box center [520, 332] width 58 height 20
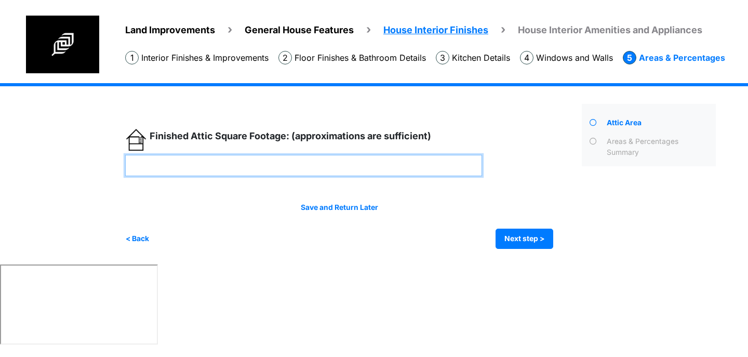
click at [325, 168] on input "number" at bounding box center [303, 165] width 357 height 21
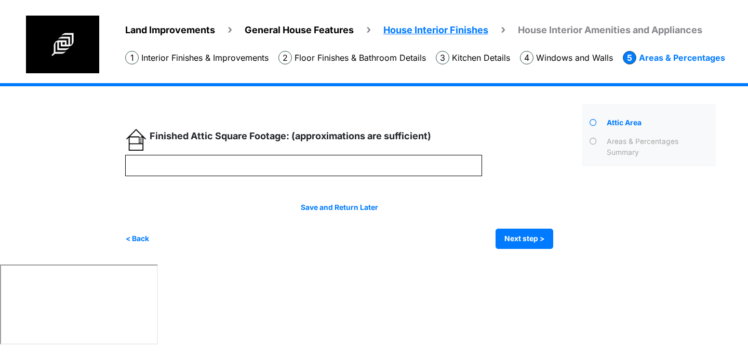
click at [270, 115] on div "Next step > ****" at bounding box center [349, 176] width 449 height 145
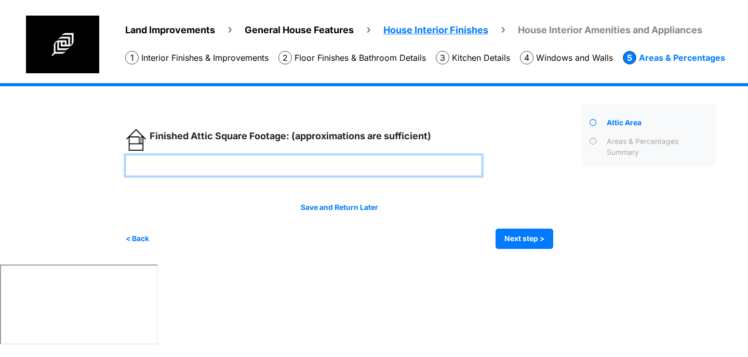
click at [316, 155] on input "number" at bounding box center [303, 165] width 357 height 21
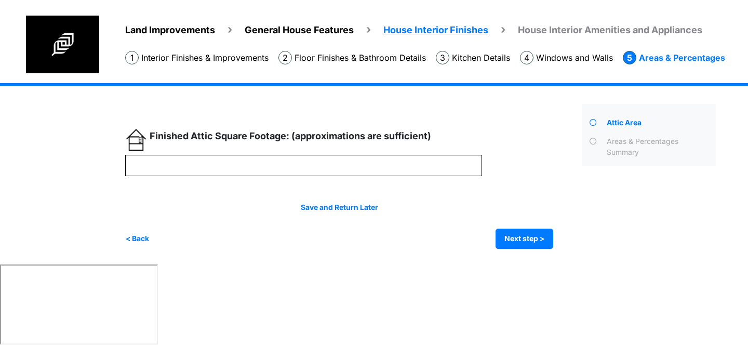
click at [275, 121] on div "Next step > ****" at bounding box center [349, 176] width 449 height 145
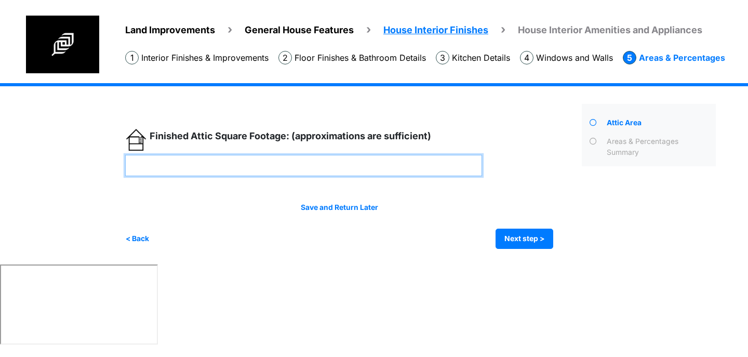
click at [300, 169] on input "number" at bounding box center [303, 165] width 357 height 21
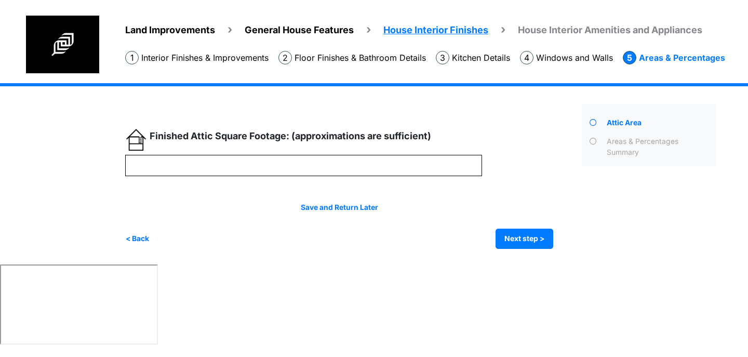
click at [322, 104] on div "Next step > ****" at bounding box center [349, 176] width 449 height 145
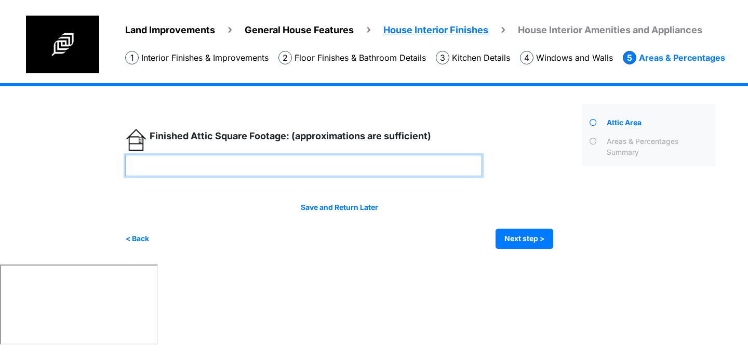
click at [305, 167] on input "number" at bounding box center [303, 165] width 357 height 21
type input "*"
type input "***"
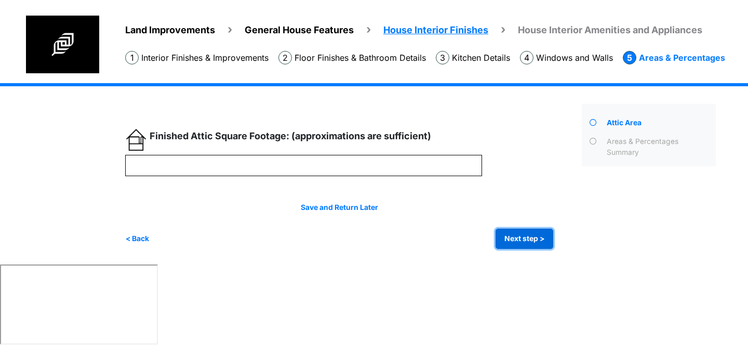
click at [523, 241] on button "Next step >" at bounding box center [525, 239] width 58 height 20
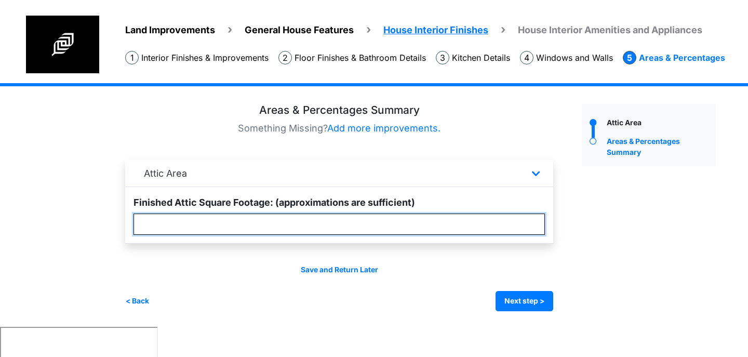
drag, startPoint x: 213, startPoint y: 225, endPoint x: 106, endPoint y: 223, distance: 107.1
click at [106, 223] on div "Land Improvements General House Features House Interior Finishes House Interior…" at bounding box center [374, 205] width 748 height 244
type input "***"
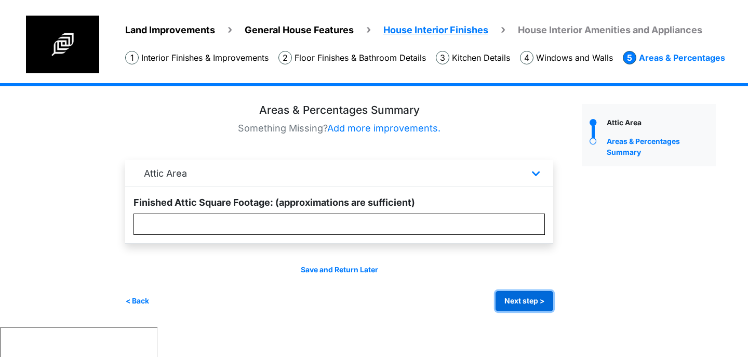
click at [520, 300] on button "Next step >" at bounding box center [525, 301] width 58 height 20
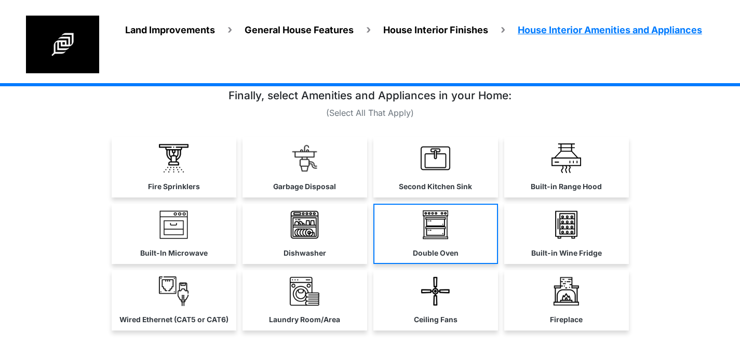
scroll to position [22, 0]
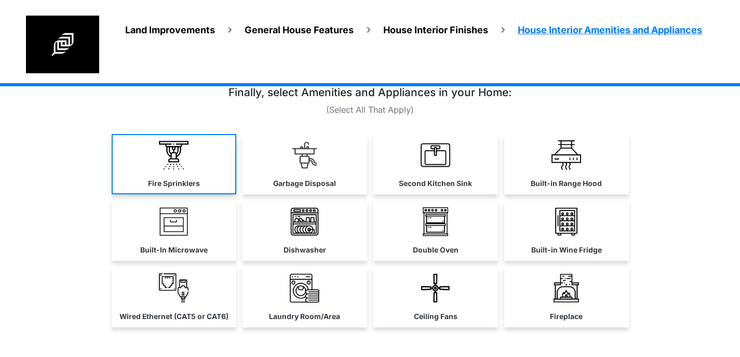
click at [193, 165] on link "Fire Sprinklers" at bounding box center [174, 164] width 125 height 60
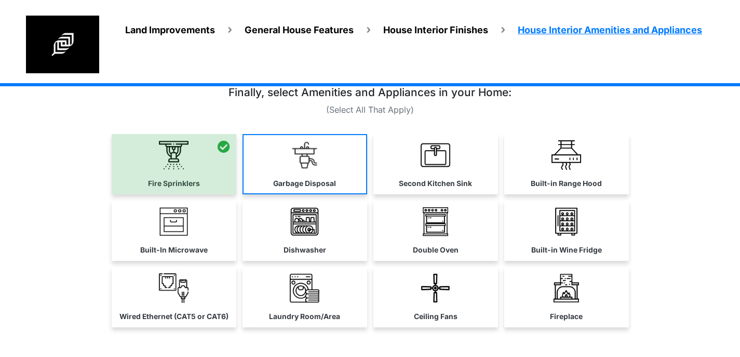
click at [319, 179] on label "Garbage Disposal" at bounding box center [304, 183] width 63 height 11
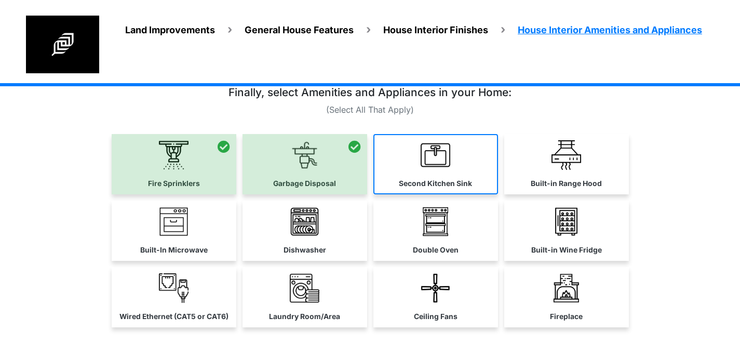
click at [441, 160] on img at bounding box center [436, 155] width 30 height 30
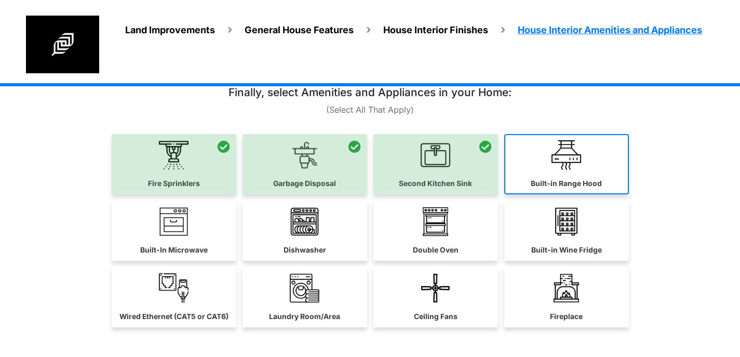
click at [558, 178] on label "Built-in Range Hood" at bounding box center [566, 183] width 71 height 11
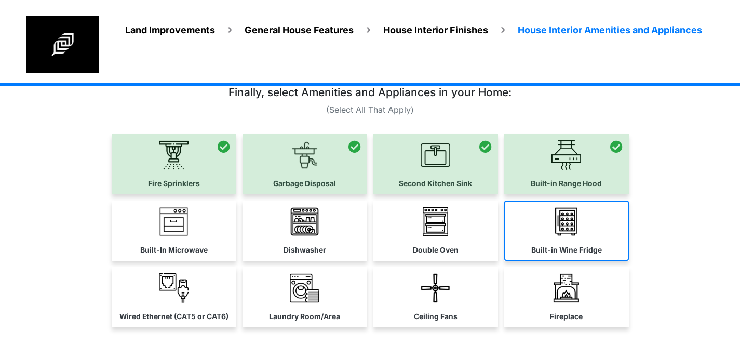
click at [564, 218] on img at bounding box center [567, 222] width 30 height 30
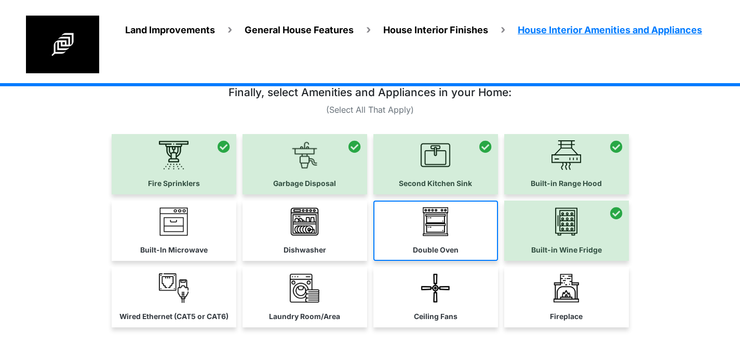
click at [428, 235] on img at bounding box center [436, 222] width 30 height 30
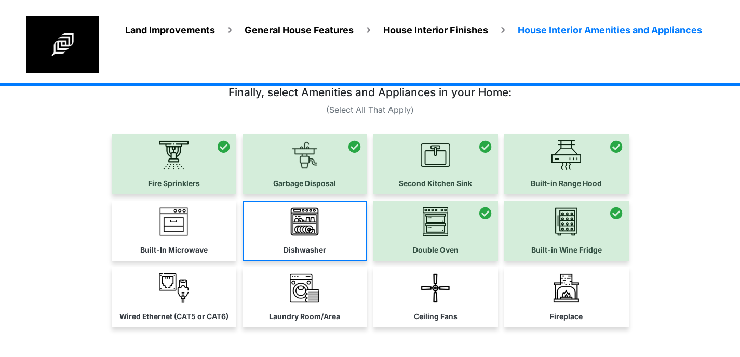
click at [295, 229] on img at bounding box center [305, 222] width 30 height 30
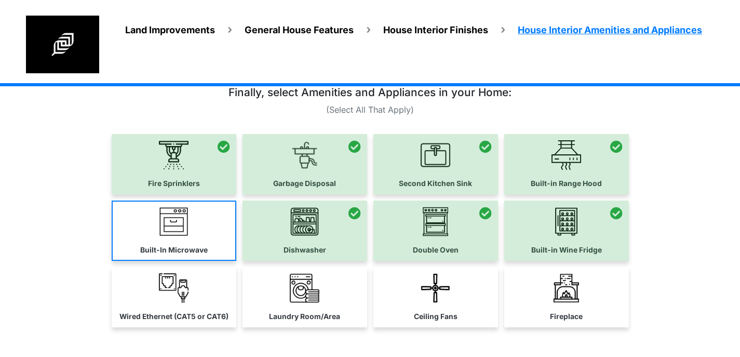
click at [180, 224] on img at bounding box center [174, 222] width 30 height 30
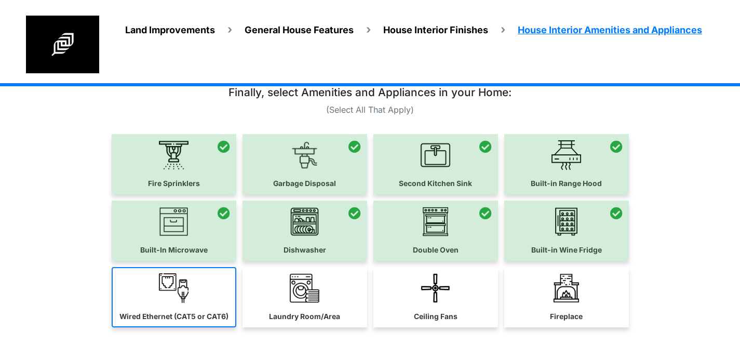
click at [180, 301] on img at bounding box center [174, 288] width 30 height 30
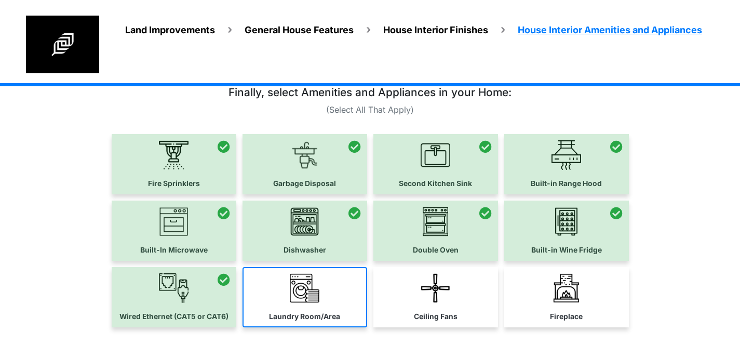
click at [324, 297] on link "Laundry Room/Area" at bounding box center [305, 297] width 125 height 60
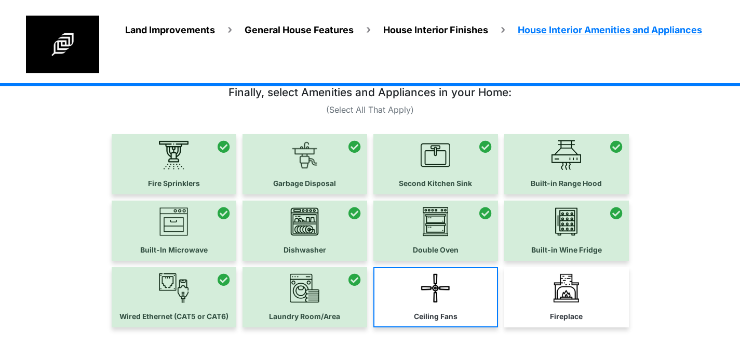
click at [445, 297] on img at bounding box center [436, 288] width 30 height 30
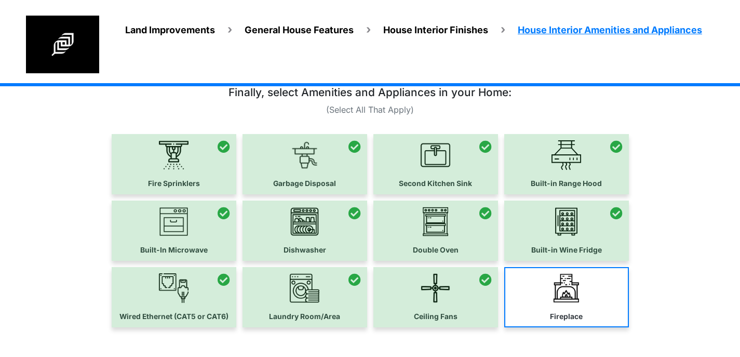
click at [586, 288] on link "Fireplace" at bounding box center [567, 297] width 125 height 60
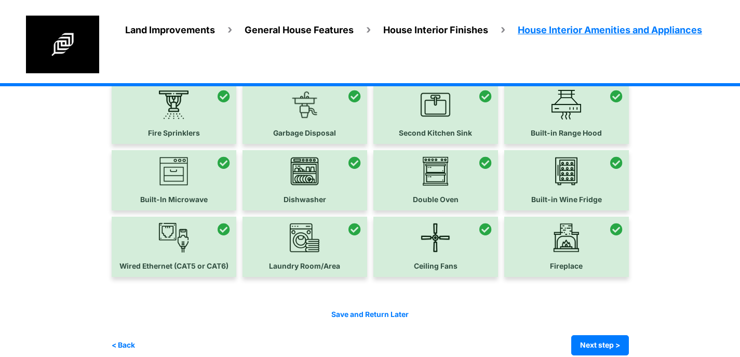
scroll to position [86, 0]
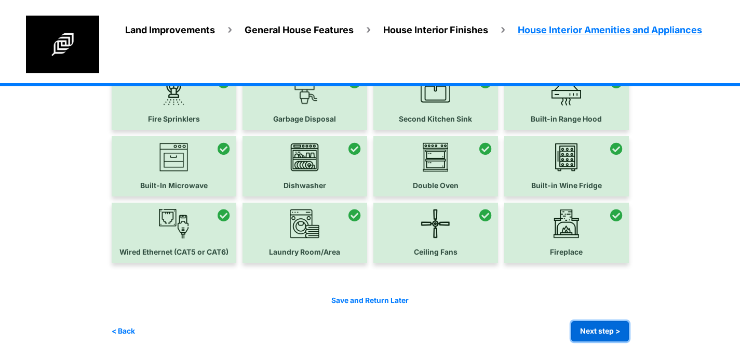
click at [600, 334] on button "Next step >" at bounding box center [601, 331] width 58 height 20
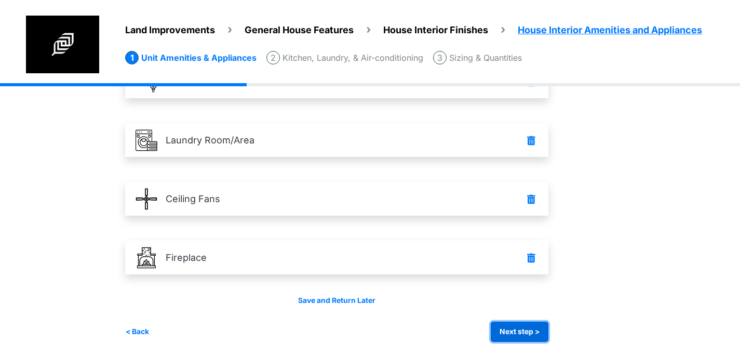
click at [515, 329] on button "Next step >" at bounding box center [520, 332] width 58 height 20
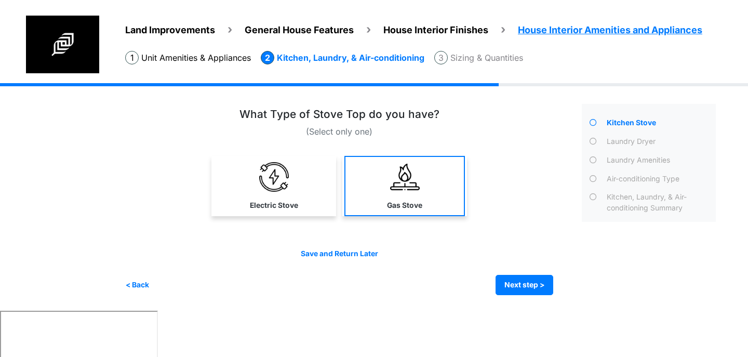
click at [397, 192] on link "Gas Stove" at bounding box center [405, 186] width 121 height 60
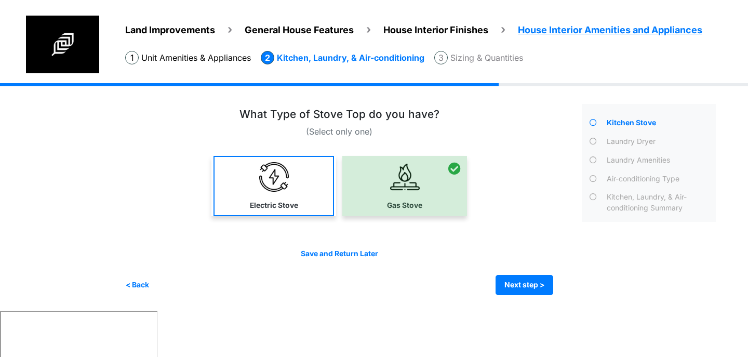
click at [297, 187] on link "Electric Stove" at bounding box center [274, 186] width 121 height 60
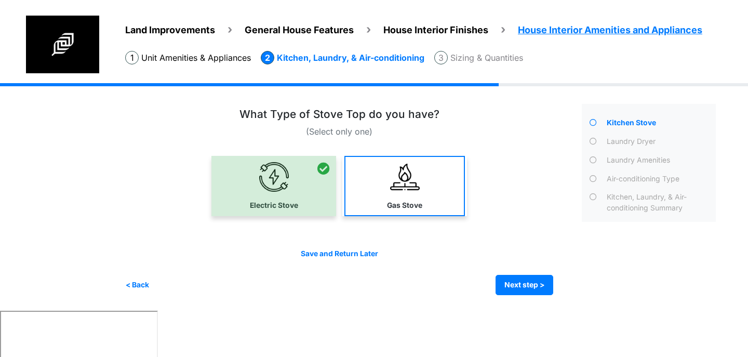
click at [415, 177] on img at bounding box center [405, 177] width 30 height 30
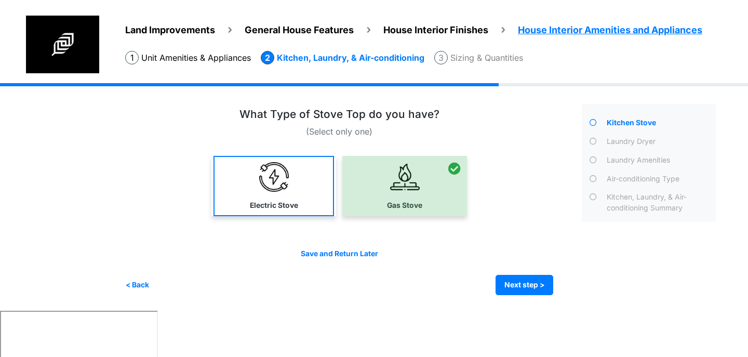
click at [300, 191] on link "Electric Stove" at bounding box center [274, 186] width 121 height 60
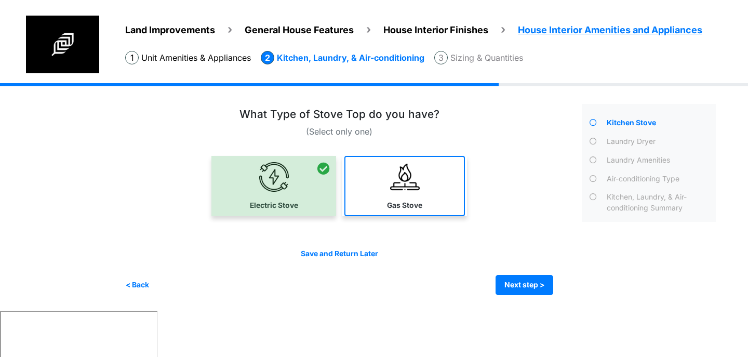
click at [378, 169] on link "Gas Stove" at bounding box center [405, 186] width 121 height 60
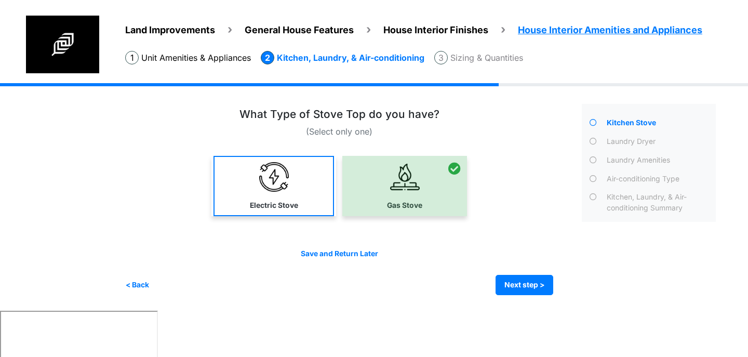
click at [253, 200] on label "Electric Stove" at bounding box center [274, 205] width 48 height 11
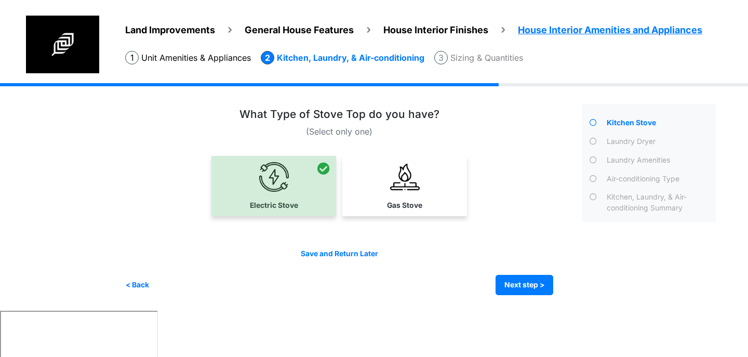
click at [402, 215] on div "Gas Stove" at bounding box center [404, 186] width 125 height 60
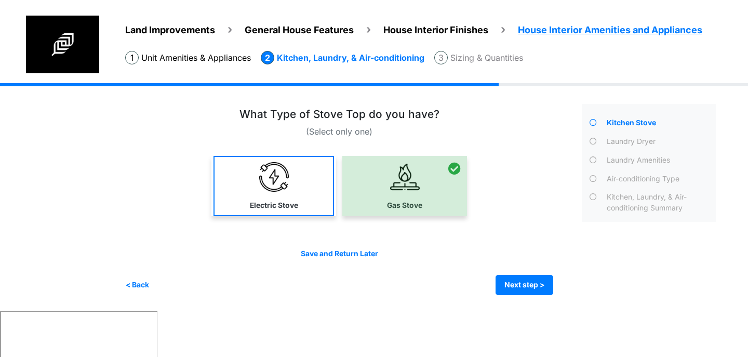
click at [297, 193] on link "Electric Stove" at bounding box center [274, 186] width 121 height 60
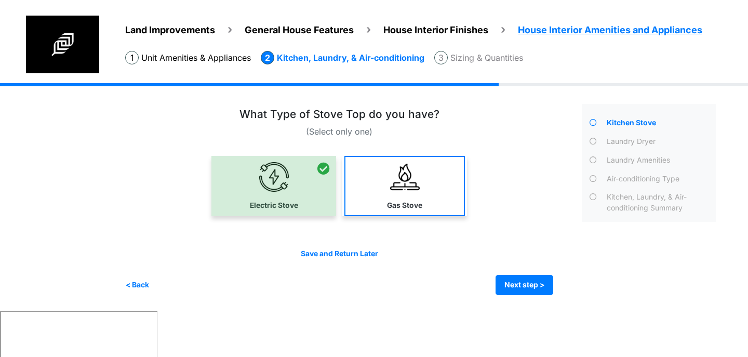
click at [376, 187] on link "Gas Stove" at bounding box center [405, 186] width 121 height 60
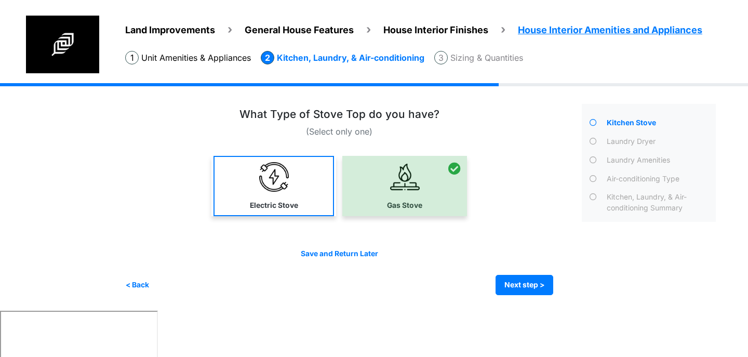
click at [289, 200] on label "Electric Stove" at bounding box center [274, 205] width 48 height 11
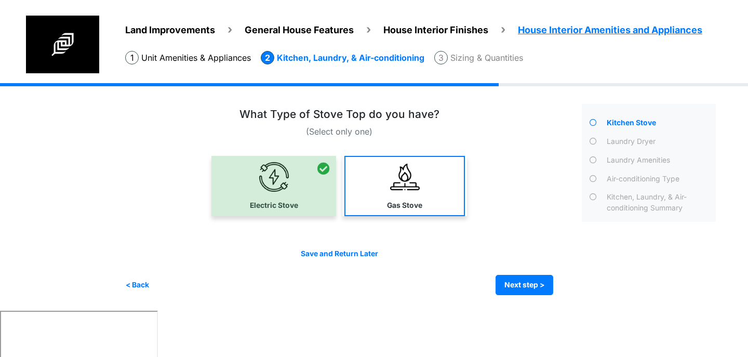
click at [409, 198] on link "Gas Stove" at bounding box center [405, 186] width 121 height 60
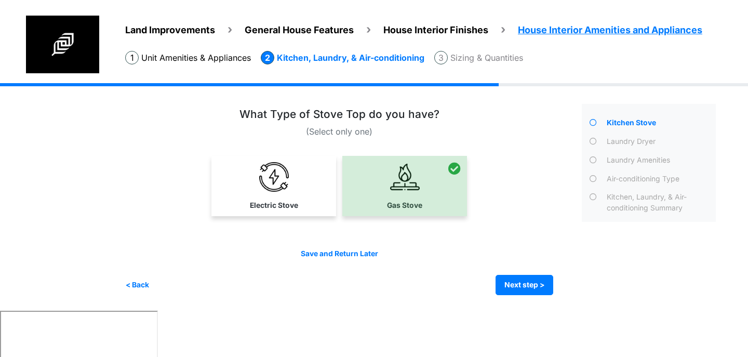
click at [274, 227] on div "(Select only one)" at bounding box center [349, 201] width 449 height 187
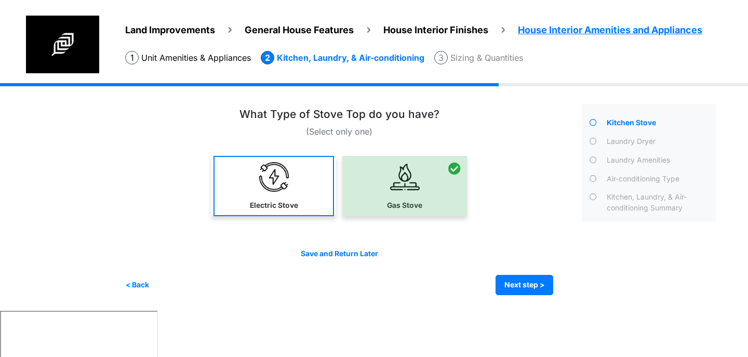
click at [272, 206] on label "Electric Stove" at bounding box center [274, 205] width 48 height 11
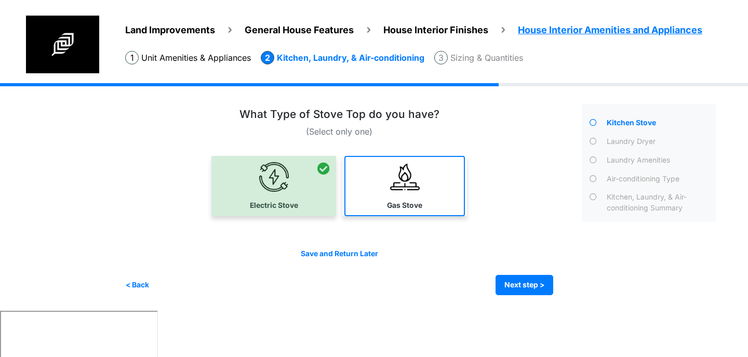
click at [376, 192] on link "Gas Stove" at bounding box center [405, 186] width 121 height 60
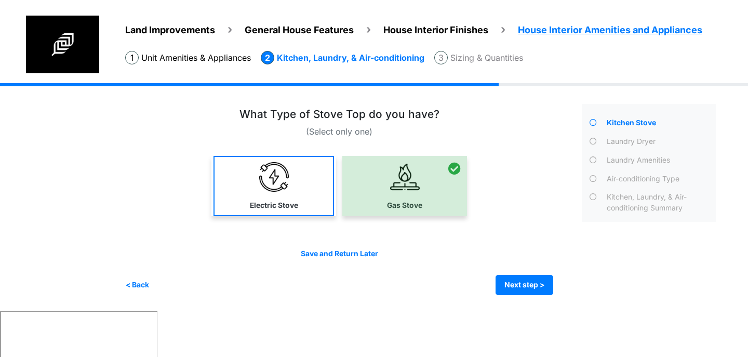
click at [263, 203] on label "Electric Stove" at bounding box center [274, 205] width 48 height 11
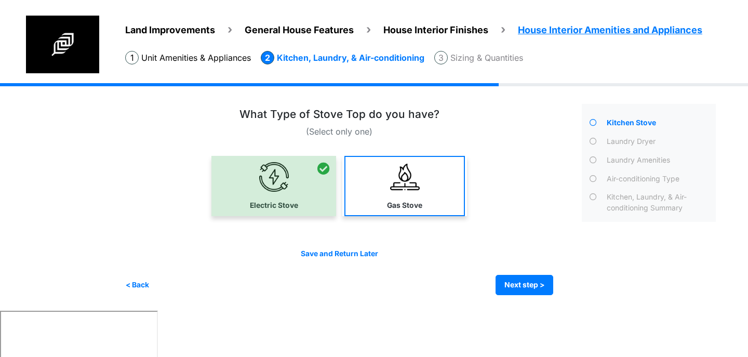
click at [390, 182] on img at bounding box center [405, 177] width 30 height 30
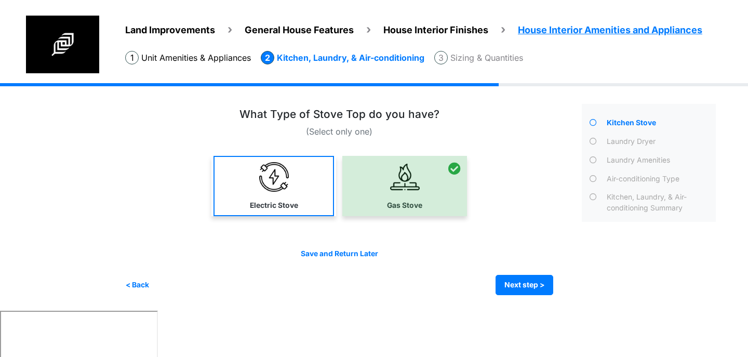
click at [284, 198] on link "Electric Stove" at bounding box center [274, 186] width 121 height 60
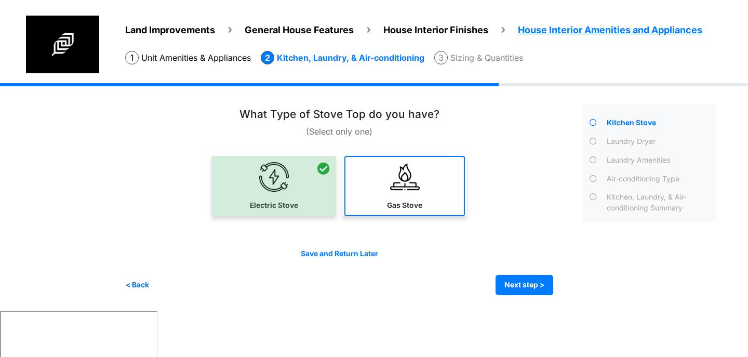
click at [393, 183] on img at bounding box center [405, 177] width 30 height 30
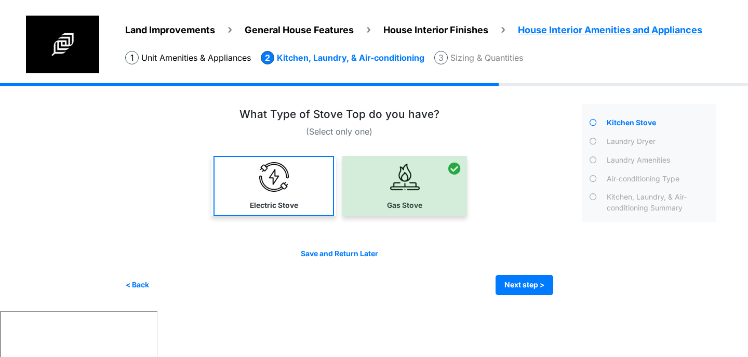
click at [281, 189] on img at bounding box center [274, 177] width 30 height 30
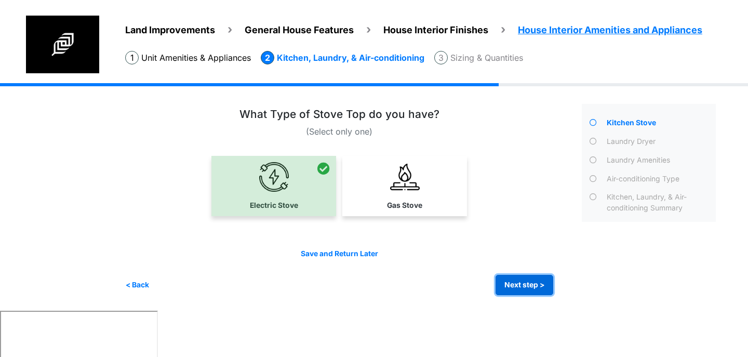
click at [522, 286] on button "Next step >" at bounding box center [525, 285] width 58 height 20
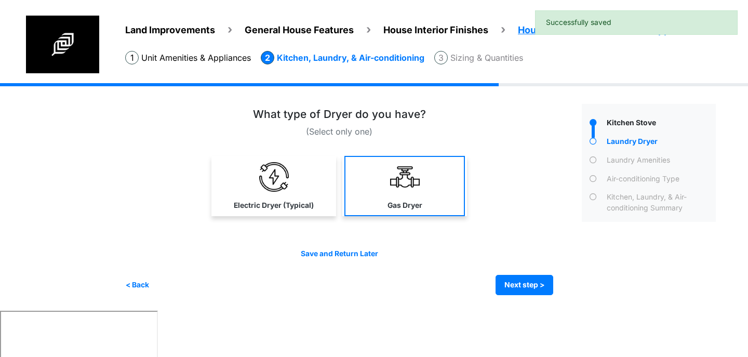
click at [385, 192] on link "Gas Dryer" at bounding box center [405, 186] width 121 height 60
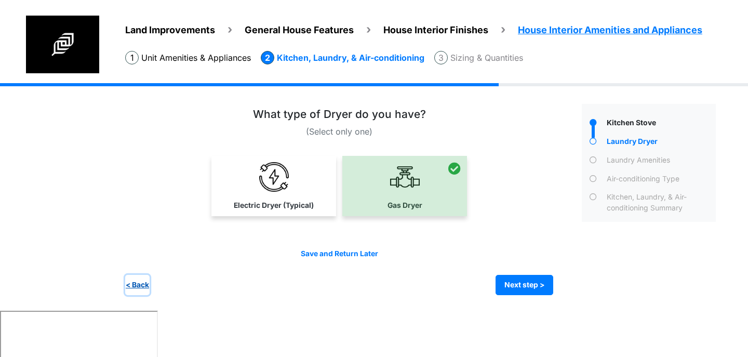
click at [132, 279] on button "< Back" at bounding box center [137, 285] width 24 height 20
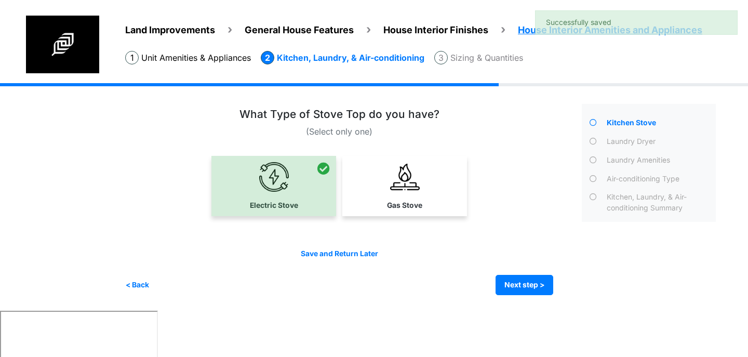
click at [391, 216] on div at bounding box center [339, 189] width 428 height 67
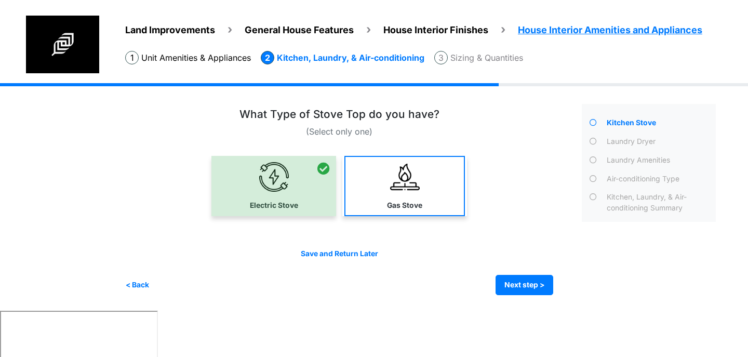
click at [369, 197] on link "Gas Stove" at bounding box center [405, 186] width 121 height 60
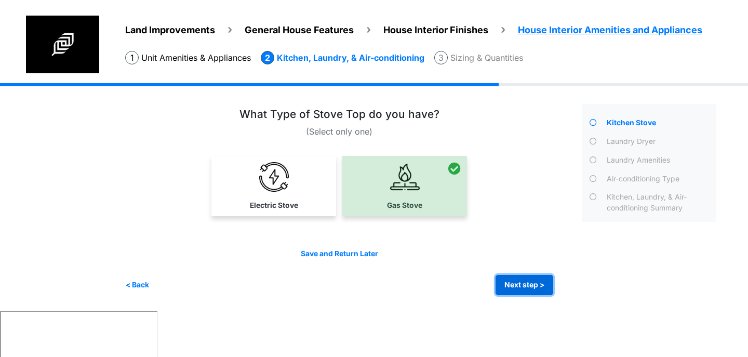
click at [539, 281] on button "Next step >" at bounding box center [525, 285] width 58 height 20
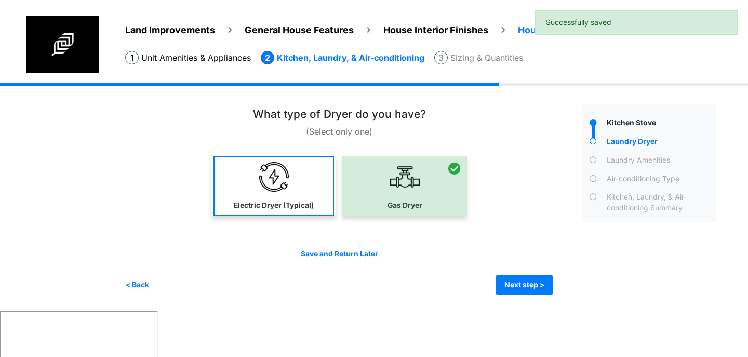
click at [302, 201] on label "Electric Dryer (Typical)" at bounding box center [274, 205] width 80 height 11
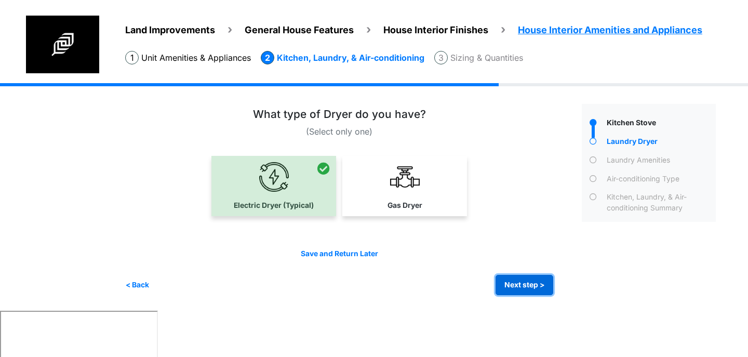
click at [521, 276] on button "Next step >" at bounding box center [525, 285] width 58 height 20
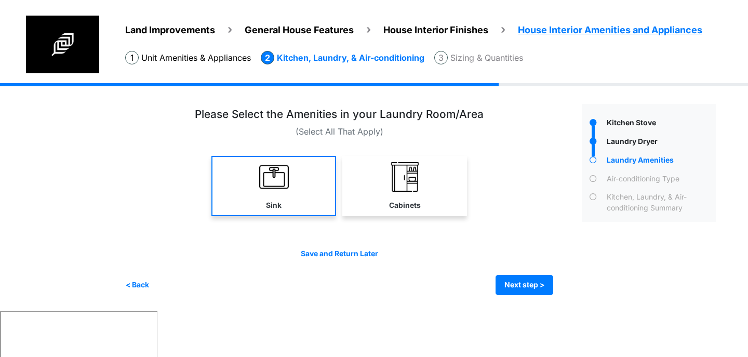
click at [324, 200] on link "Sink" at bounding box center [273, 186] width 125 height 60
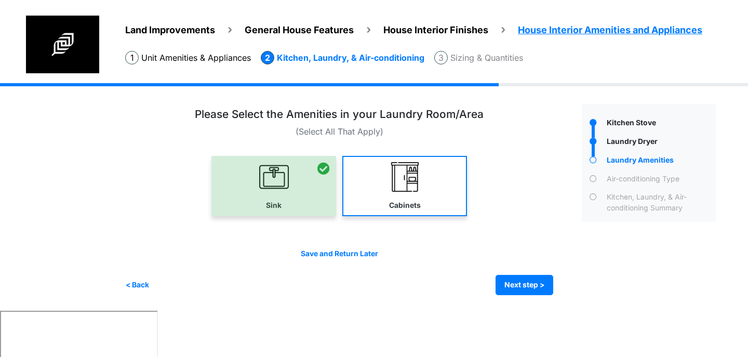
click at [409, 189] on img at bounding box center [405, 177] width 30 height 30
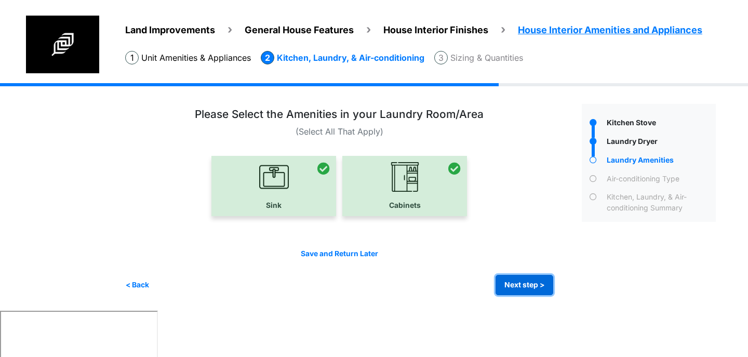
click at [518, 286] on button "Next step >" at bounding box center [525, 285] width 58 height 20
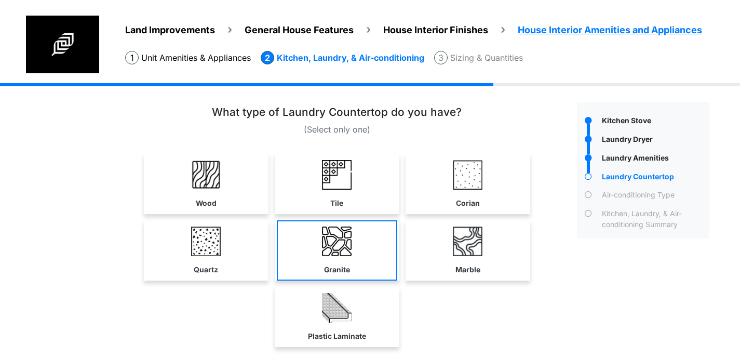
scroll to position [19, 0]
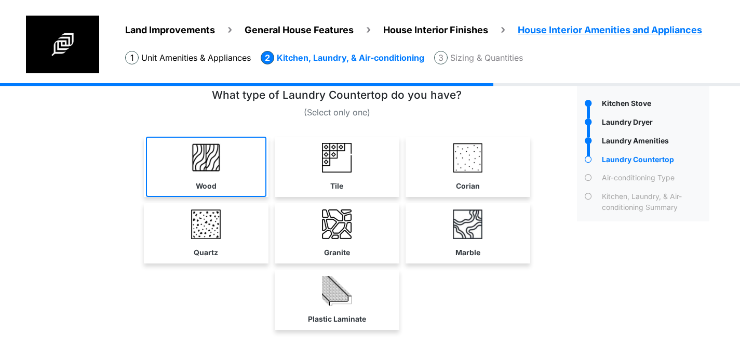
click at [226, 160] on link "Wood" at bounding box center [206, 167] width 121 height 60
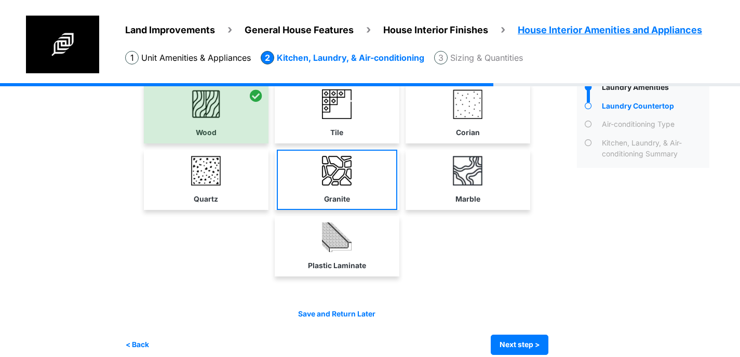
scroll to position [86, 0]
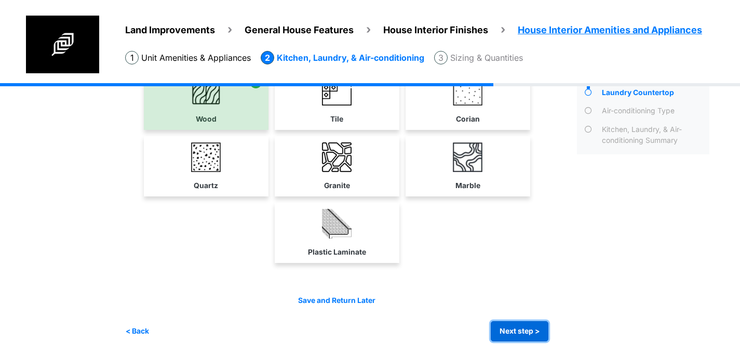
click at [513, 327] on button "Next step >" at bounding box center [520, 331] width 58 height 20
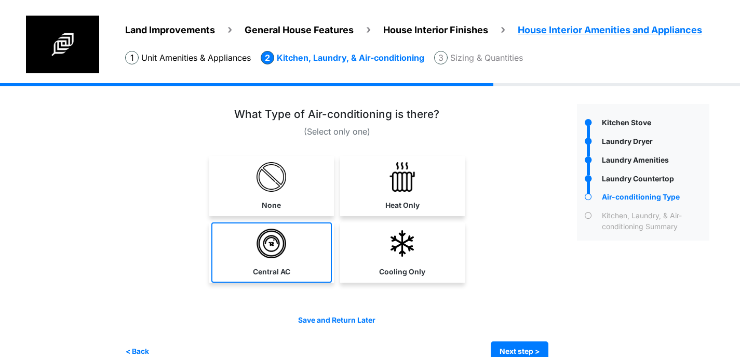
click at [289, 265] on link "Central AC" at bounding box center [271, 252] width 121 height 60
select select "*"
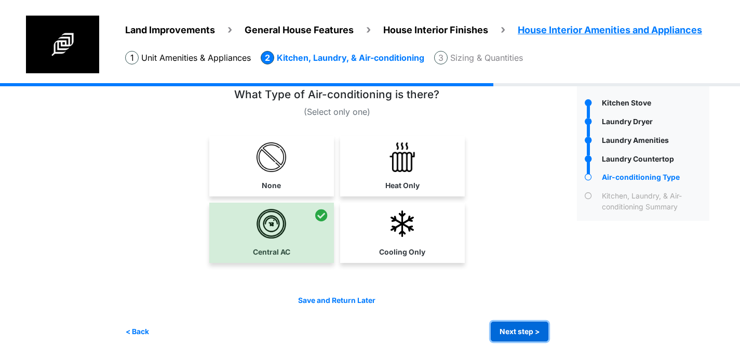
click at [533, 336] on button "Next step >" at bounding box center [520, 332] width 58 height 20
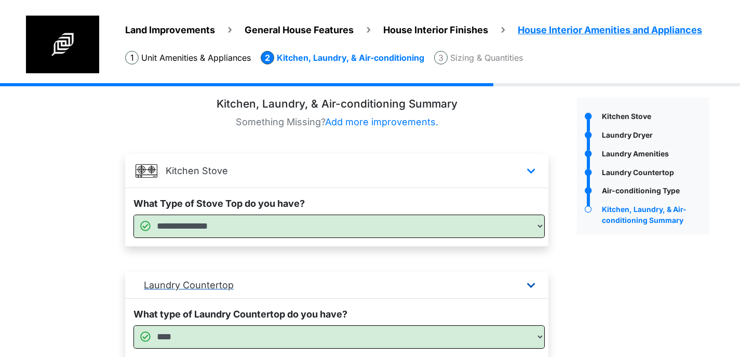
scroll to position [415, 0]
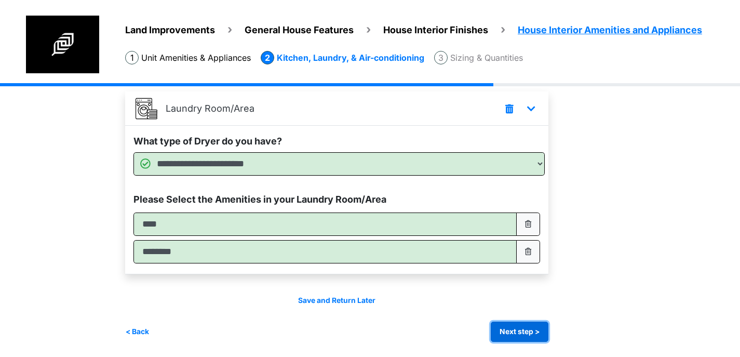
click at [512, 328] on button "Next step >" at bounding box center [520, 332] width 58 height 20
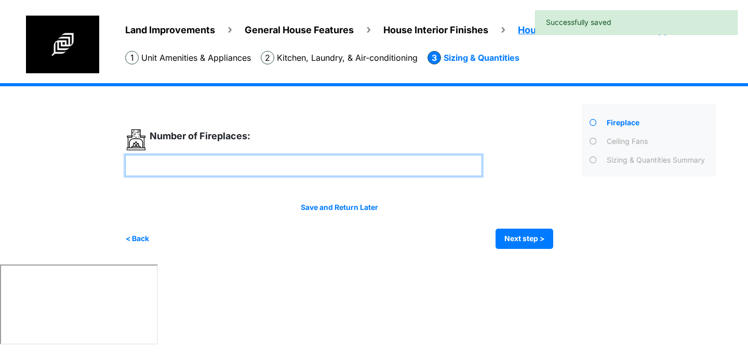
click at [320, 168] on input "number" at bounding box center [303, 165] width 357 height 21
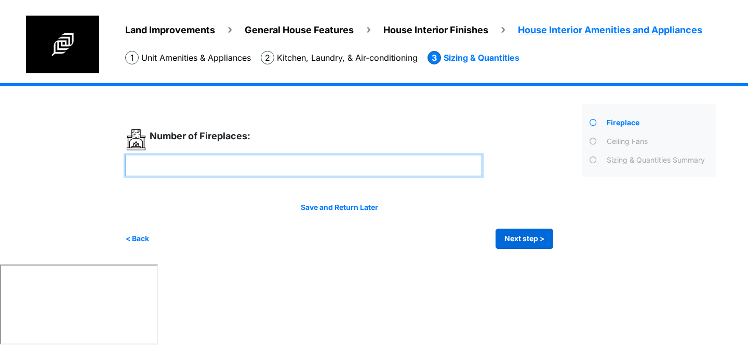
type input "*"
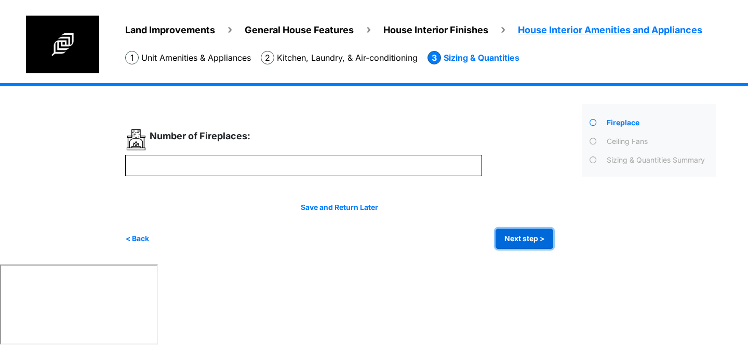
click at [528, 240] on button "Next step >" at bounding box center [525, 239] width 58 height 20
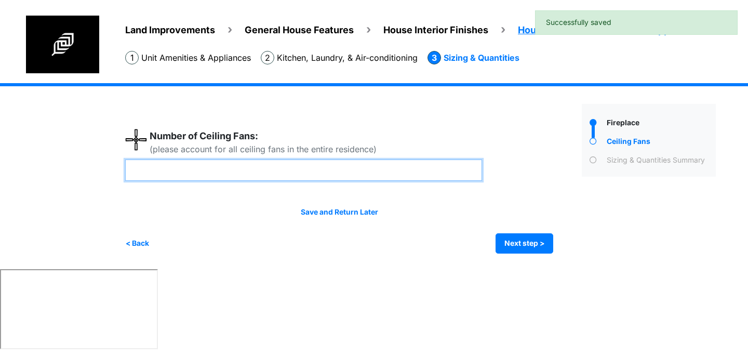
click at [294, 179] on input "number" at bounding box center [303, 170] width 357 height 21
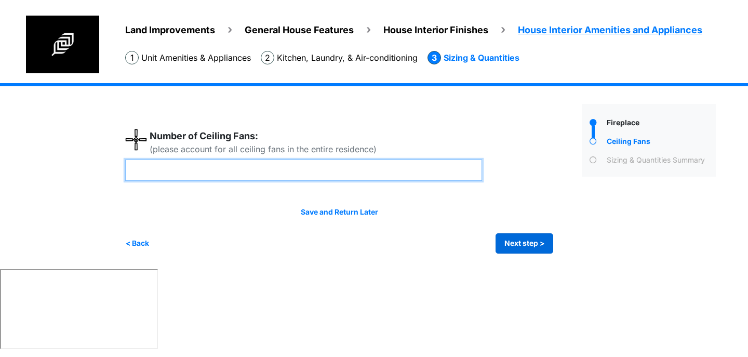
type input "*"
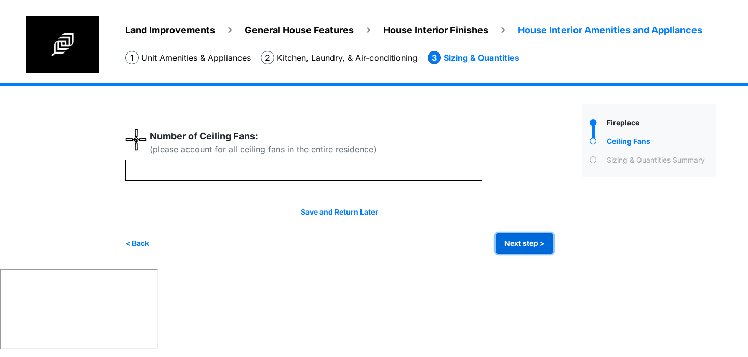
type input "*"
click at [505, 245] on button "Next step >" at bounding box center [525, 243] width 58 height 20
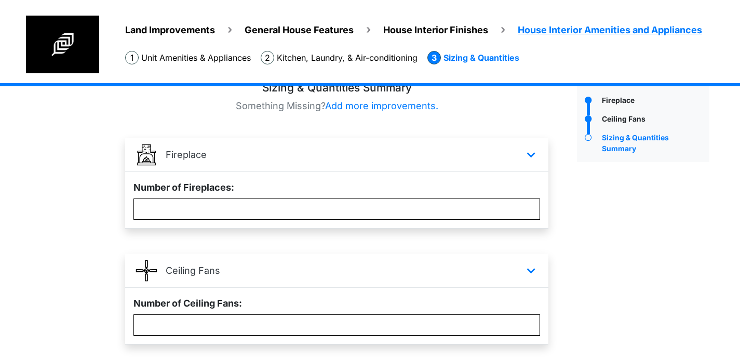
scroll to position [92, 0]
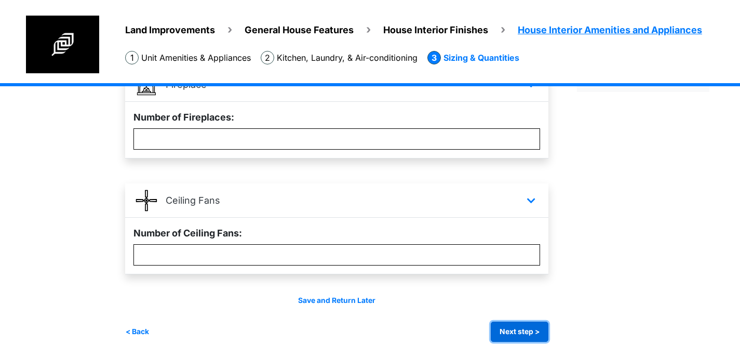
click at [518, 327] on button "Next step >" at bounding box center [520, 332] width 58 height 20
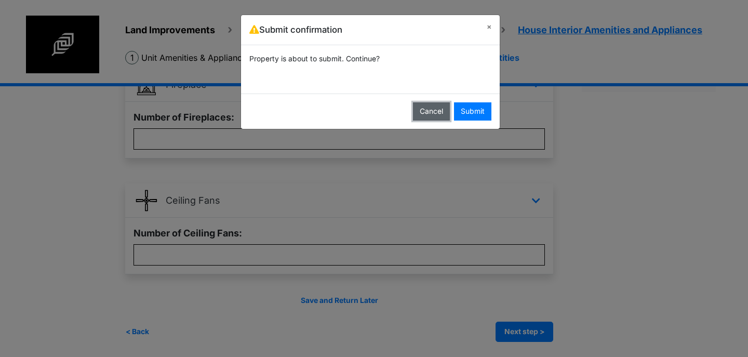
click at [421, 115] on button "Cancel" at bounding box center [431, 111] width 37 height 18
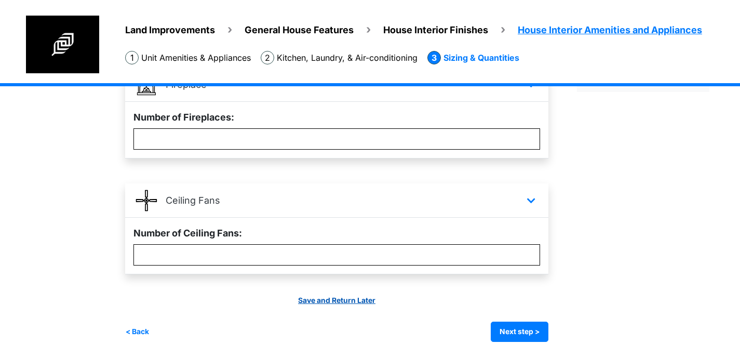
click at [330, 301] on link "Save and Return Later" at bounding box center [336, 300] width 77 height 8
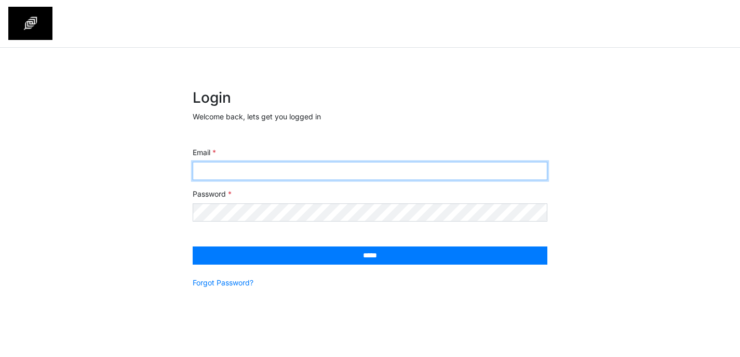
type input "**********"
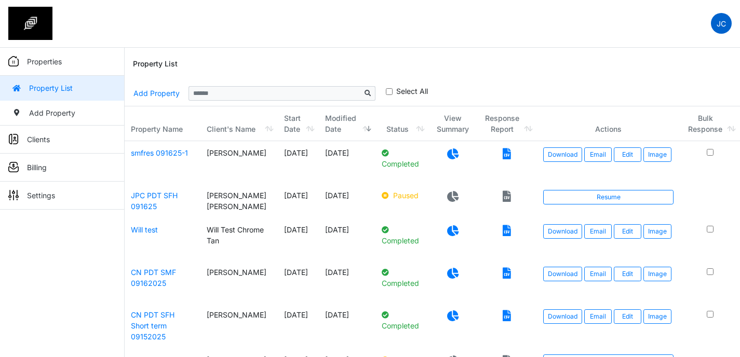
click at [718, 23] on p "JC" at bounding box center [721, 23] width 9 height 11
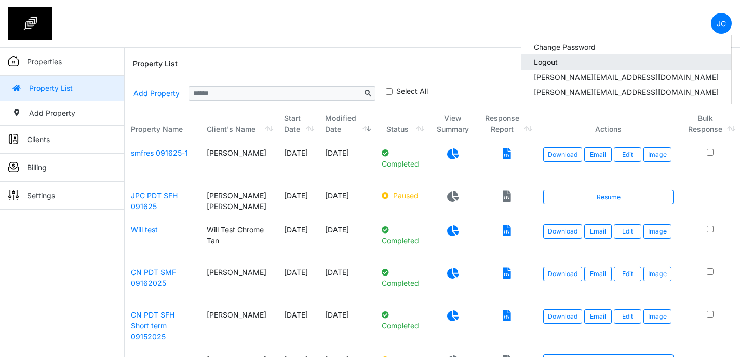
click at [653, 61] on link "Logout" at bounding box center [627, 62] width 210 height 15
